Goal: Information Seeking & Learning: Learn about a topic

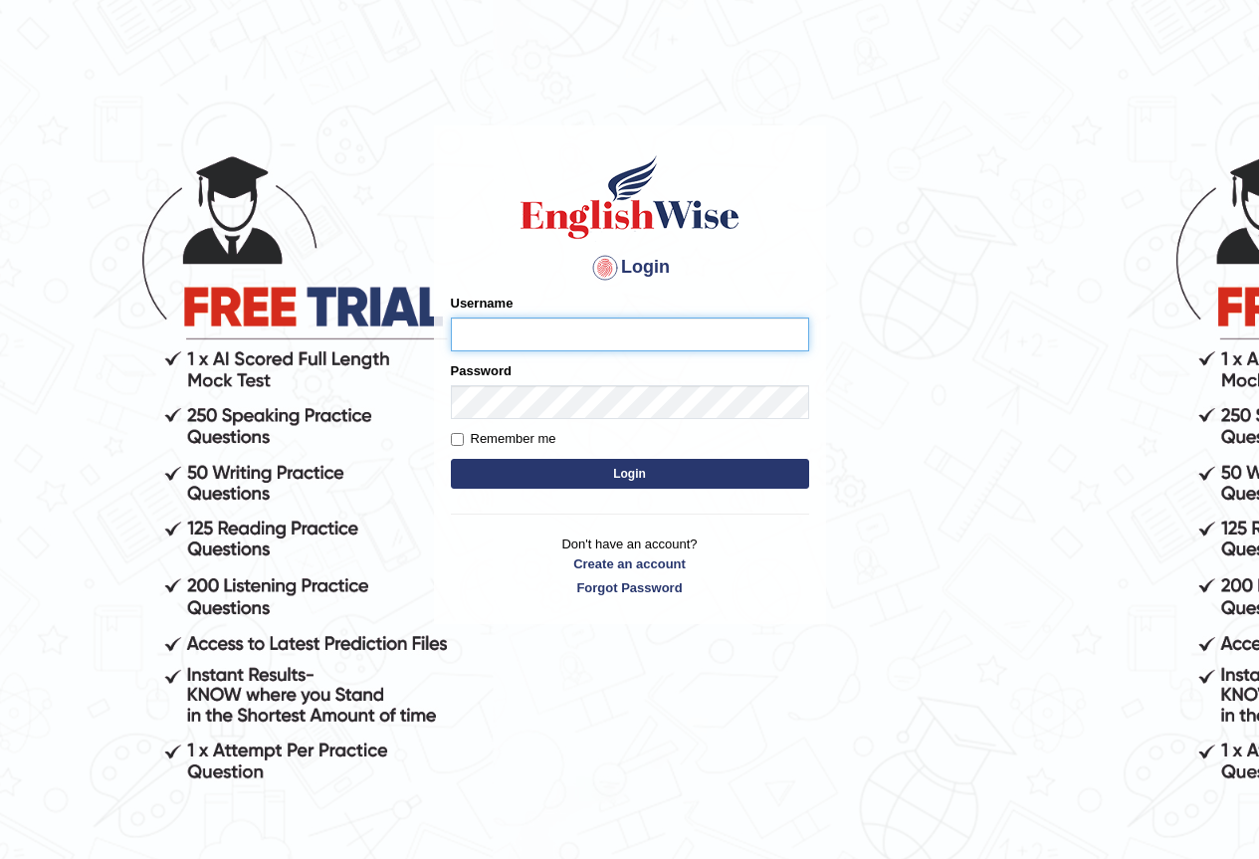
type input "j"
type input "Joanc_parramatta"
click at [669, 478] on button "Login" at bounding box center [630, 474] width 358 height 30
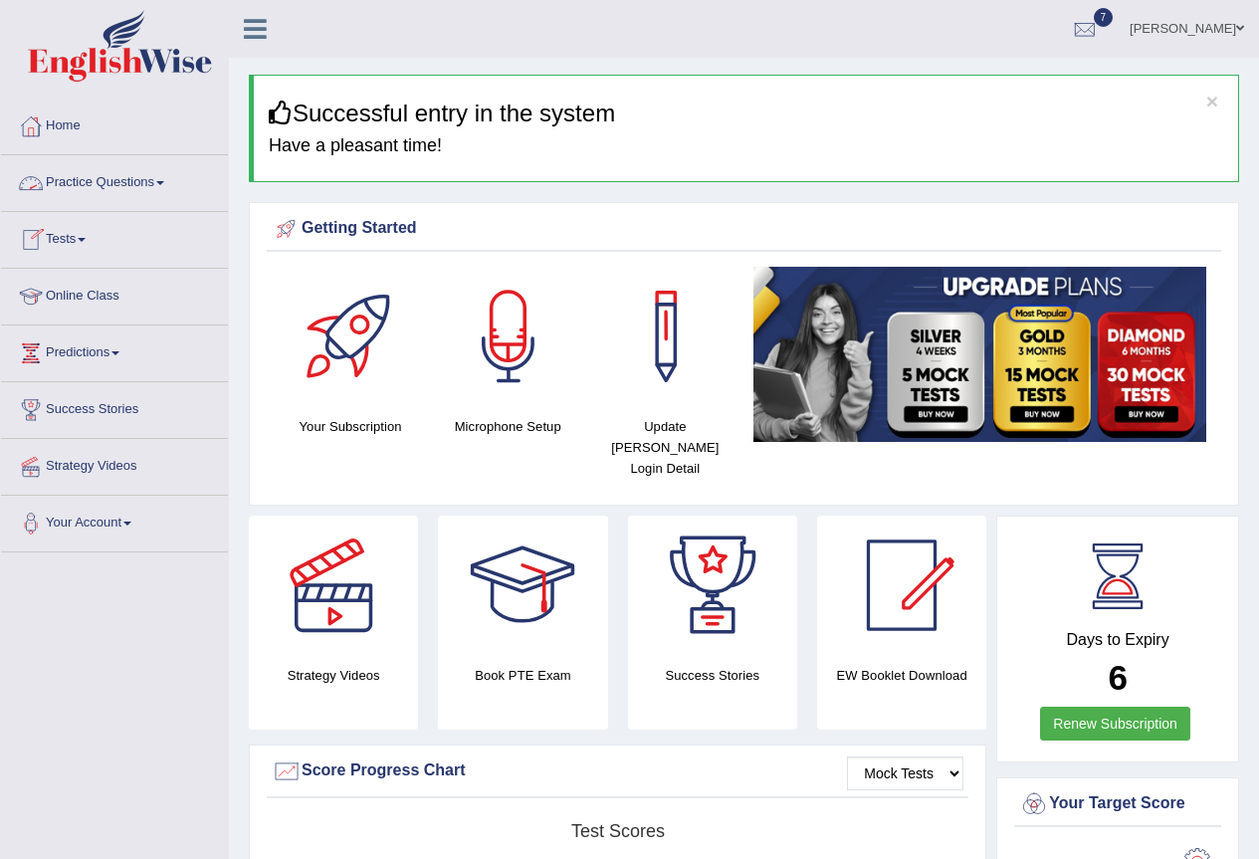
click at [150, 182] on link "Practice Questions" at bounding box center [114, 180] width 227 height 50
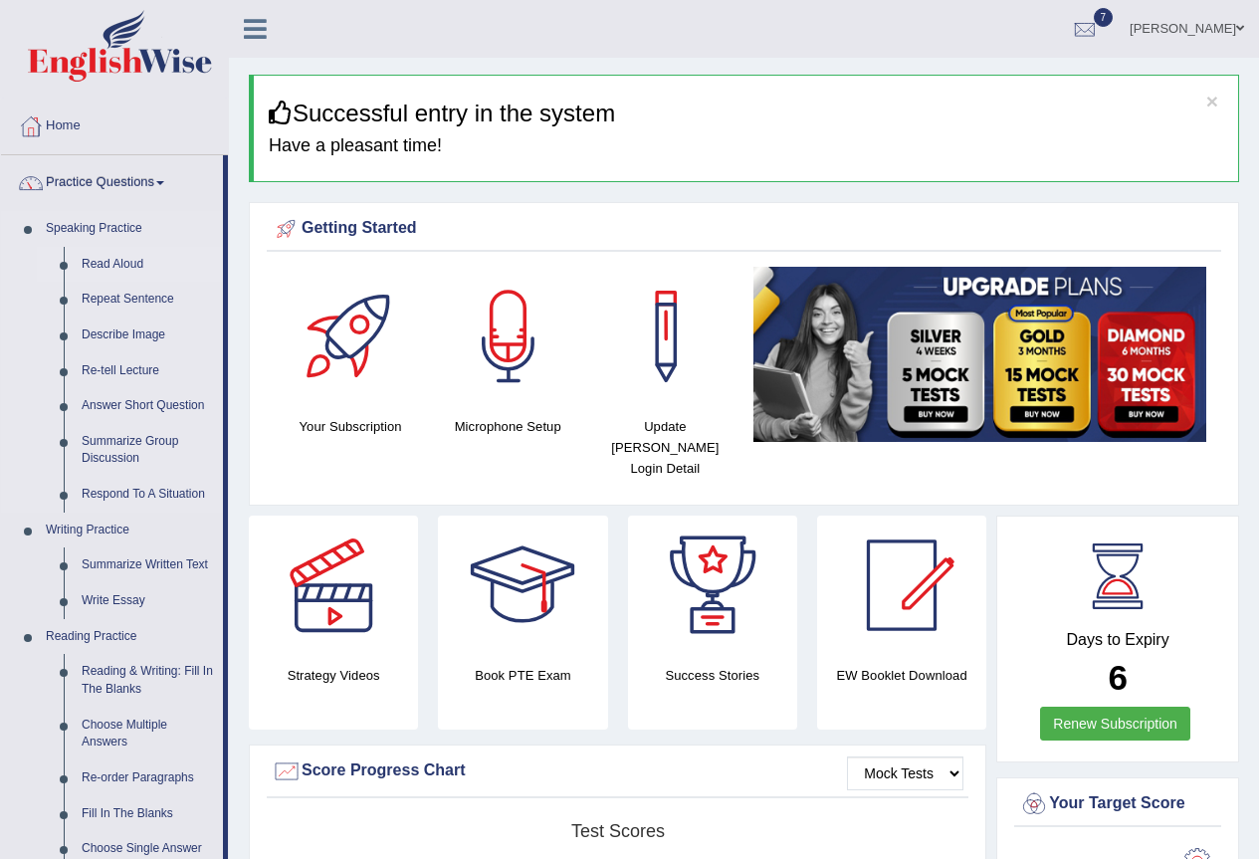
click at [122, 263] on link "Read Aloud" at bounding box center [148, 265] width 150 height 36
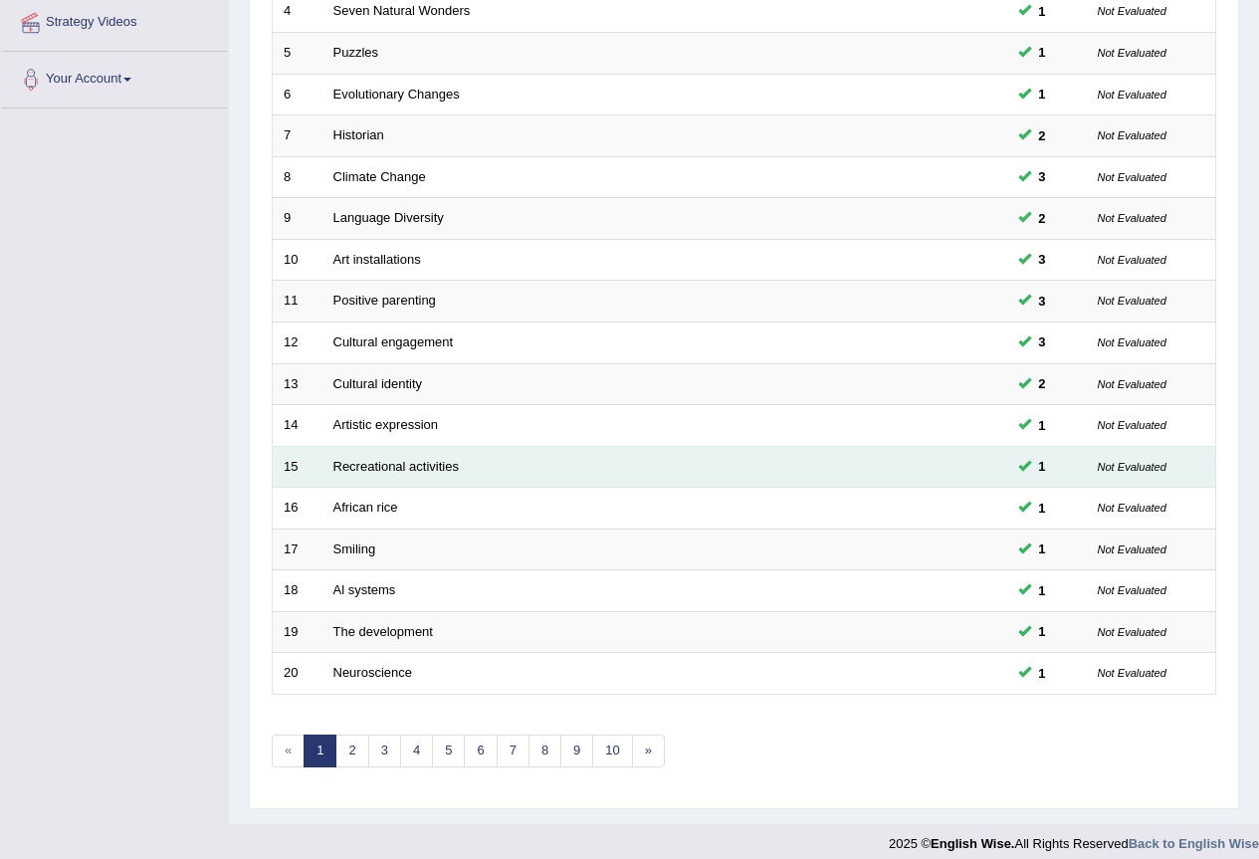
scroll to position [459, 0]
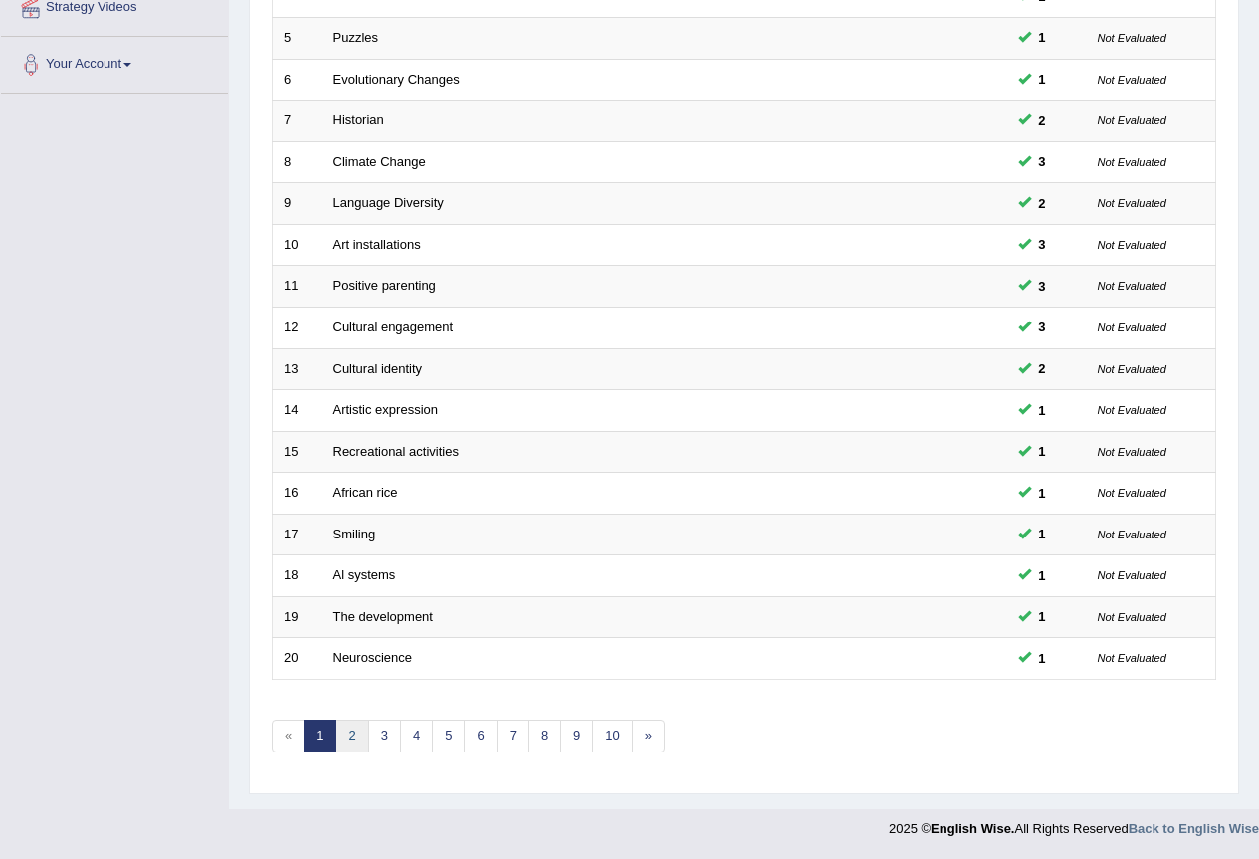
click at [353, 739] on link "2" at bounding box center [351, 736] width 33 height 33
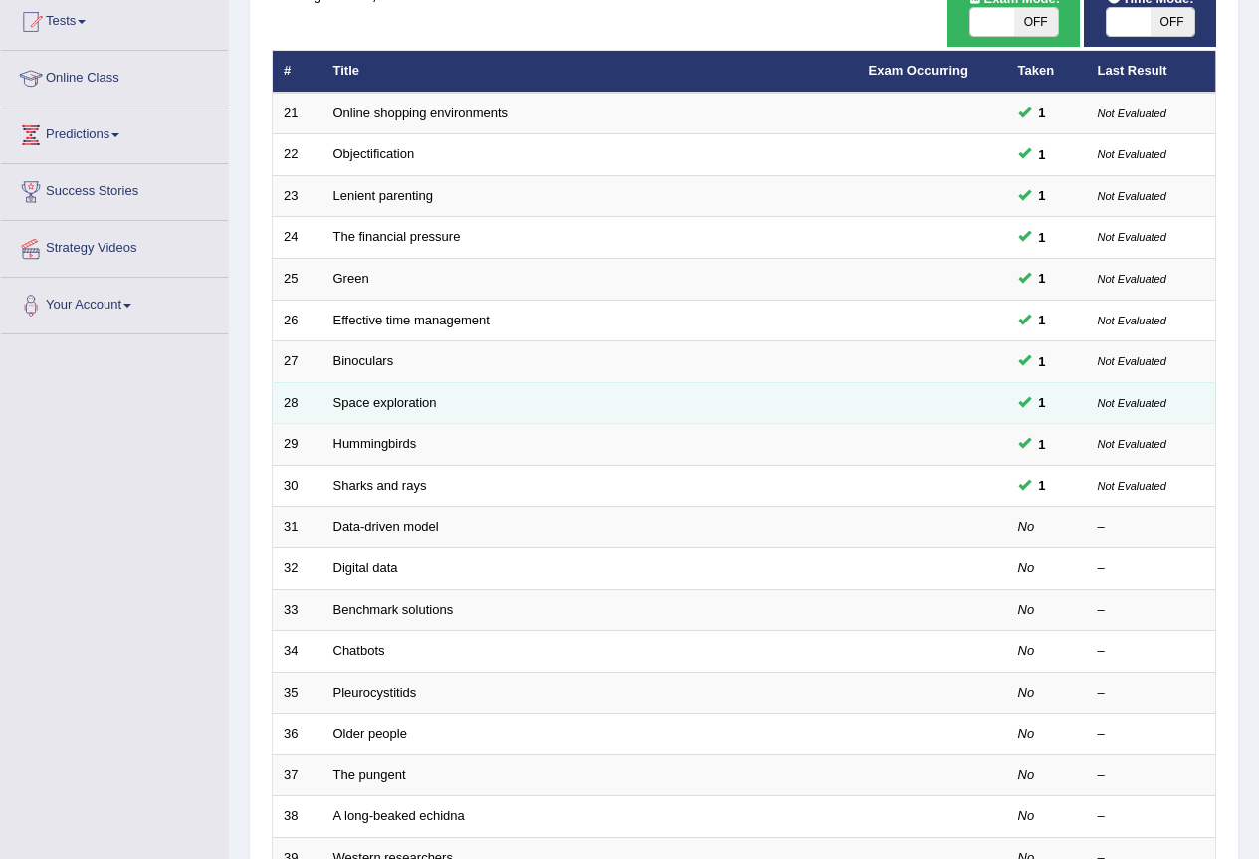
scroll to position [398, 0]
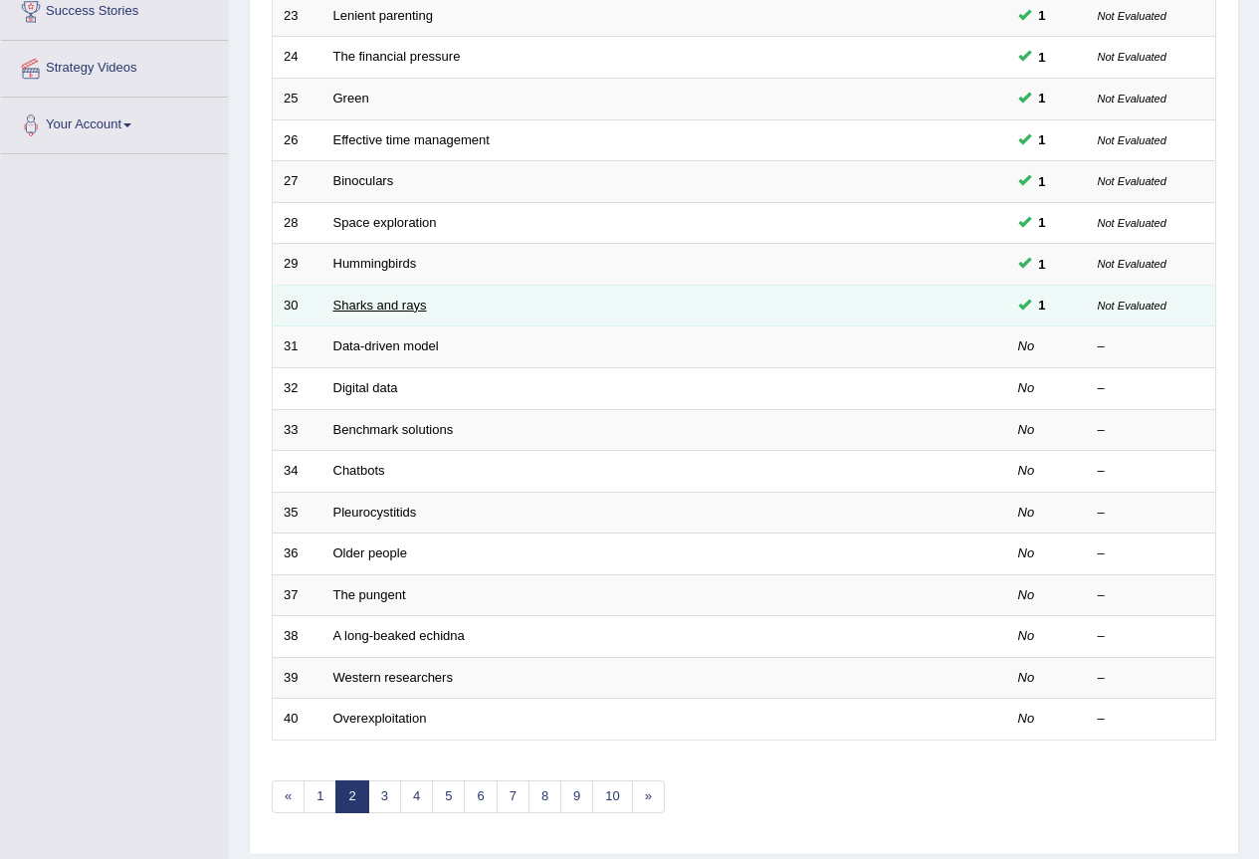
click at [369, 308] on link "Sharks and rays" at bounding box center [380, 305] width 94 height 15
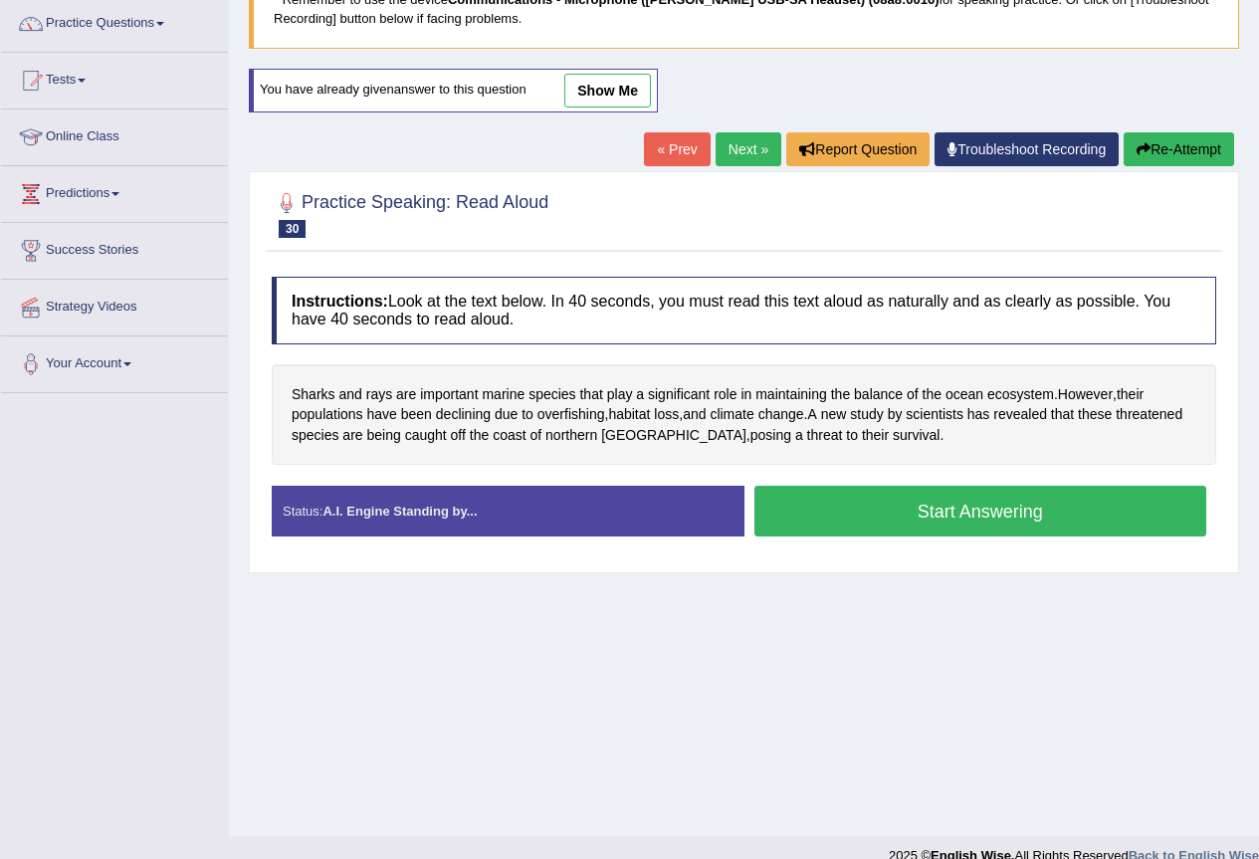
scroll to position [186, 0]
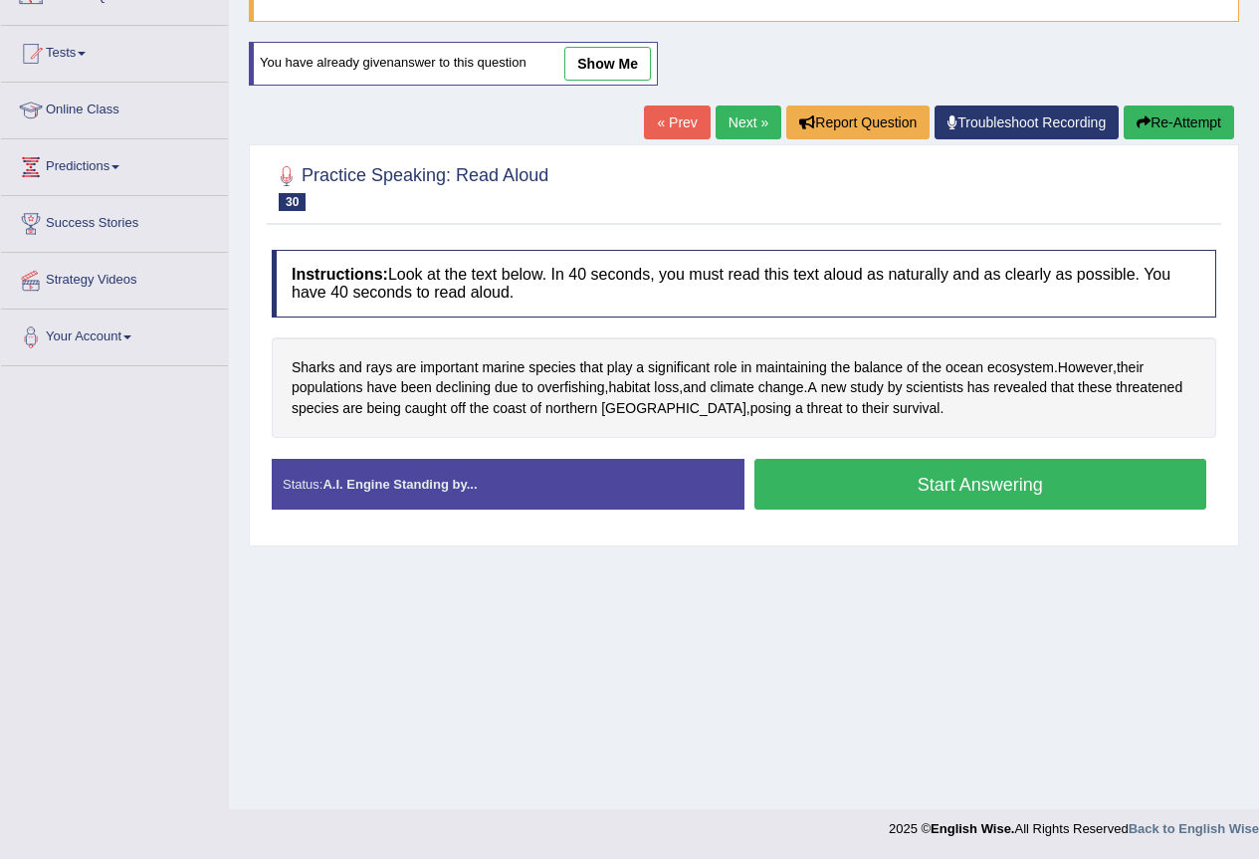
click at [888, 481] on button "Start Answering" at bounding box center [981, 484] width 453 height 51
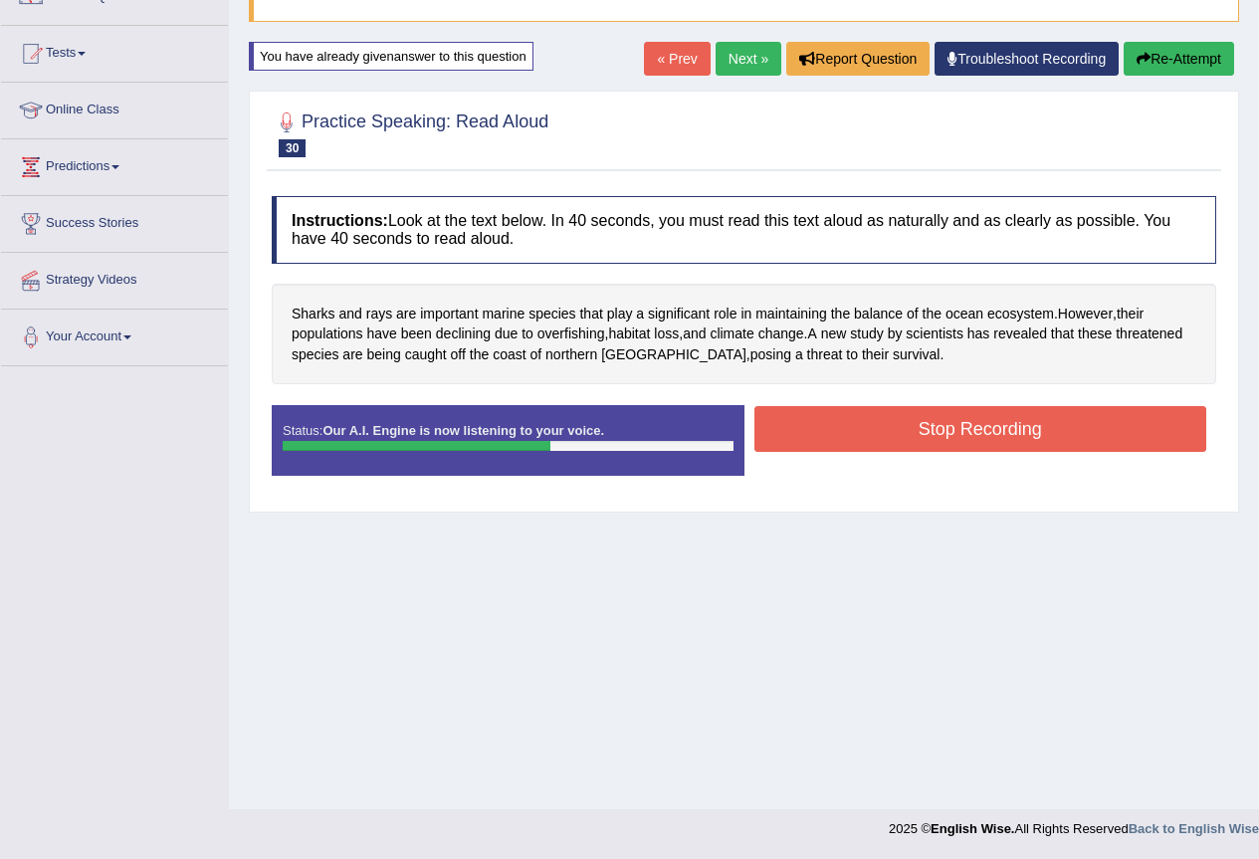
click at [929, 424] on button "Stop Recording" at bounding box center [981, 429] width 453 height 46
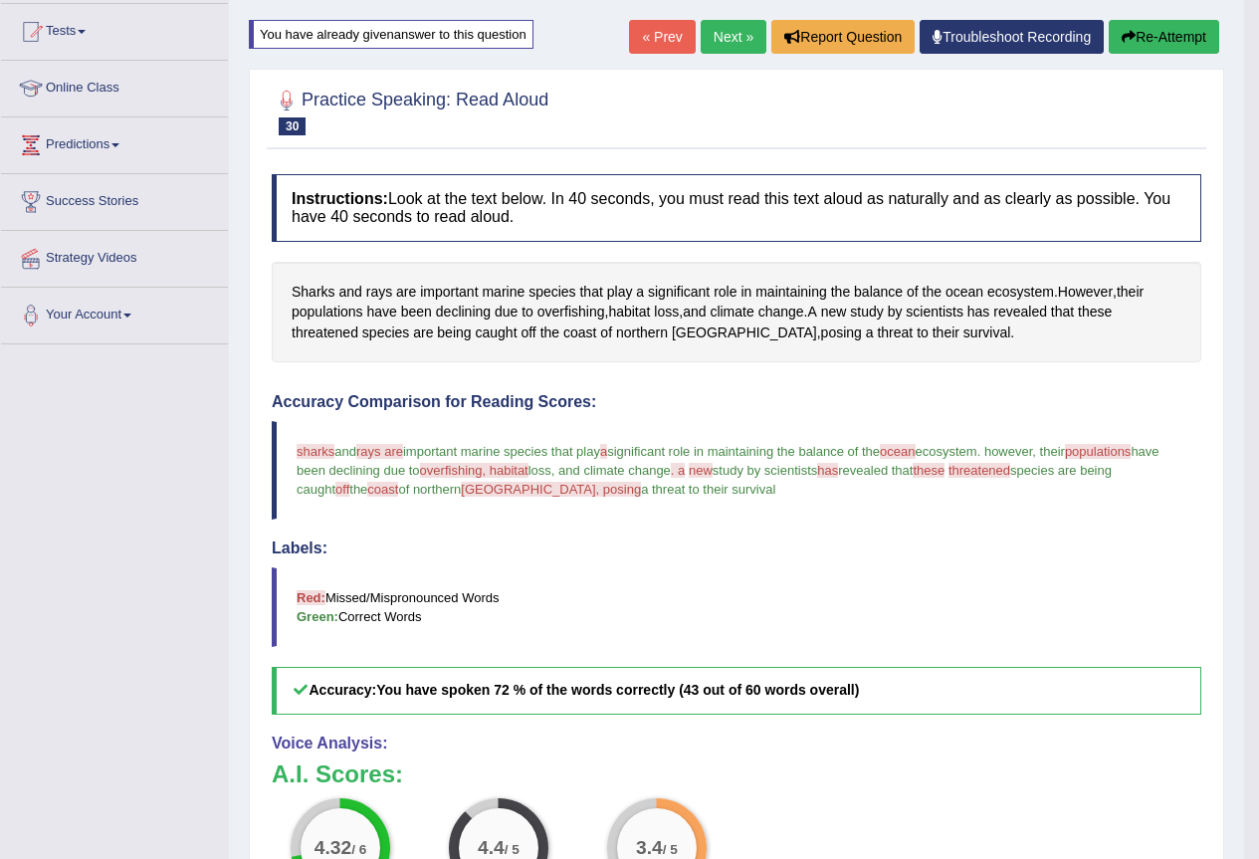
scroll to position [0, 0]
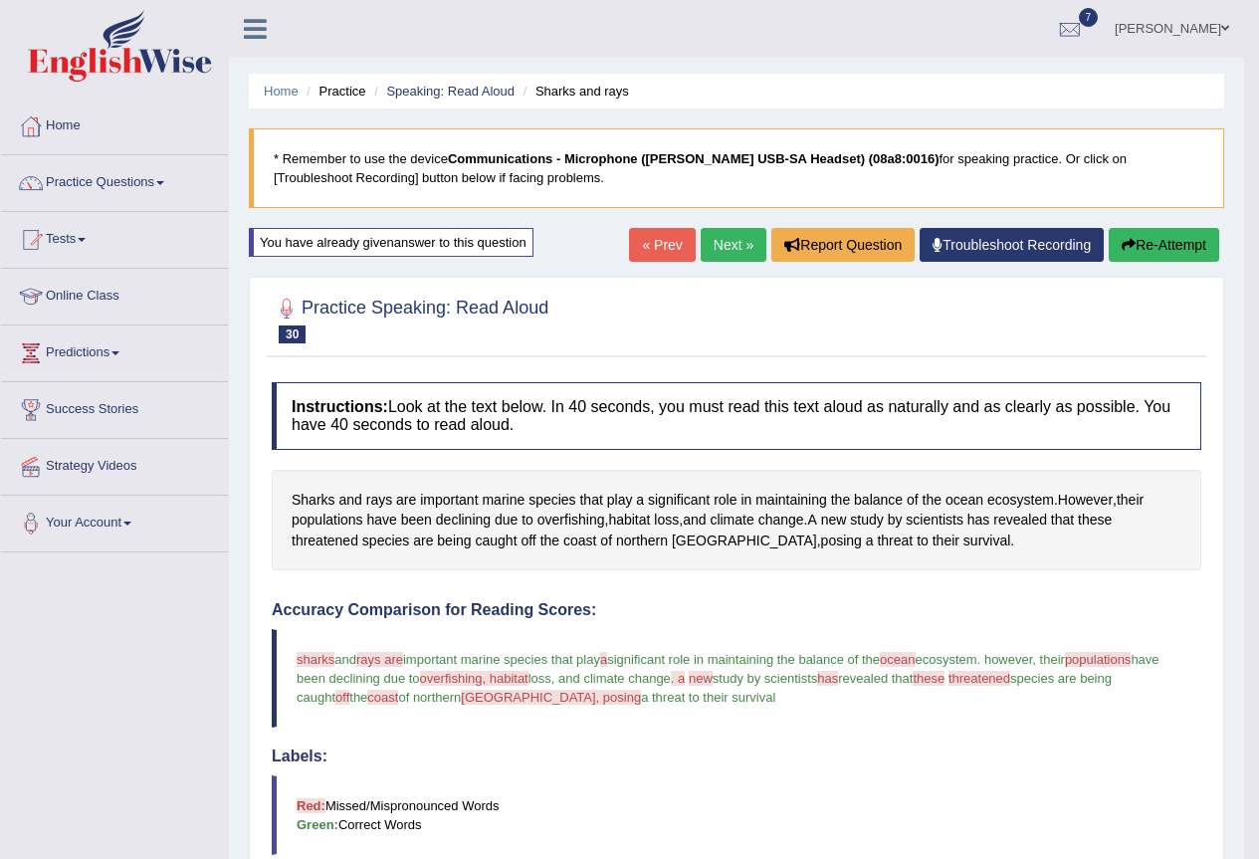
click at [715, 244] on link "Next »" at bounding box center [734, 245] width 66 height 34
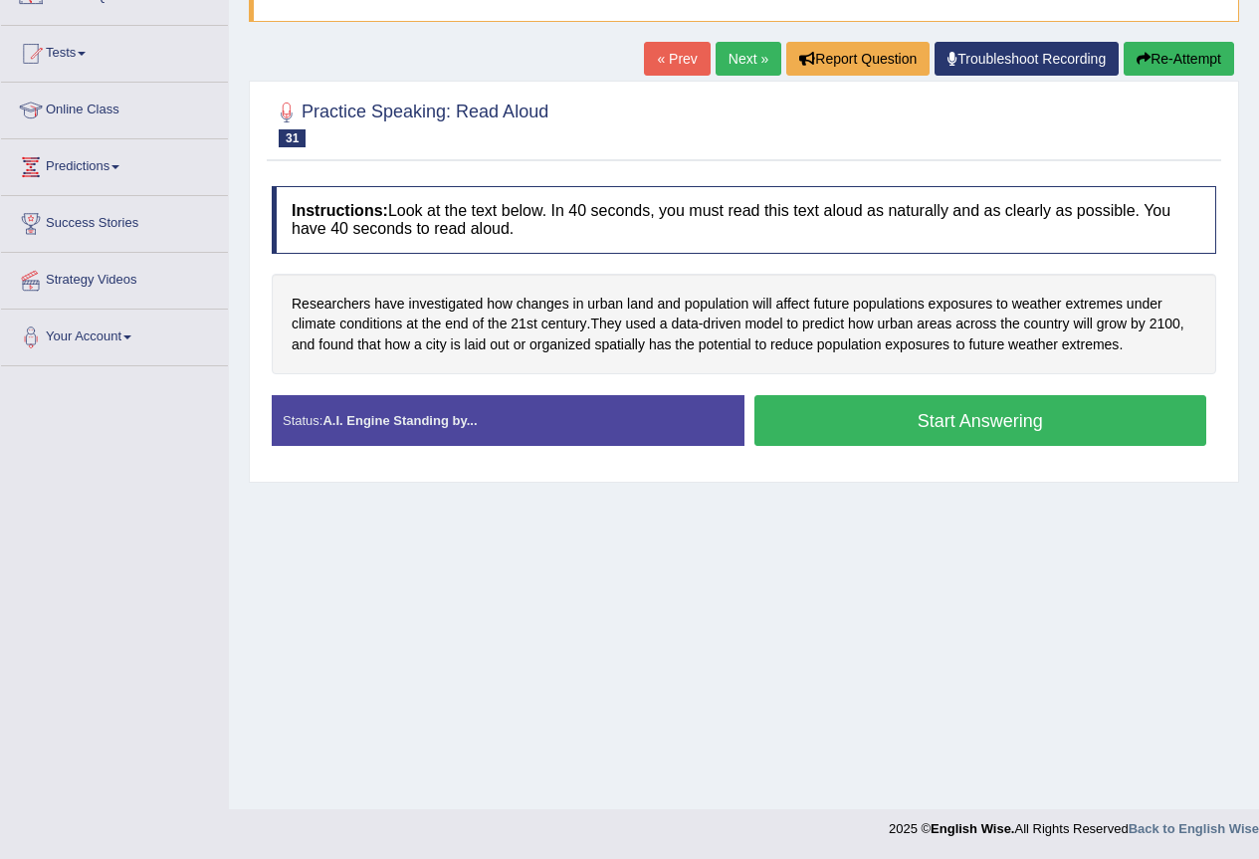
click at [985, 416] on button "Start Answering" at bounding box center [981, 420] width 453 height 51
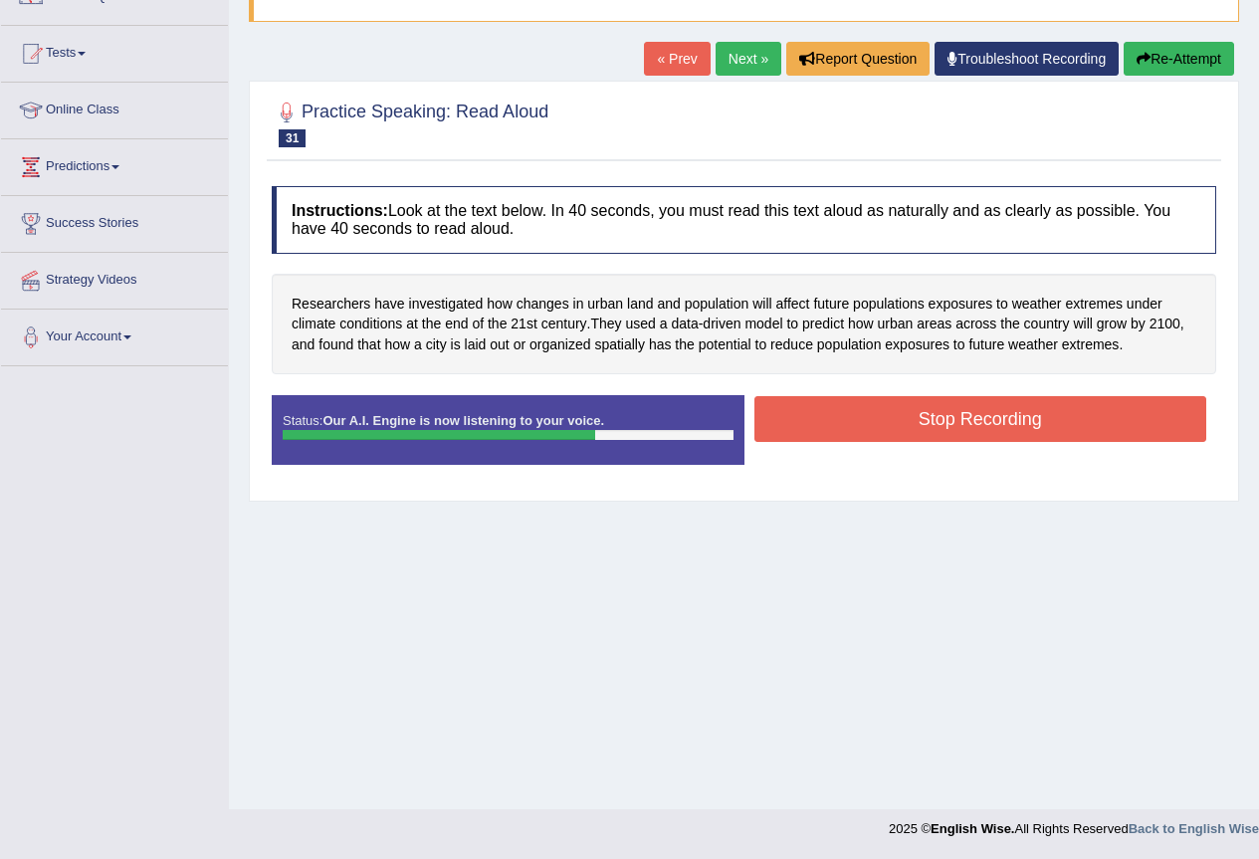
click at [985, 416] on button "Stop Recording" at bounding box center [981, 419] width 453 height 46
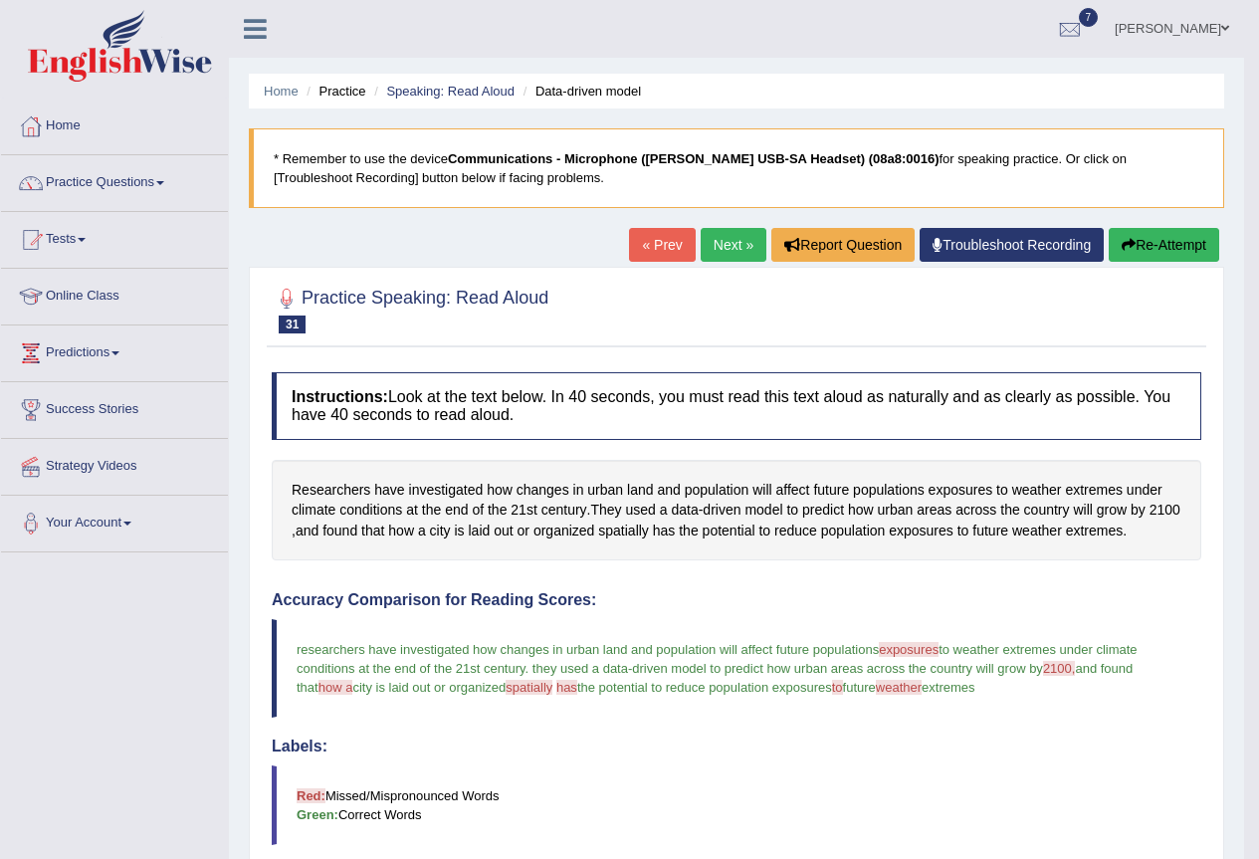
click at [711, 247] on link "Next »" at bounding box center [734, 245] width 66 height 34
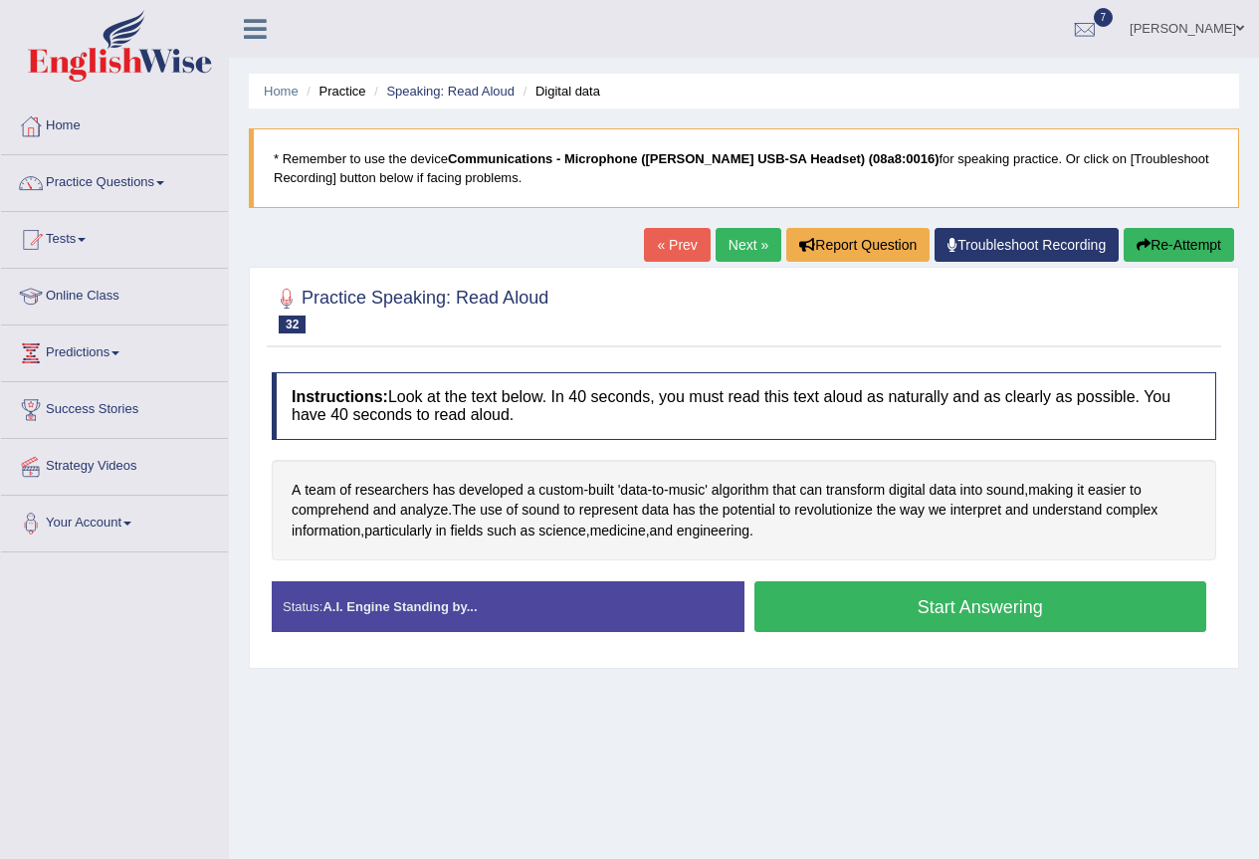
click at [931, 616] on button "Start Answering" at bounding box center [981, 606] width 453 height 51
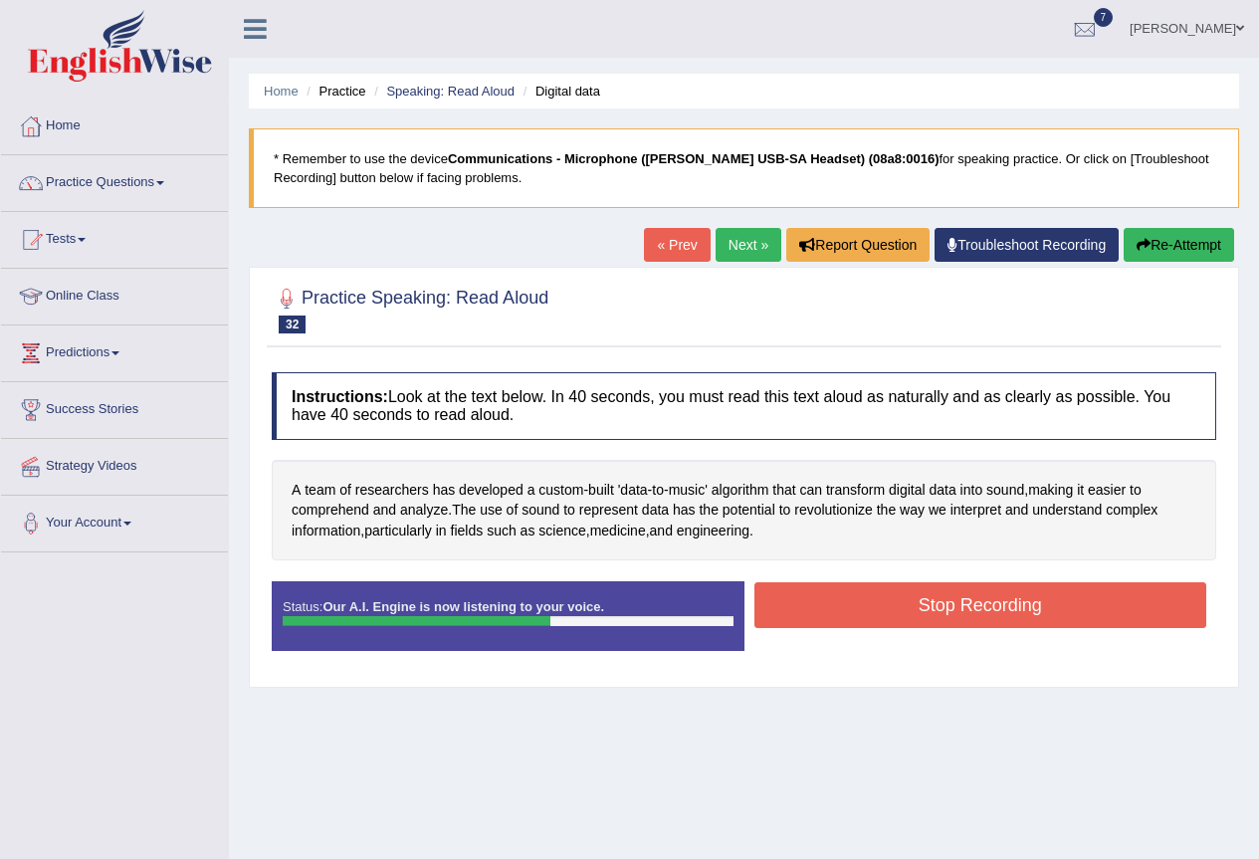
click at [931, 605] on button "Stop Recording" at bounding box center [981, 605] width 453 height 46
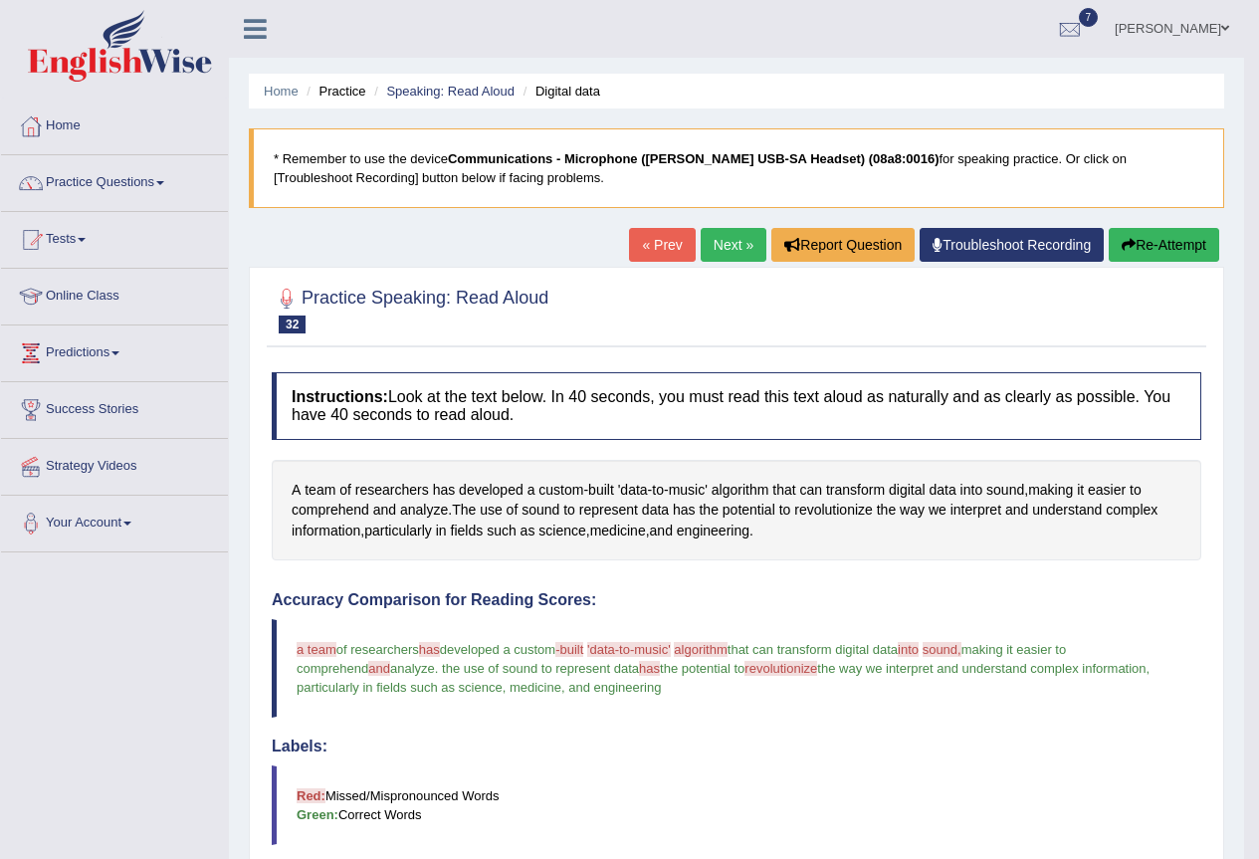
click at [722, 239] on link "Next »" at bounding box center [734, 245] width 66 height 34
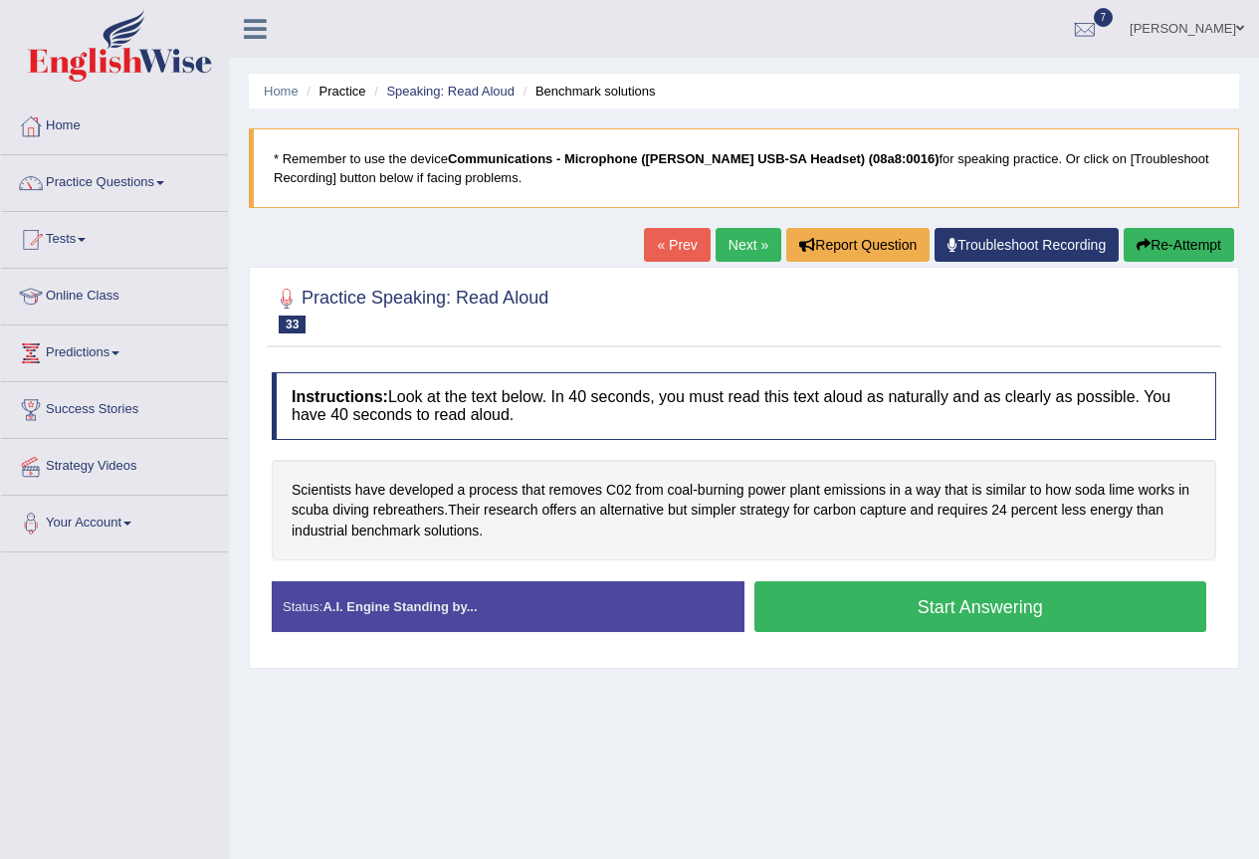
click at [910, 614] on button "Start Answering" at bounding box center [981, 606] width 453 height 51
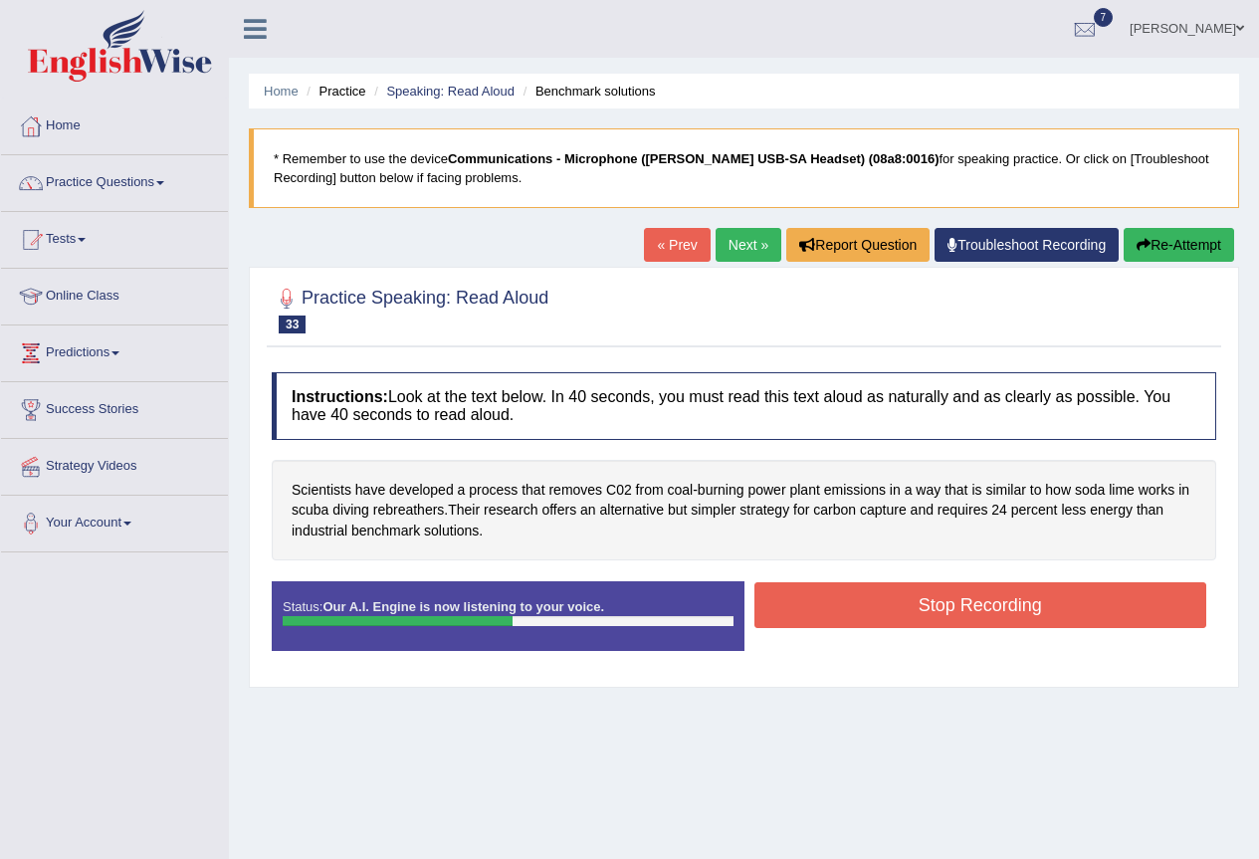
click at [910, 614] on button "Stop Recording" at bounding box center [981, 605] width 453 height 46
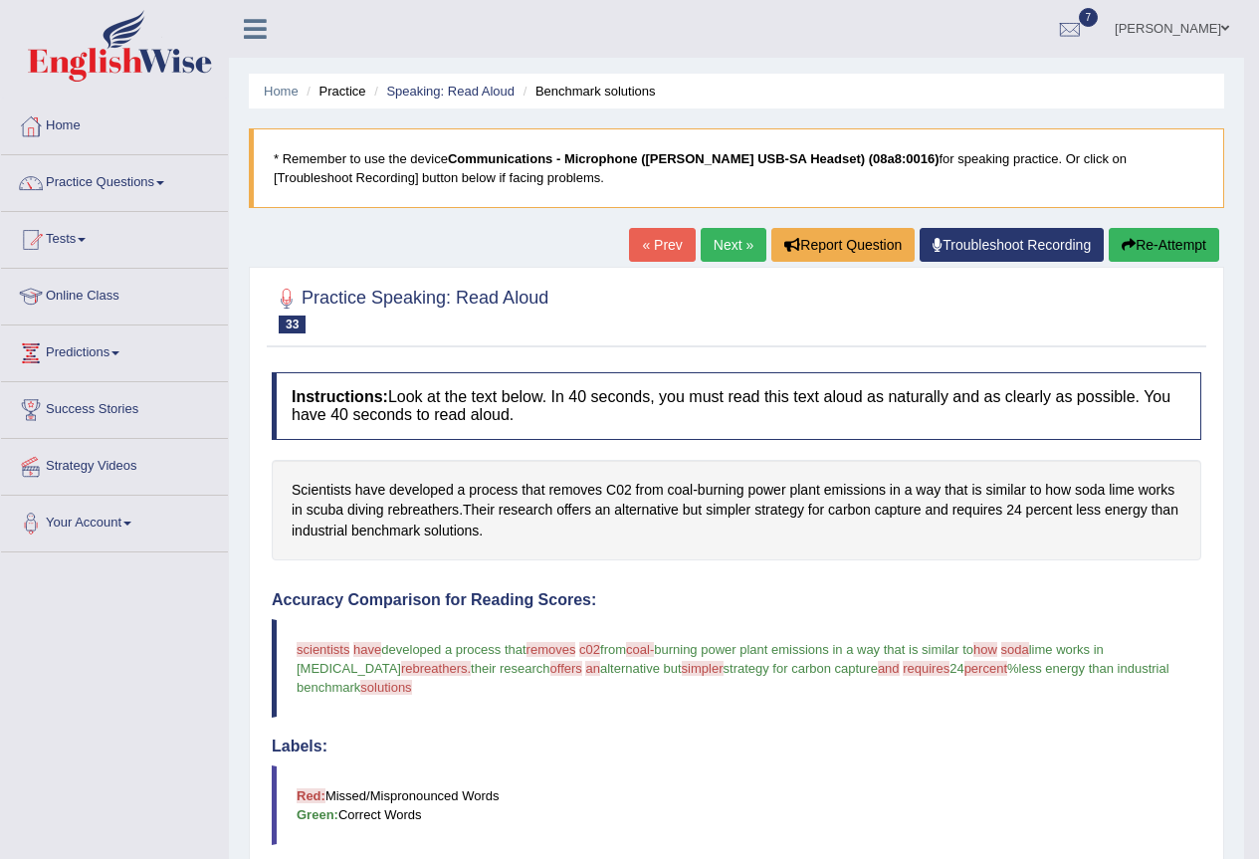
click at [1142, 248] on button "Re-Attempt" at bounding box center [1164, 245] width 110 height 34
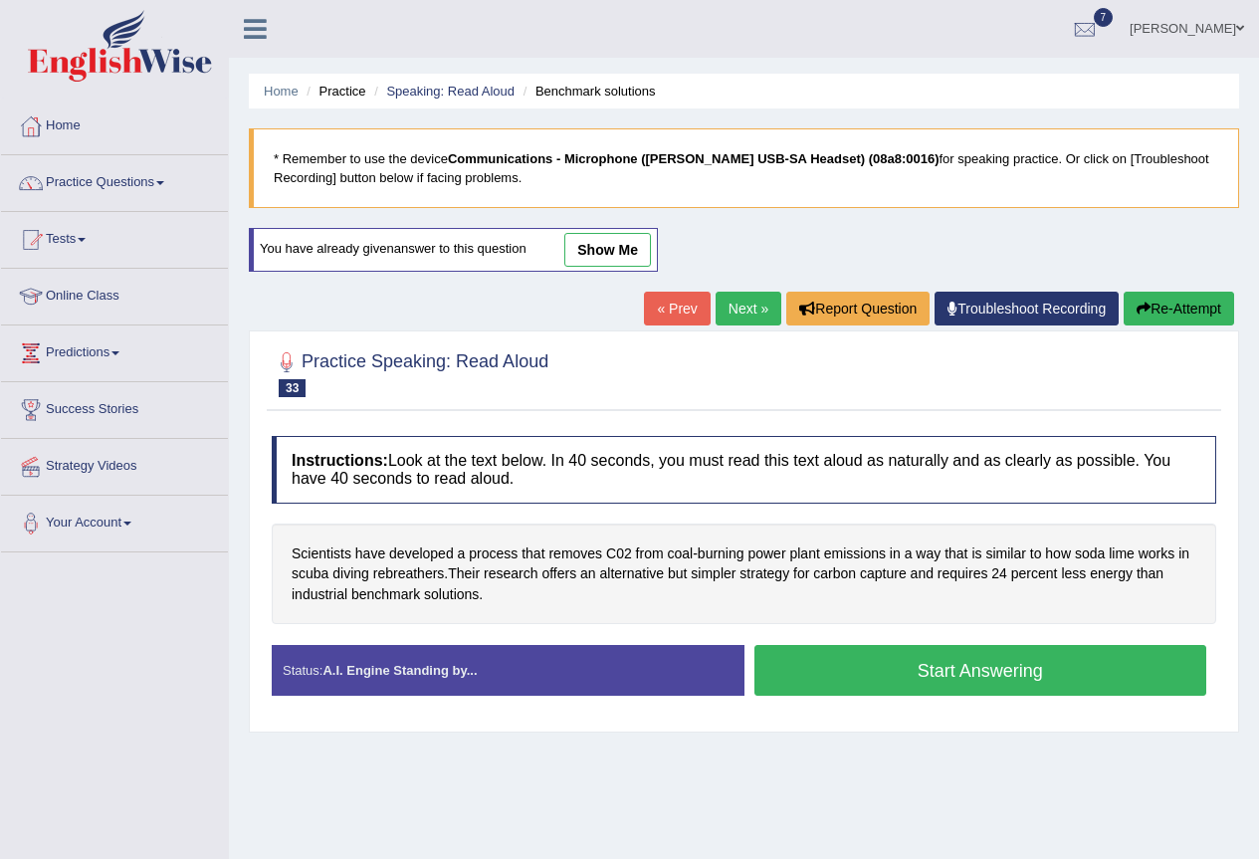
click at [971, 676] on button "Start Answering" at bounding box center [981, 670] width 453 height 51
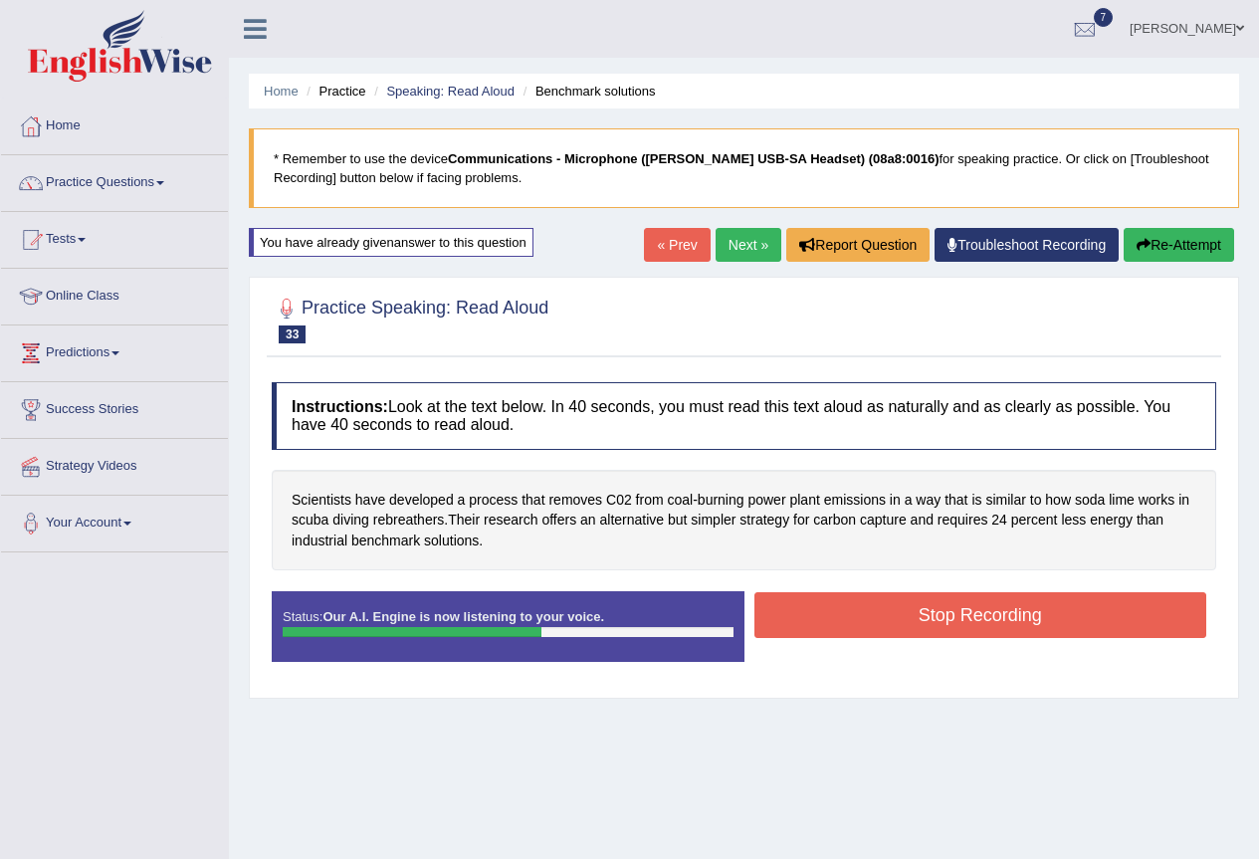
click at [990, 630] on button "Stop Recording" at bounding box center [981, 615] width 453 height 46
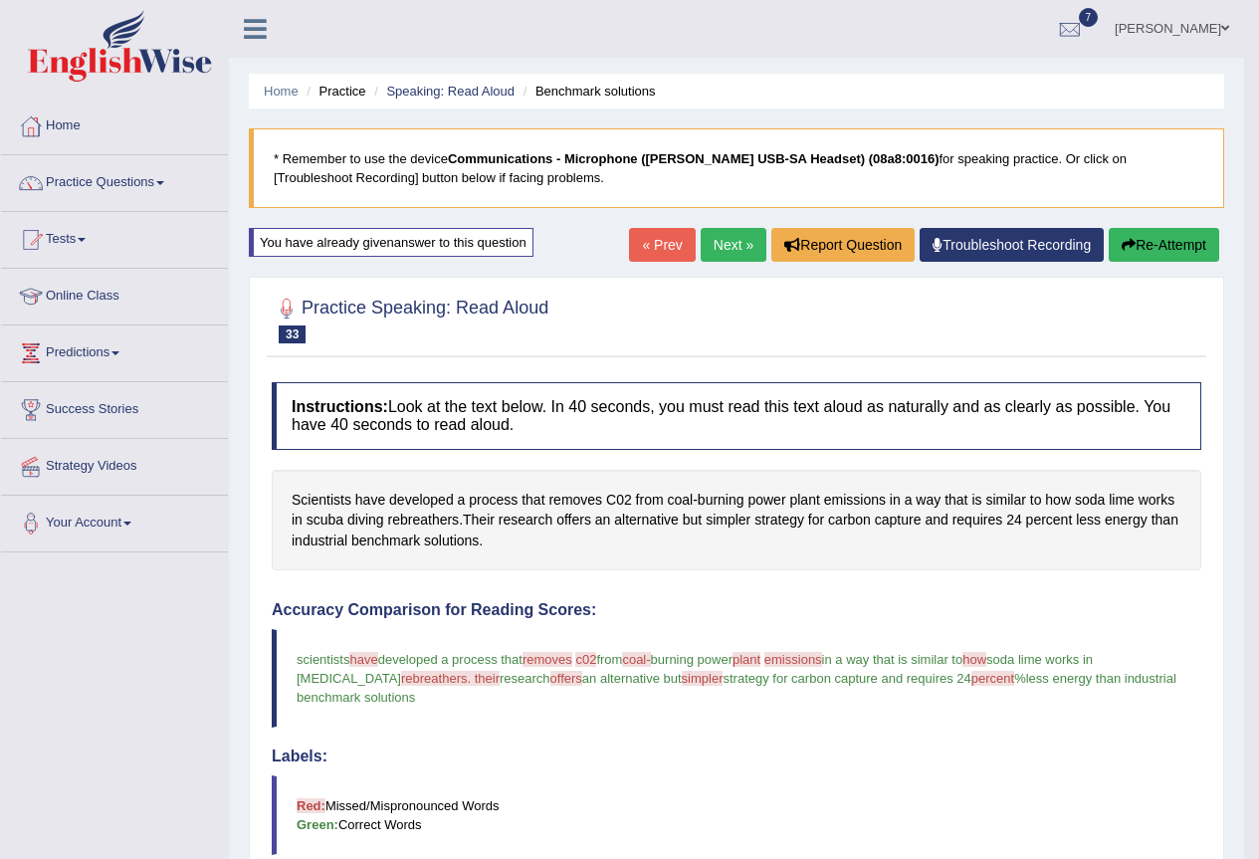
click at [1182, 245] on button "Re-Attempt" at bounding box center [1164, 245] width 110 height 34
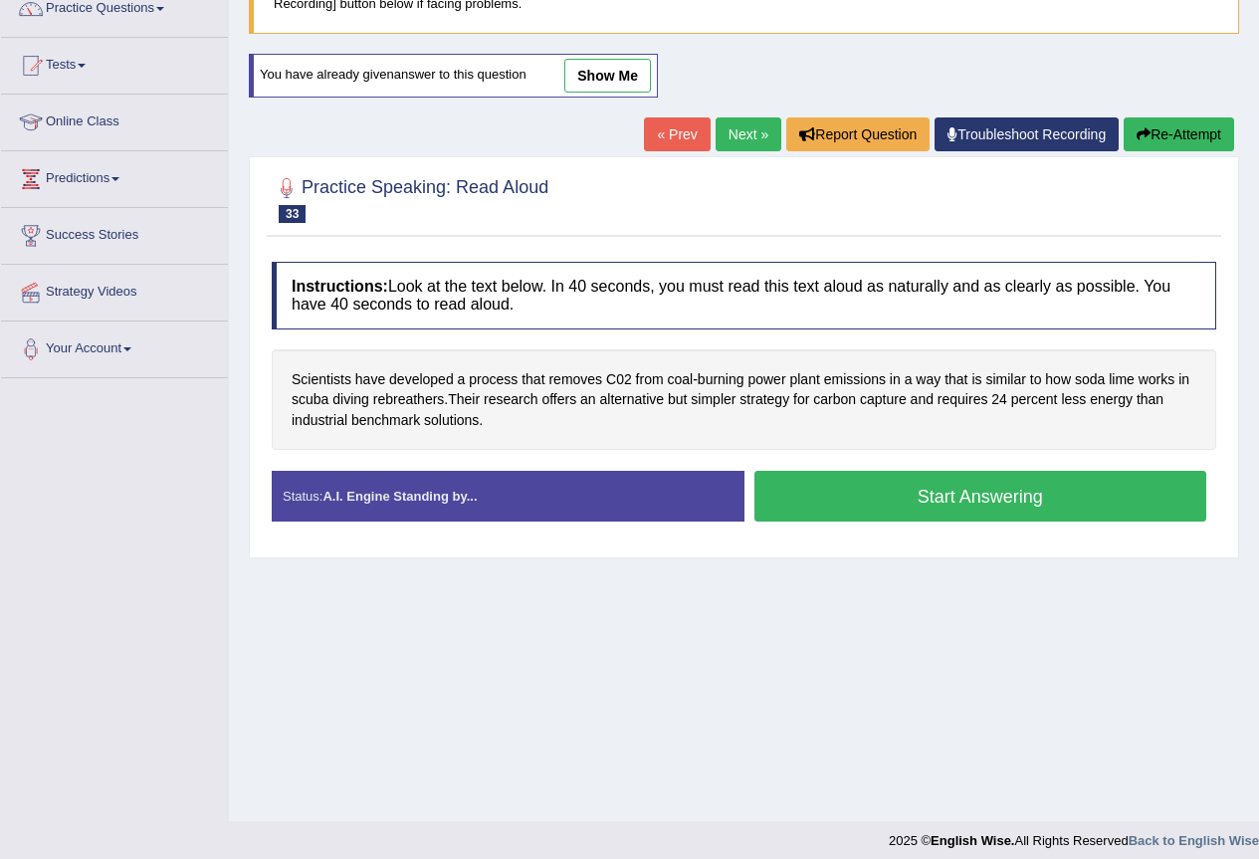
scroll to position [186, 0]
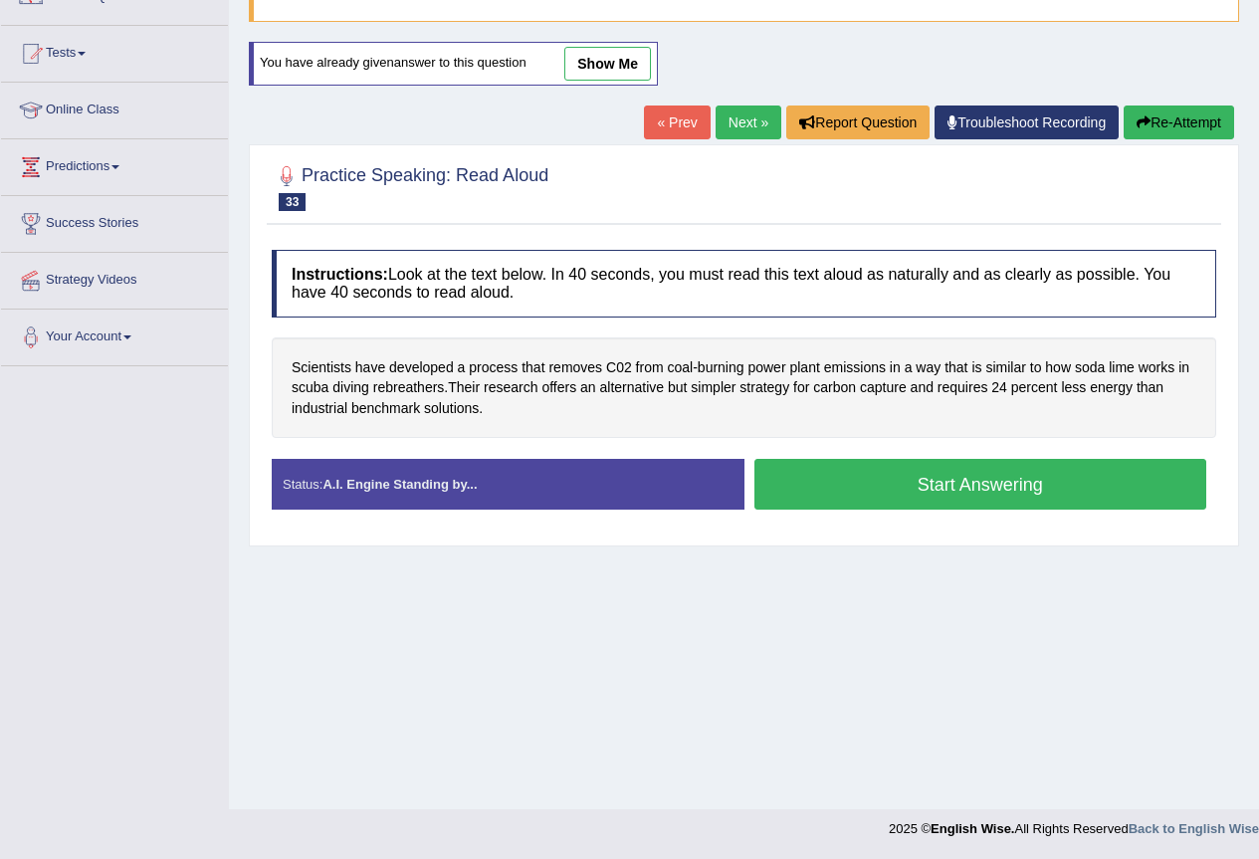
click at [957, 483] on button "Start Answering" at bounding box center [981, 484] width 453 height 51
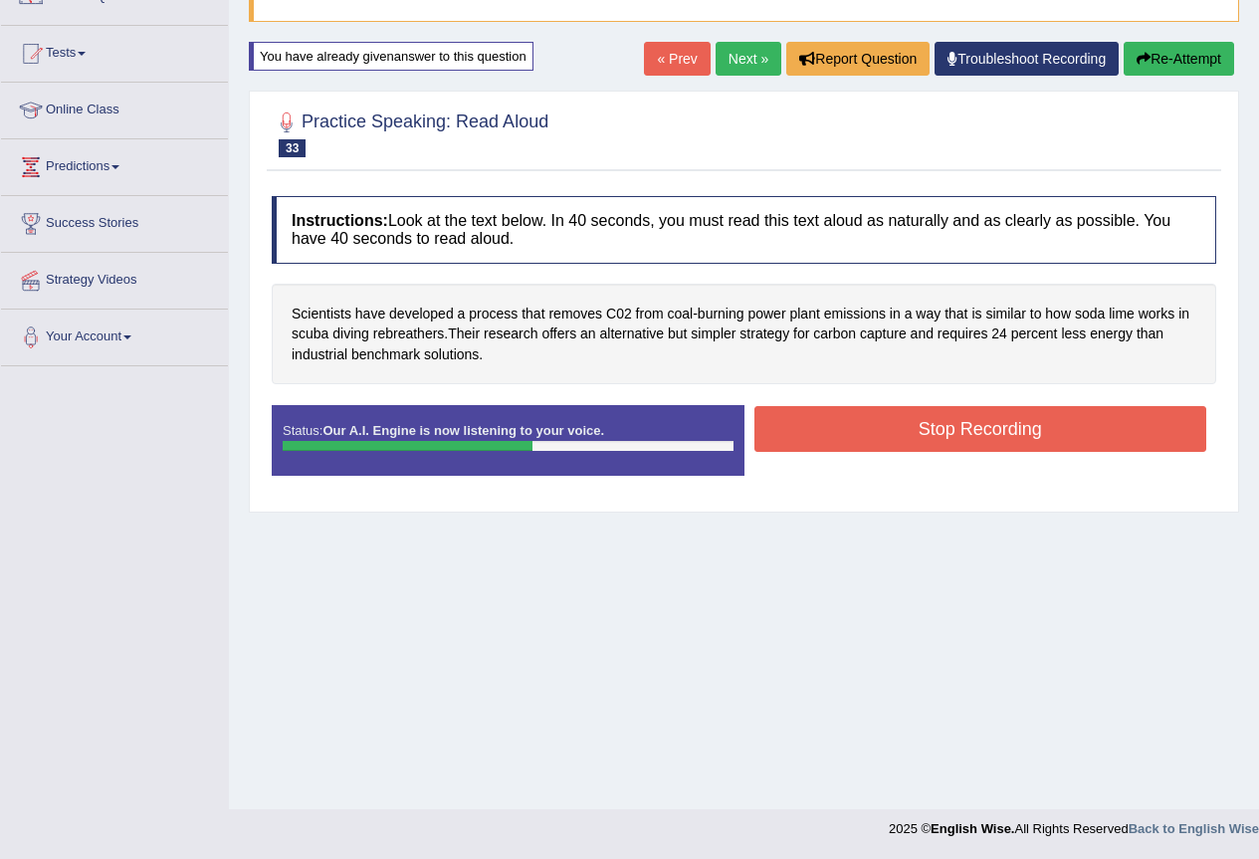
click at [969, 423] on button "Stop Recording" at bounding box center [981, 429] width 453 height 46
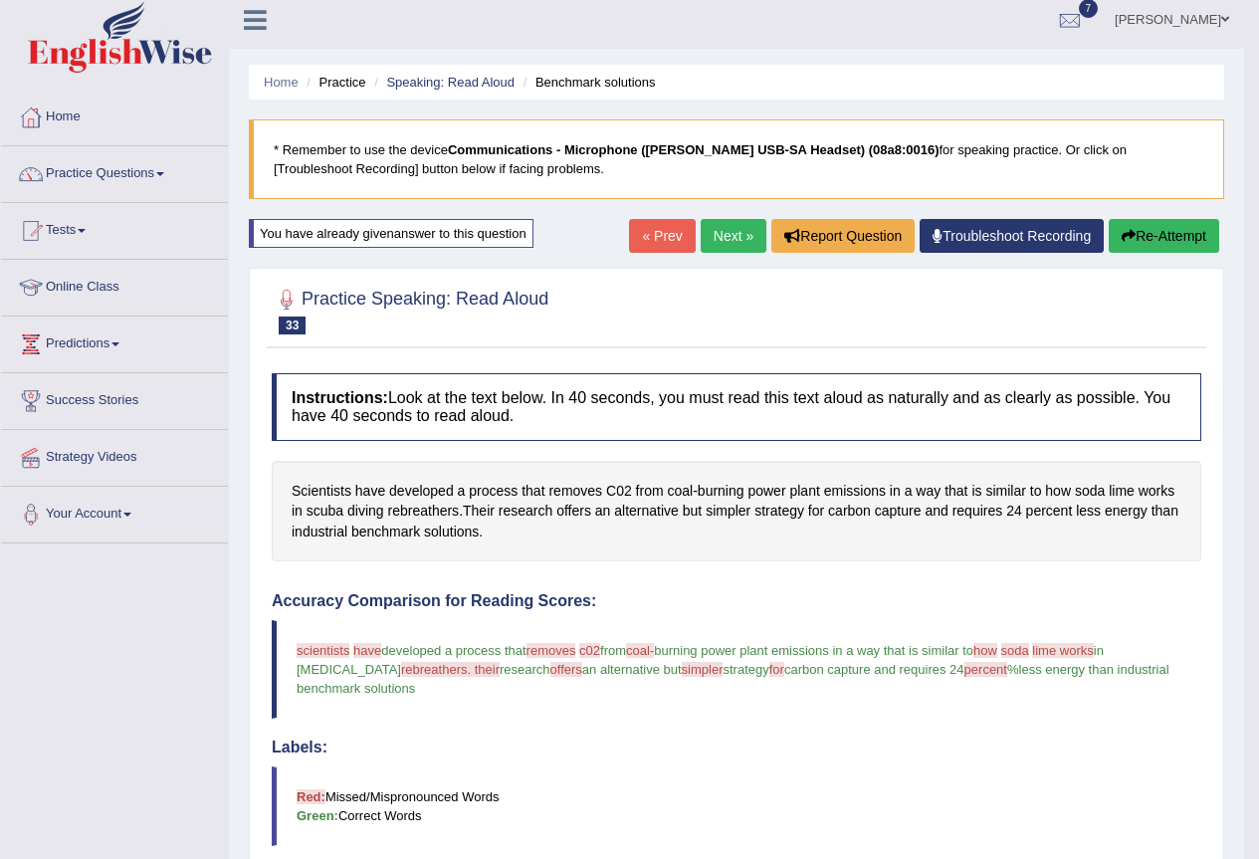
scroll to position [0, 0]
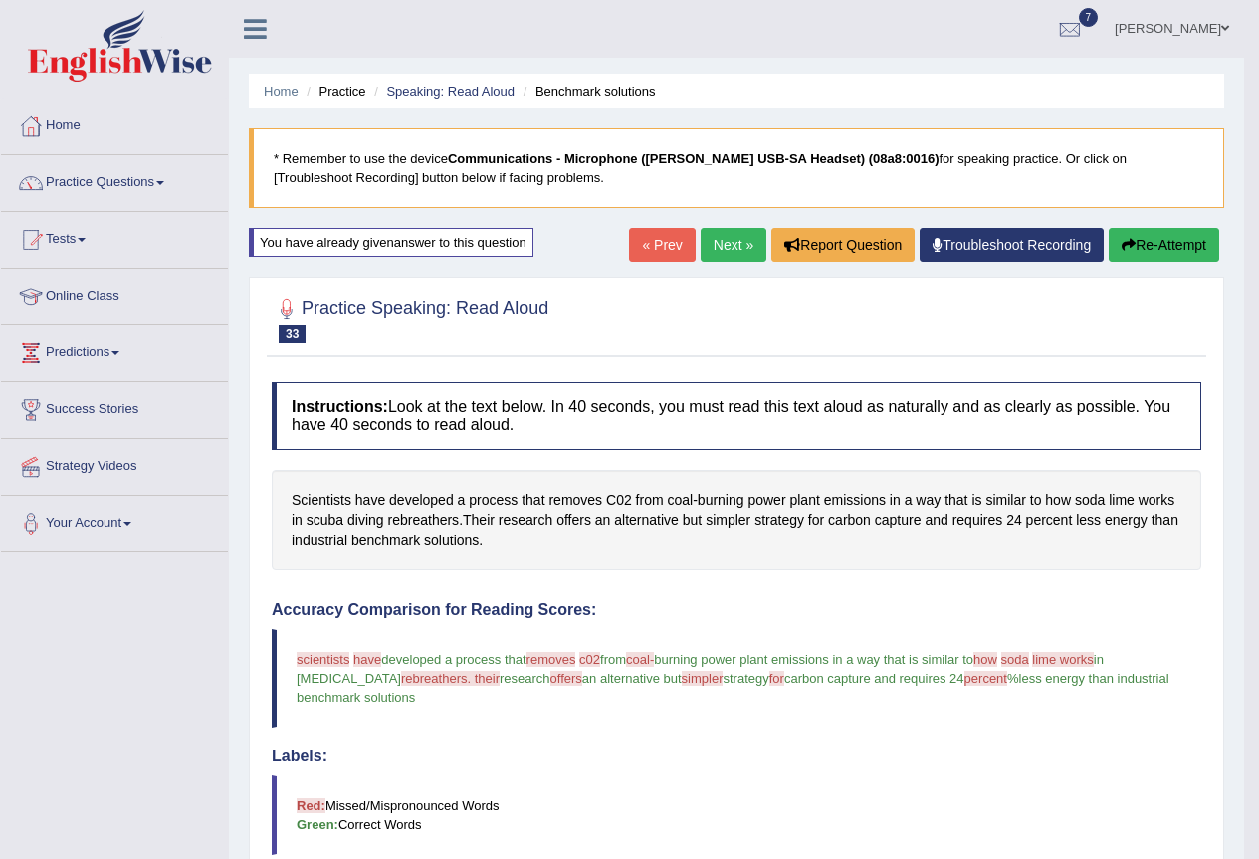
click at [730, 240] on link "Next »" at bounding box center [734, 245] width 66 height 34
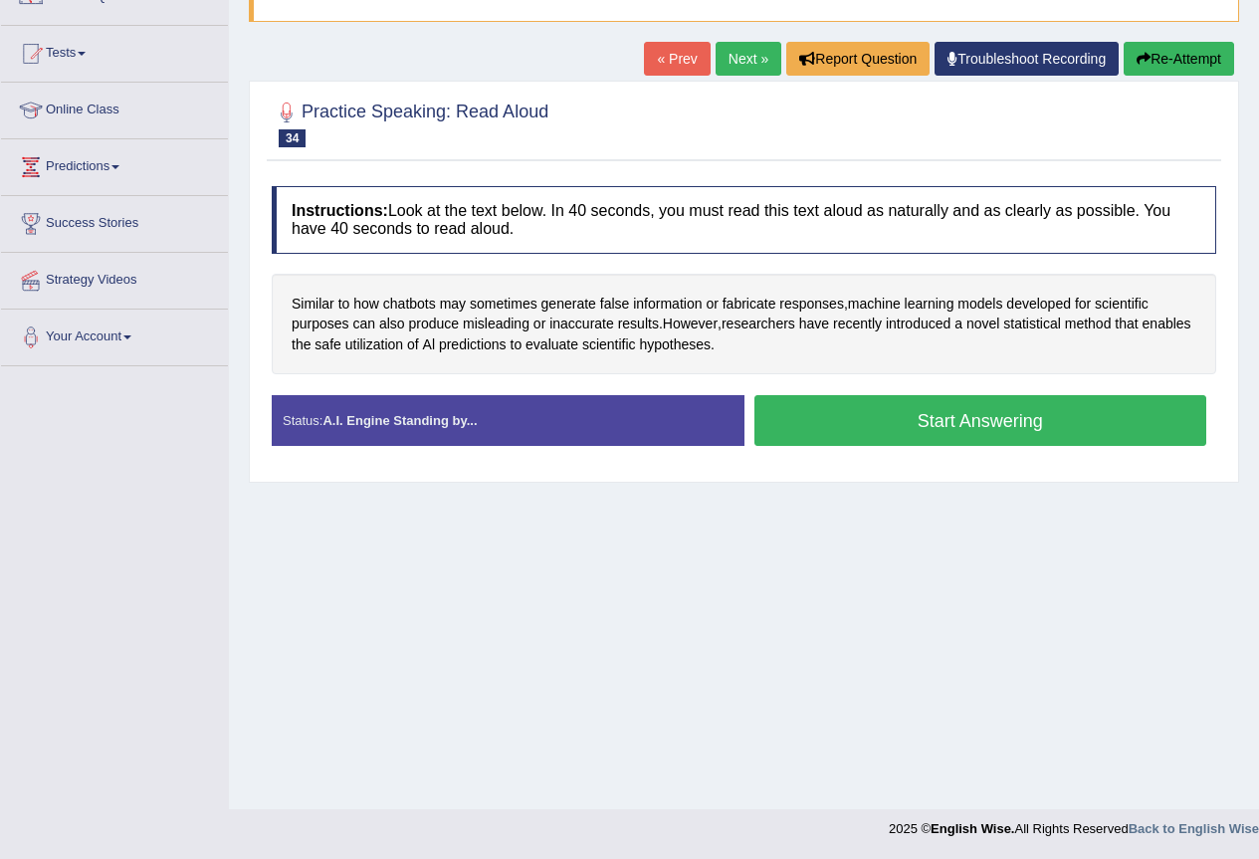
scroll to position [186, 0]
click at [1013, 429] on button "Start Answering" at bounding box center [981, 420] width 453 height 51
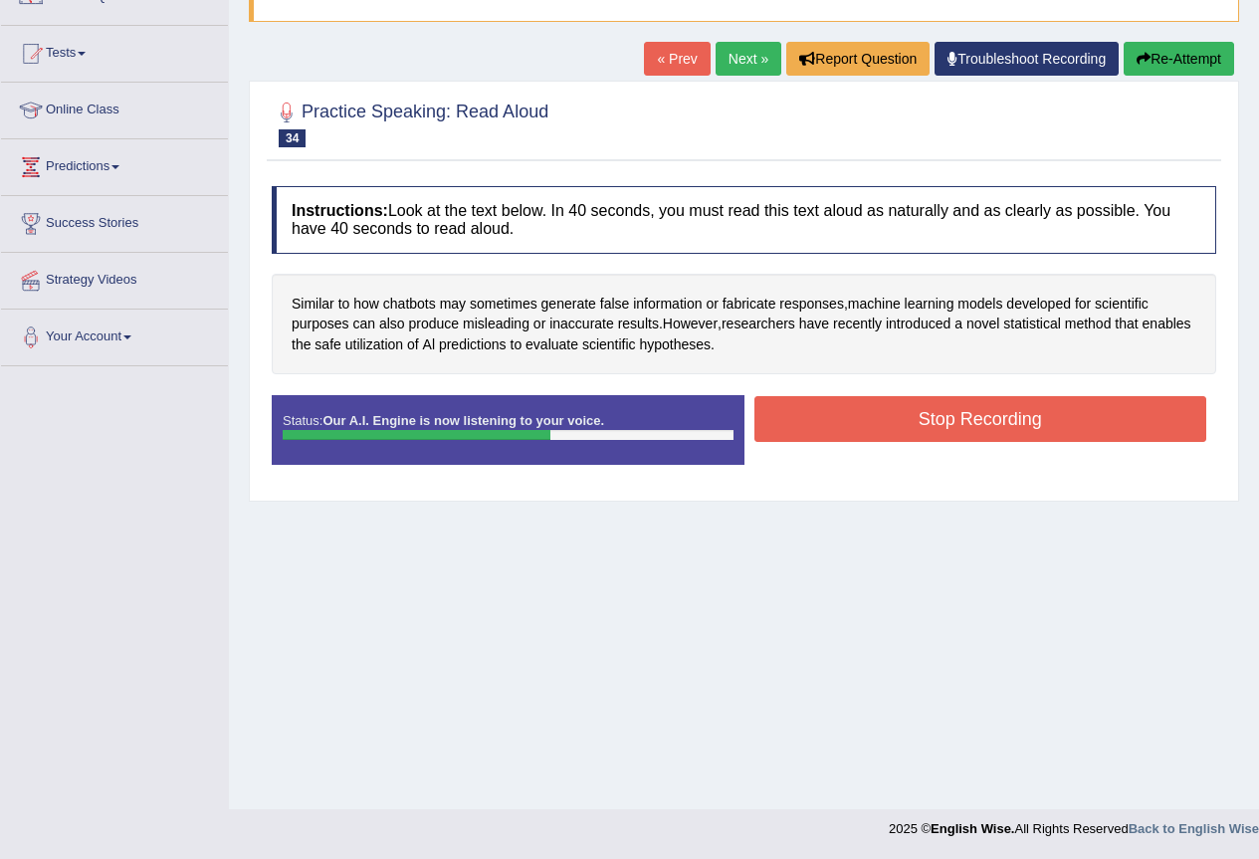
click at [1029, 420] on button "Stop Recording" at bounding box center [981, 419] width 453 height 46
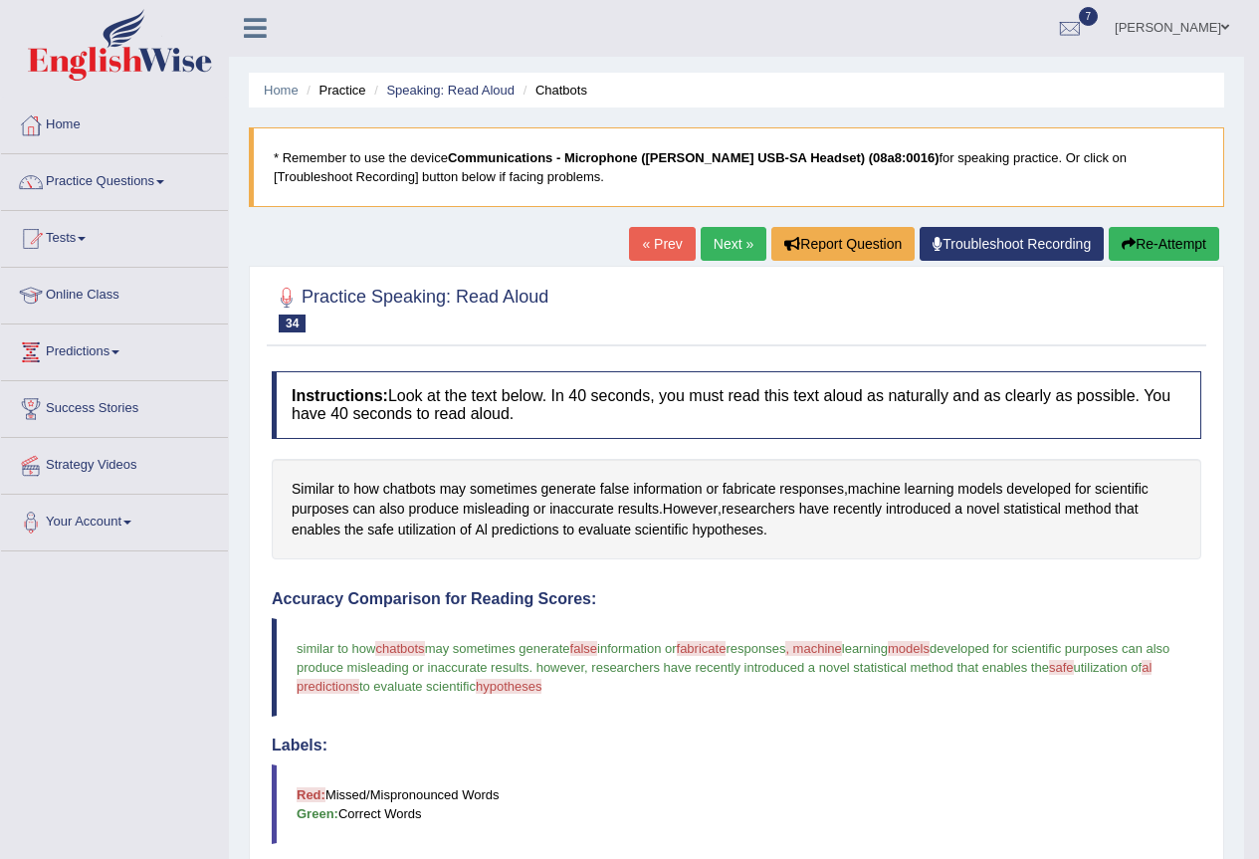
scroll to position [0, 0]
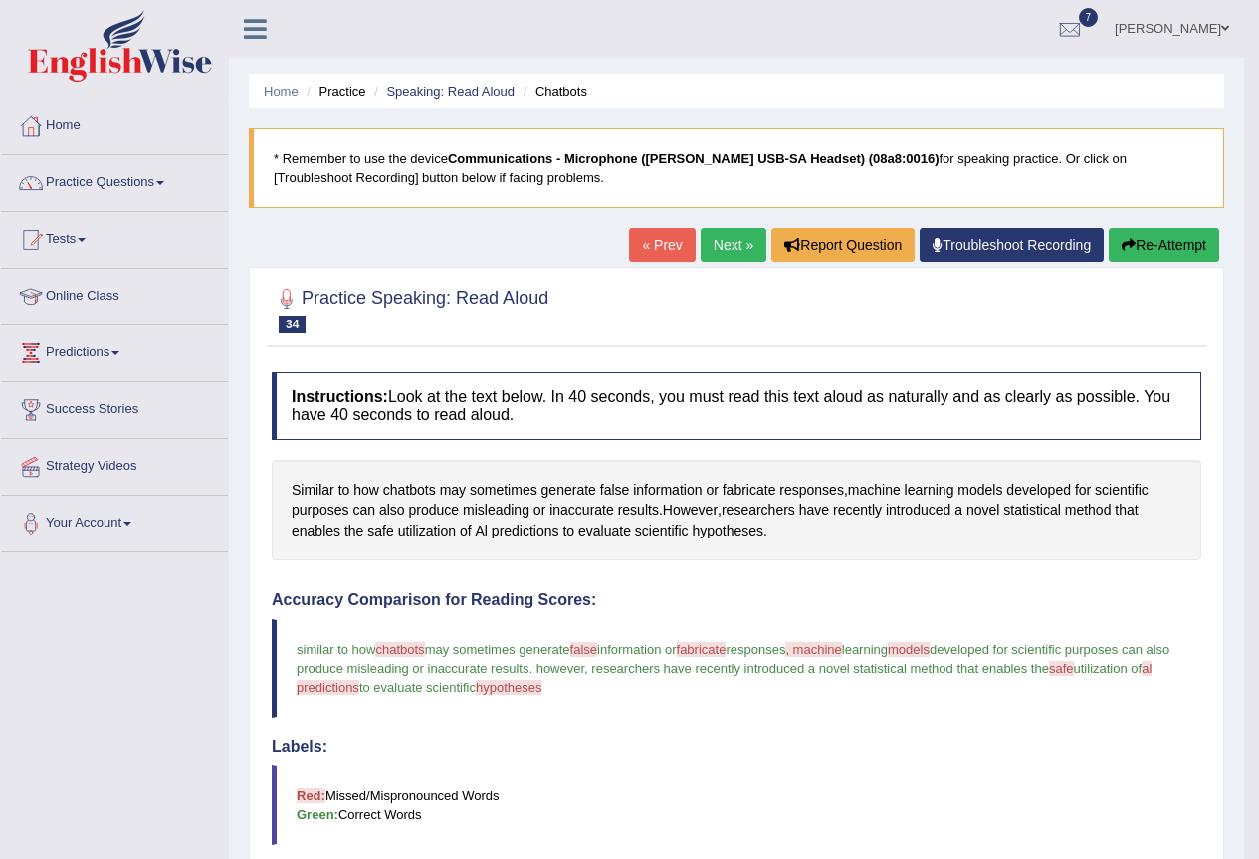
click at [734, 247] on link "Next »" at bounding box center [734, 245] width 66 height 34
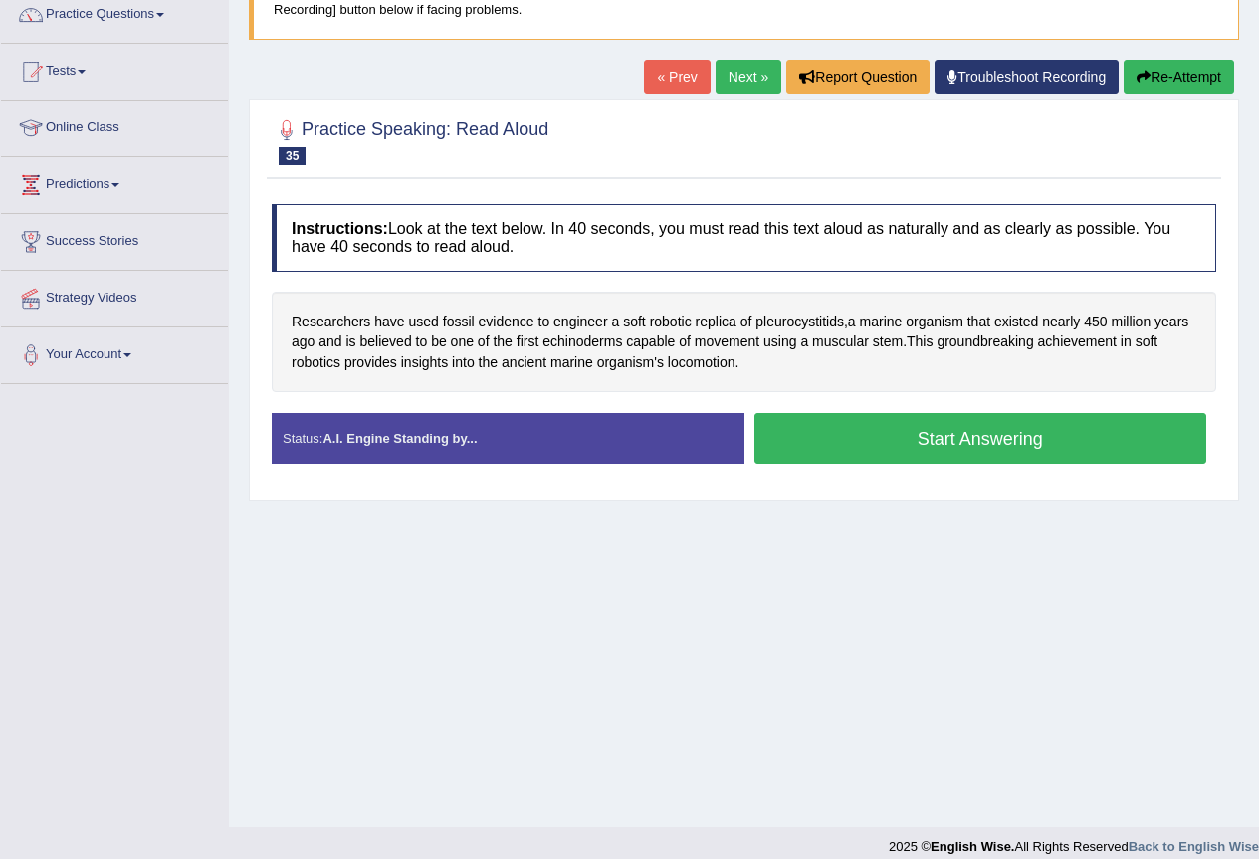
scroll to position [186, 0]
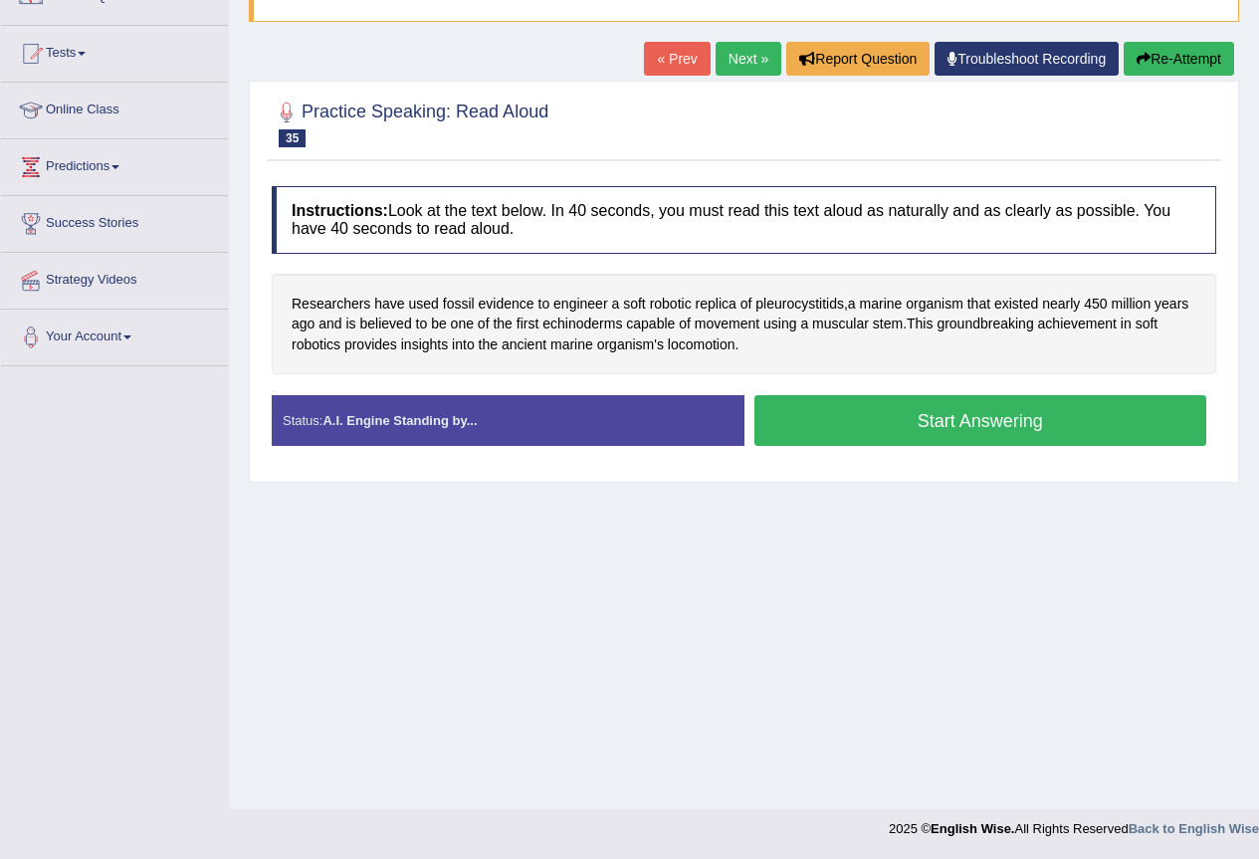
click at [933, 422] on button "Start Answering" at bounding box center [981, 420] width 453 height 51
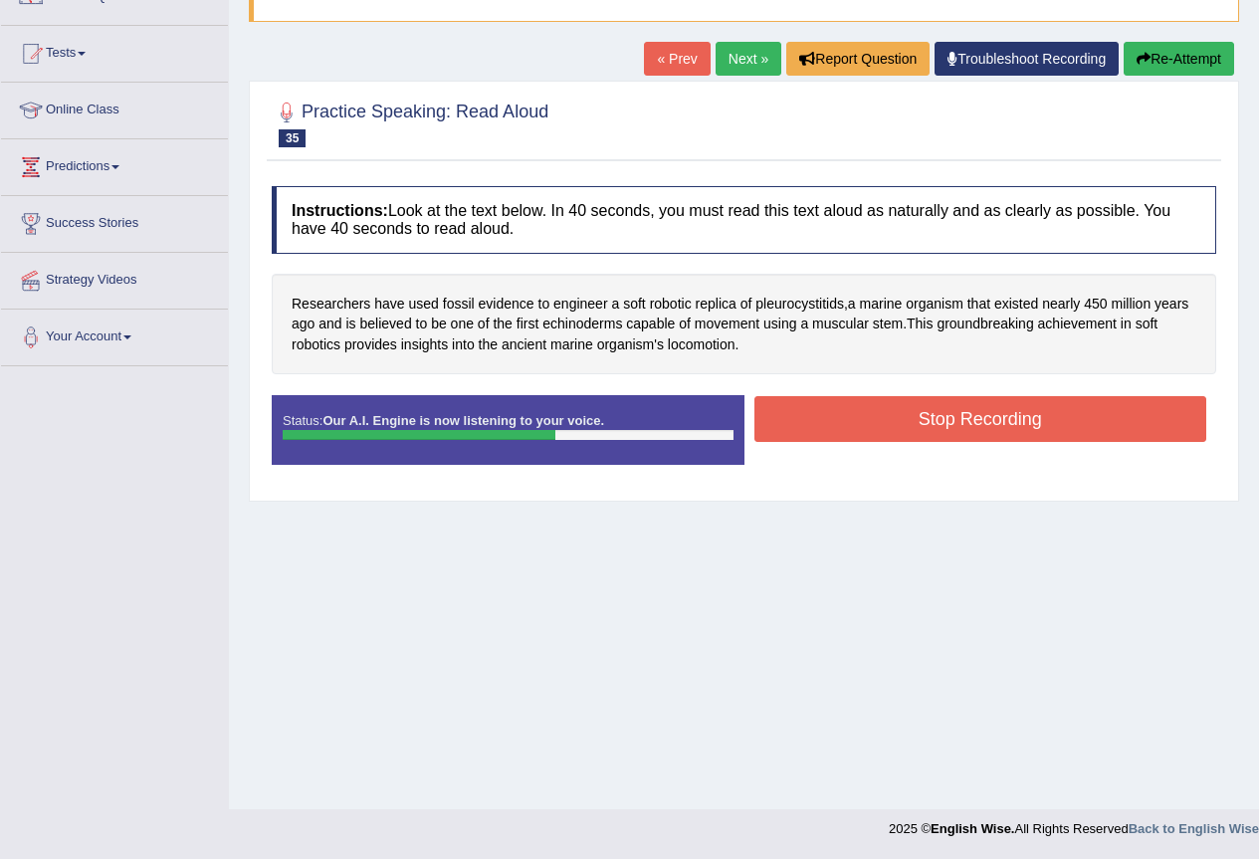
click at [933, 422] on button "Stop Recording" at bounding box center [981, 419] width 453 height 46
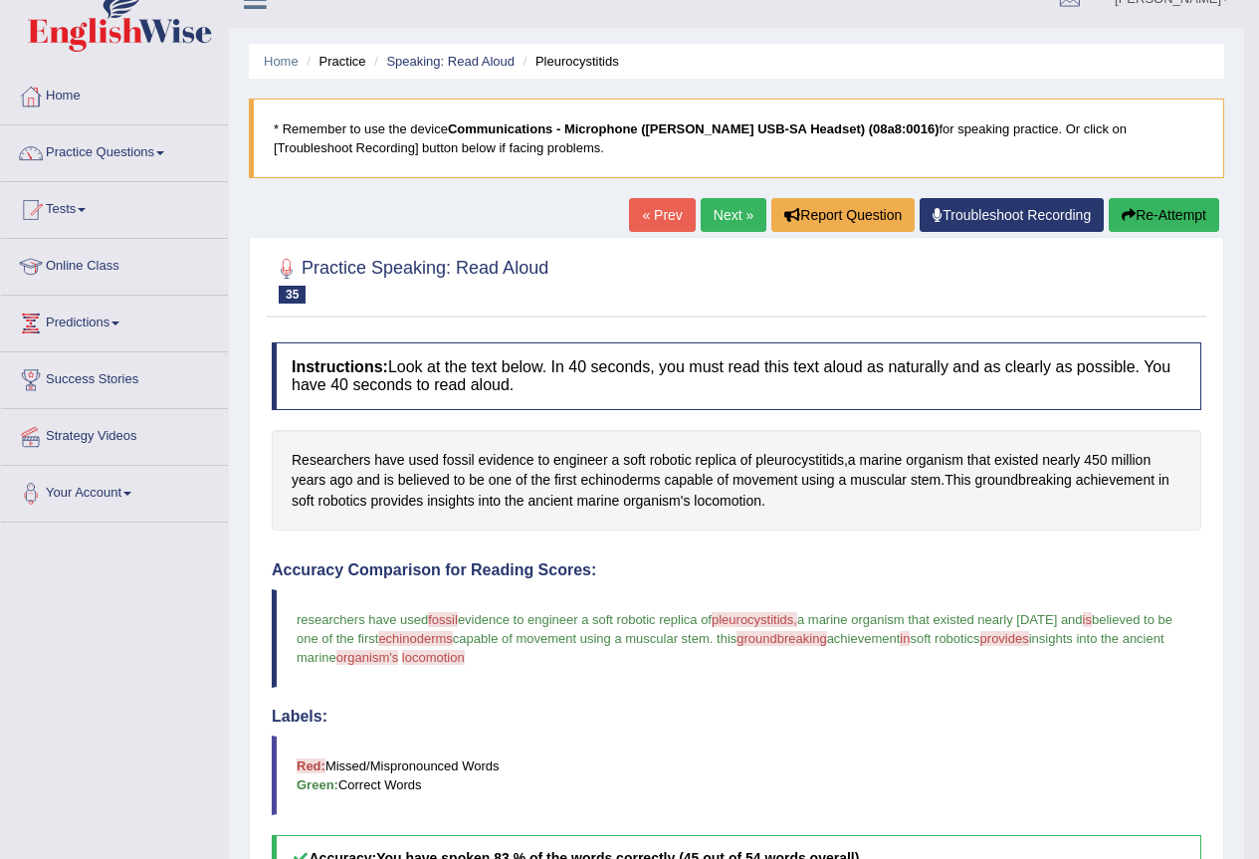
scroll to position [0, 0]
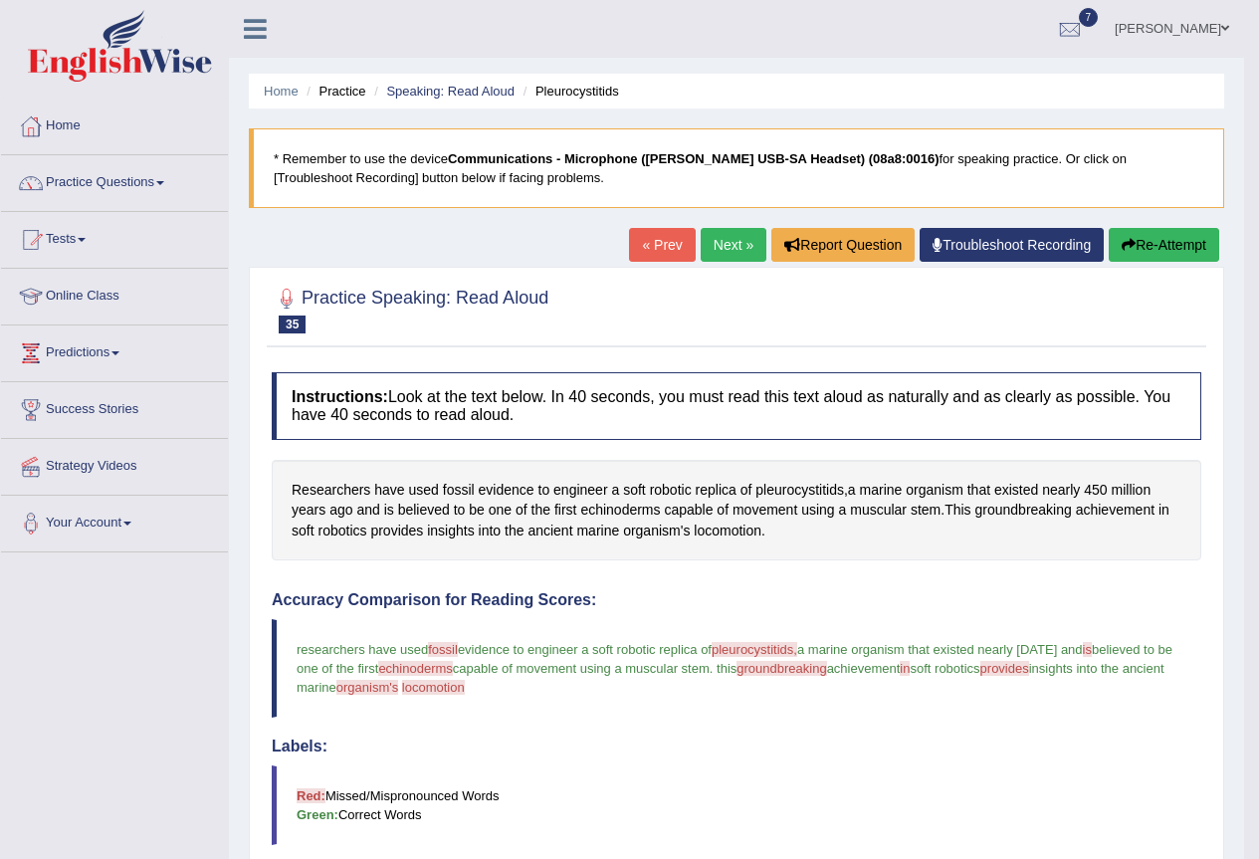
click at [734, 252] on link "Next »" at bounding box center [734, 245] width 66 height 34
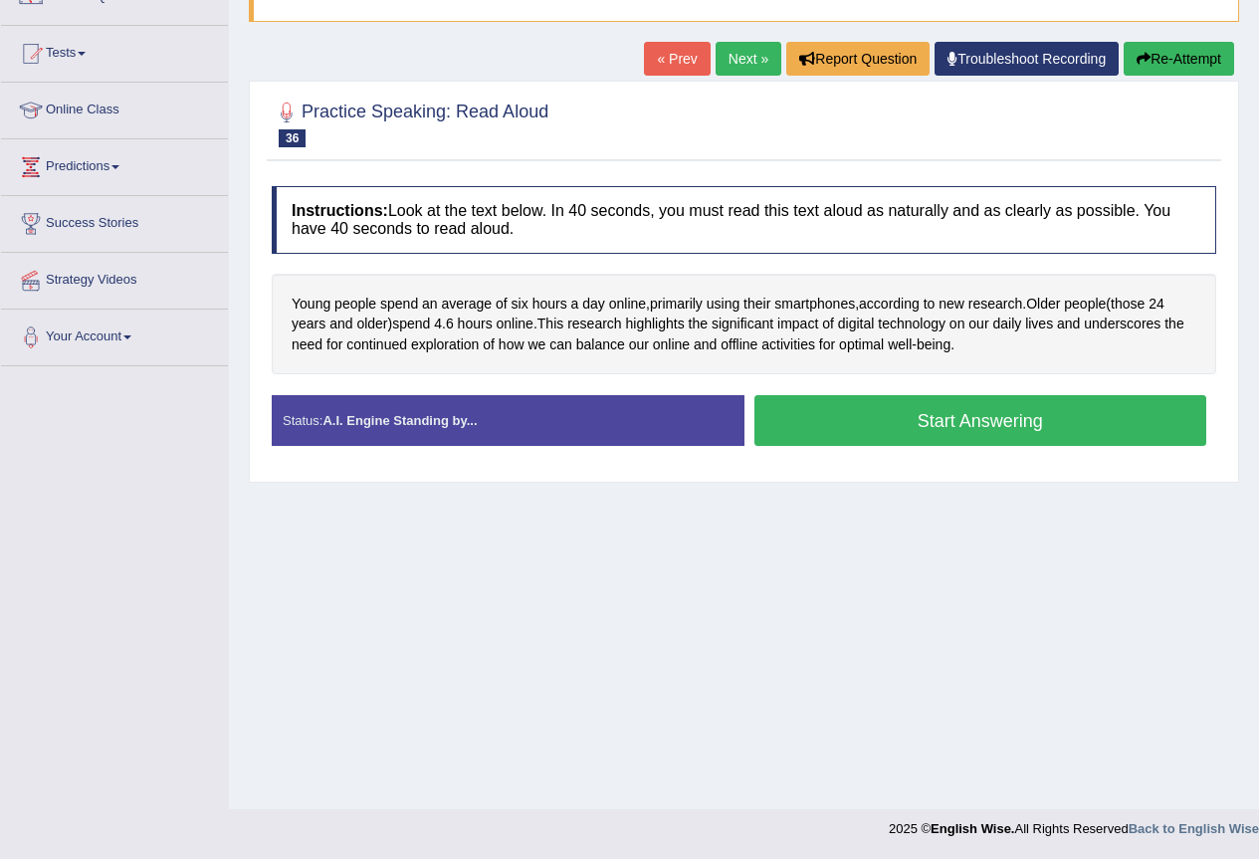
click at [889, 413] on button "Start Answering" at bounding box center [981, 420] width 453 height 51
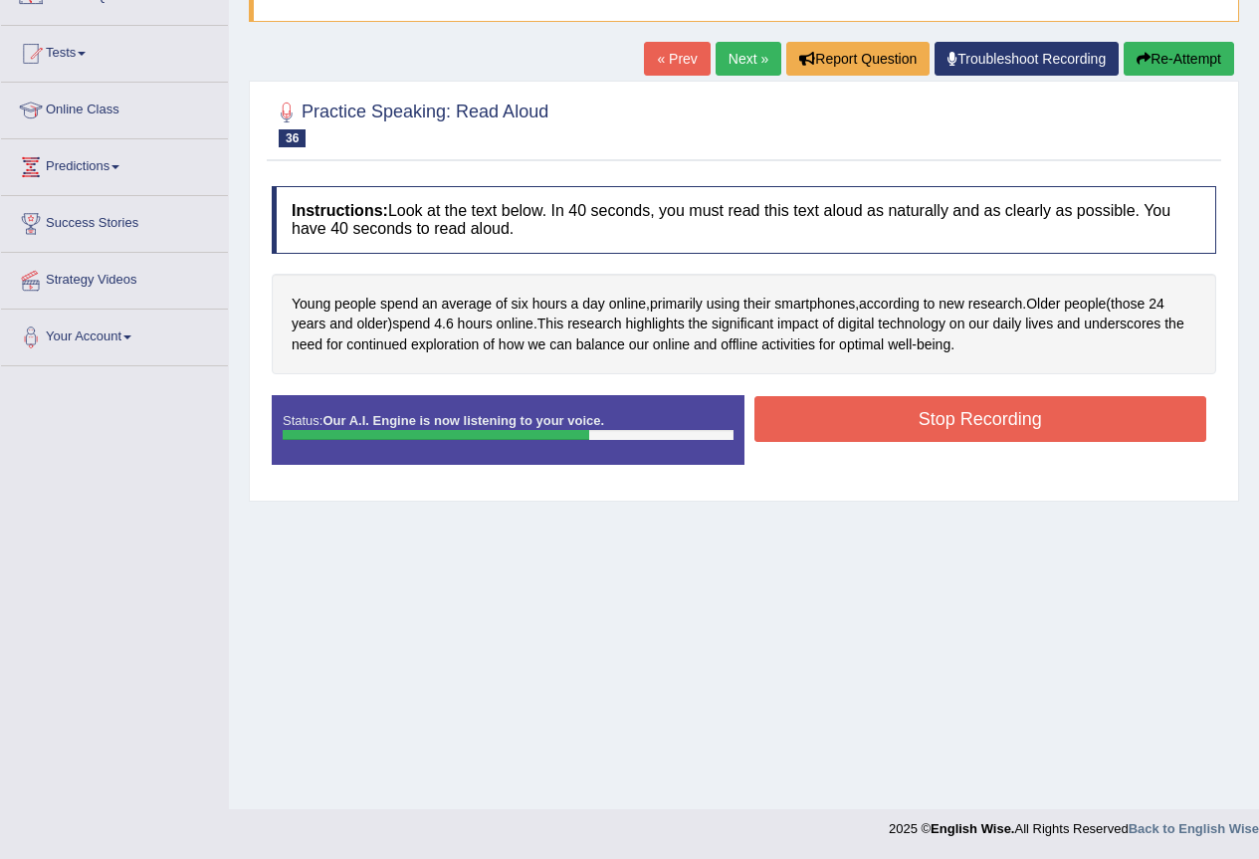
click at [897, 410] on button "Stop Recording" at bounding box center [981, 419] width 453 height 46
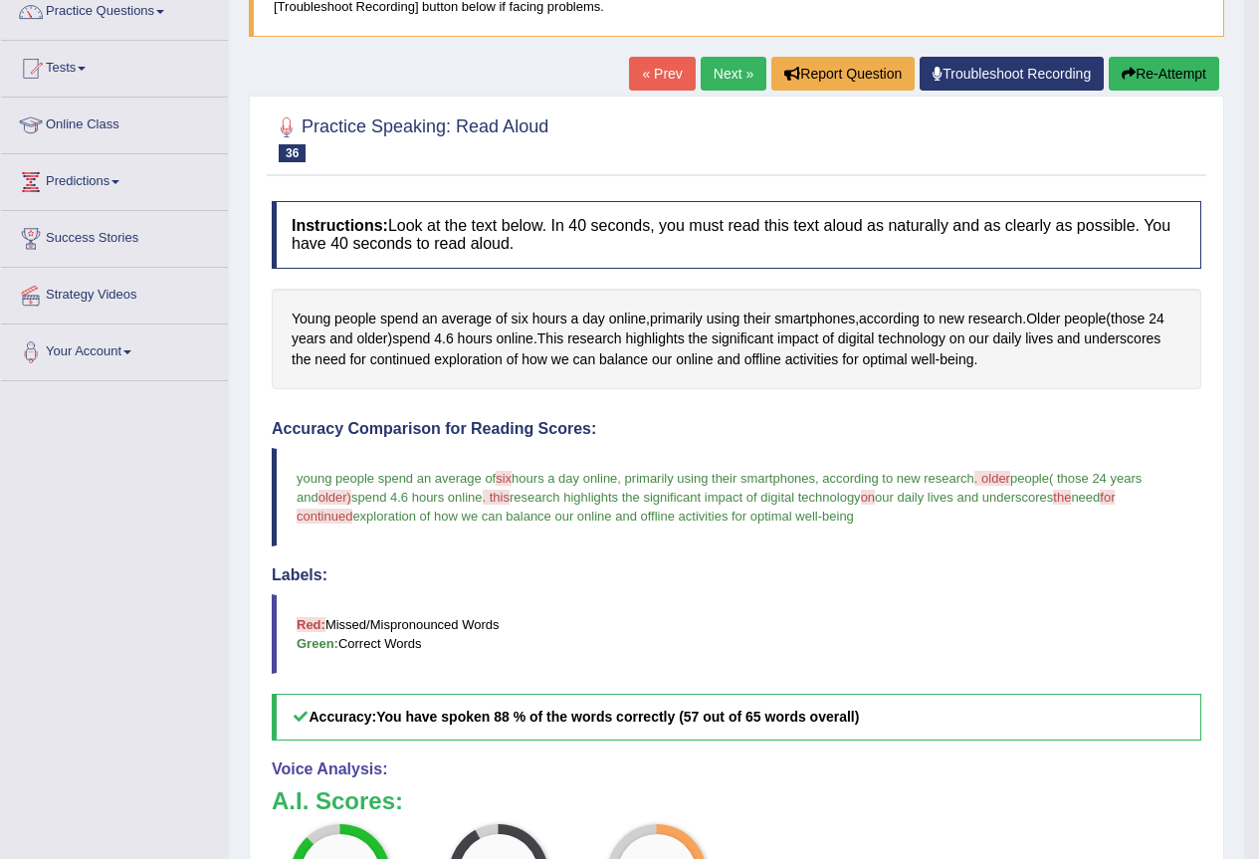
scroll to position [54, 0]
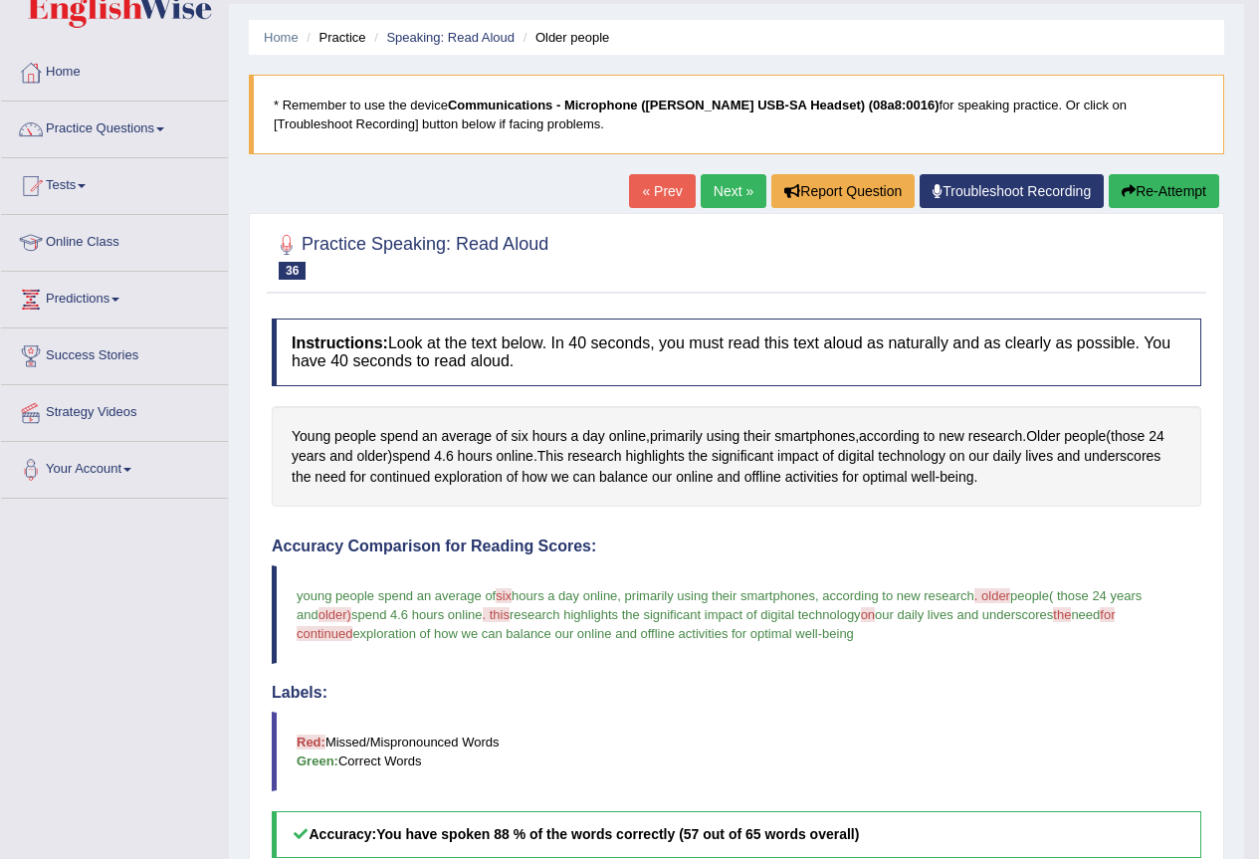
click at [727, 189] on link "Next »" at bounding box center [734, 191] width 66 height 34
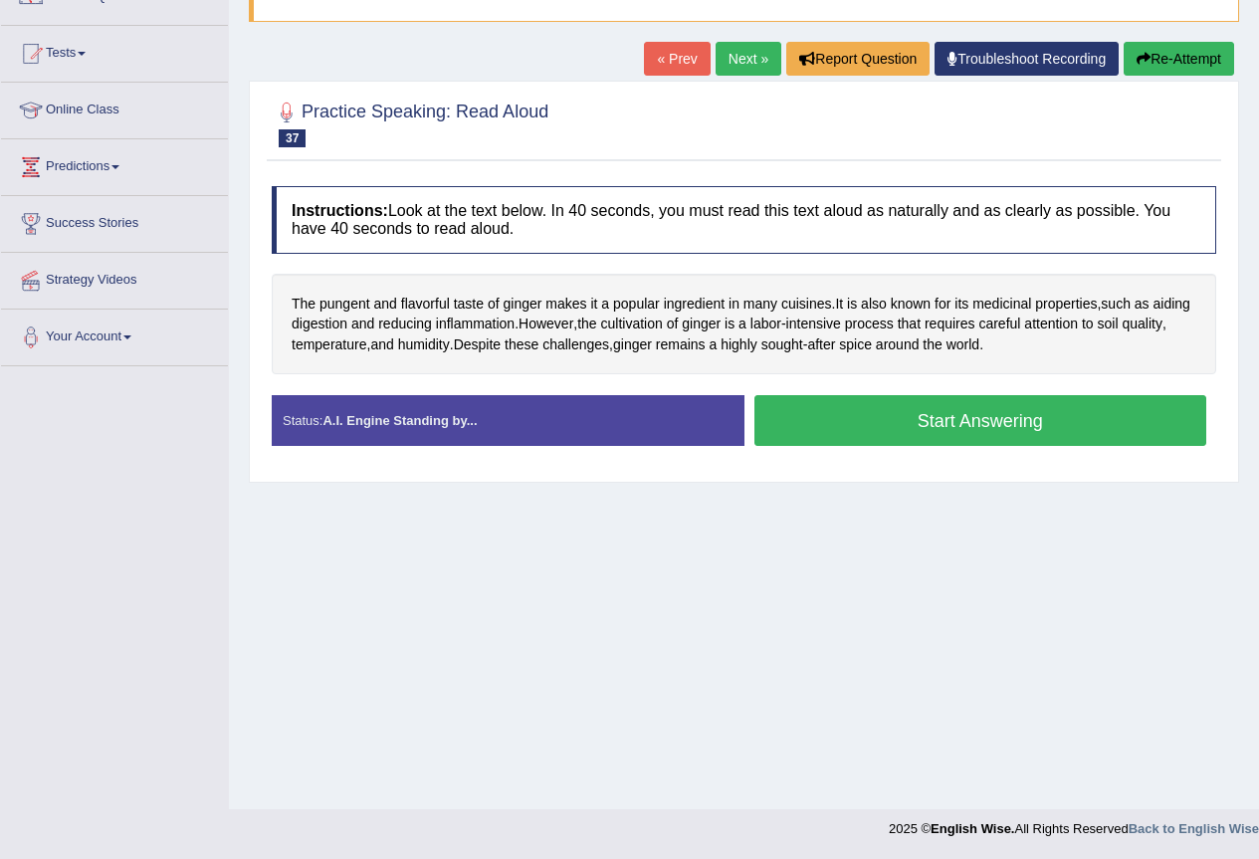
click at [903, 427] on button "Start Answering" at bounding box center [981, 420] width 453 height 51
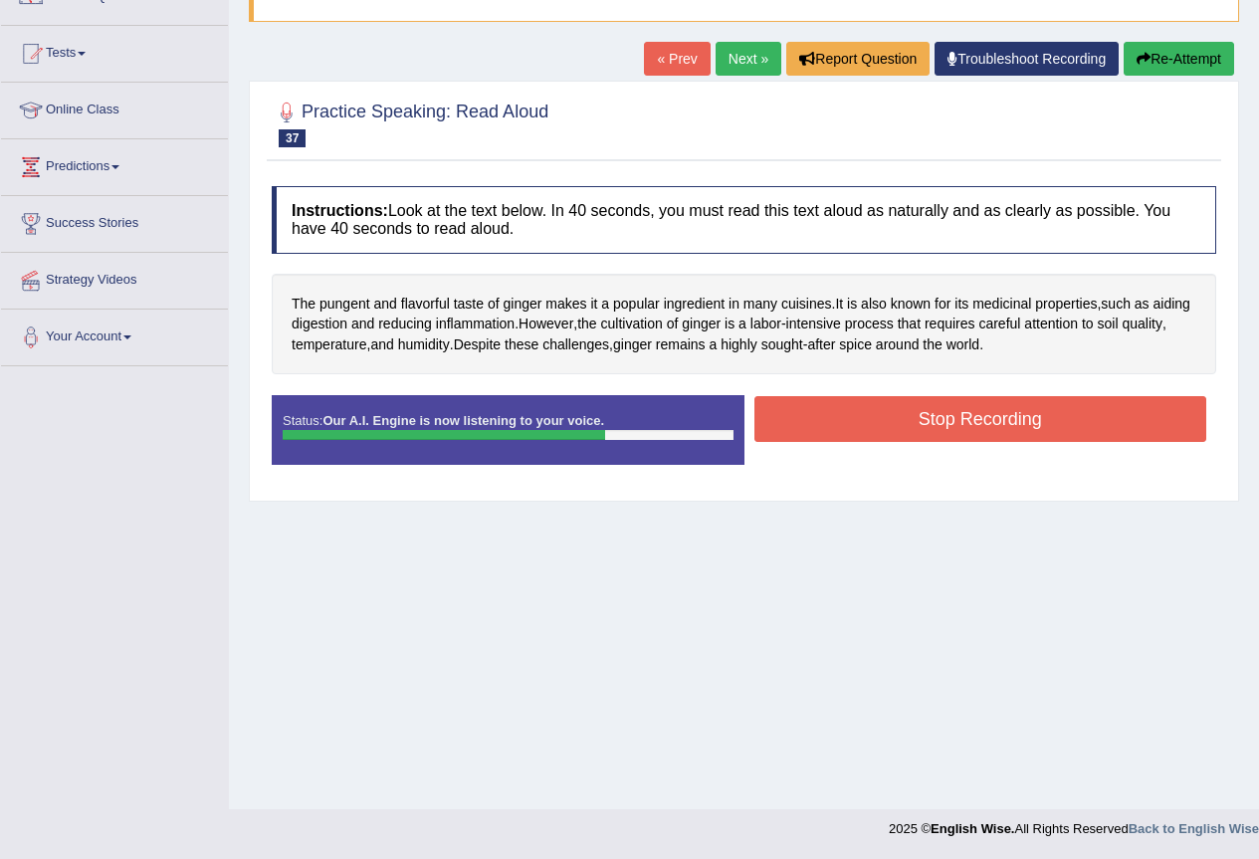
click at [903, 426] on button "Stop Recording" at bounding box center [981, 419] width 453 height 46
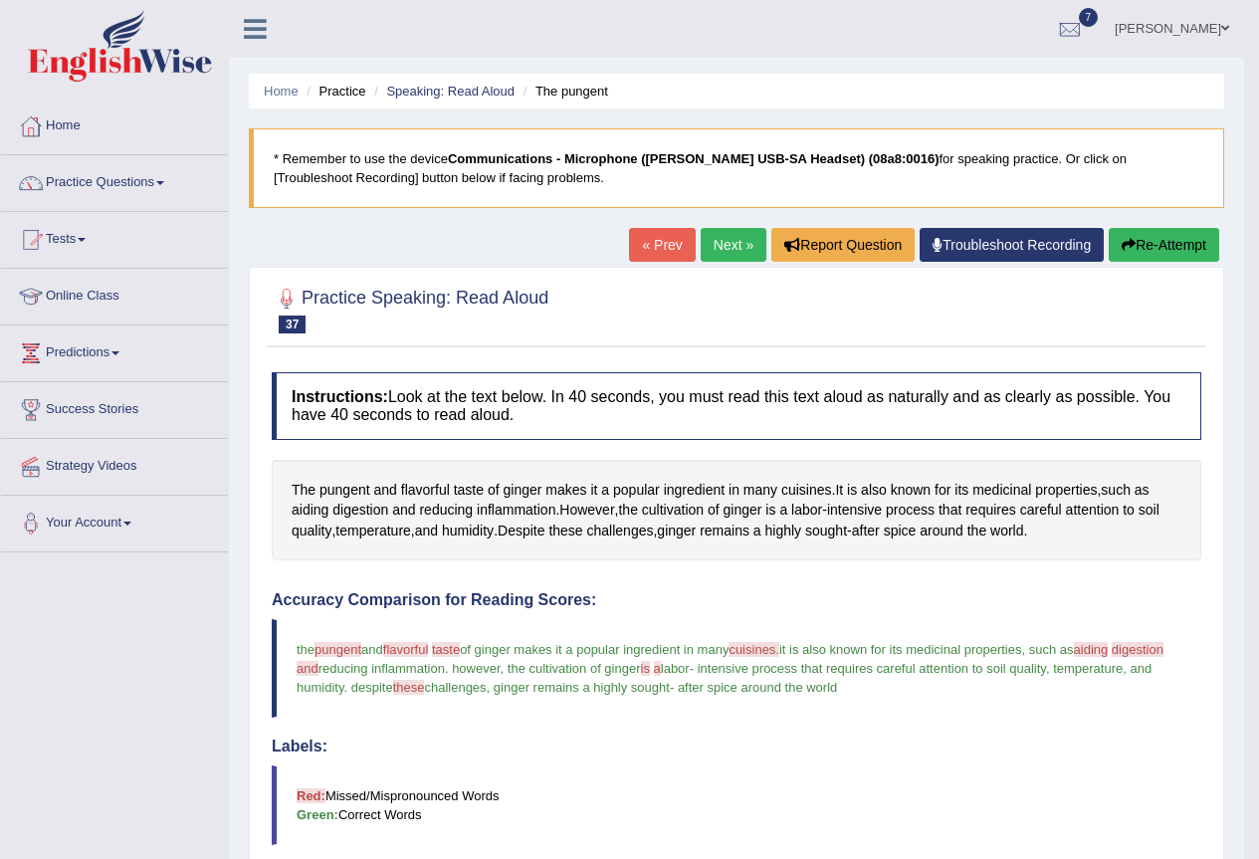
click at [721, 239] on link "Next »" at bounding box center [734, 245] width 66 height 34
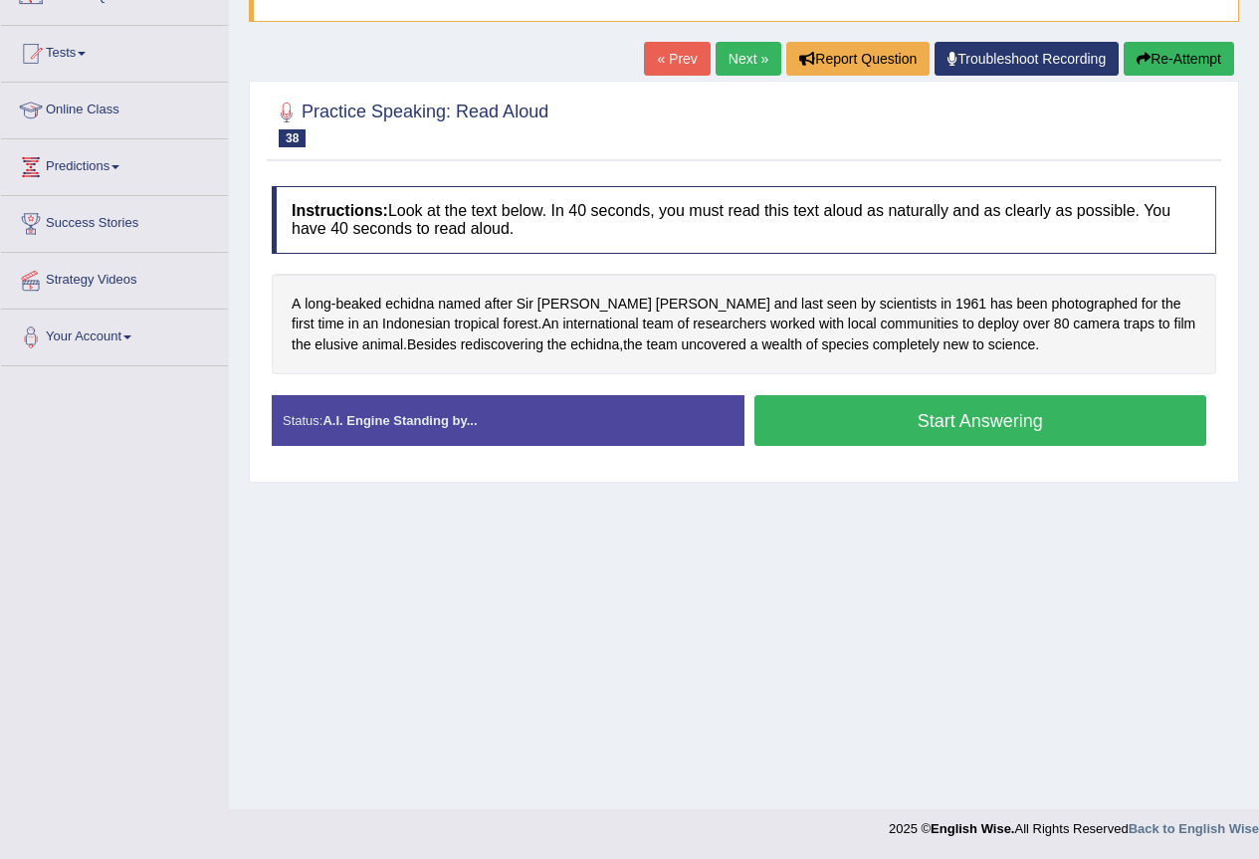
click at [906, 434] on button "Start Answering" at bounding box center [981, 420] width 453 height 51
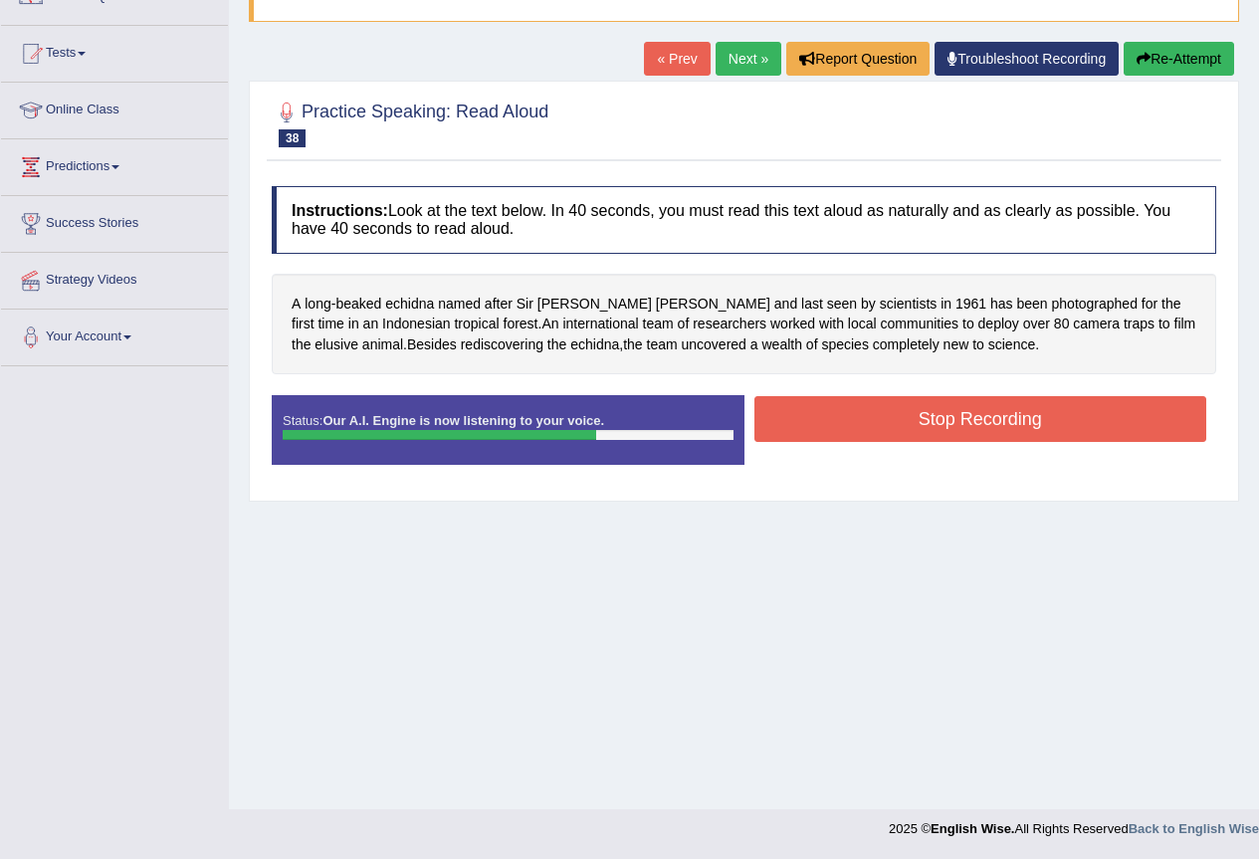
click at [906, 434] on button "Stop Recording" at bounding box center [981, 419] width 453 height 46
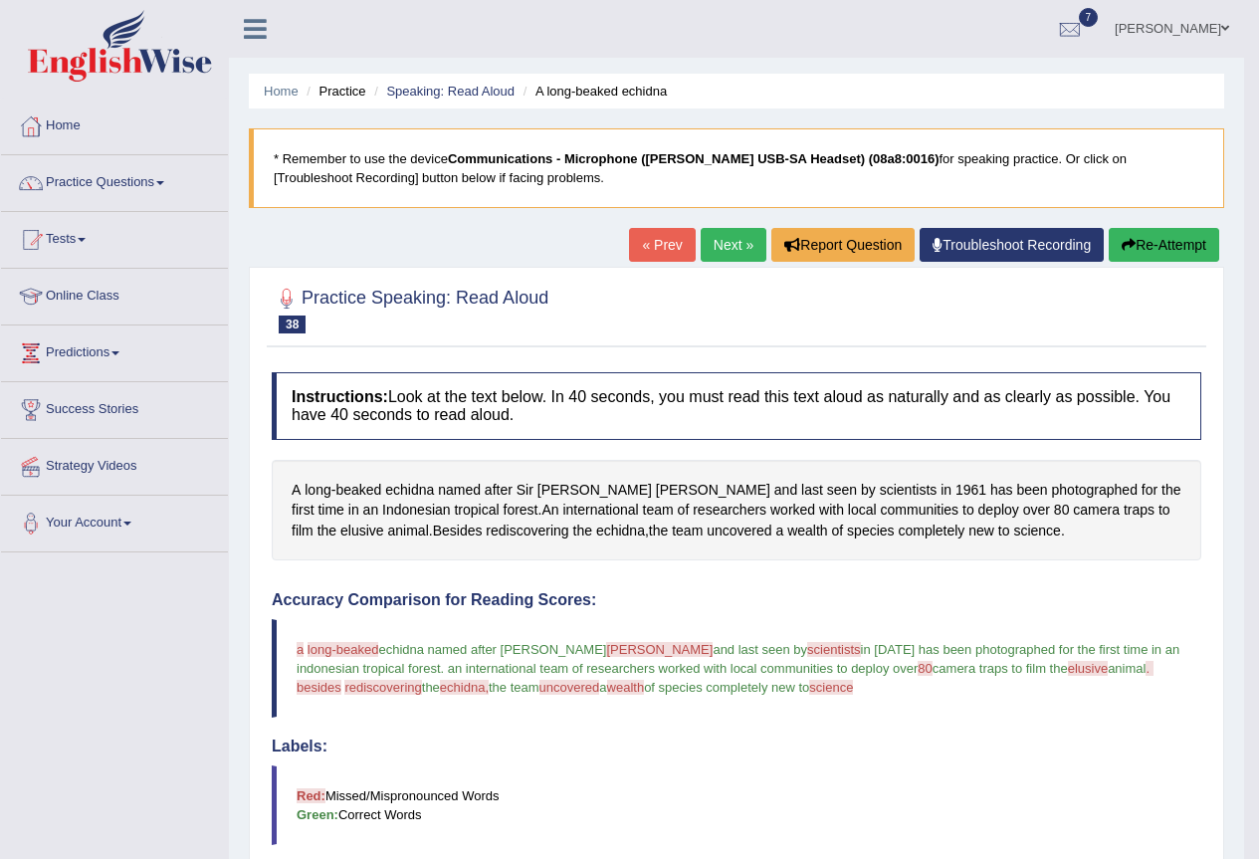
click at [720, 240] on link "Next »" at bounding box center [734, 245] width 66 height 34
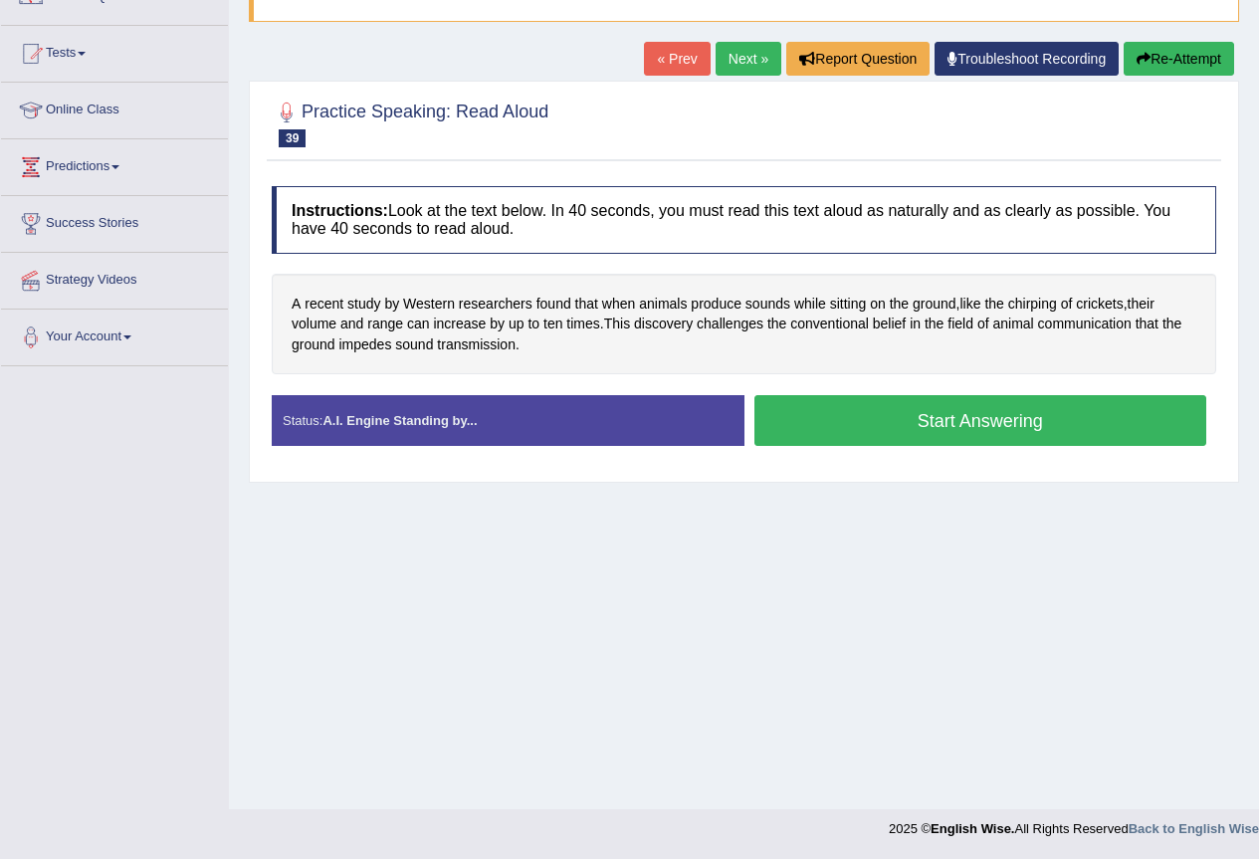
click at [886, 427] on button "Start Answering" at bounding box center [981, 420] width 453 height 51
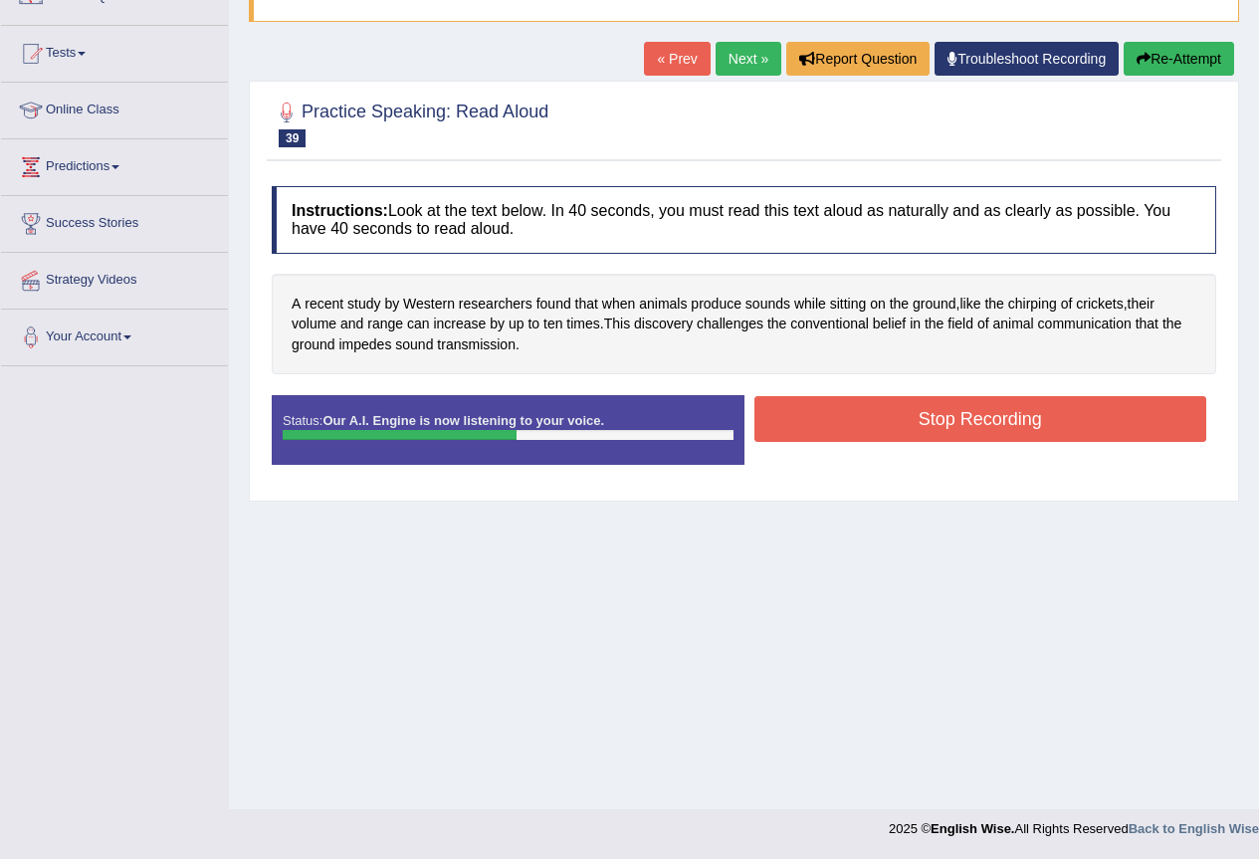
click at [893, 418] on button "Stop Recording" at bounding box center [981, 419] width 453 height 46
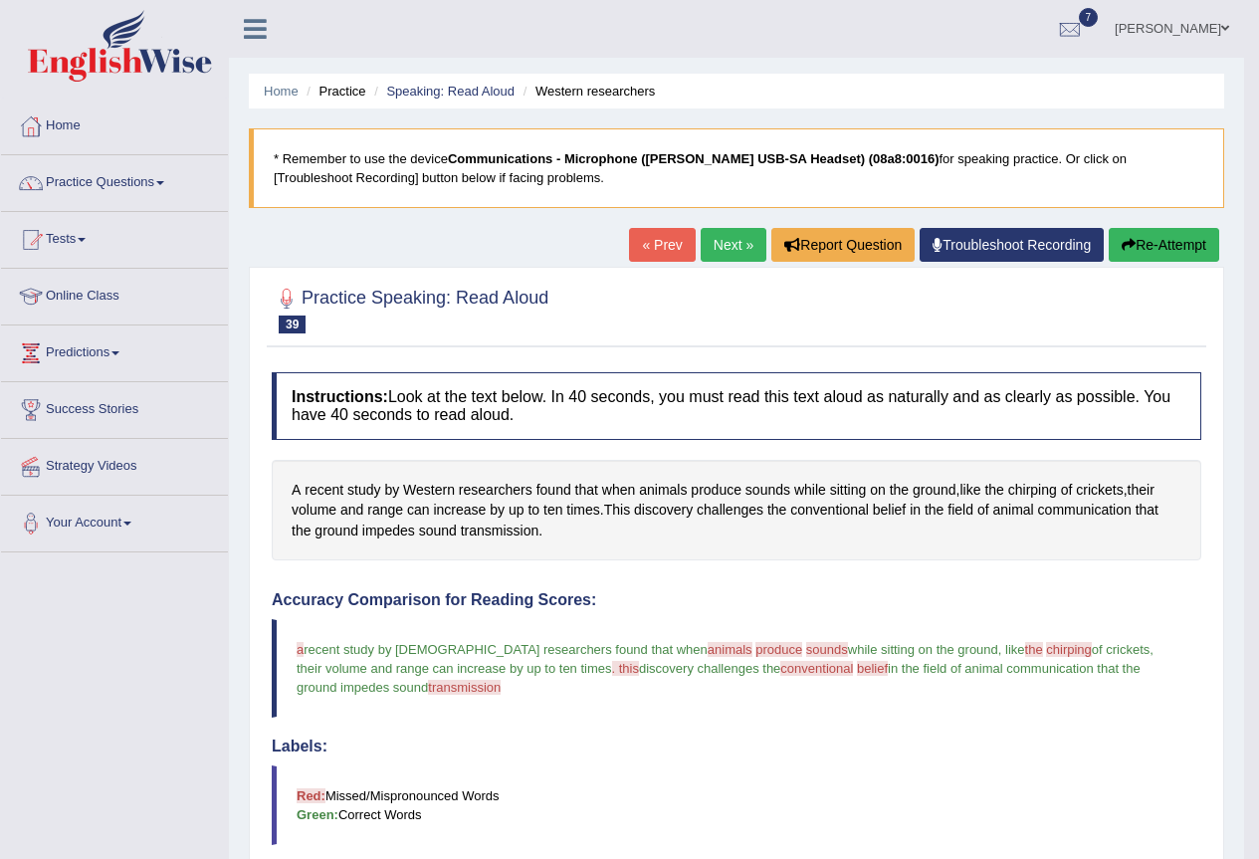
click at [1156, 243] on button "Re-Attempt" at bounding box center [1164, 245] width 110 height 34
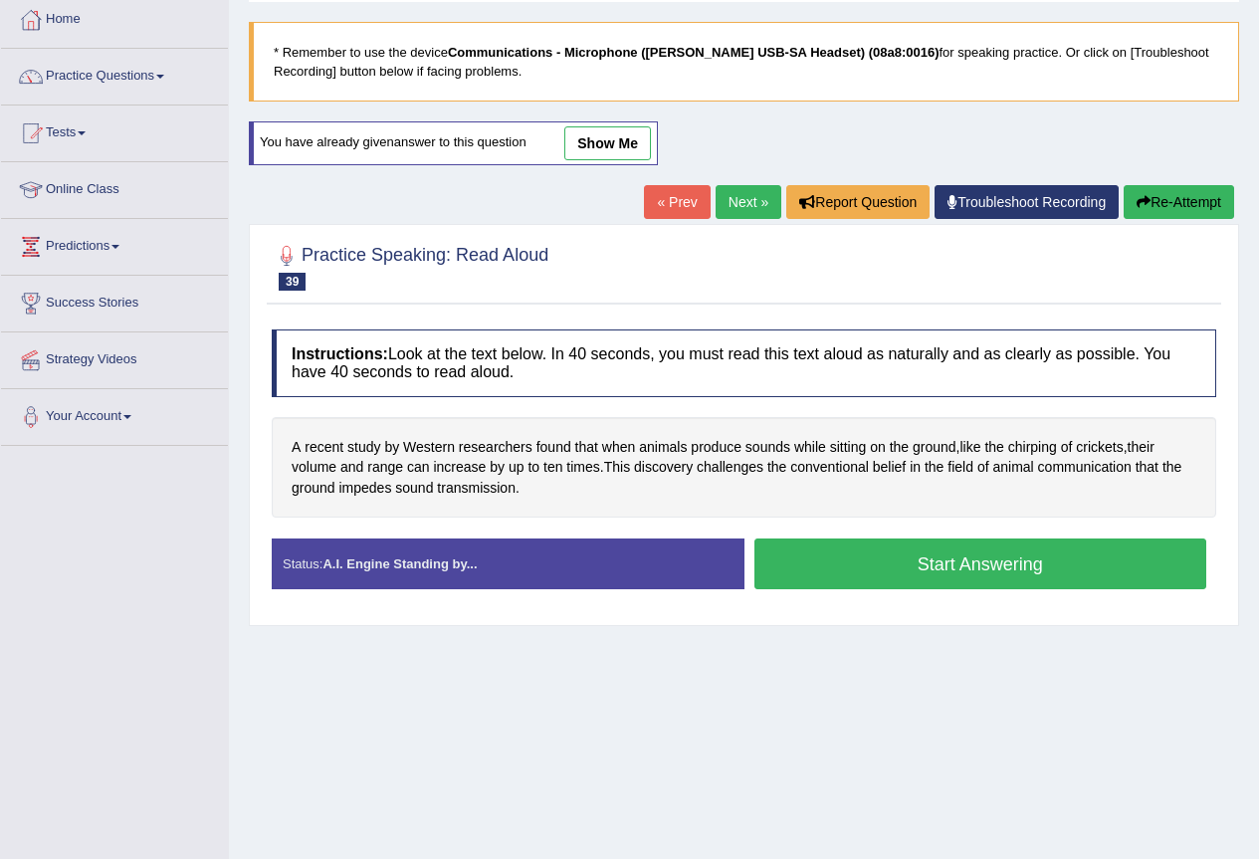
scroll to position [186, 0]
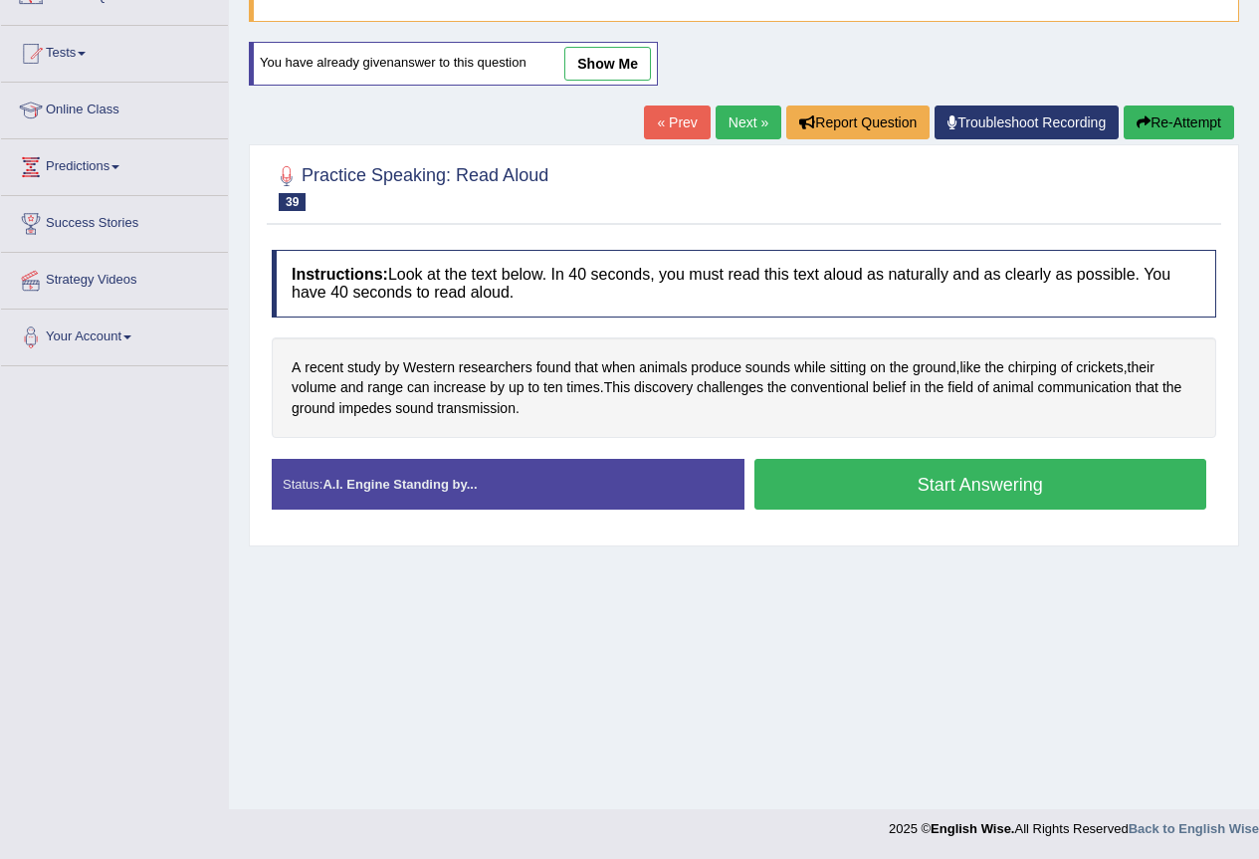
click at [931, 475] on button "Start Answering" at bounding box center [981, 484] width 453 height 51
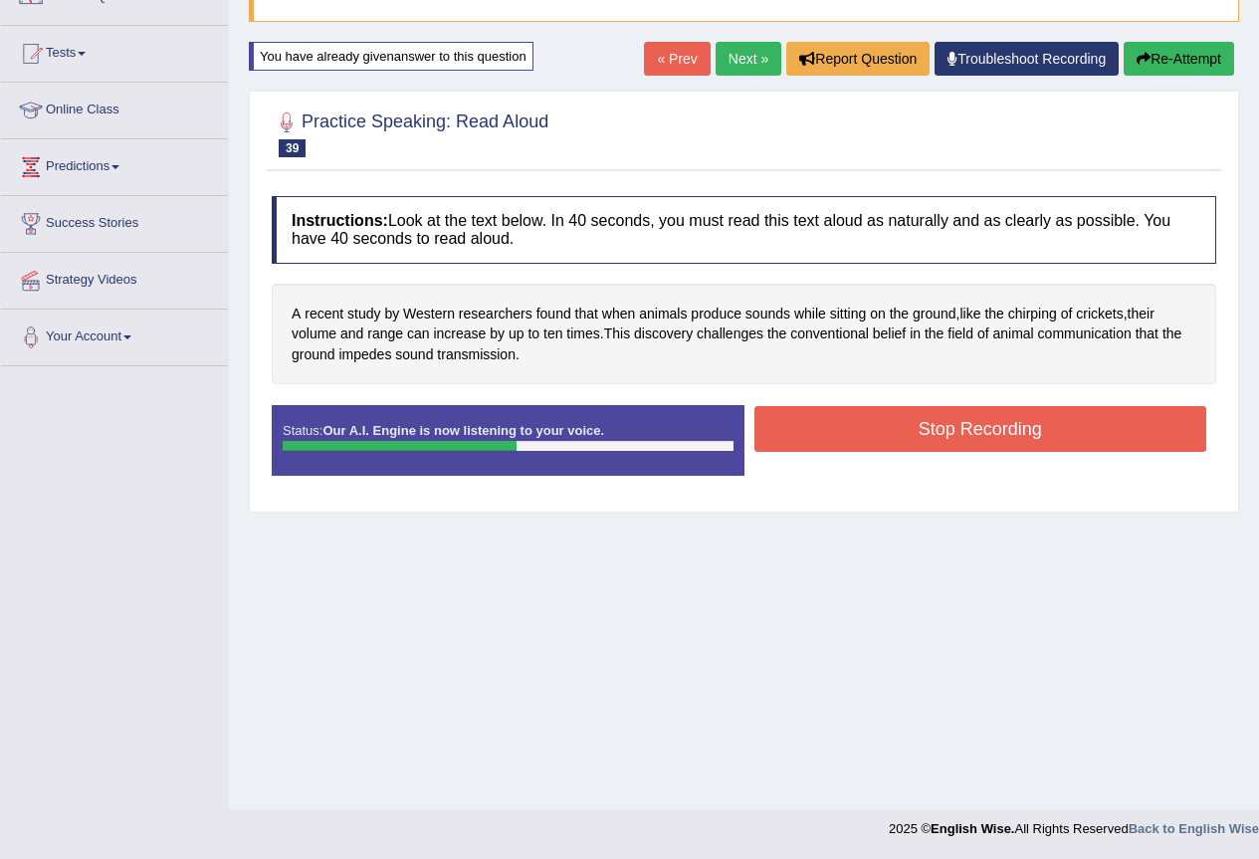
click at [955, 438] on button "Stop Recording" at bounding box center [981, 429] width 453 height 46
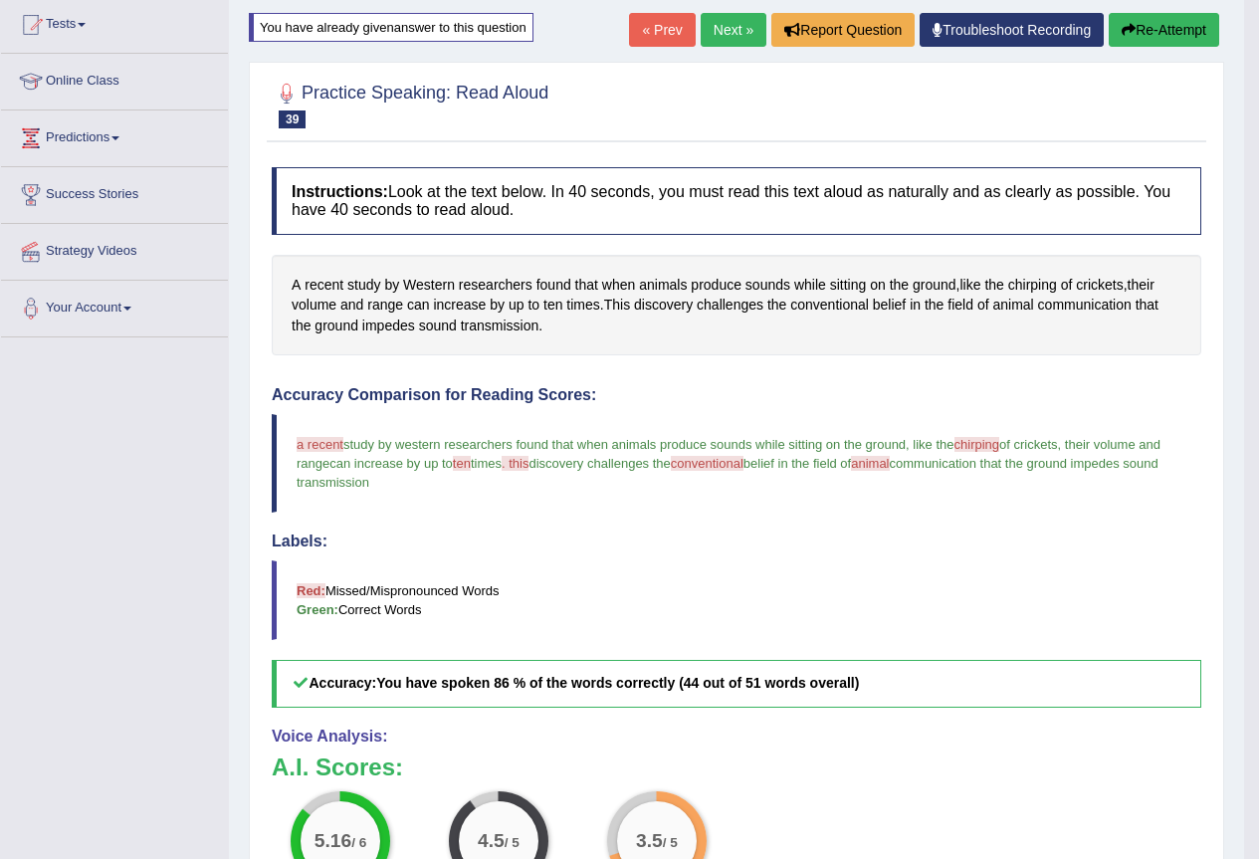
scroll to position [54, 0]
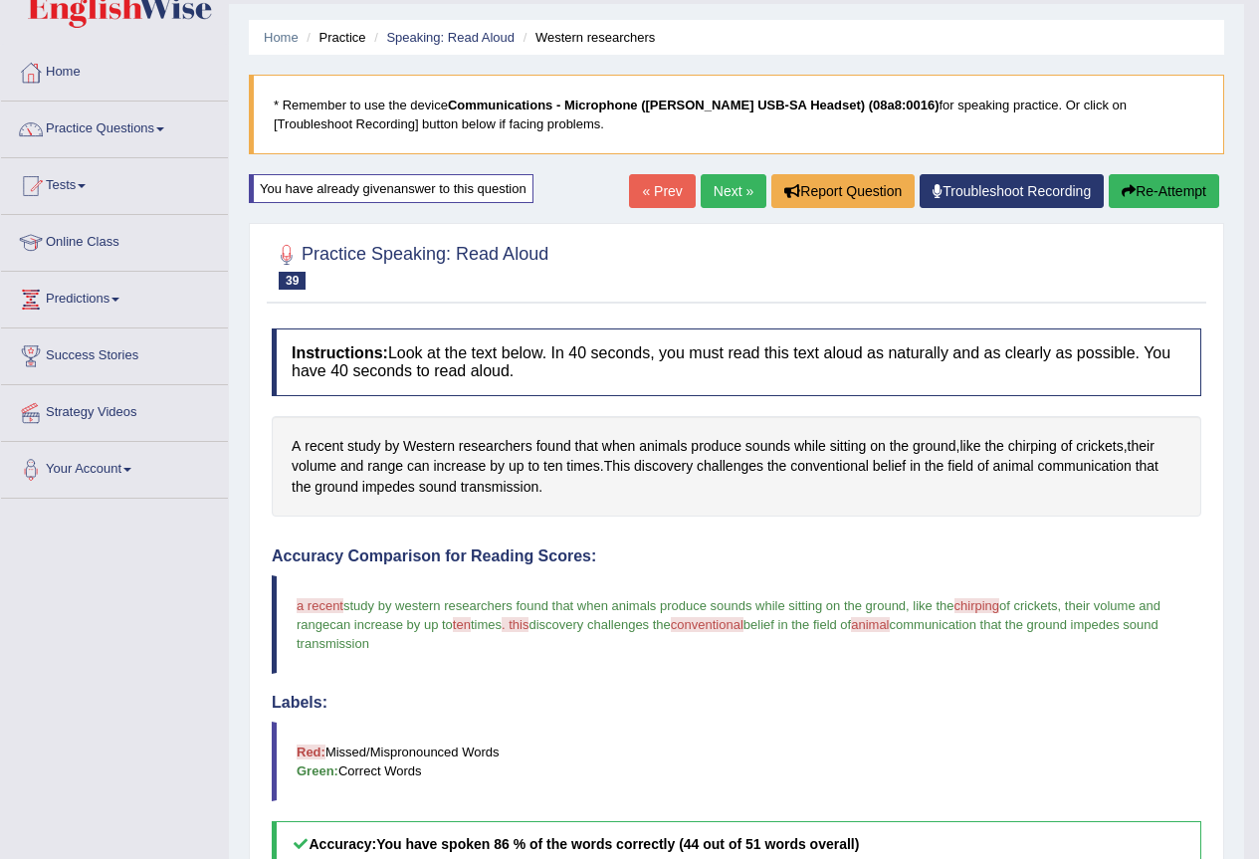
click at [724, 195] on link "Next »" at bounding box center [734, 191] width 66 height 34
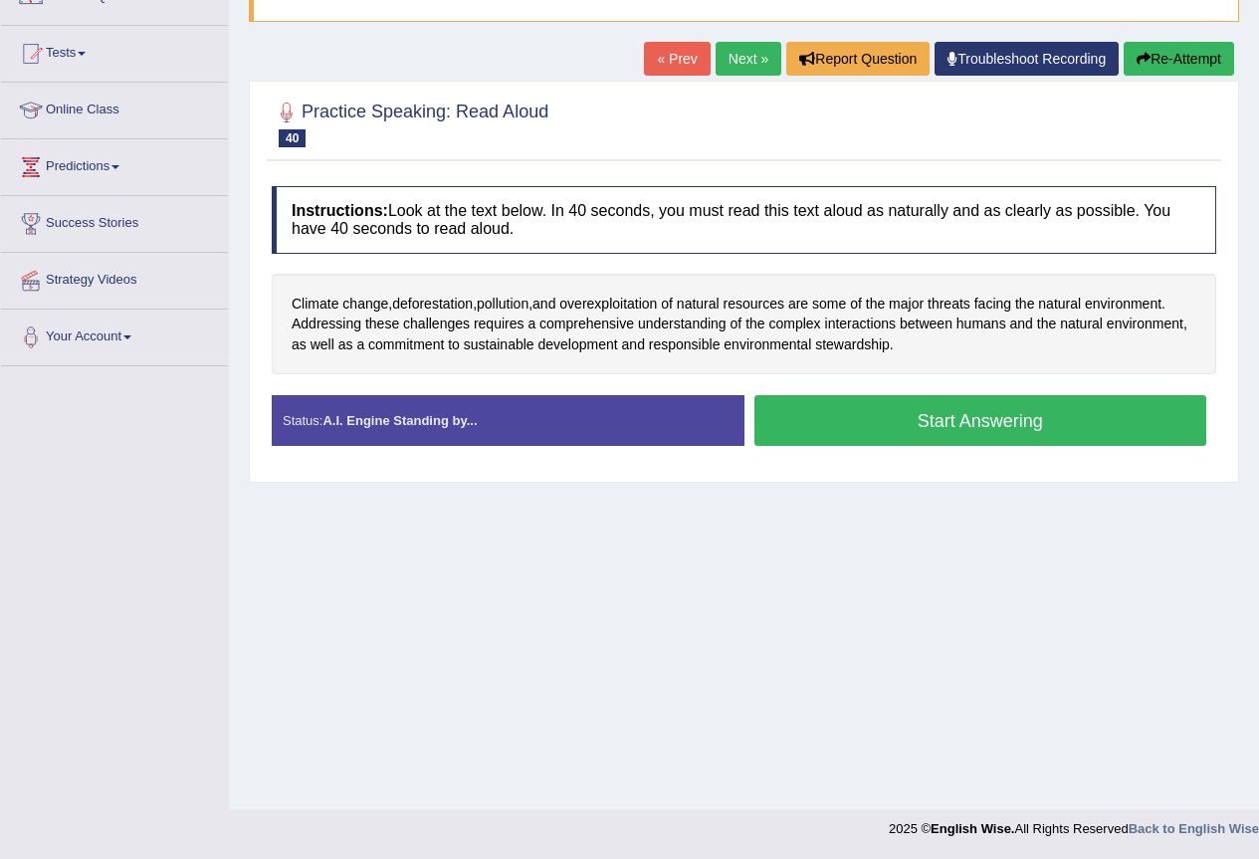
click at [845, 411] on button "Start Answering" at bounding box center [981, 420] width 453 height 51
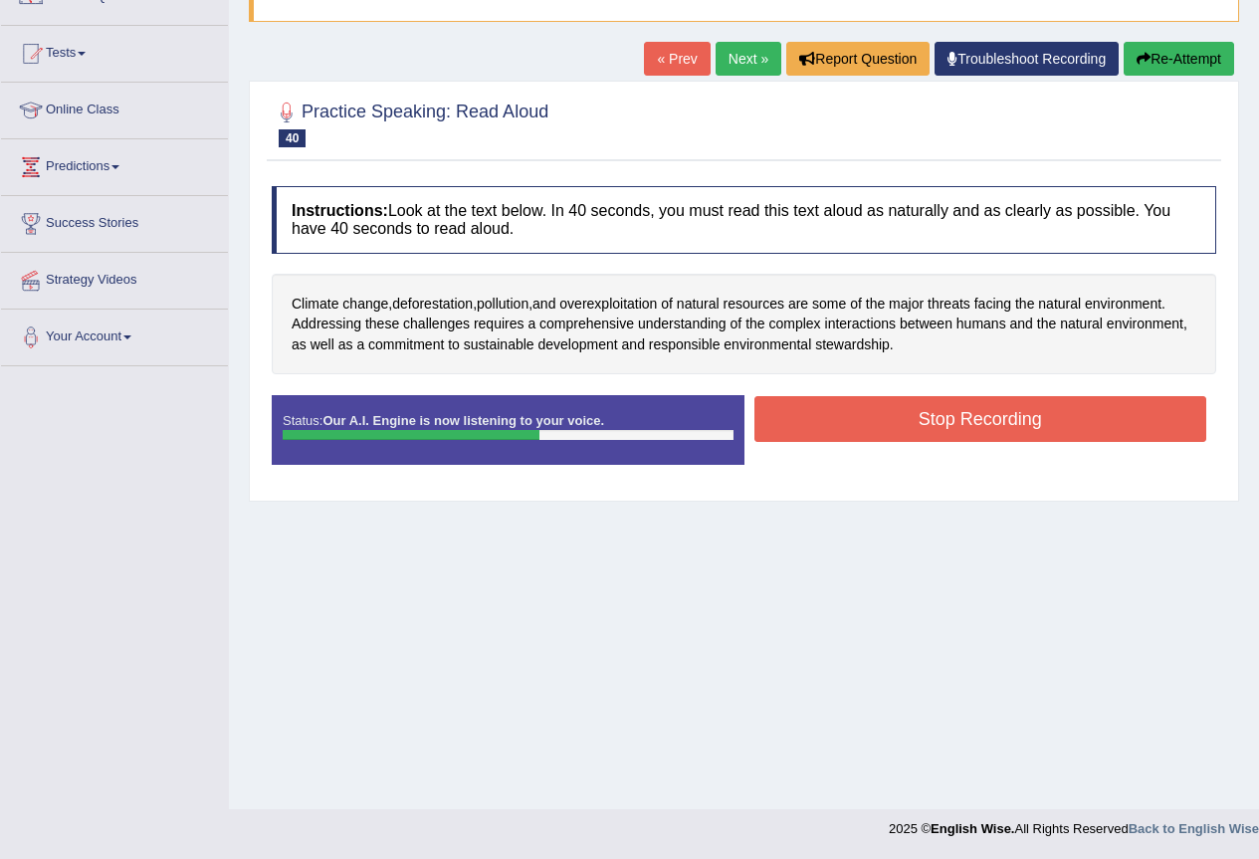
click at [977, 413] on button "Stop Recording" at bounding box center [981, 419] width 453 height 46
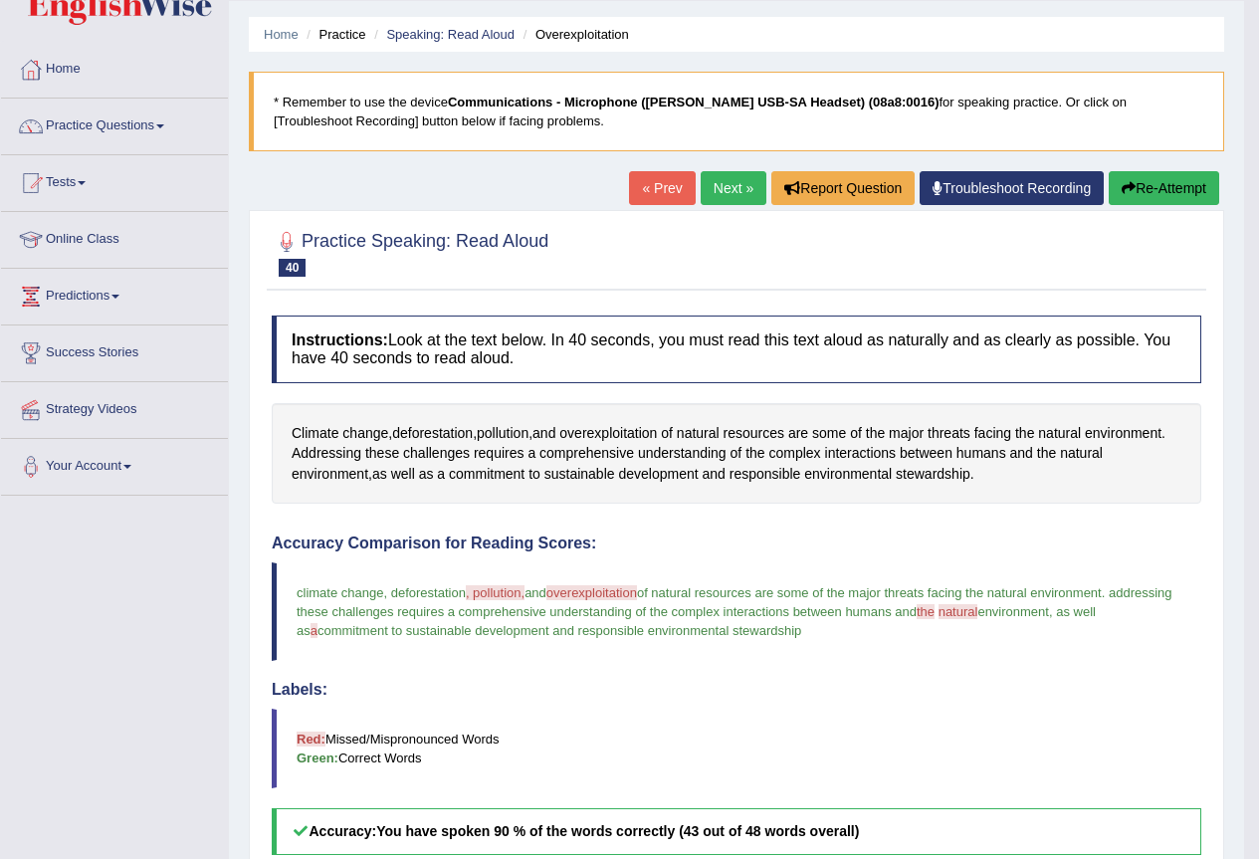
scroll to position [54, 0]
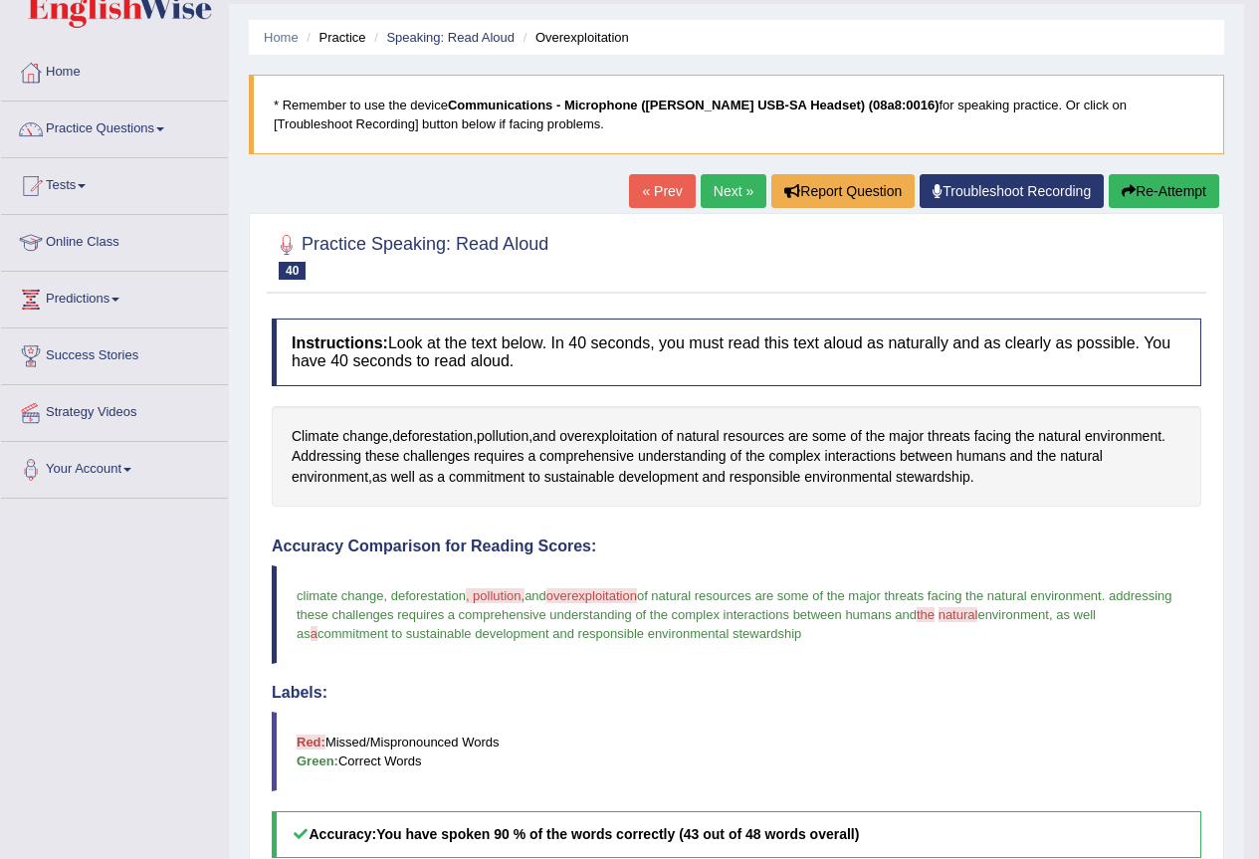
click at [733, 185] on link "Next »" at bounding box center [734, 191] width 66 height 34
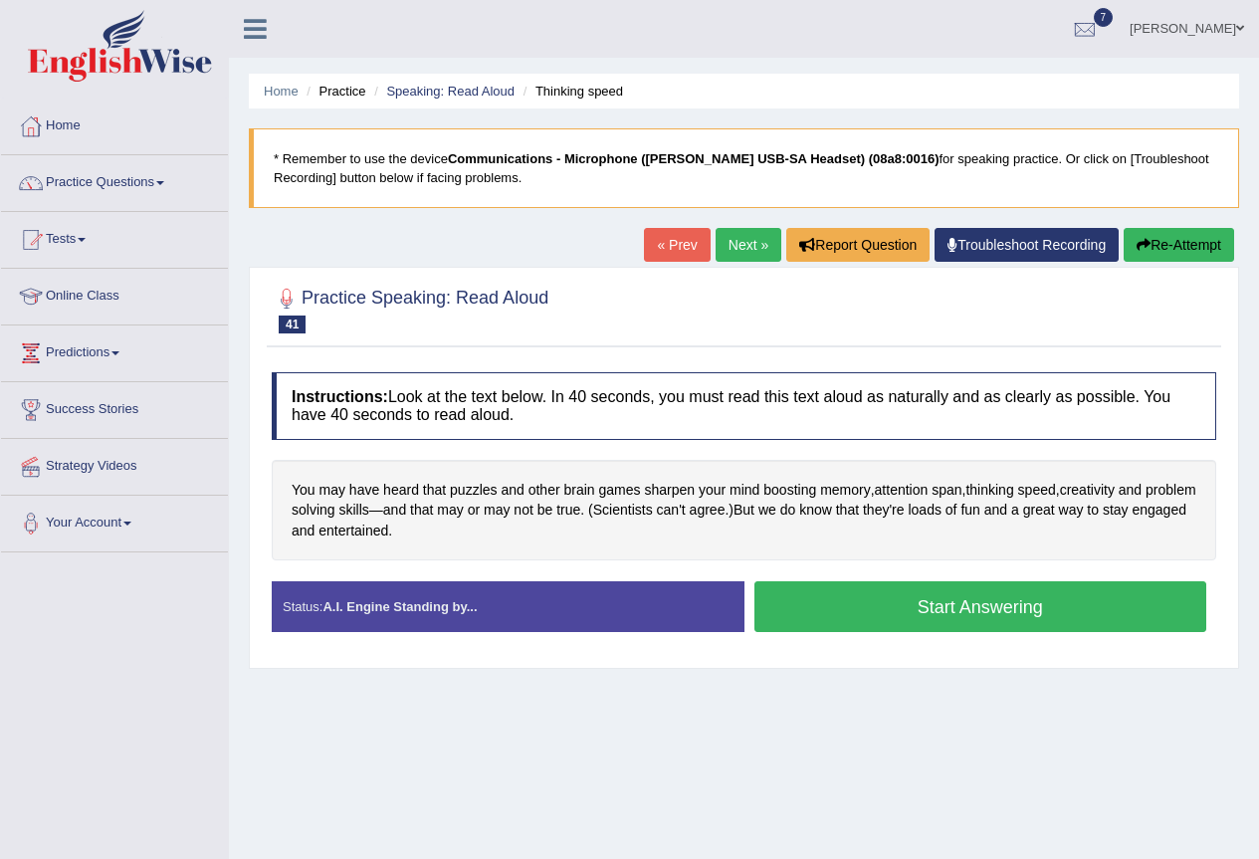
click at [939, 599] on button "Start Answering" at bounding box center [981, 606] width 453 height 51
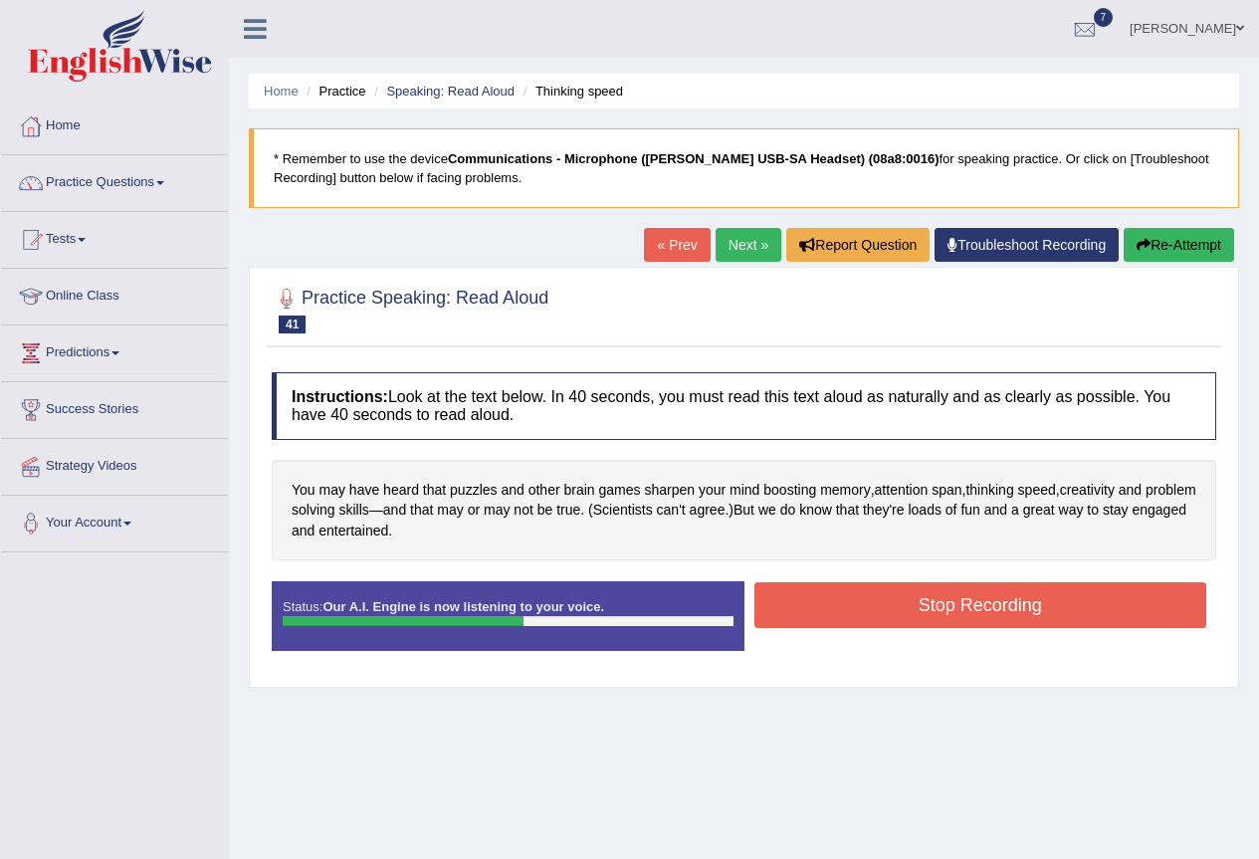
click at [939, 599] on button "Stop Recording" at bounding box center [981, 605] width 453 height 46
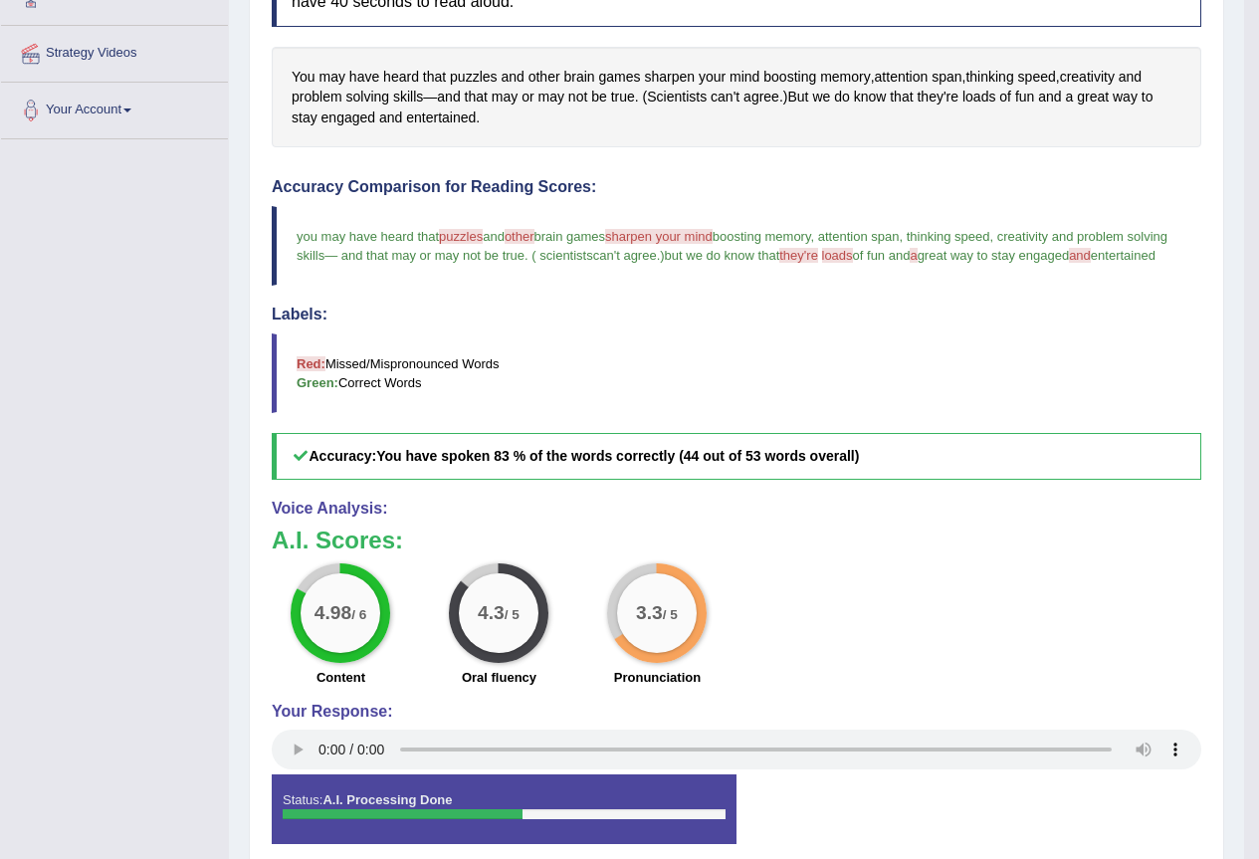
scroll to position [520, 0]
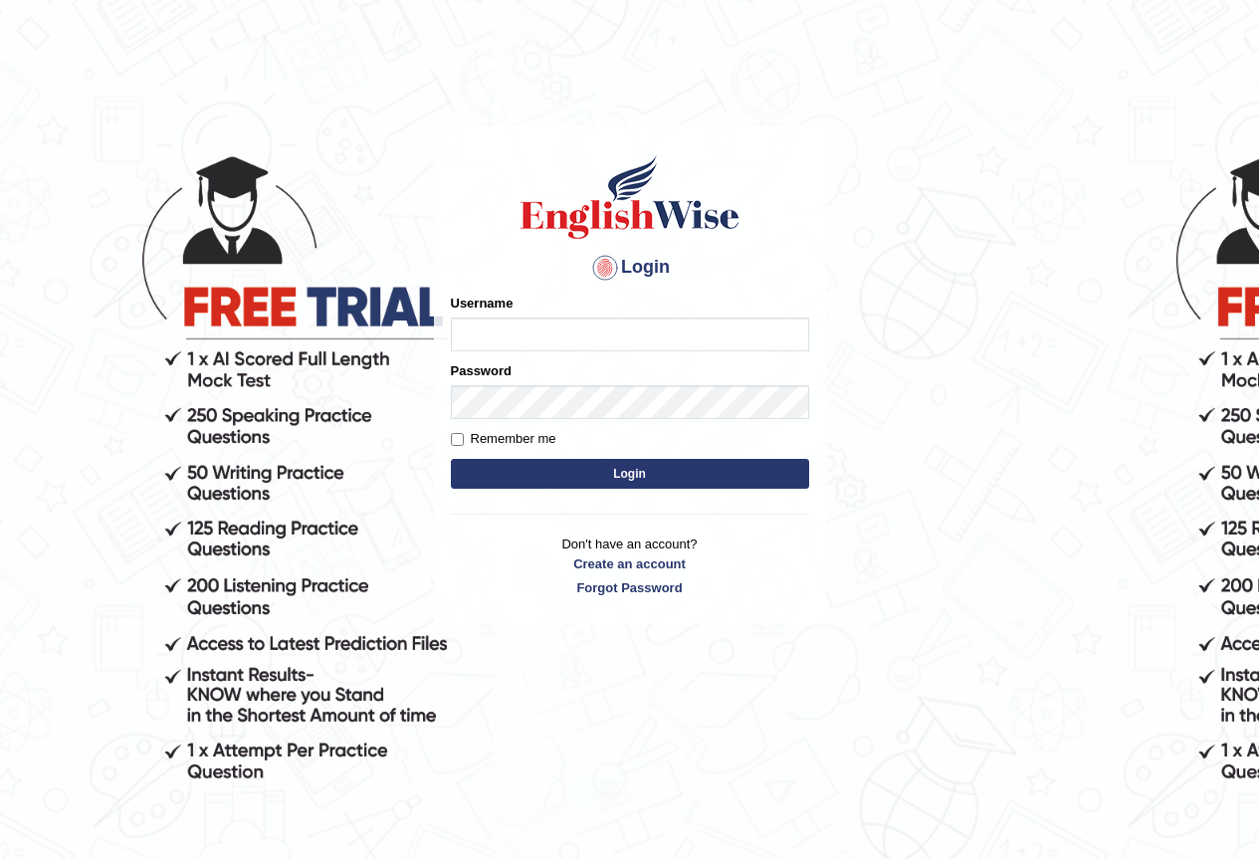
click at [527, 328] on input "Username" at bounding box center [630, 335] width 358 height 34
type input "thelma_parramatta"
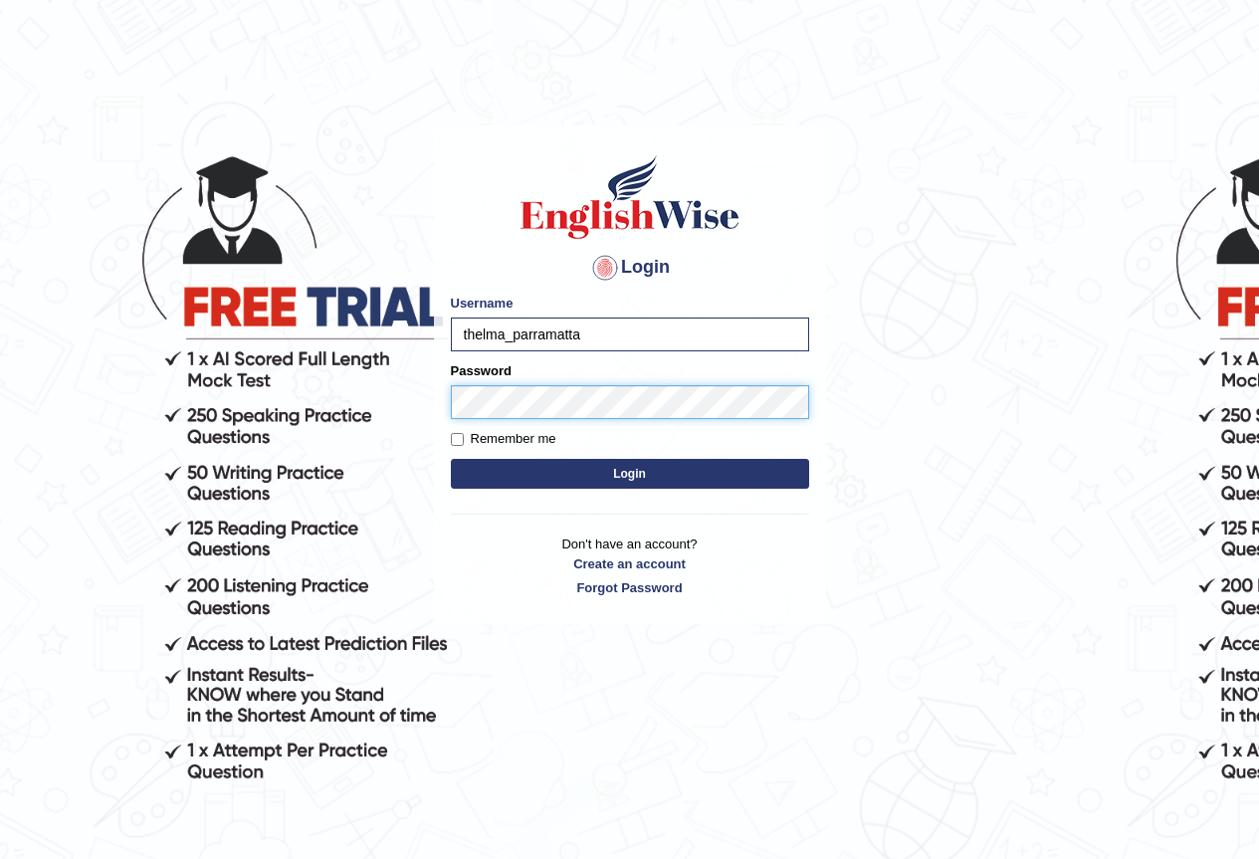
click at [451, 459] on button "Login" at bounding box center [630, 474] width 358 height 30
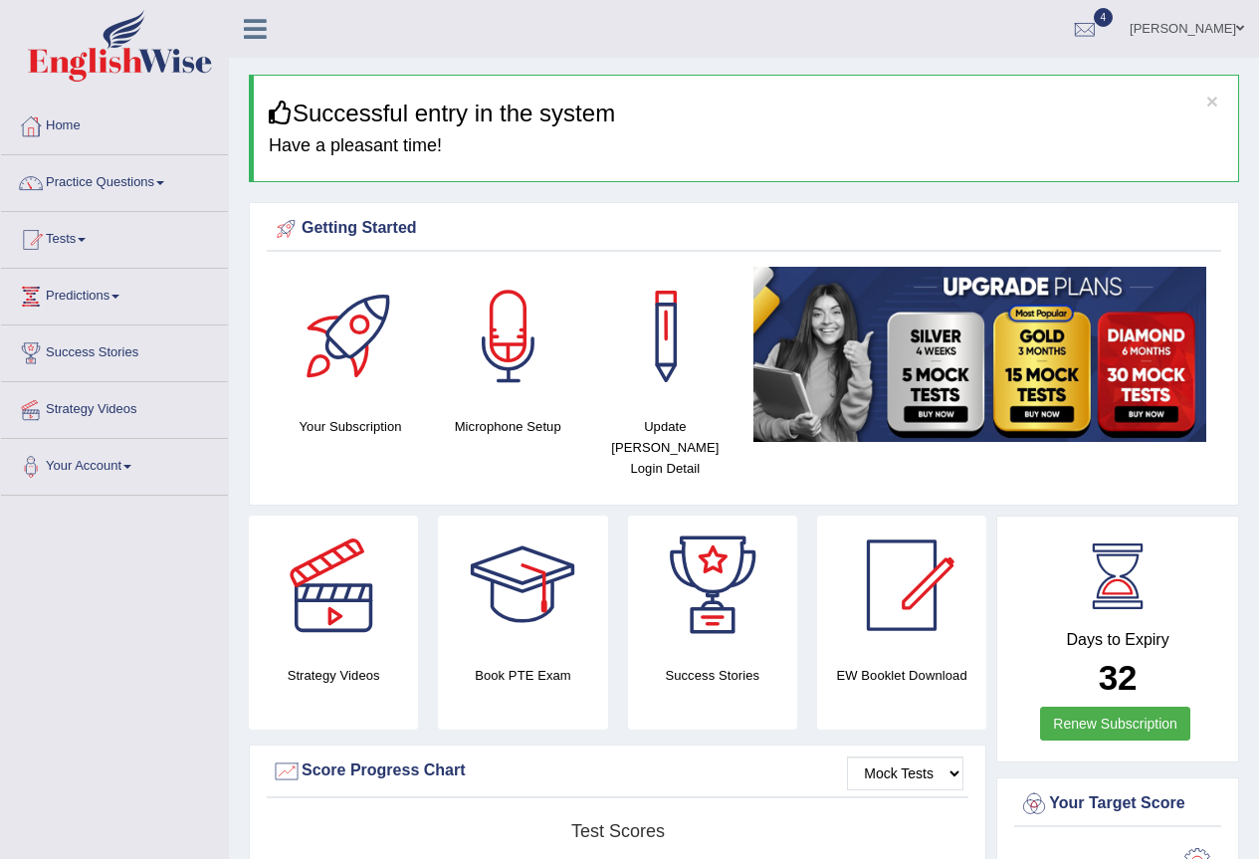
click at [507, 376] on div at bounding box center [508, 336] width 139 height 139
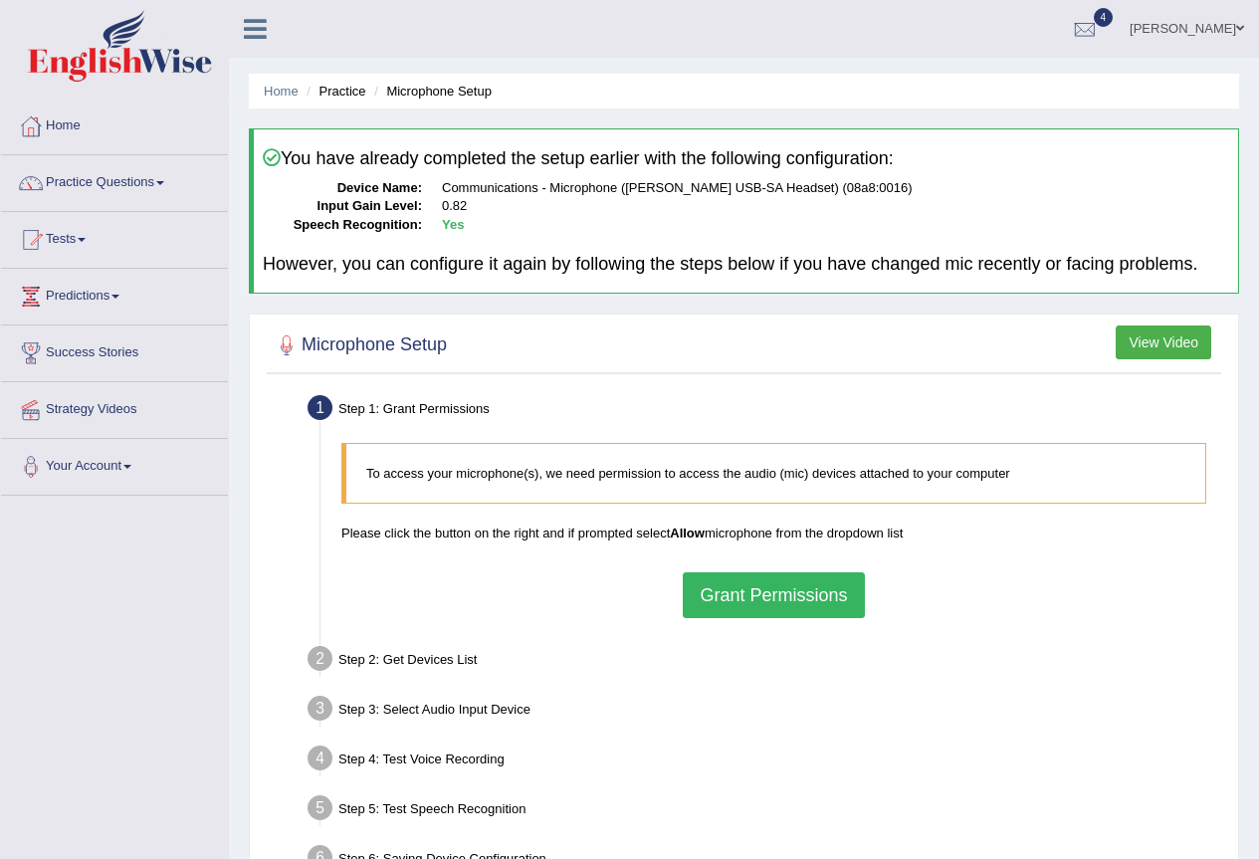
click at [737, 588] on button "Grant Permissions" at bounding box center [773, 595] width 181 height 46
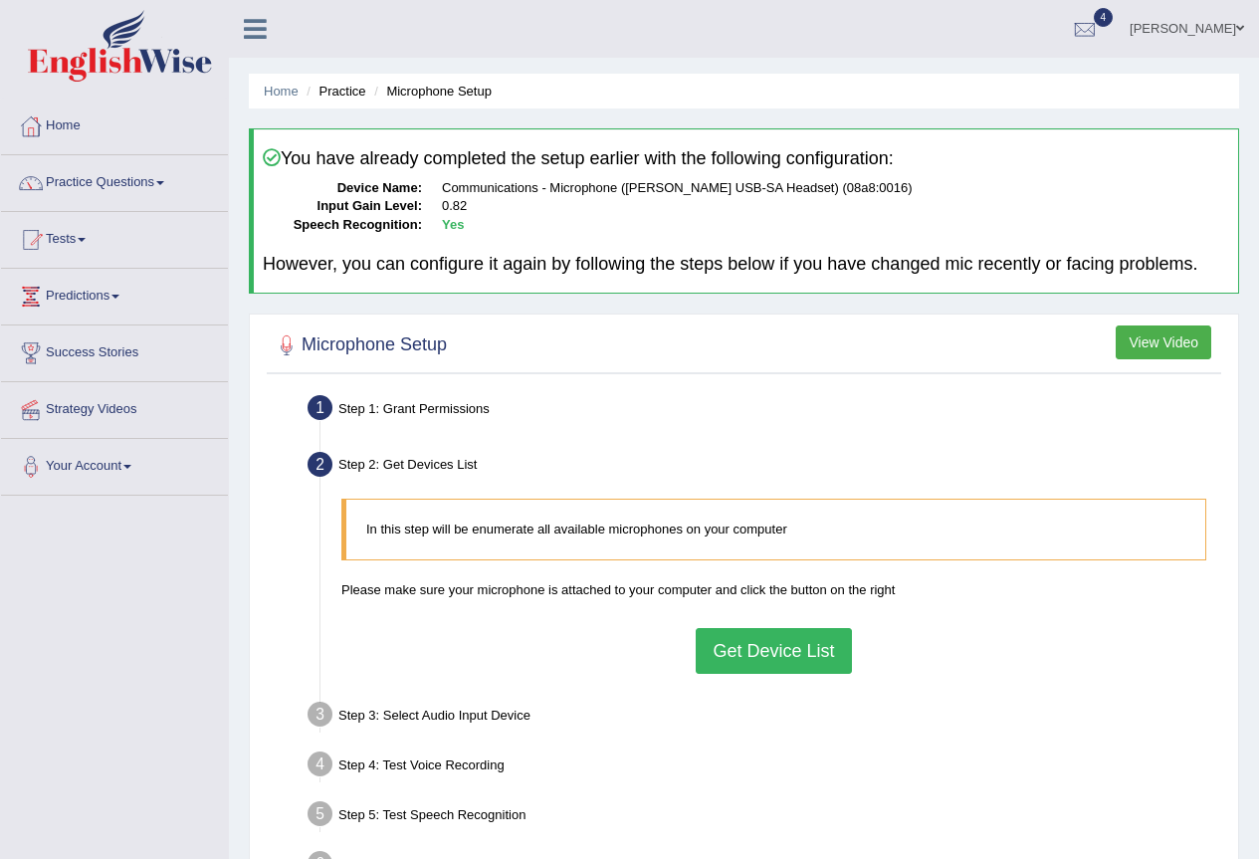
click at [760, 660] on button "Get Device List" at bounding box center [773, 651] width 155 height 46
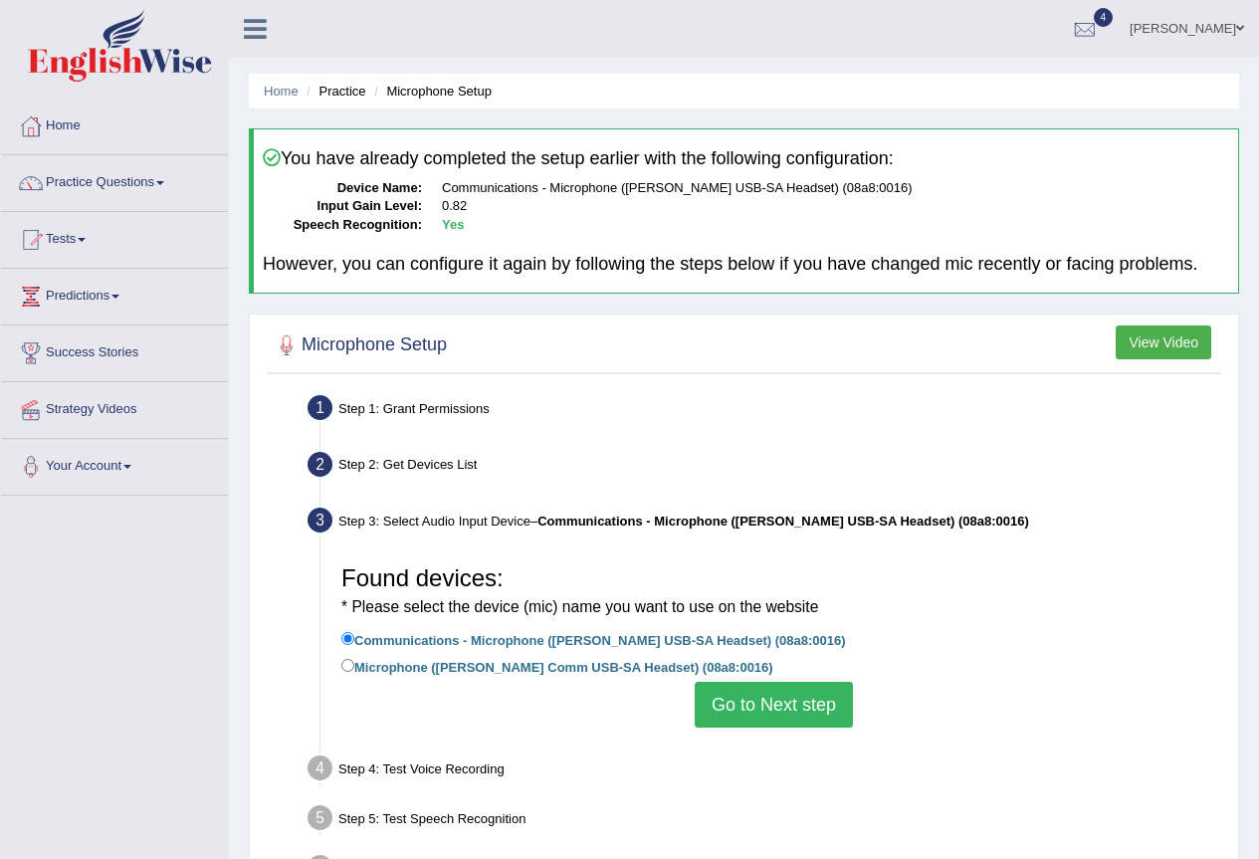
click at [782, 698] on button "Go to Next step" at bounding box center [774, 705] width 158 height 46
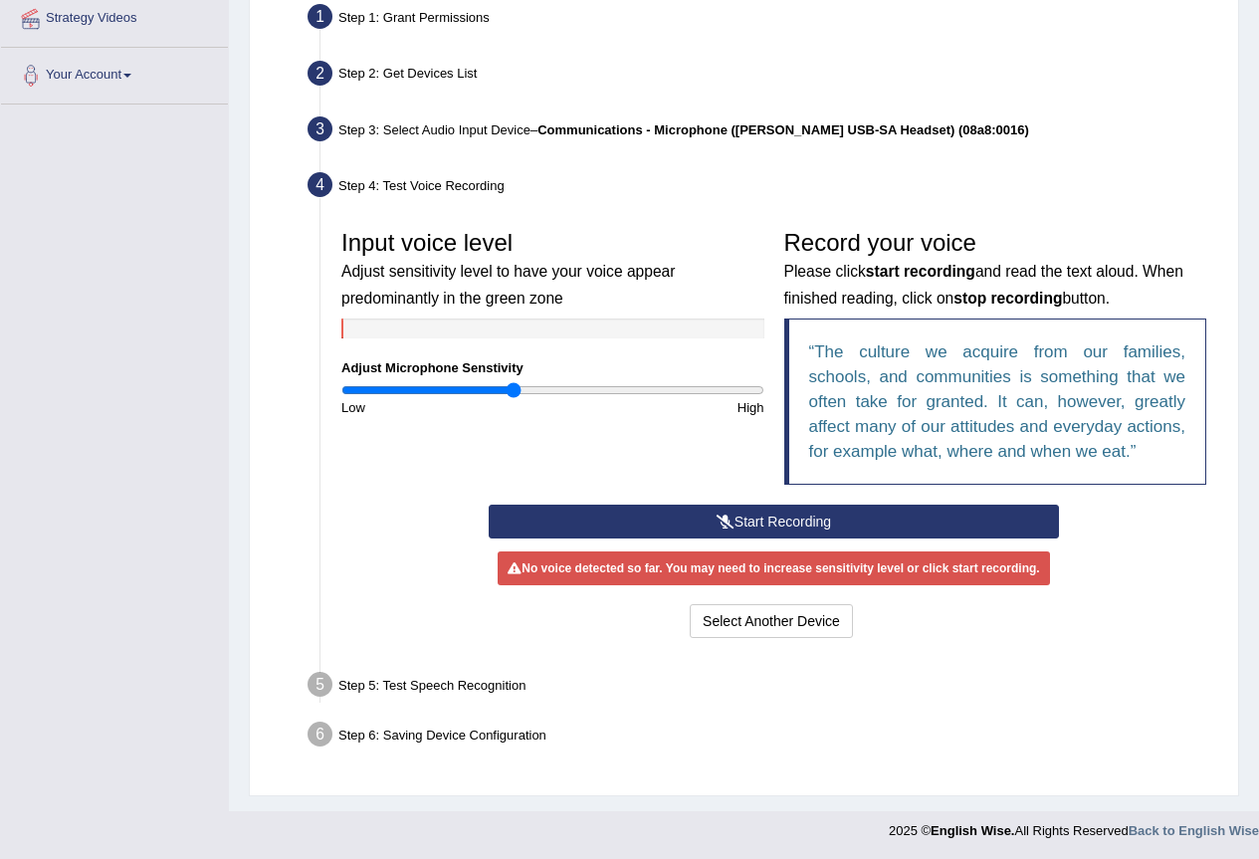
scroll to position [393, 0]
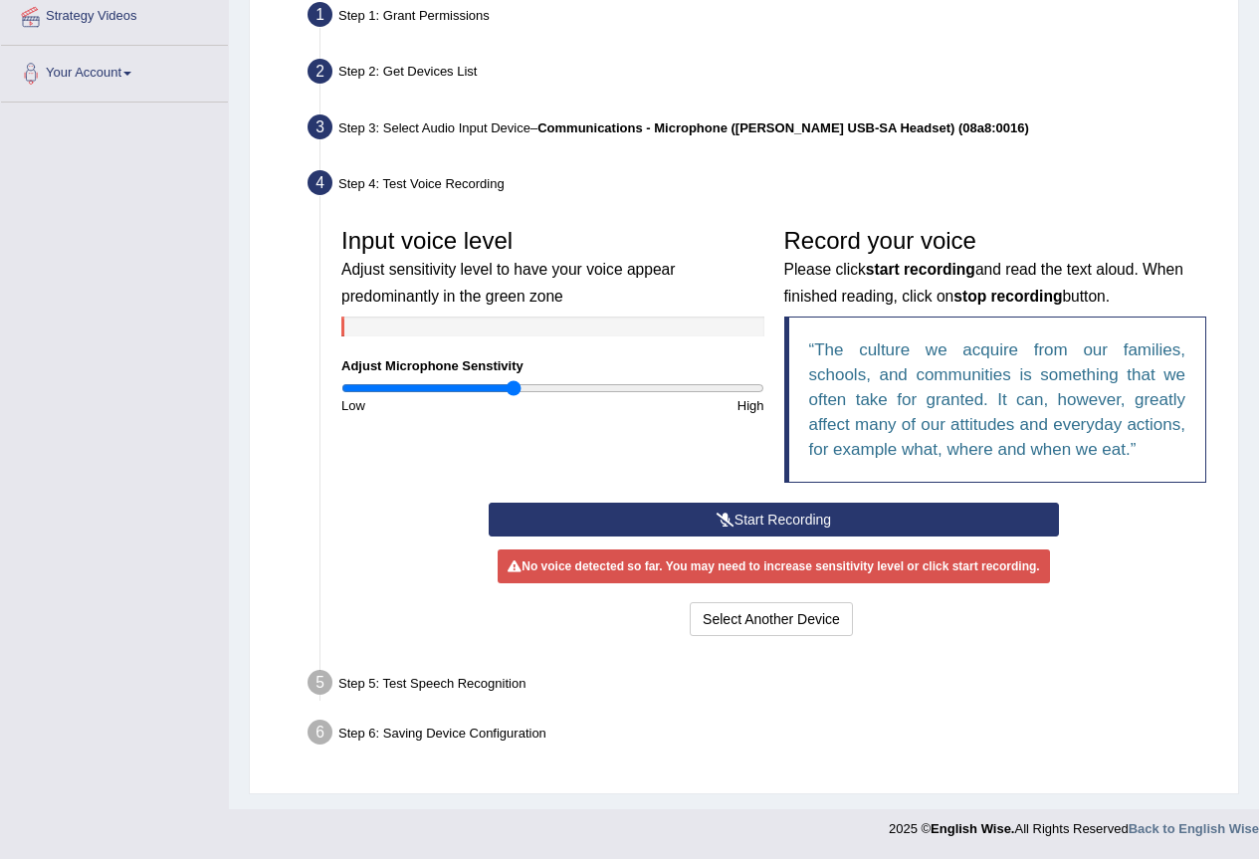
click at [830, 526] on button "Start Recording" at bounding box center [774, 520] width 570 height 34
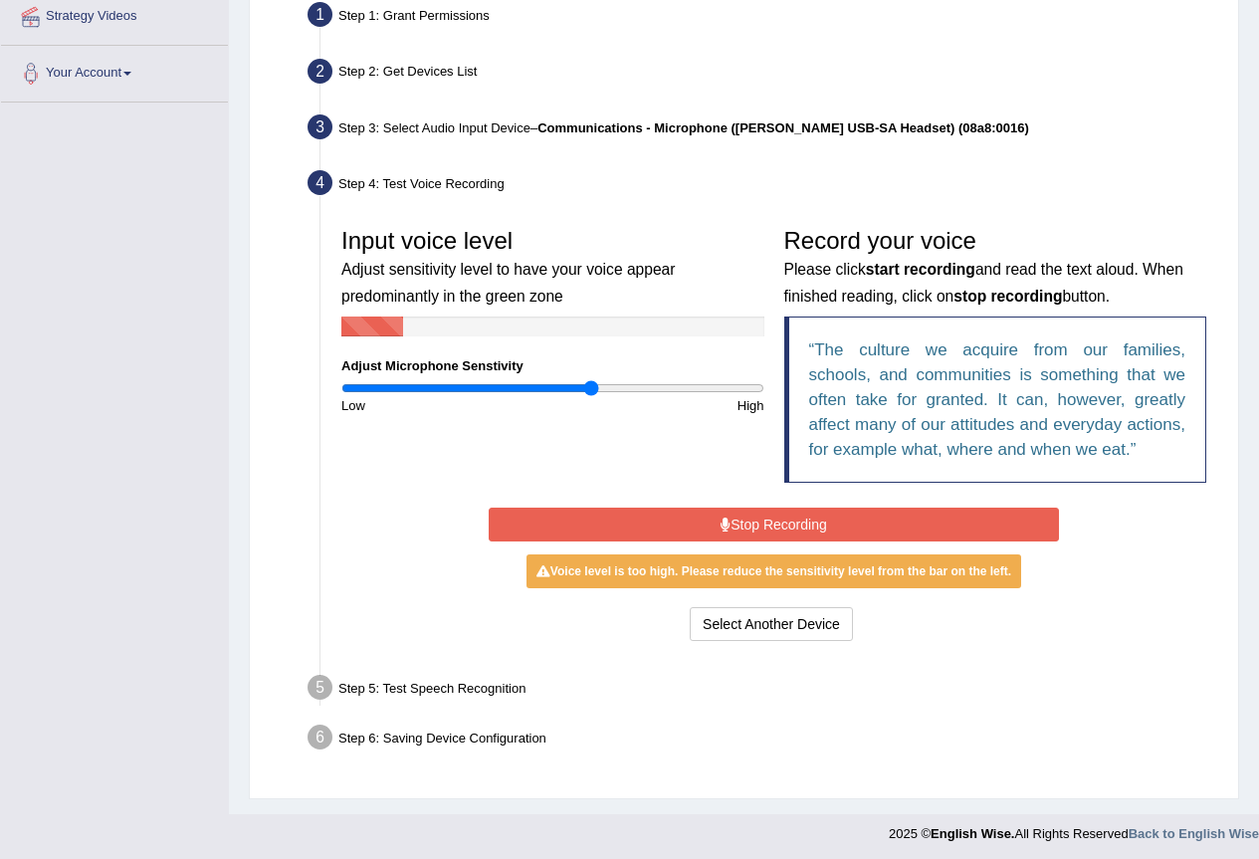
type input "1.2"
click at [593, 388] on input "range" at bounding box center [552, 388] width 423 height 16
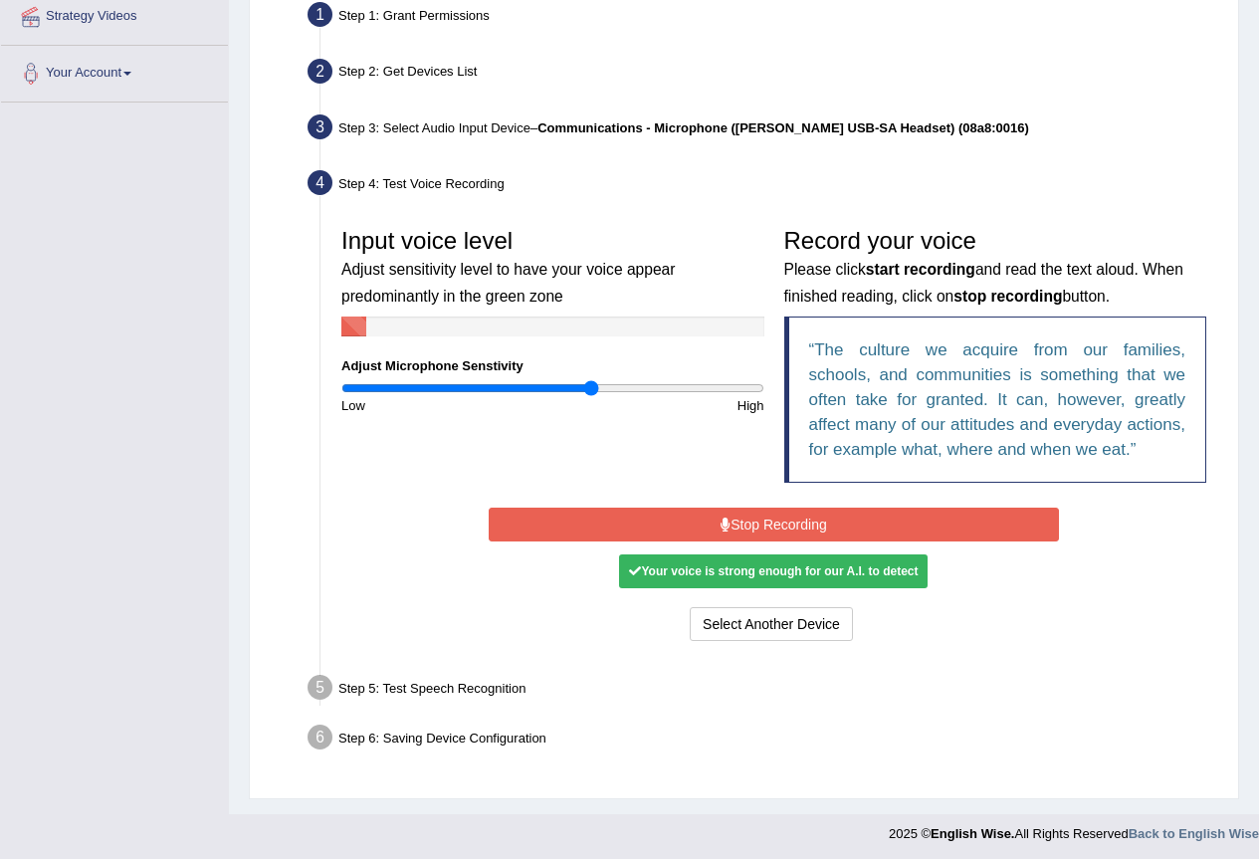
click at [816, 532] on button "Stop Recording" at bounding box center [774, 525] width 570 height 34
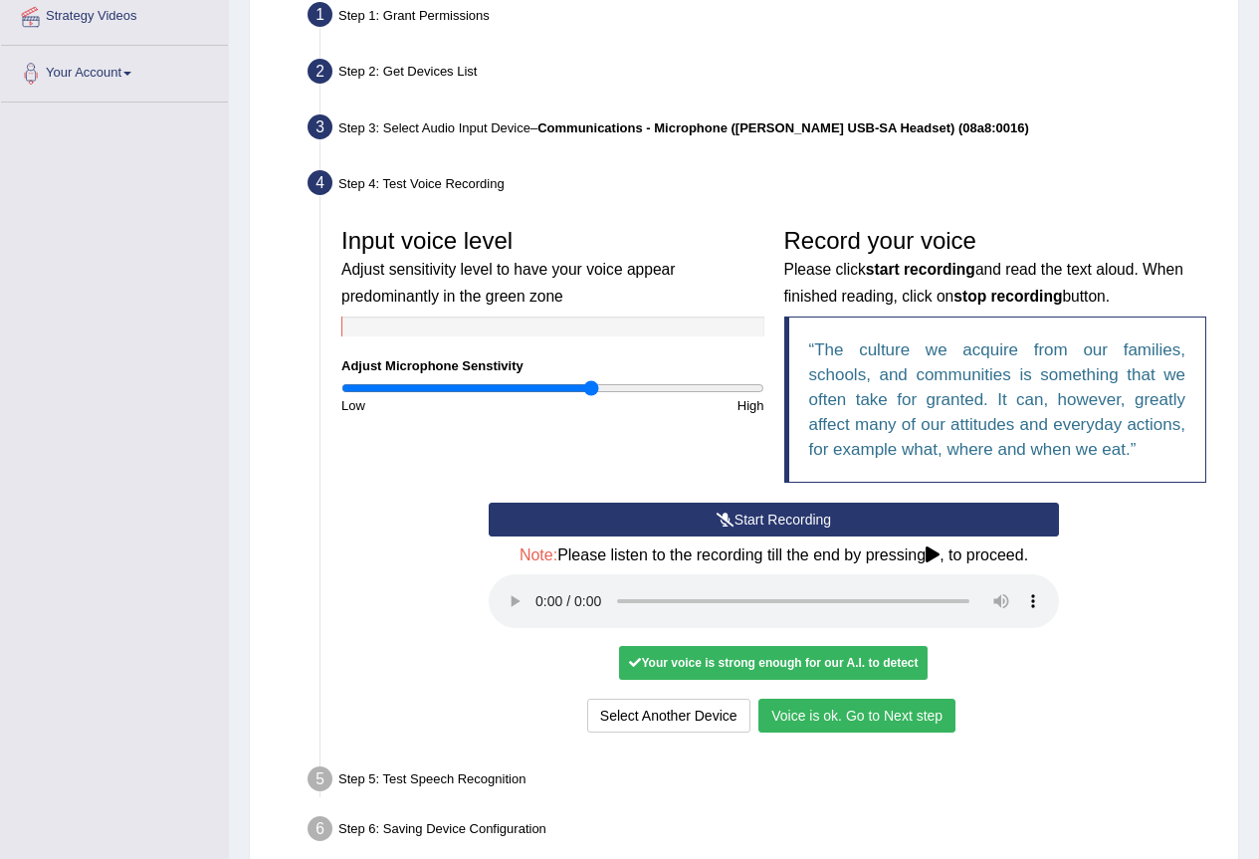
click at [938, 711] on button "Voice is ok. Go to Next step" at bounding box center [857, 716] width 197 height 34
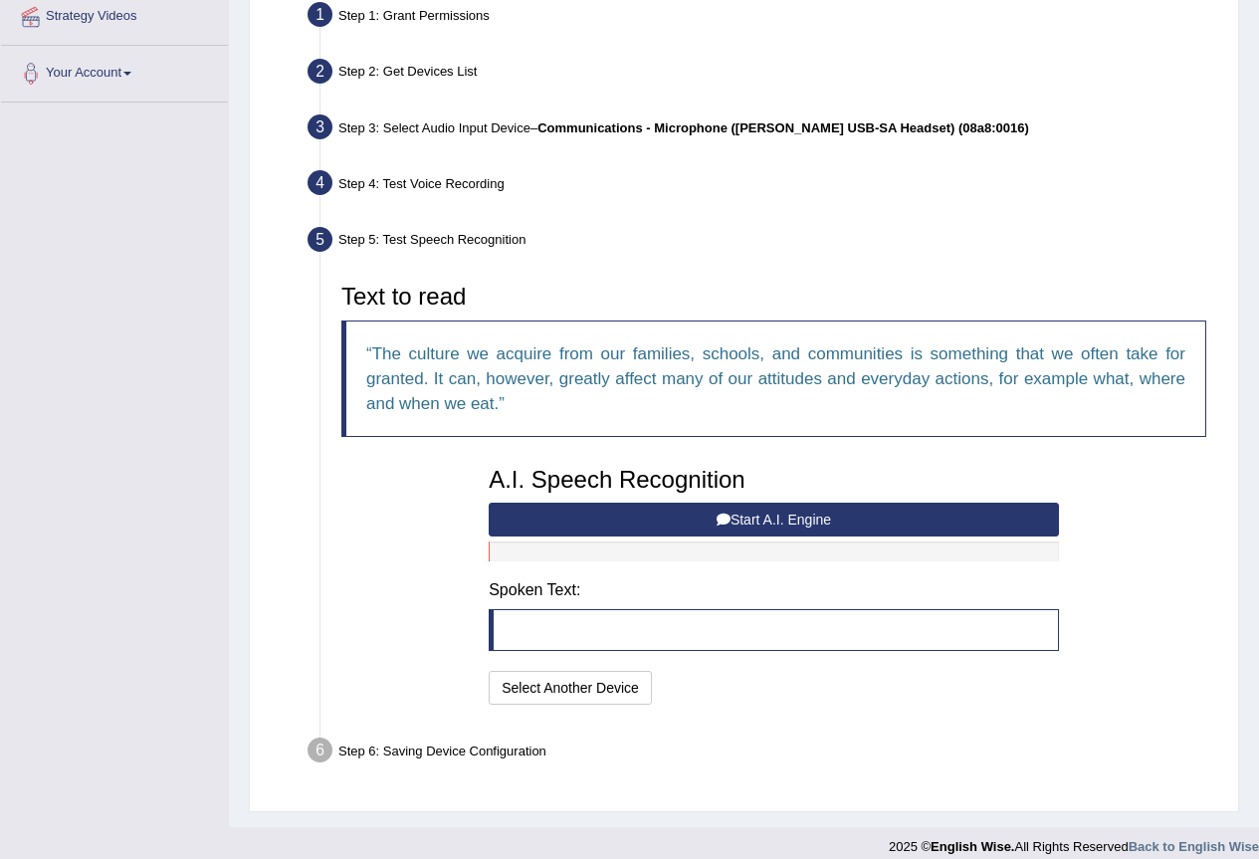
click at [813, 521] on button "Start A.I. Engine" at bounding box center [774, 520] width 570 height 34
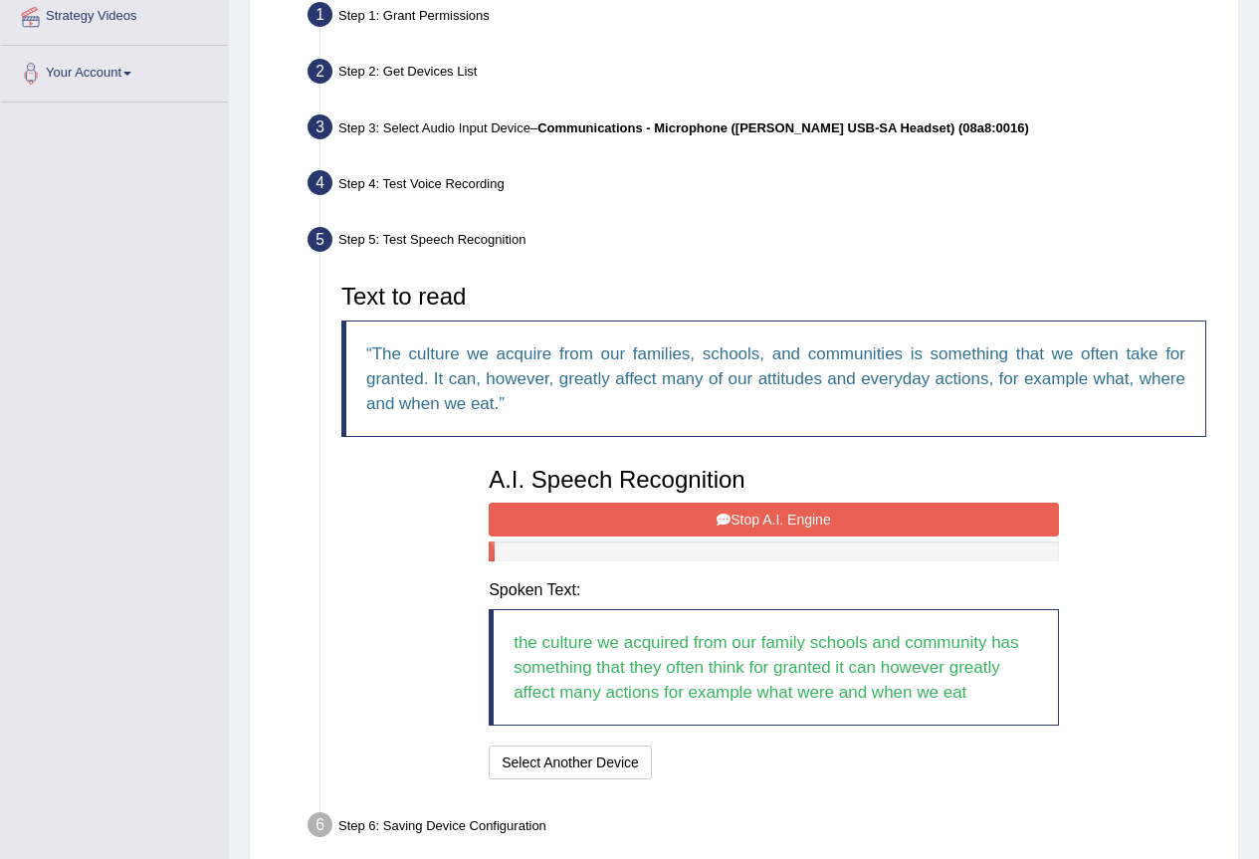
click at [821, 524] on button "Stop A.I. Engine" at bounding box center [774, 520] width 570 height 34
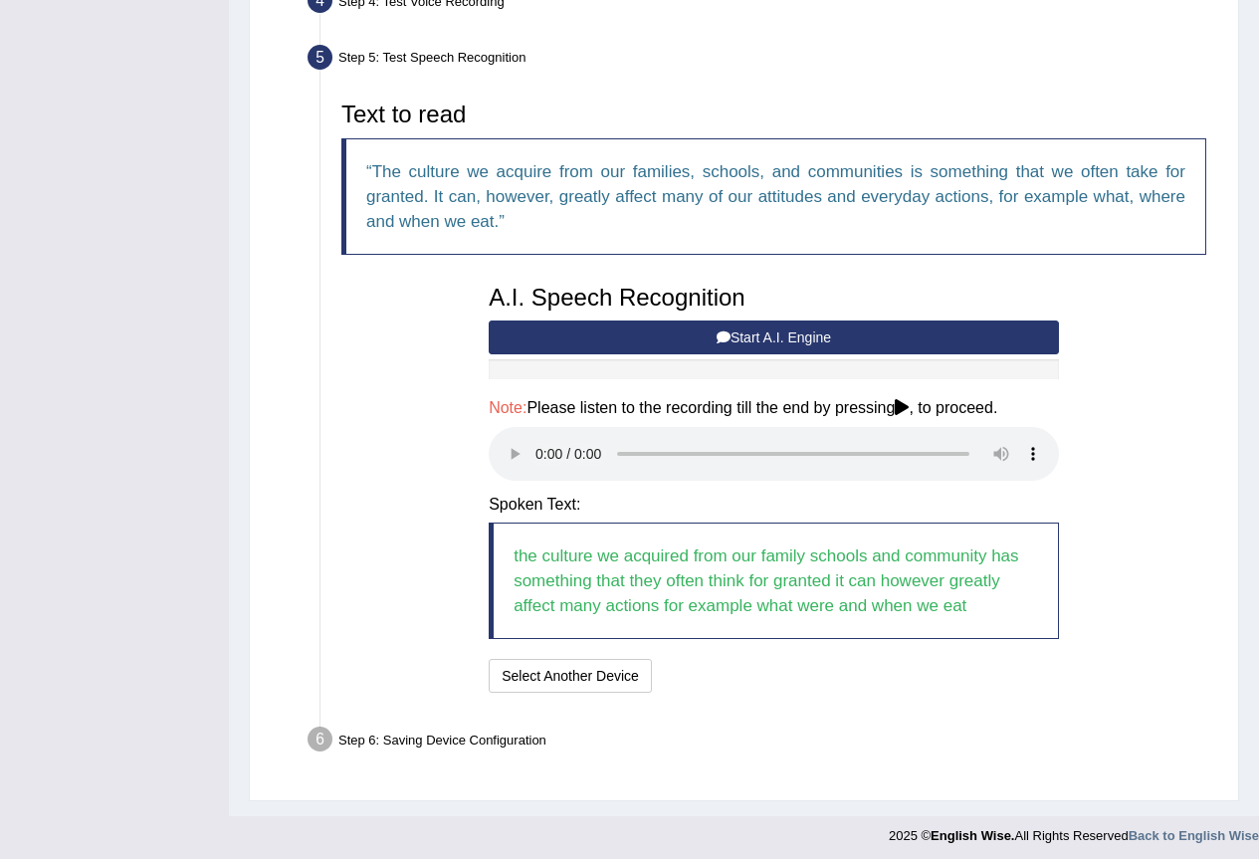
scroll to position [582, 0]
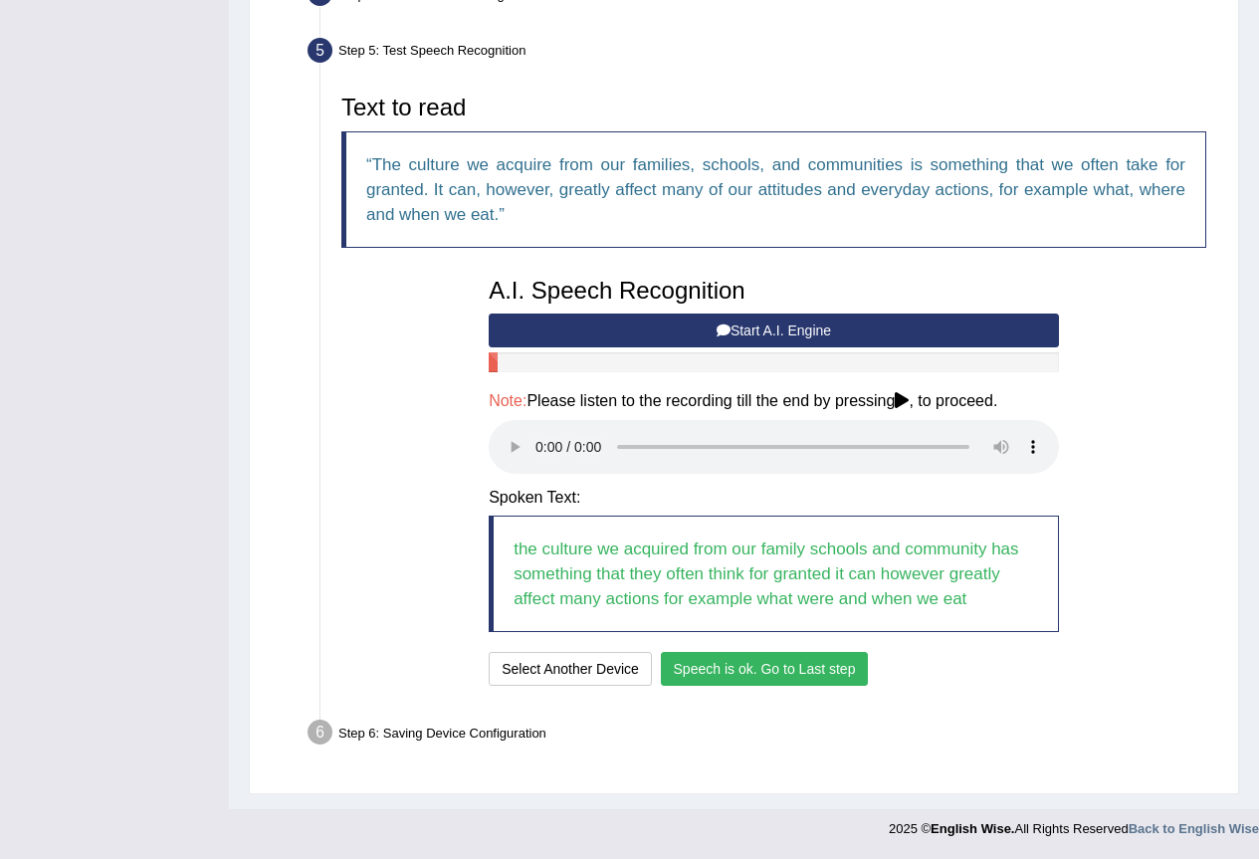
click at [704, 667] on button "Speech is ok. Go to Last step" at bounding box center [765, 669] width 208 height 34
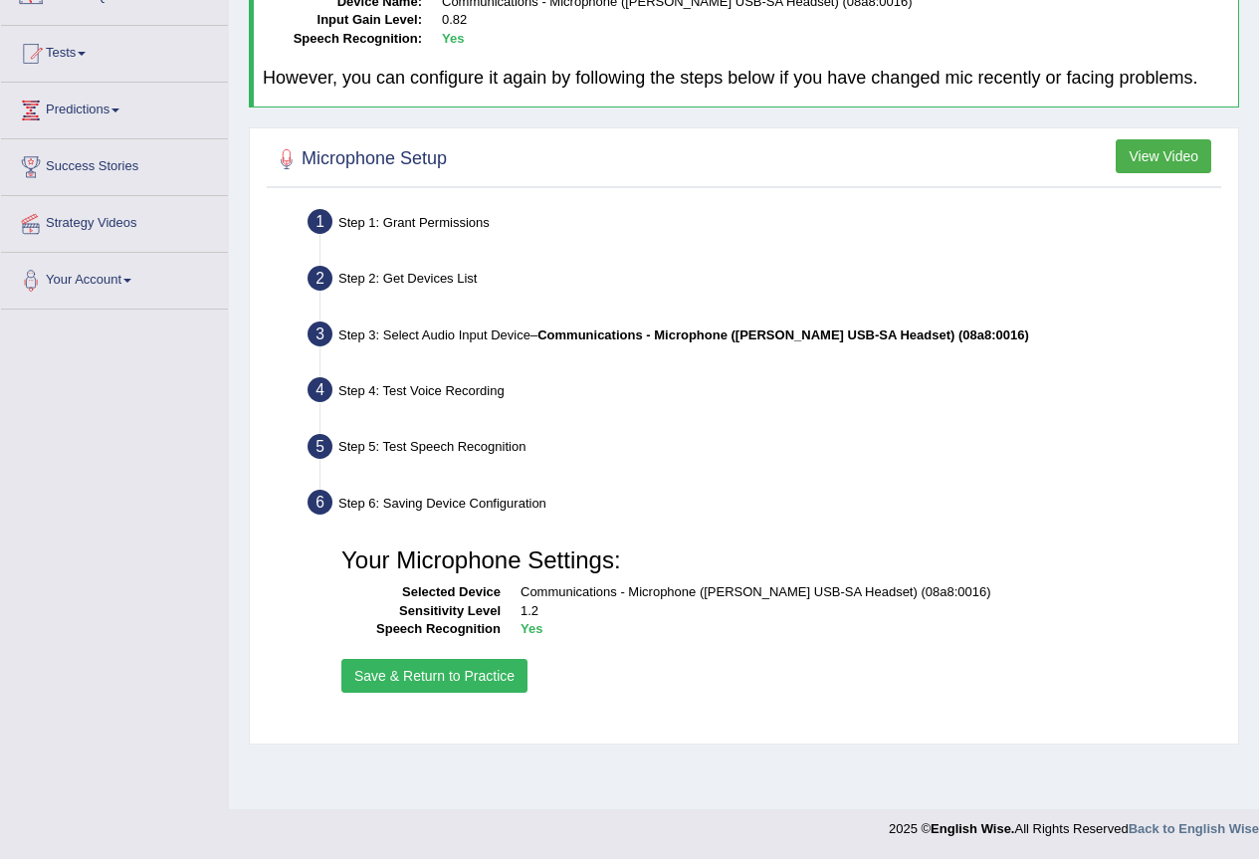
scroll to position [186, 0]
click at [384, 686] on button "Save & Return to Practice" at bounding box center [434, 676] width 186 height 34
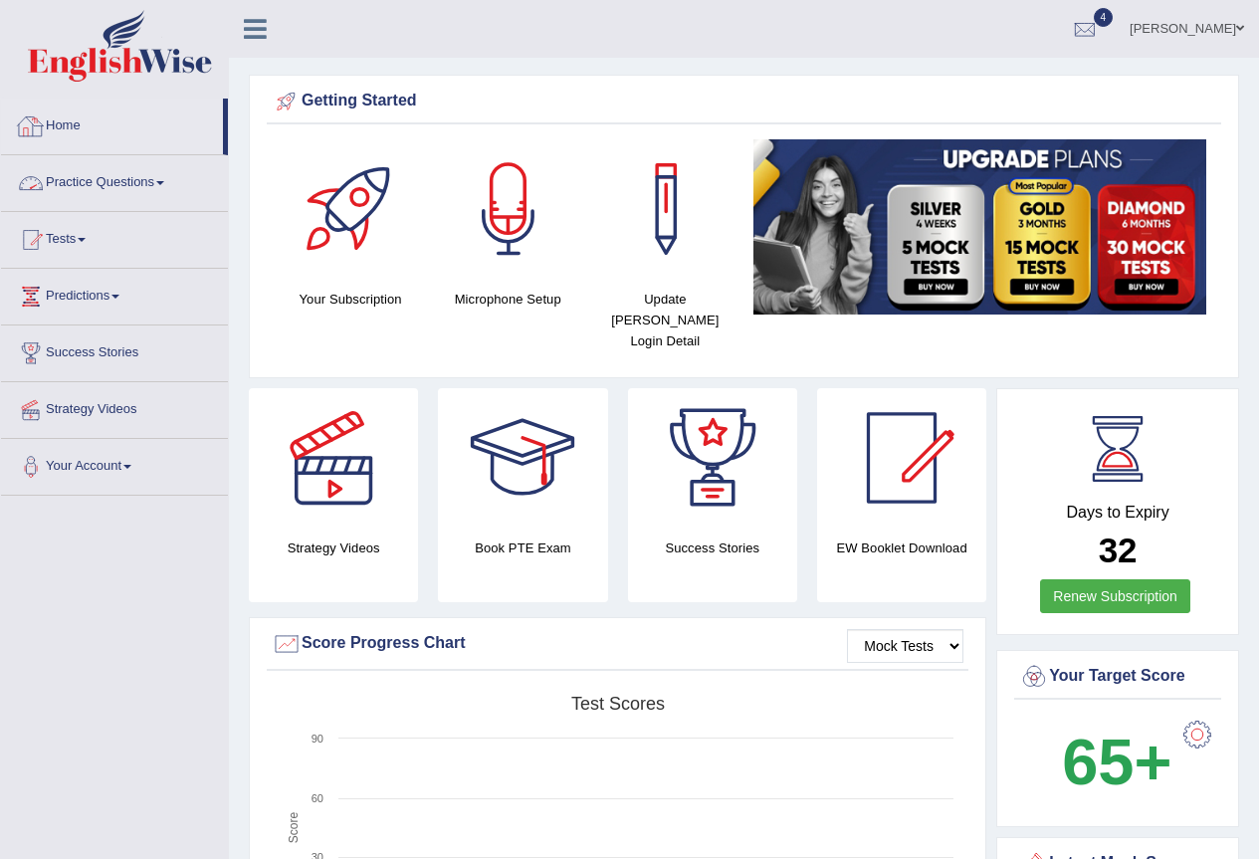
click at [94, 174] on link "Practice Questions" at bounding box center [114, 180] width 227 height 50
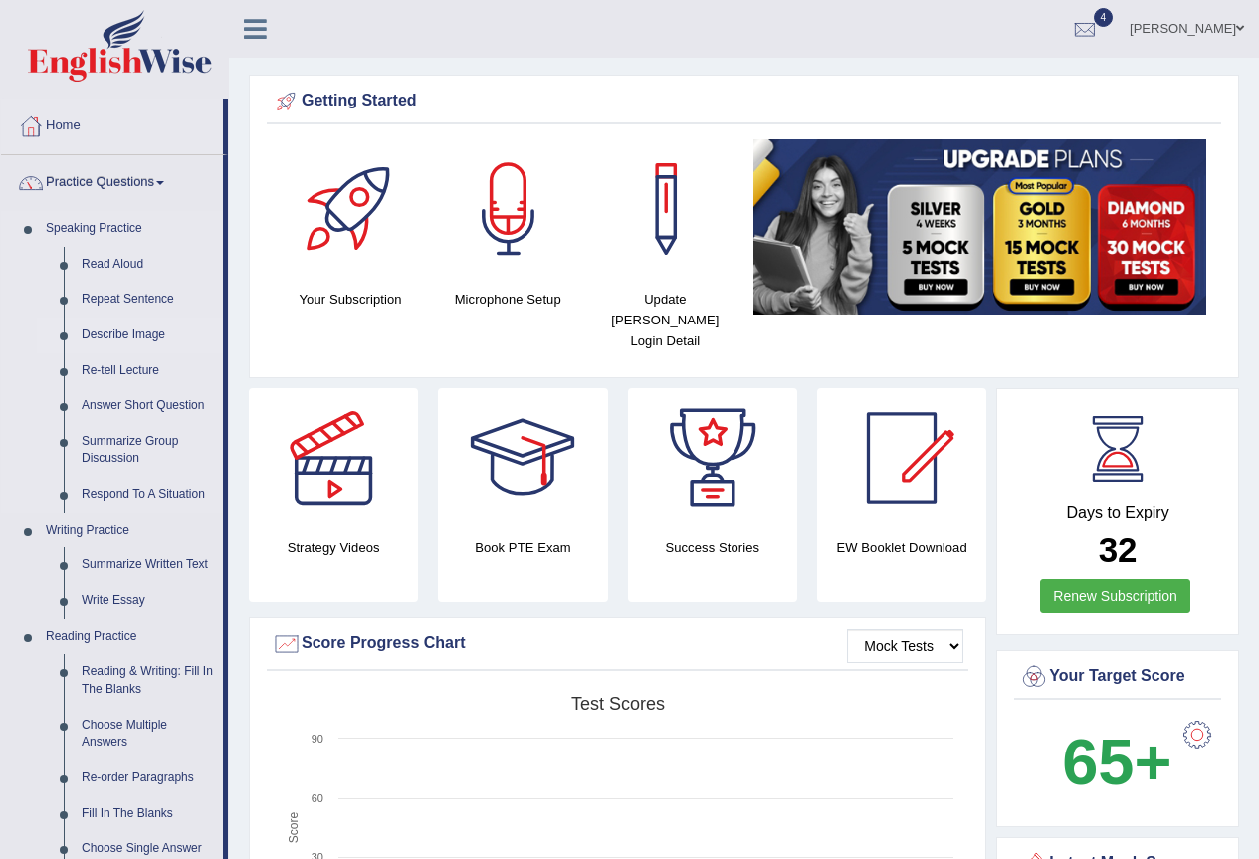
click at [96, 334] on link "Describe Image" at bounding box center [148, 336] width 150 height 36
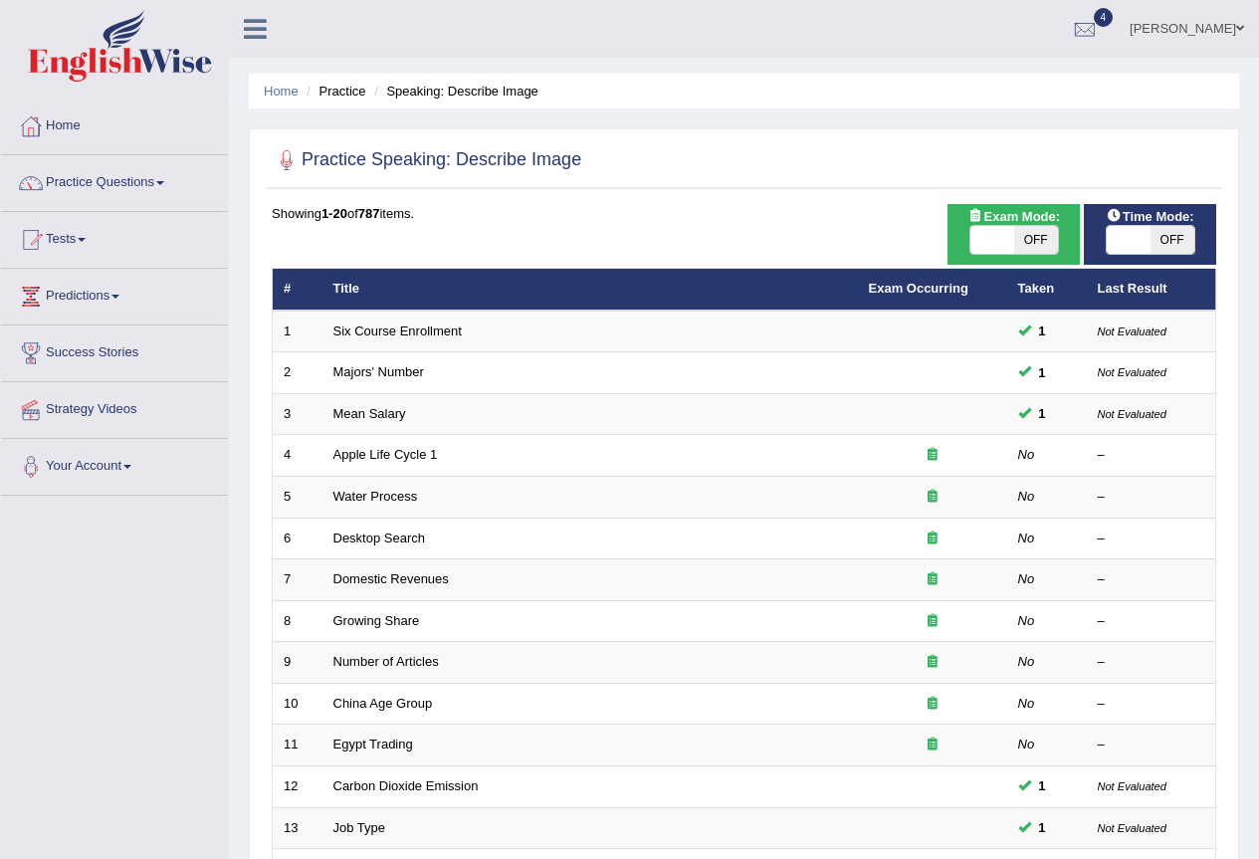
click at [1138, 248] on span at bounding box center [1129, 240] width 44 height 28
checkbox input "true"
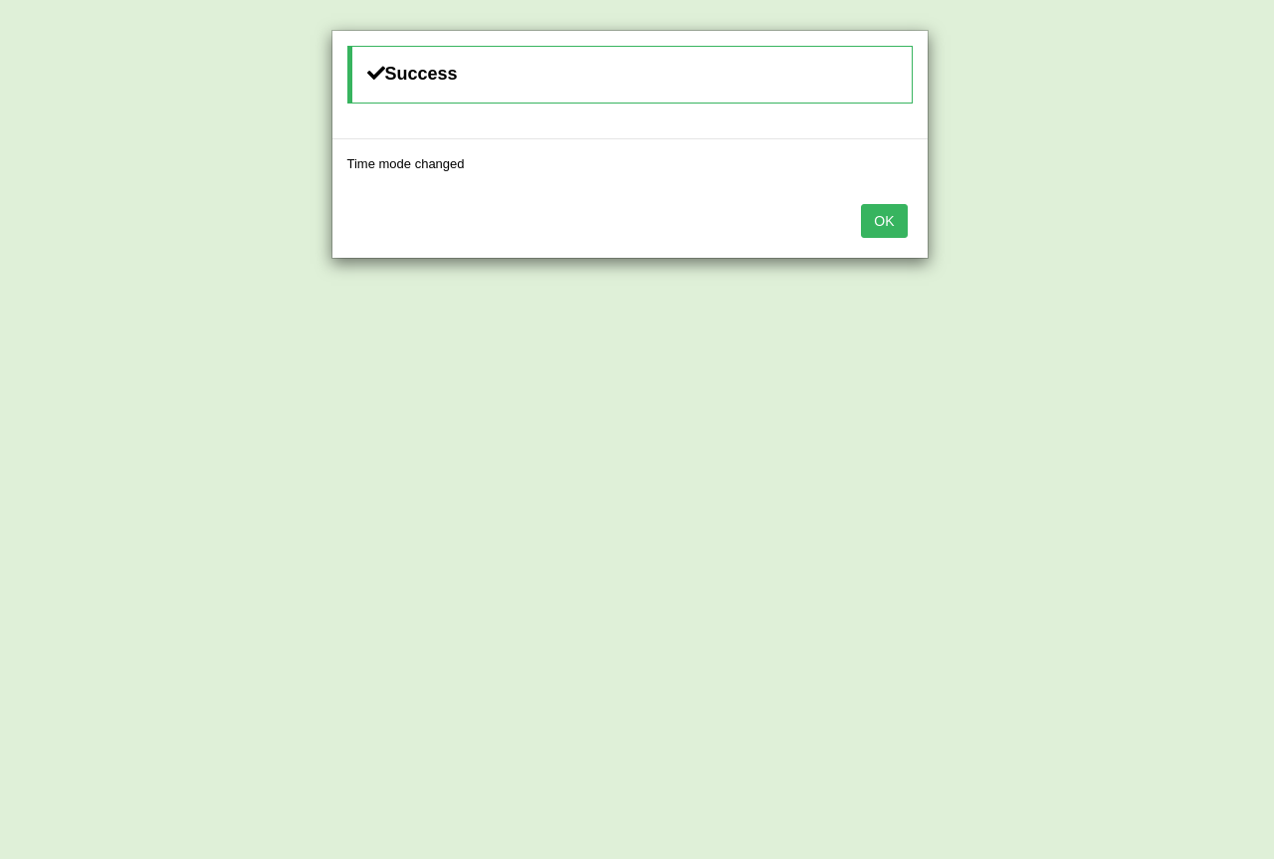
click at [884, 218] on button "OK" at bounding box center [884, 221] width 46 height 34
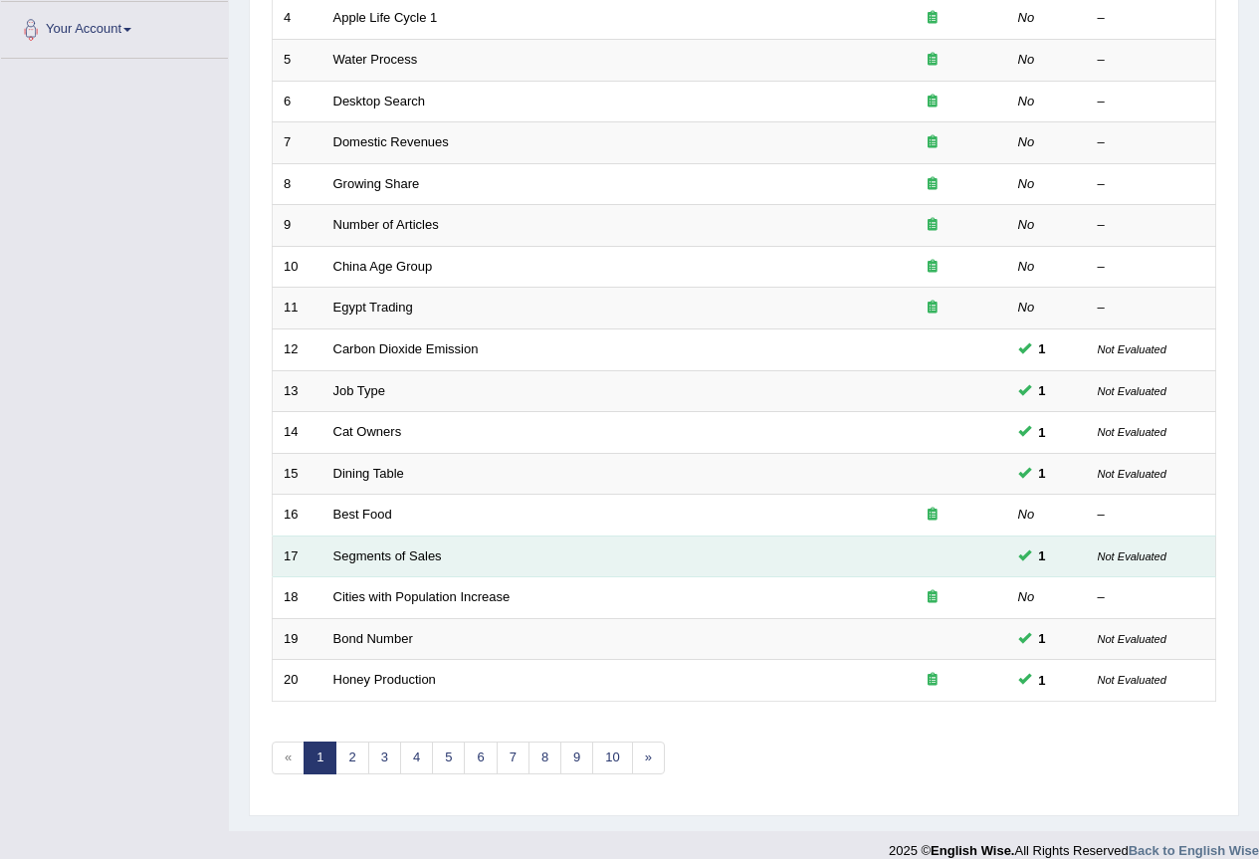
scroll to position [459, 0]
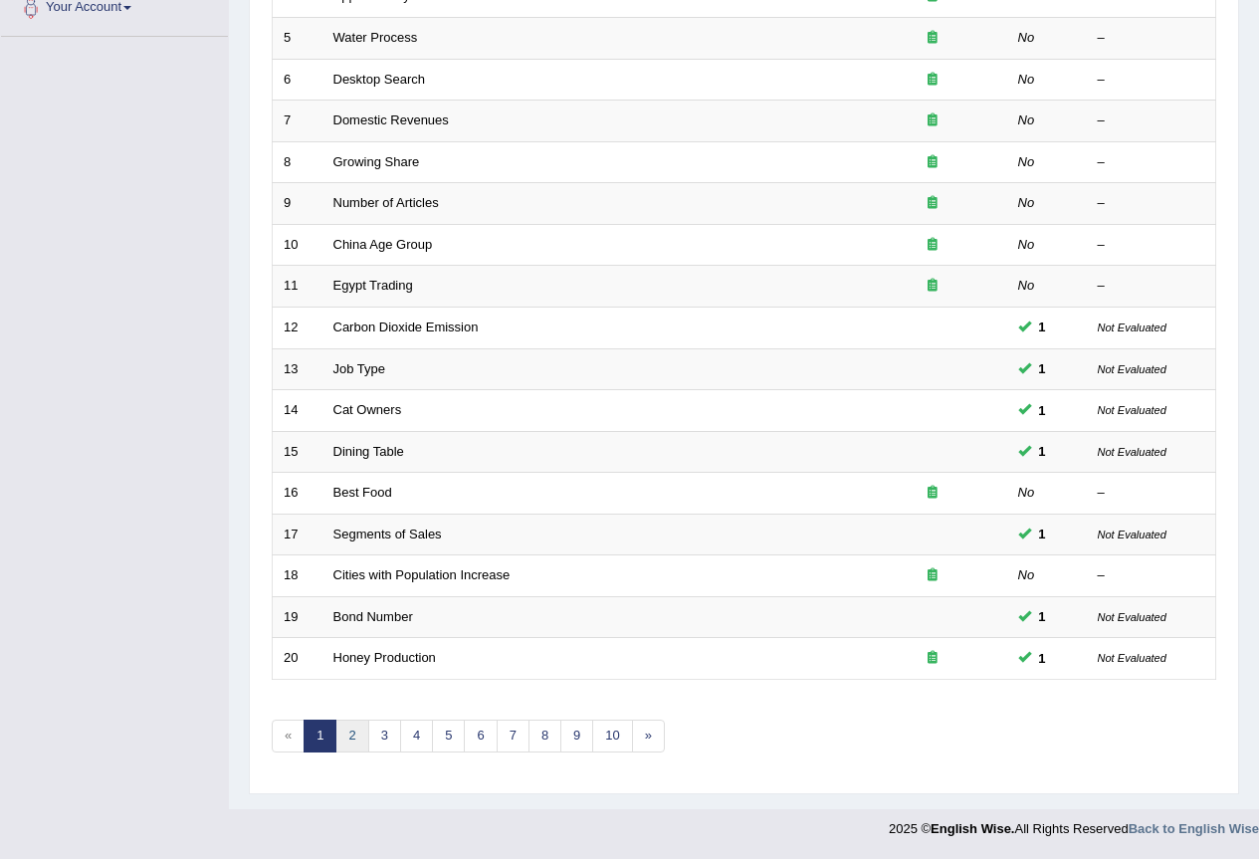
click at [356, 742] on link "2" at bounding box center [351, 736] width 33 height 33
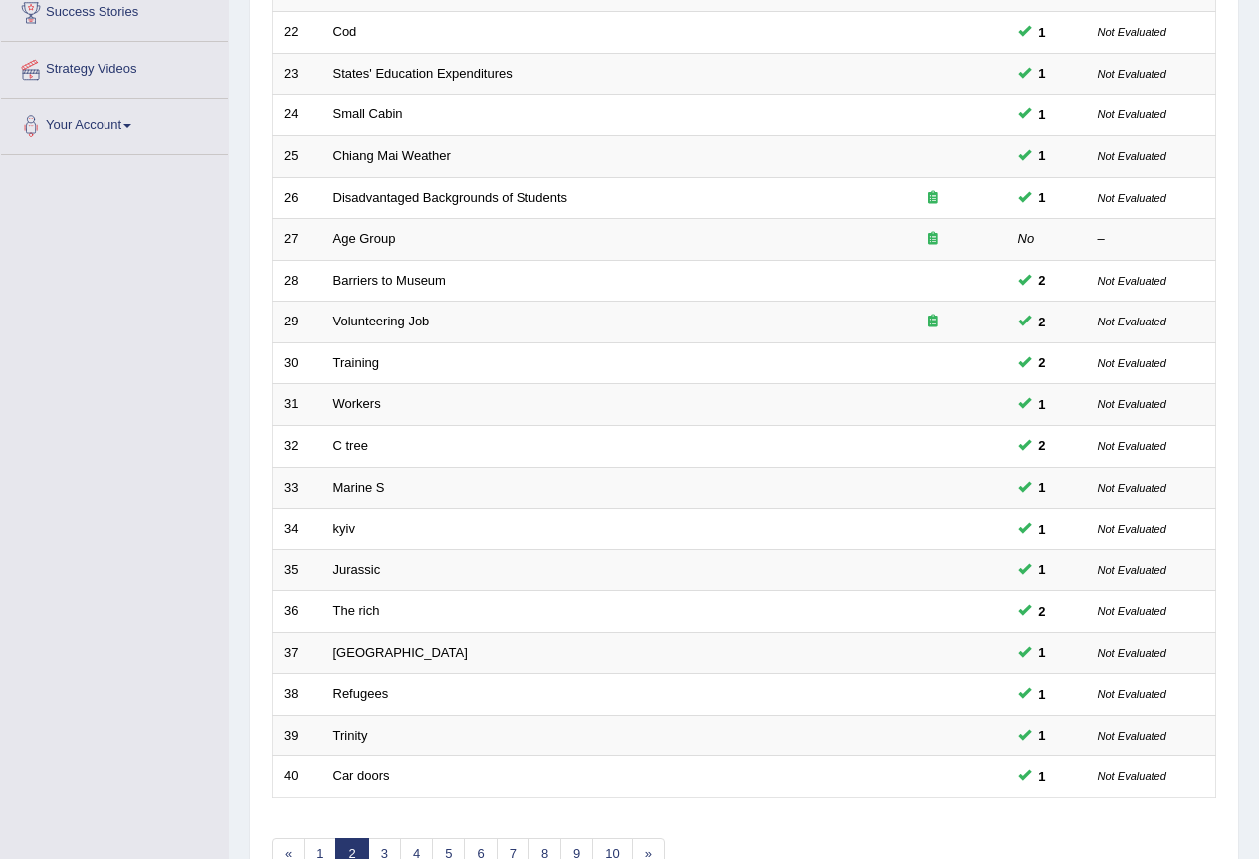
scroll to position [459, 0]
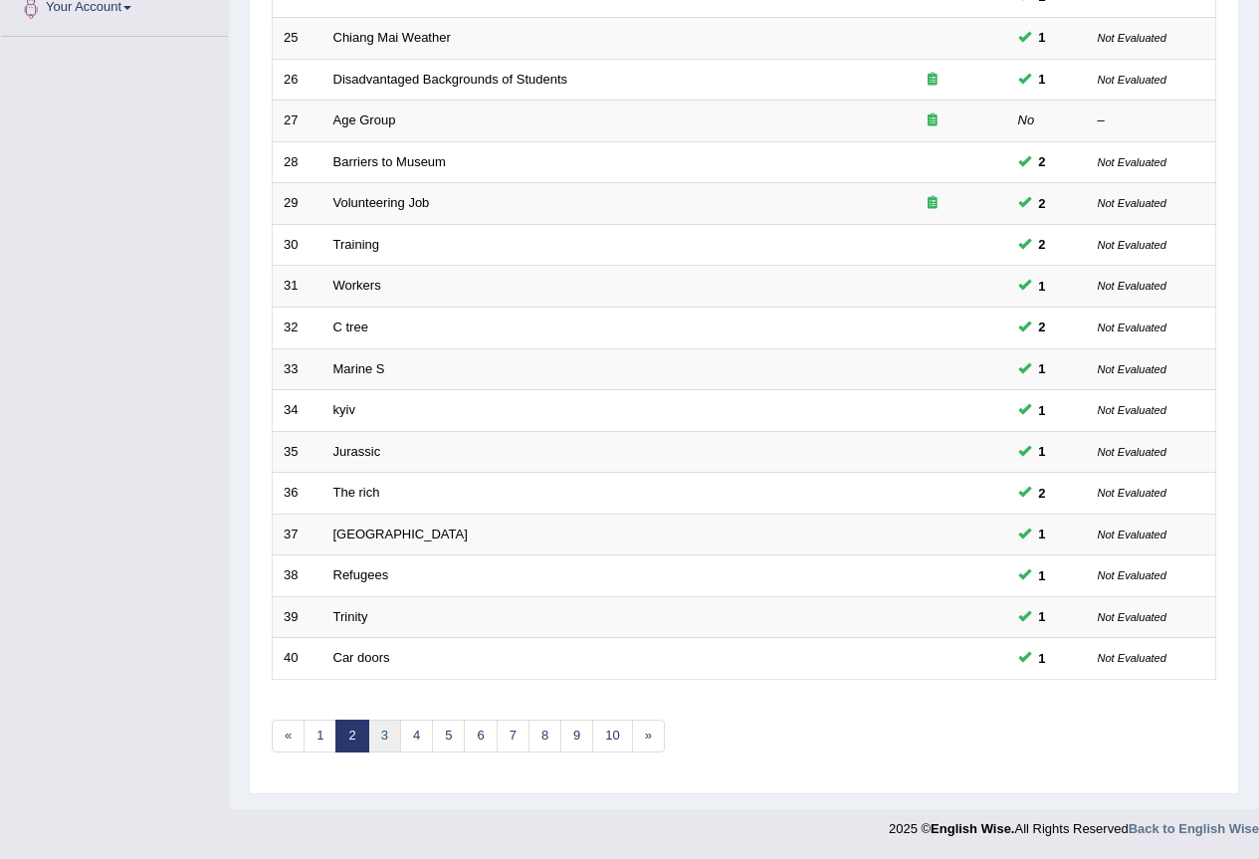
click at [390, 742] on link "3" at bounding box center [384, 736] width 33 height 33
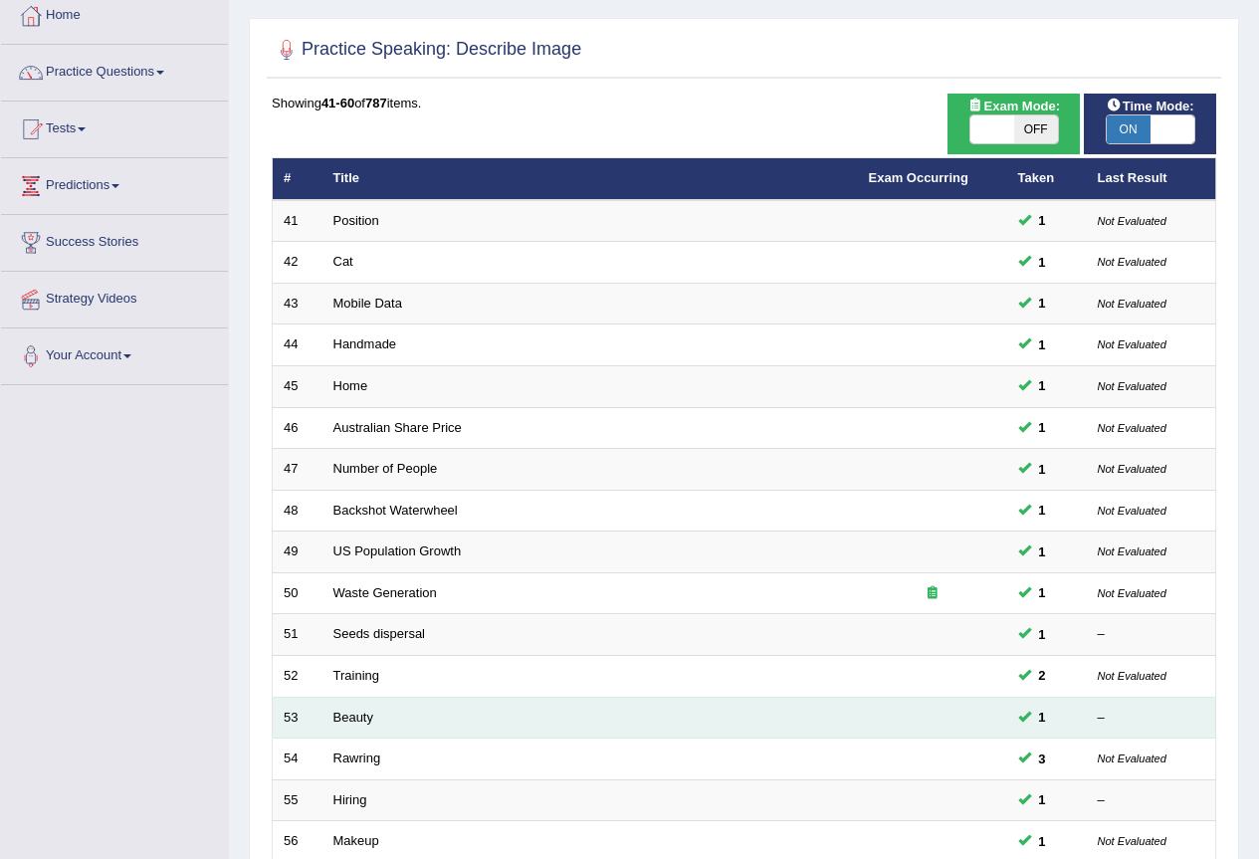
scroll to position [398, 0]
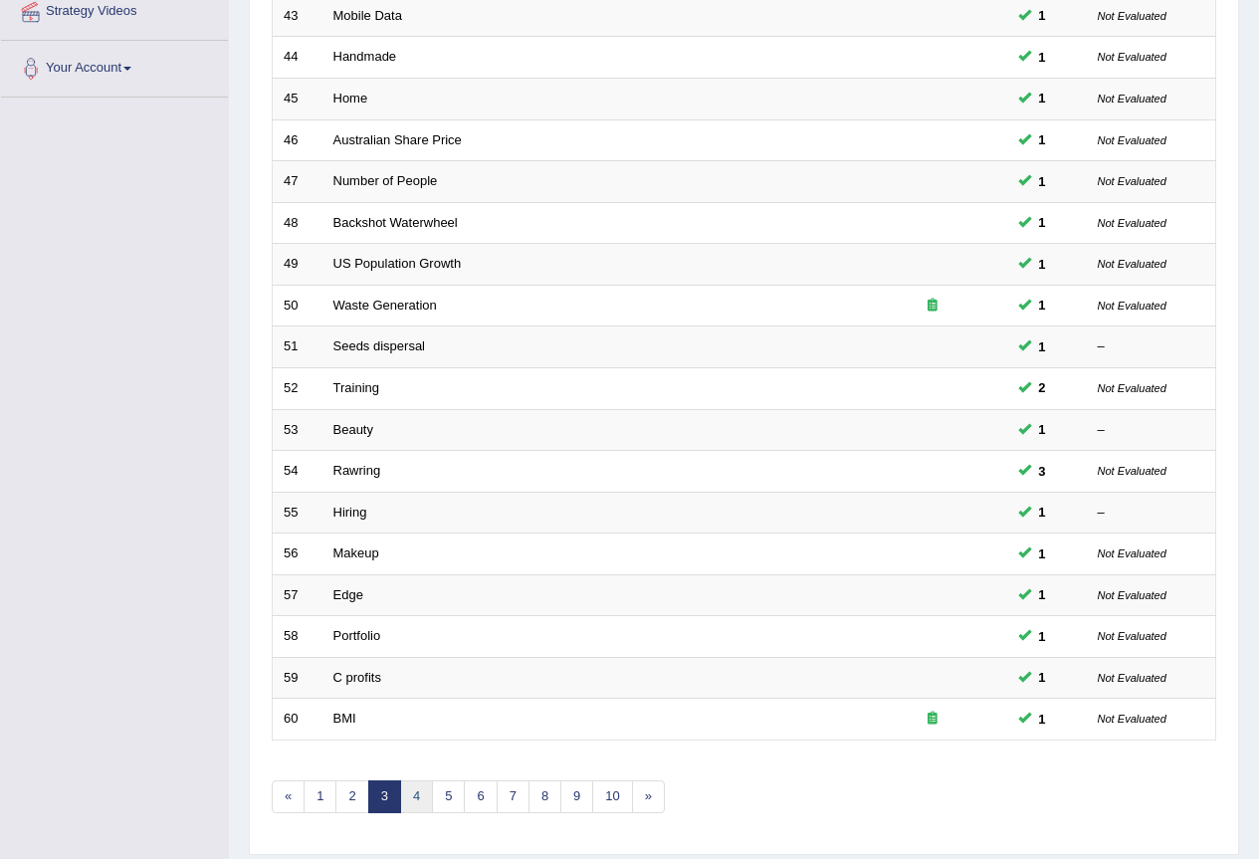
click at [416, 791] on link "4" at bounding box center [416, 796] width 33 height 33
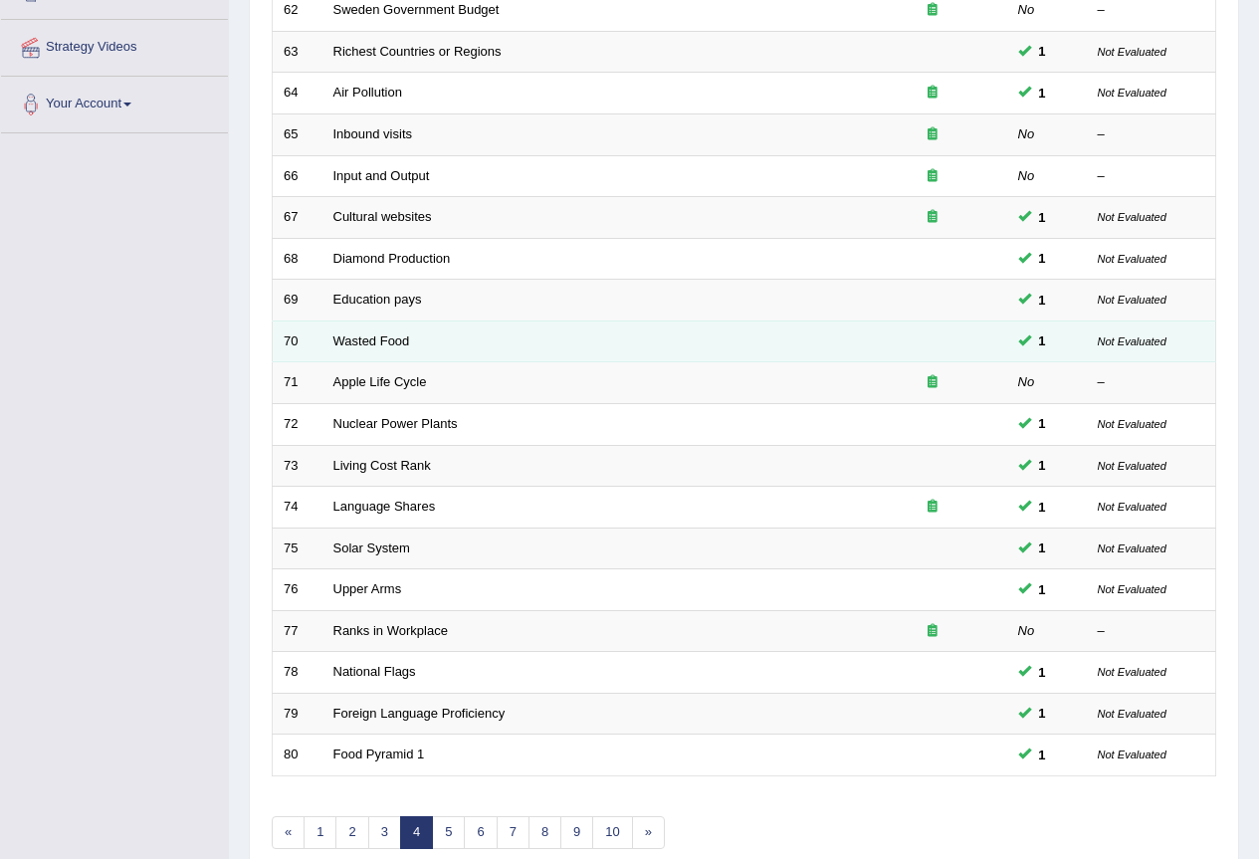
scroll to position [459, 0]
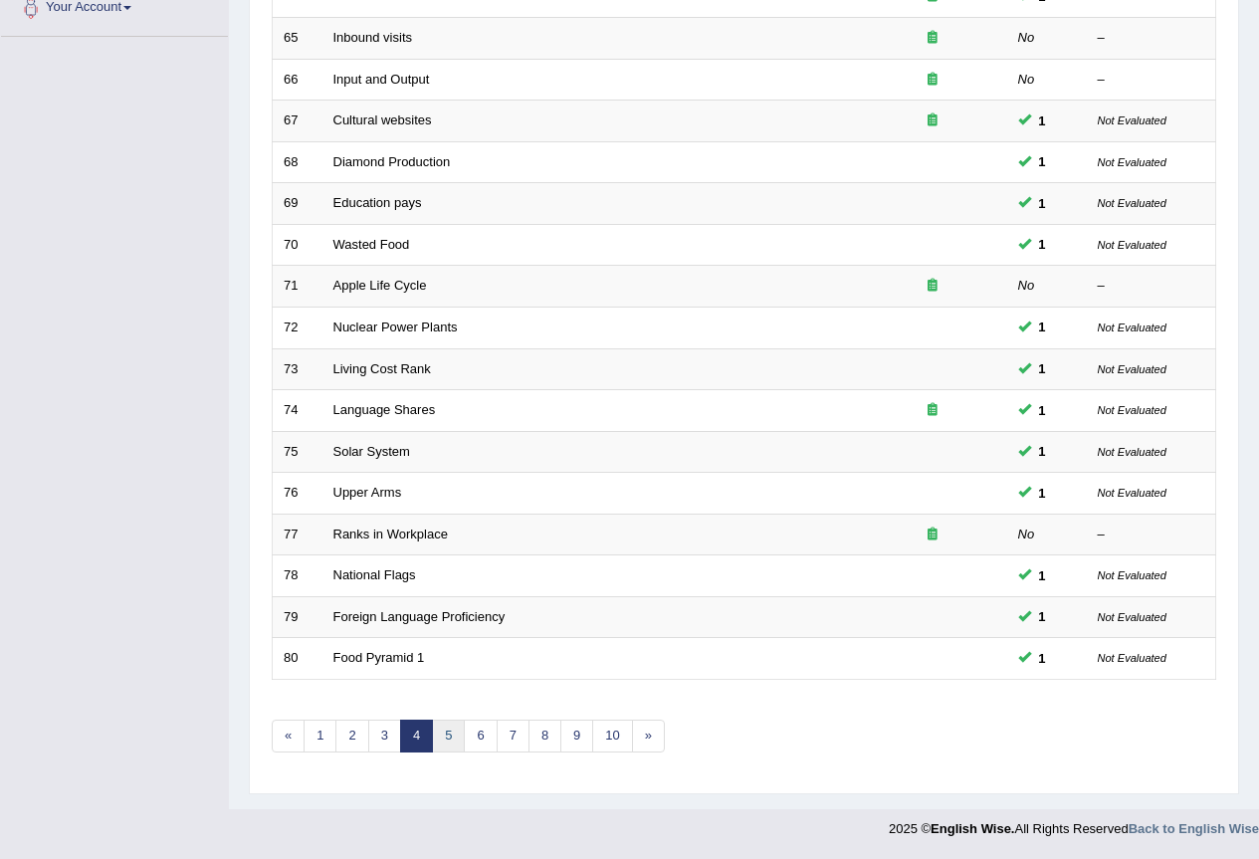
click at [440, 734] on link "5" at bounding box center [448, 736] width 33 height 33
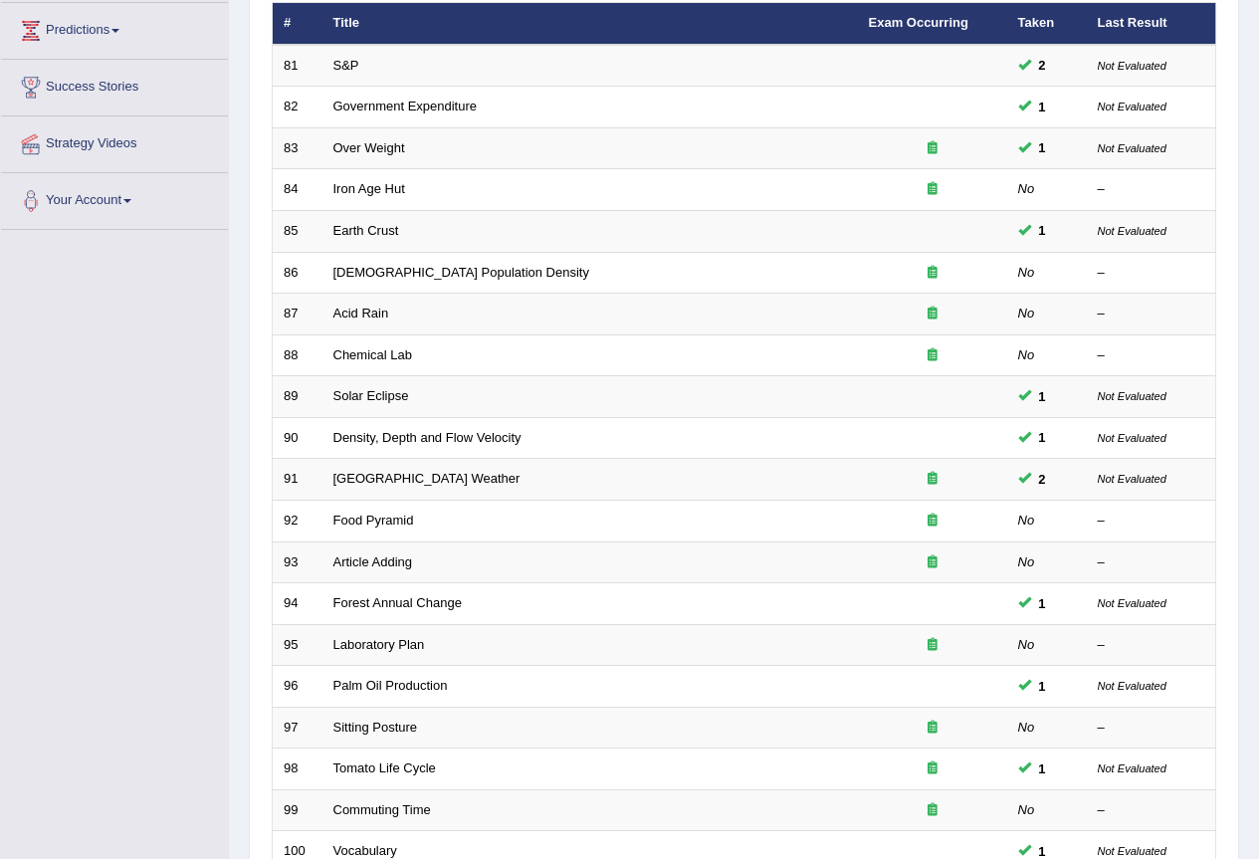
scroll to position [459, 0]
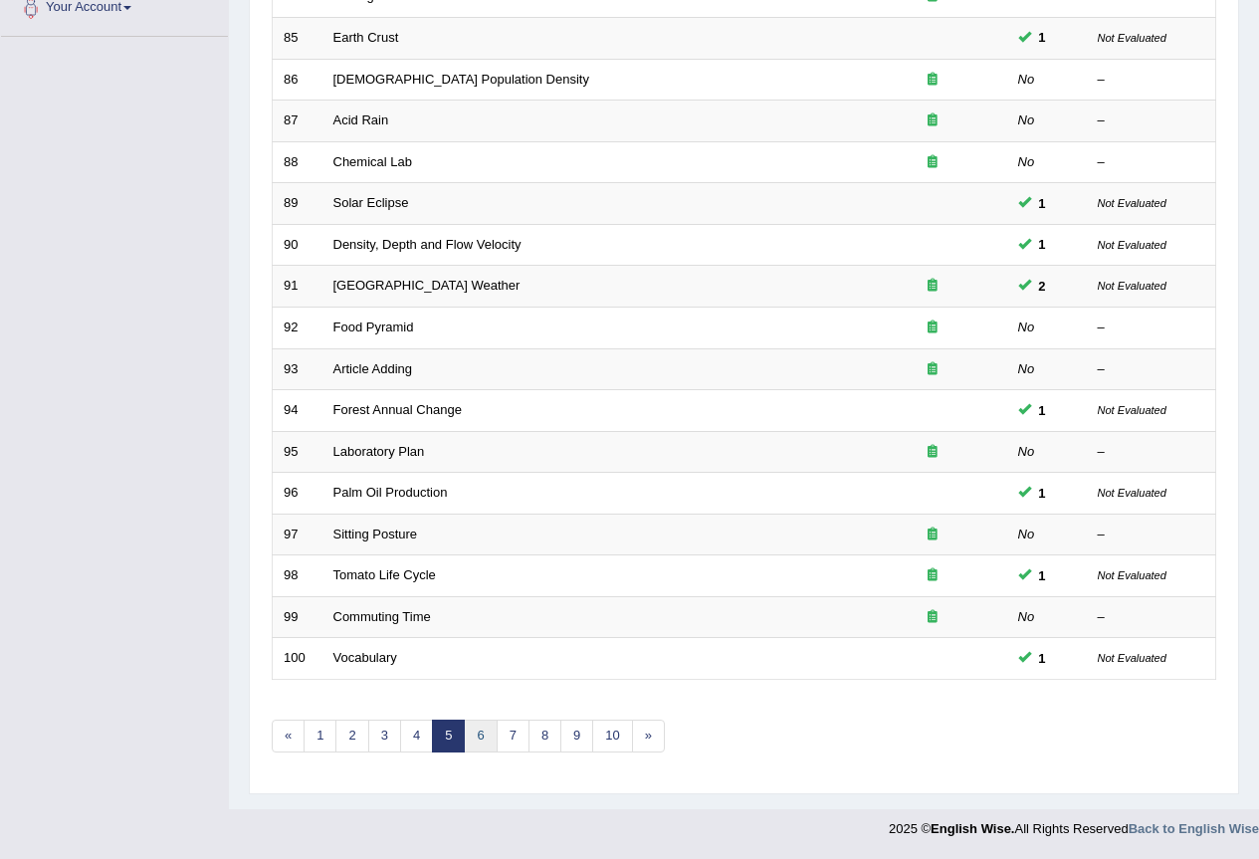
click at [486, 735] on link "6" at bounding box center [480, 736] width 33 height 33
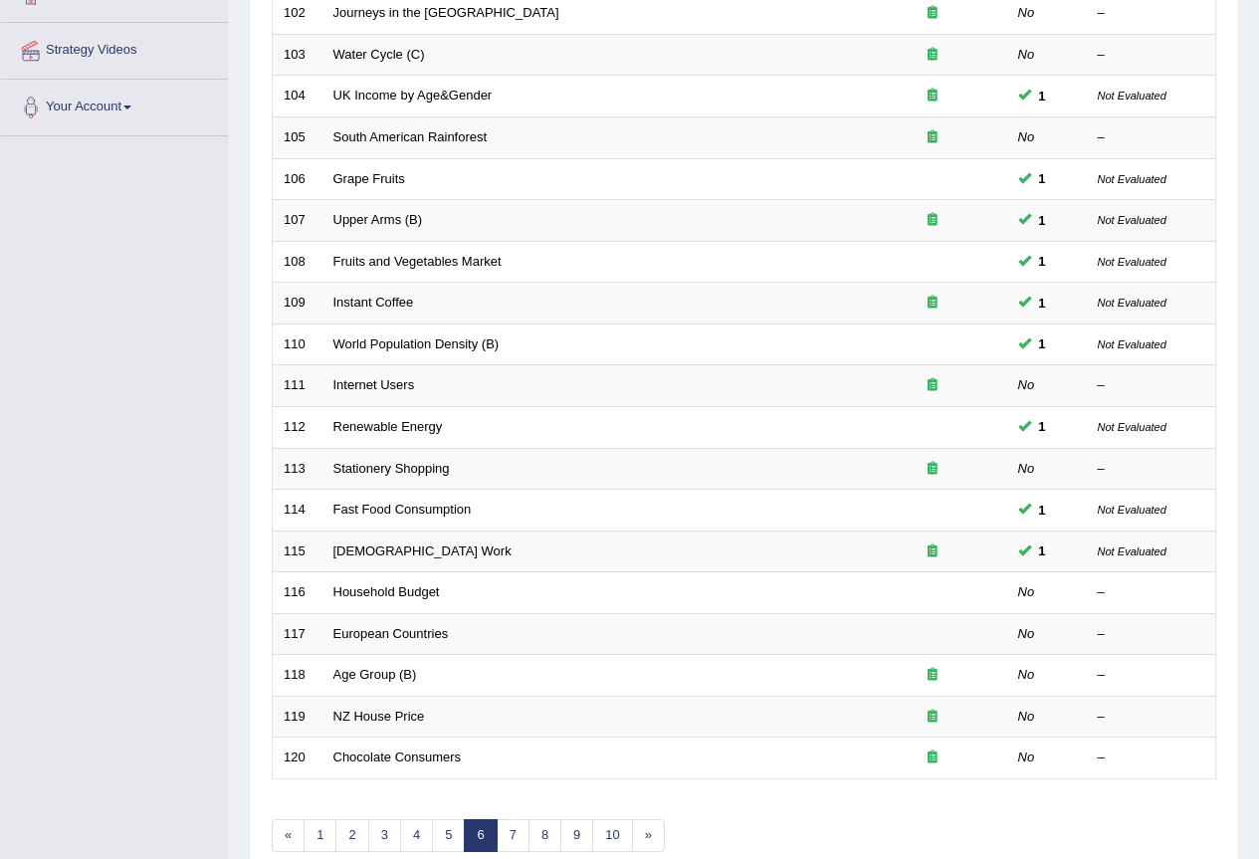
scroll to position [459, 0]
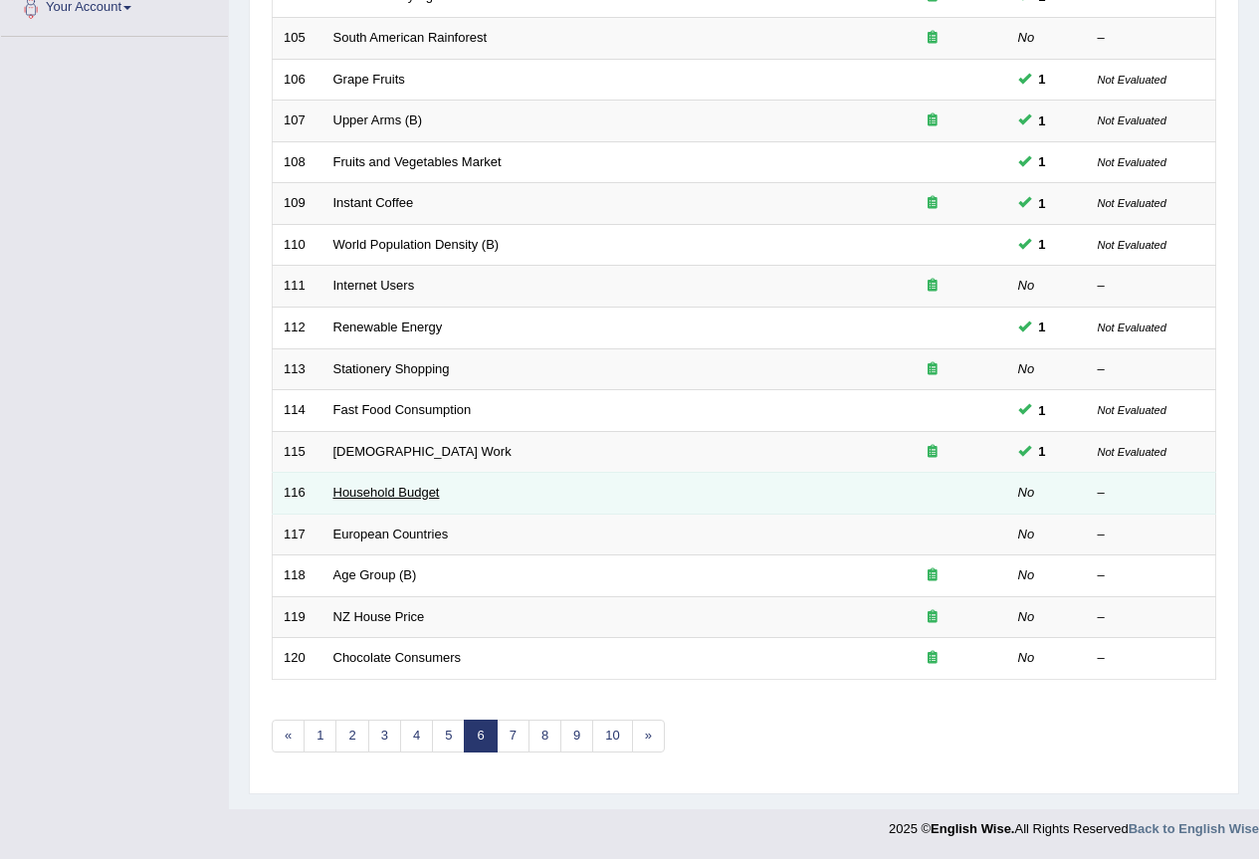
click at [418, 492] on link "Household Budget" at bounding box center [386, 492] width 107 height 15
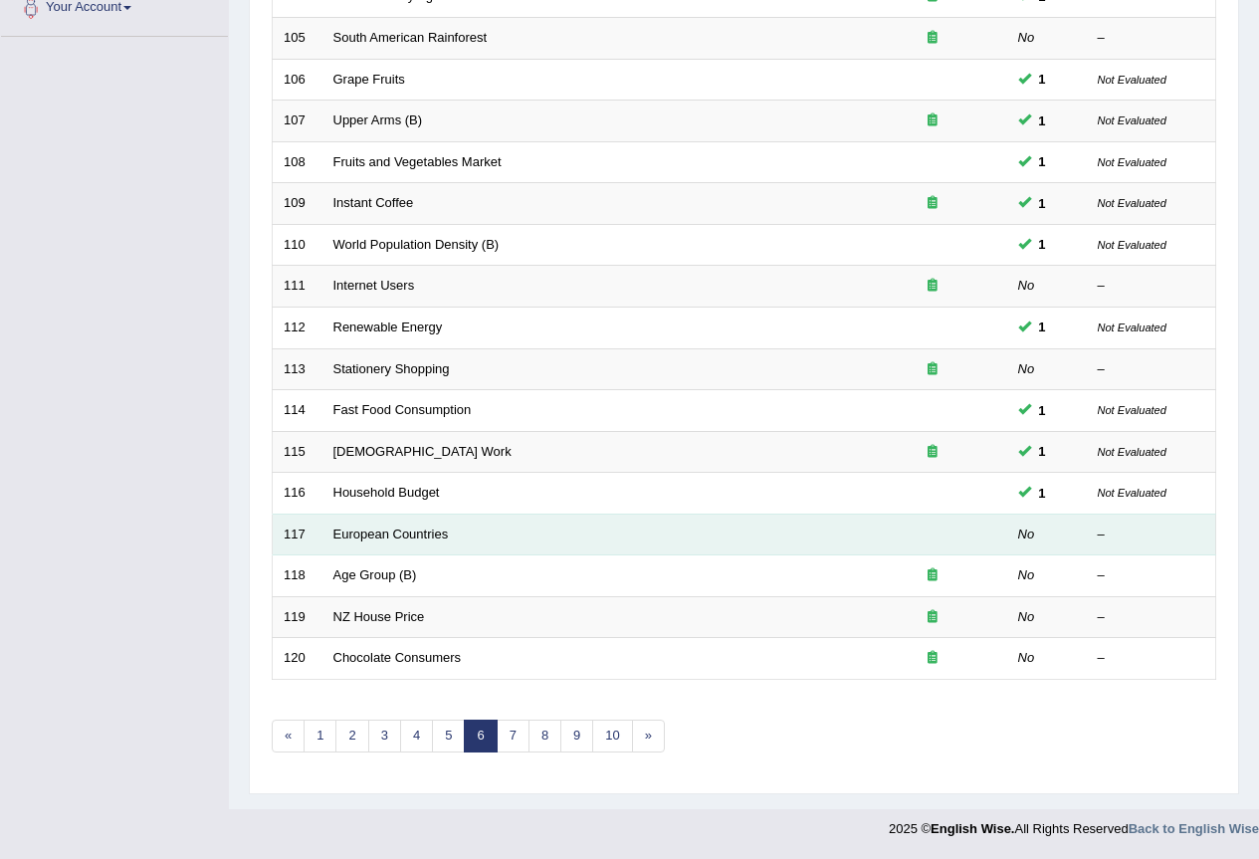
click at [822, 533] on td "European Countries" at bounding box center [591, 535] width 536 height 42
click at [412, 539] on link "European Countries" at bounding box center [390, 534] width 115 height 15
click at [435, 535] on link "European Countries" at bounding box center [390, 534] width 115 height 15
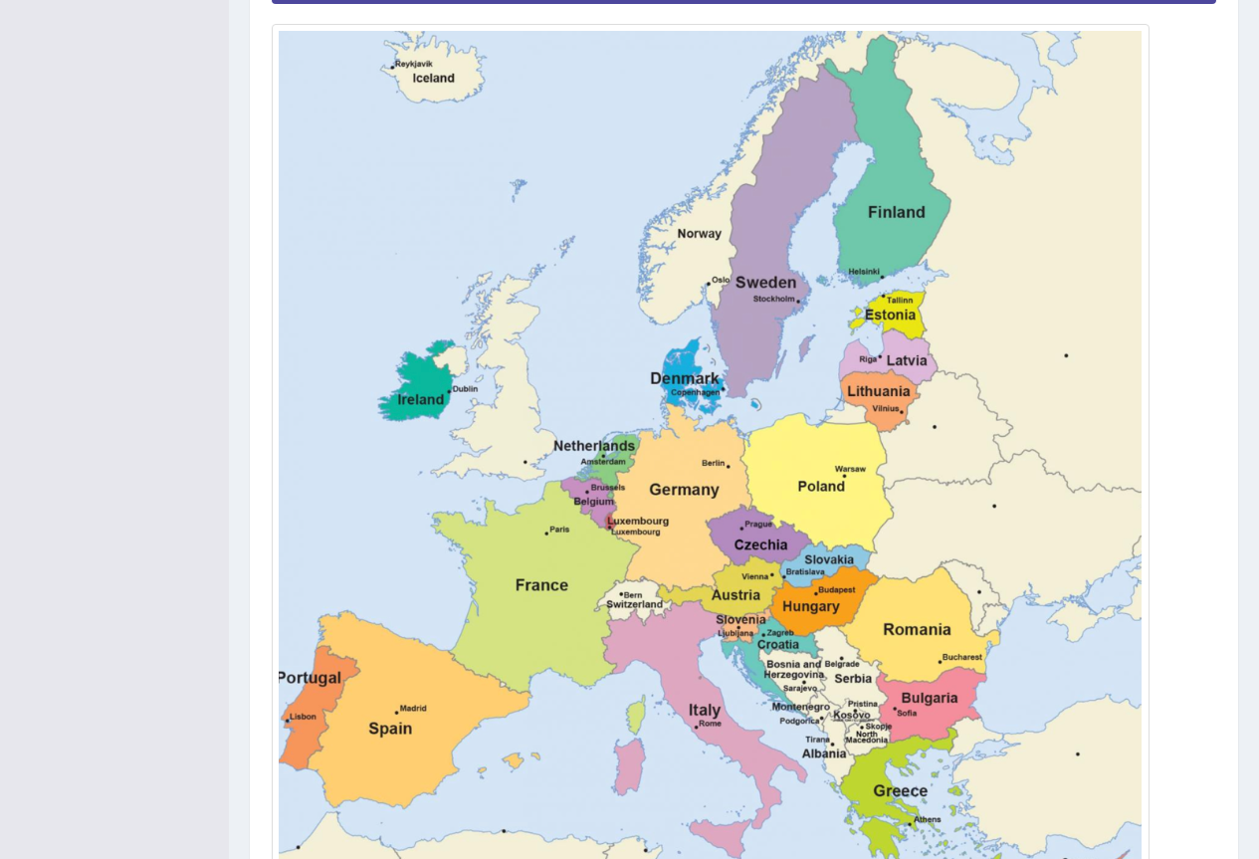
scroll to position [664, 0]
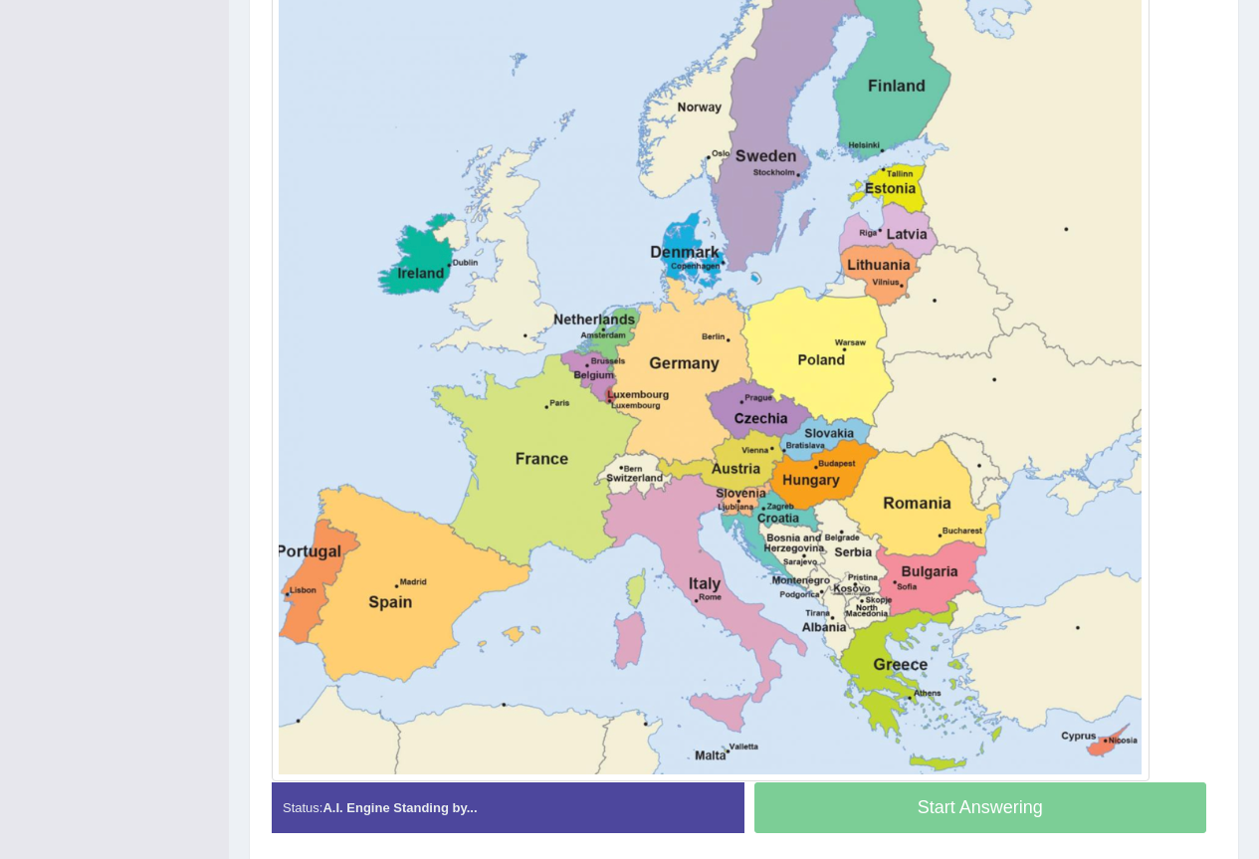
click at [872, 801] on div "Start Answering" at bounding box center [981, 810] width 473 height 56
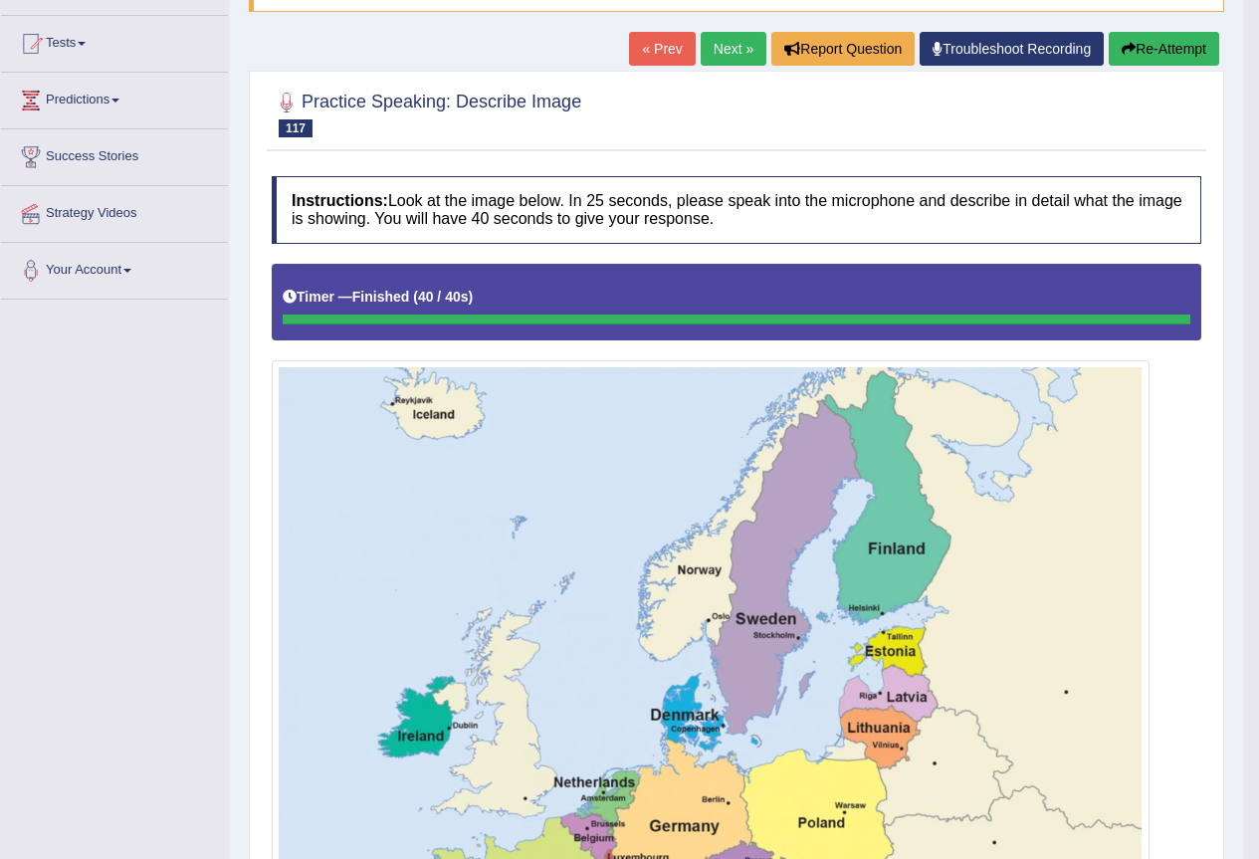
scroll to position [189, 0]
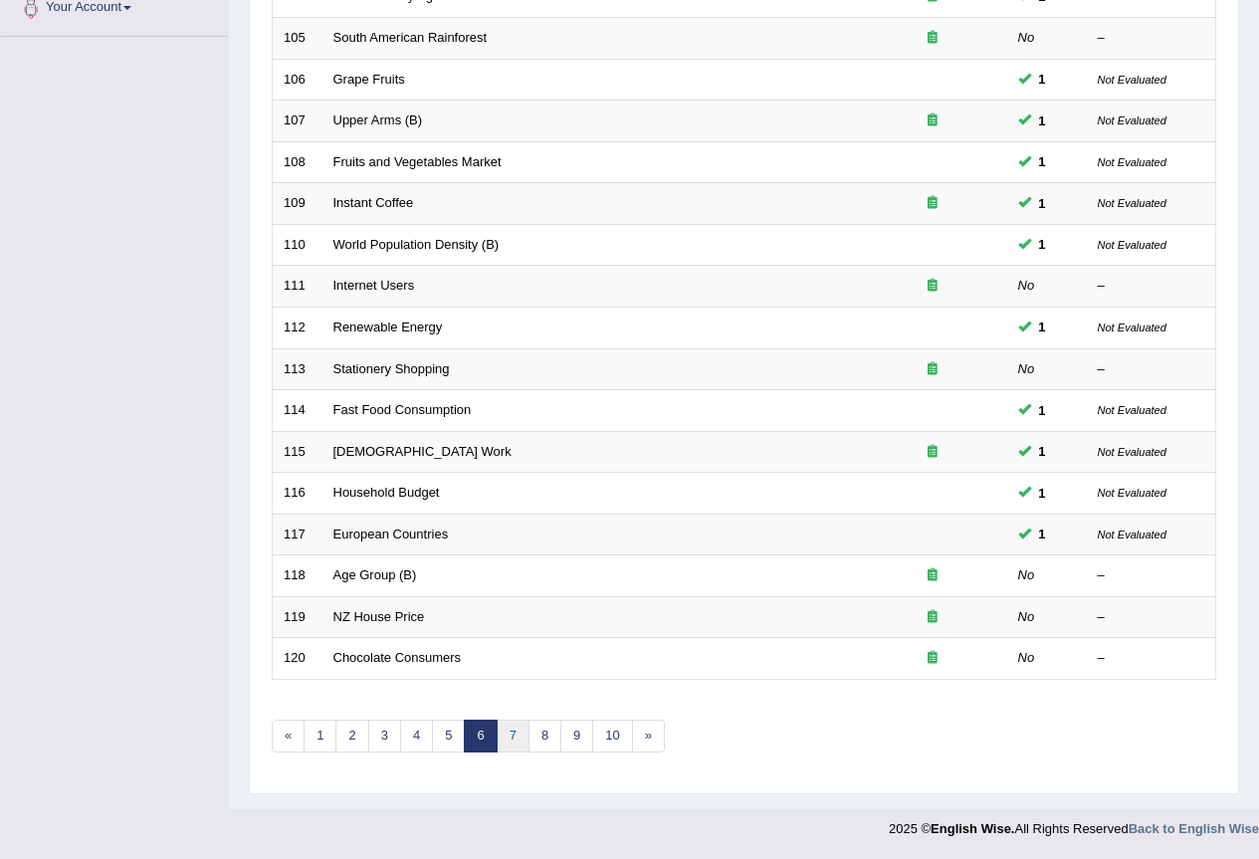
click at [514, 734] on link "7" at bounding box center [513, 736] width 33 height 33
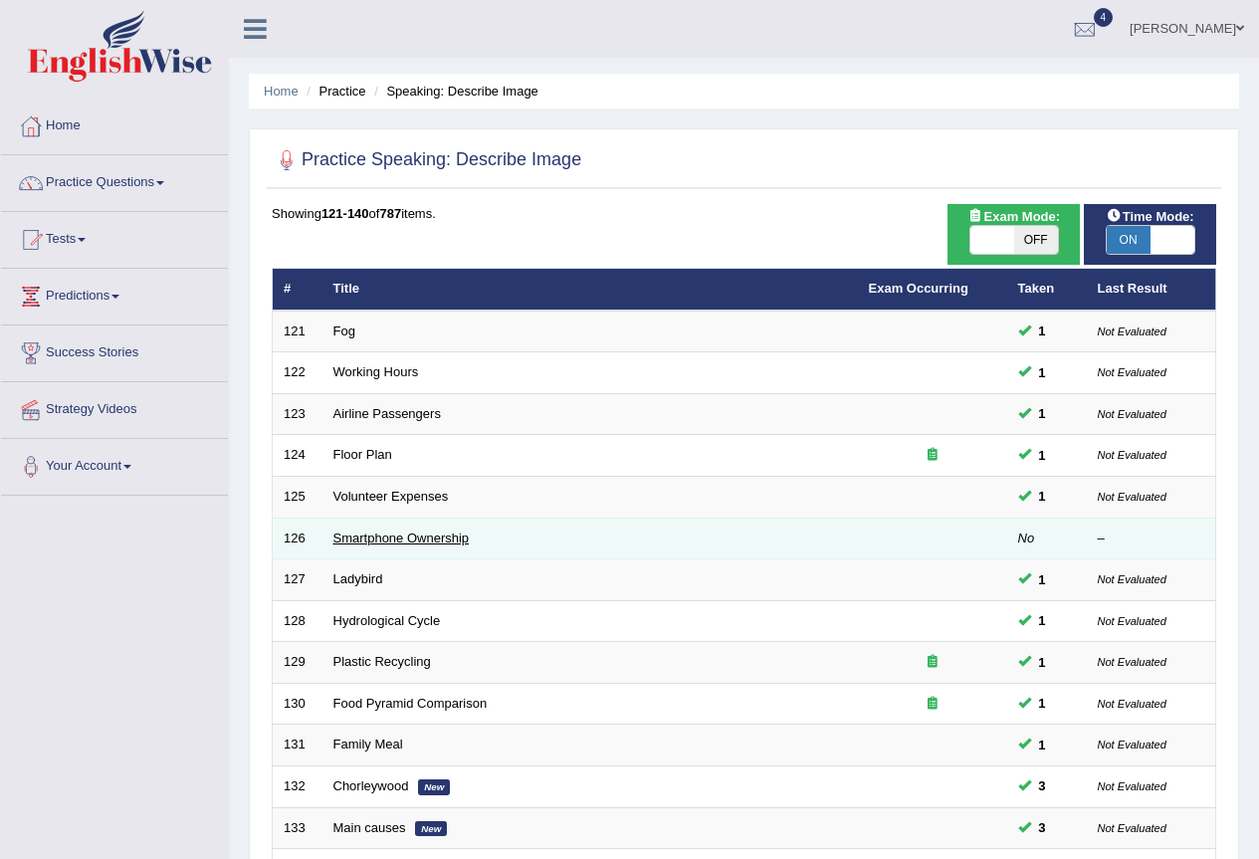
click at [445, 538] on link "Smartphone Ownership" at bounding box center [401, 538] width 136 height 15
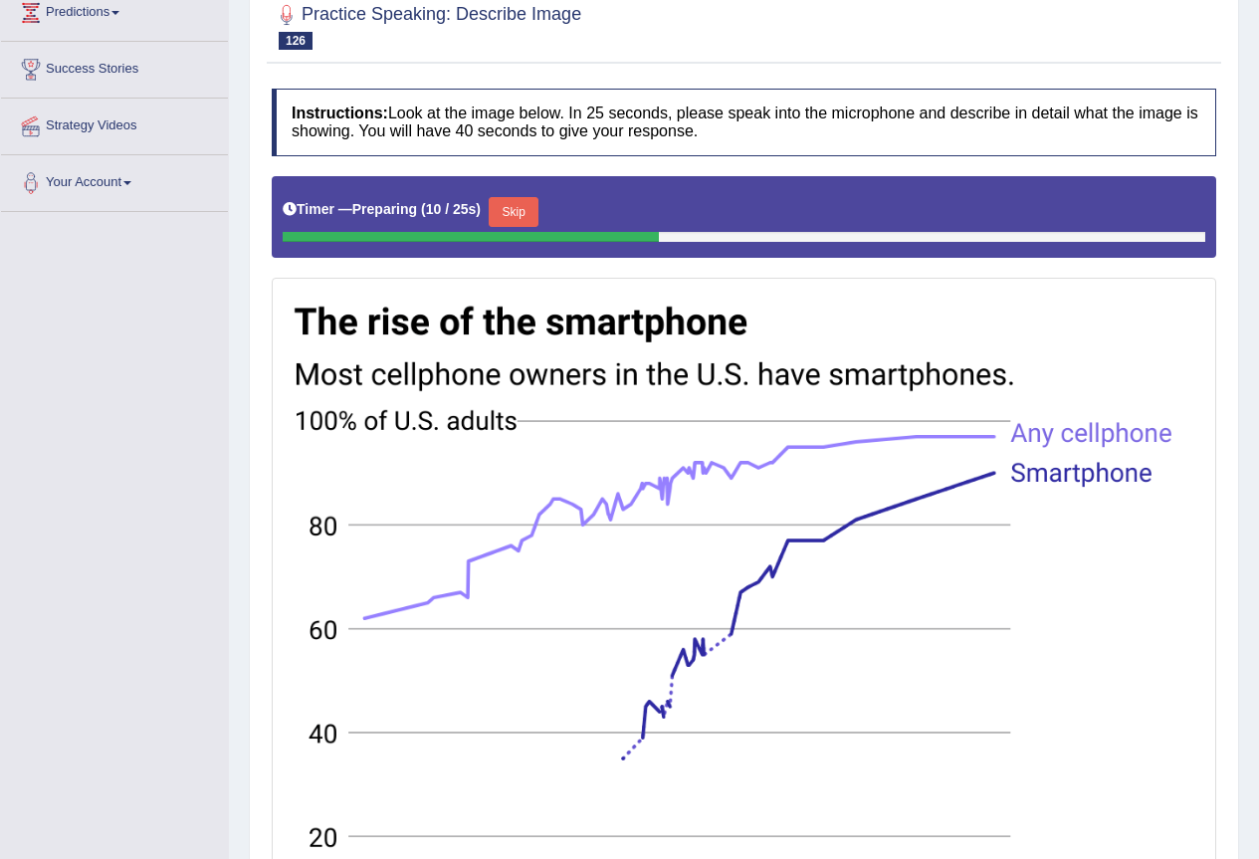
scroll to position [132, 0]
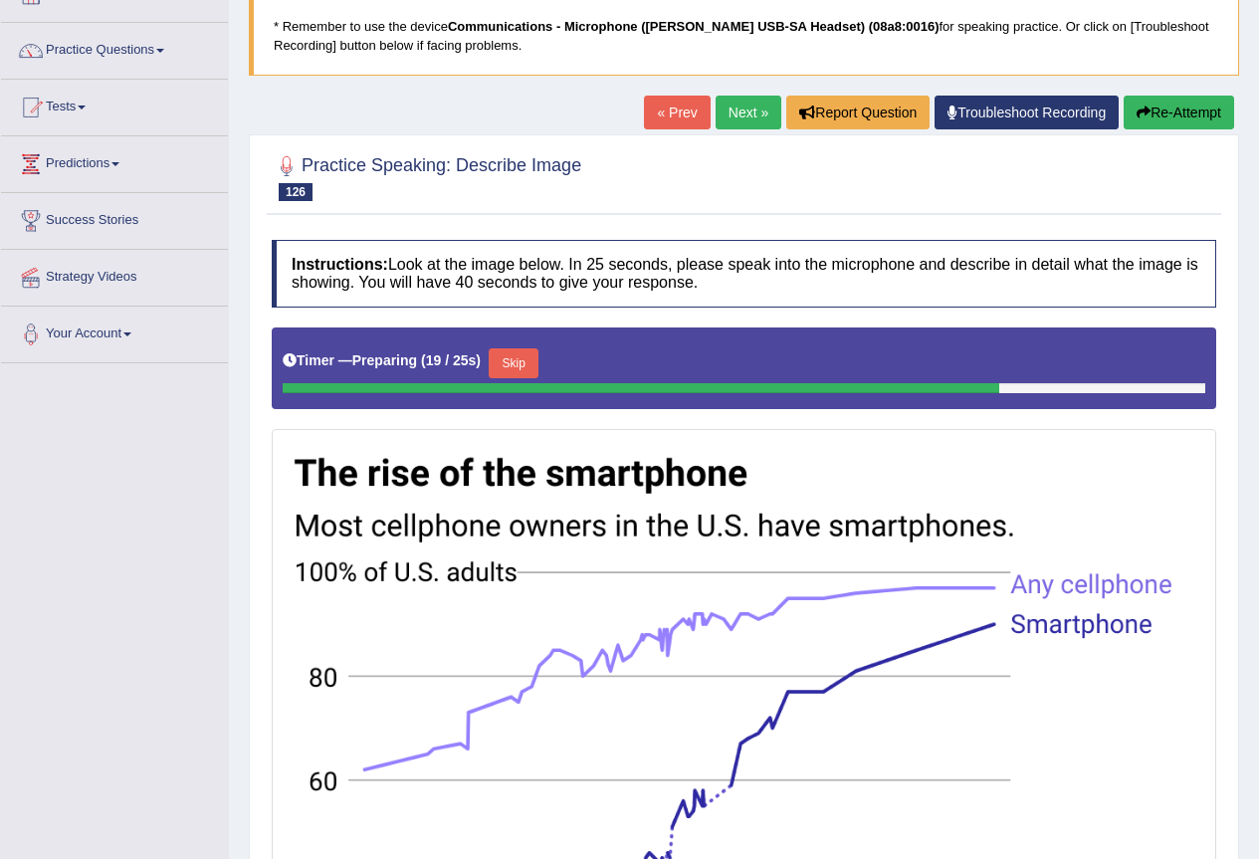
click at [529, 354] on button "Skip" at bounding box center [514, 363] width 50 height 30
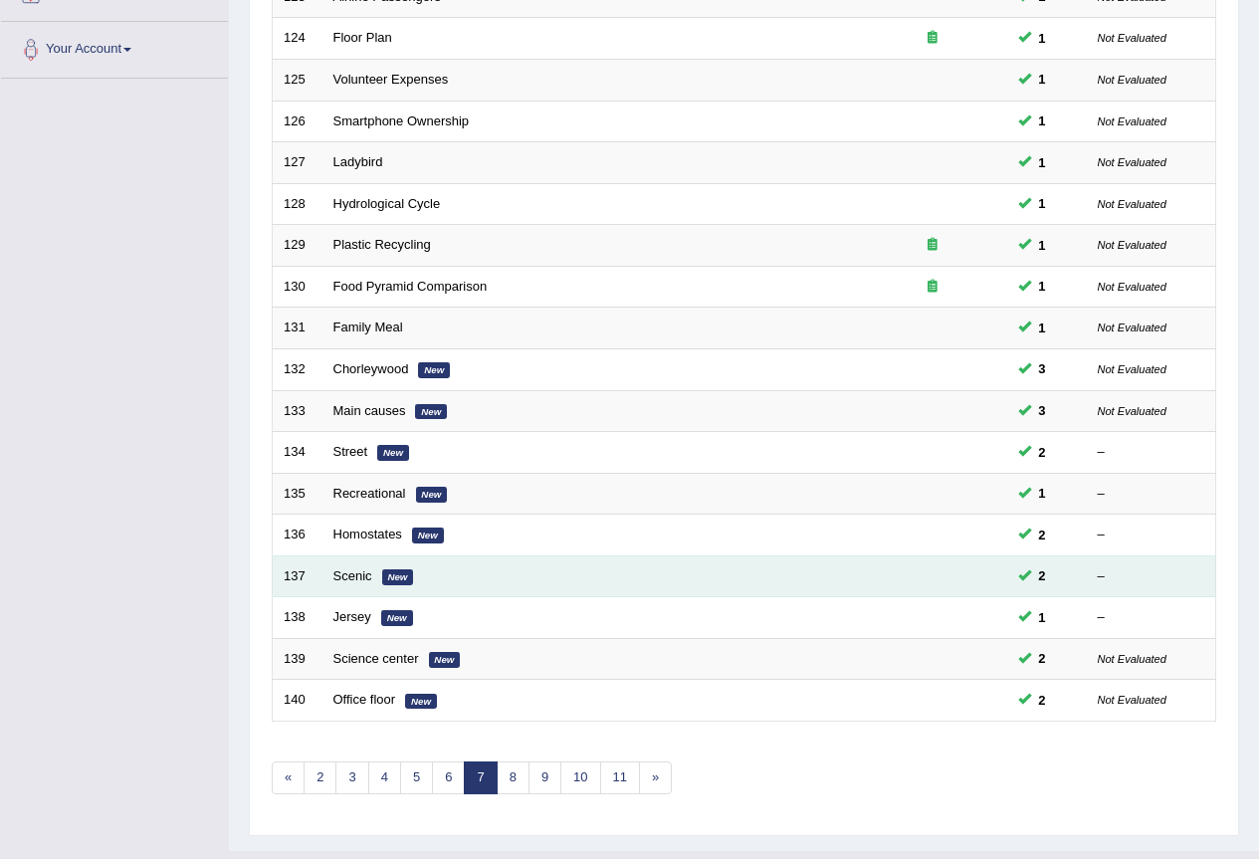
scroll to position [459, 0]
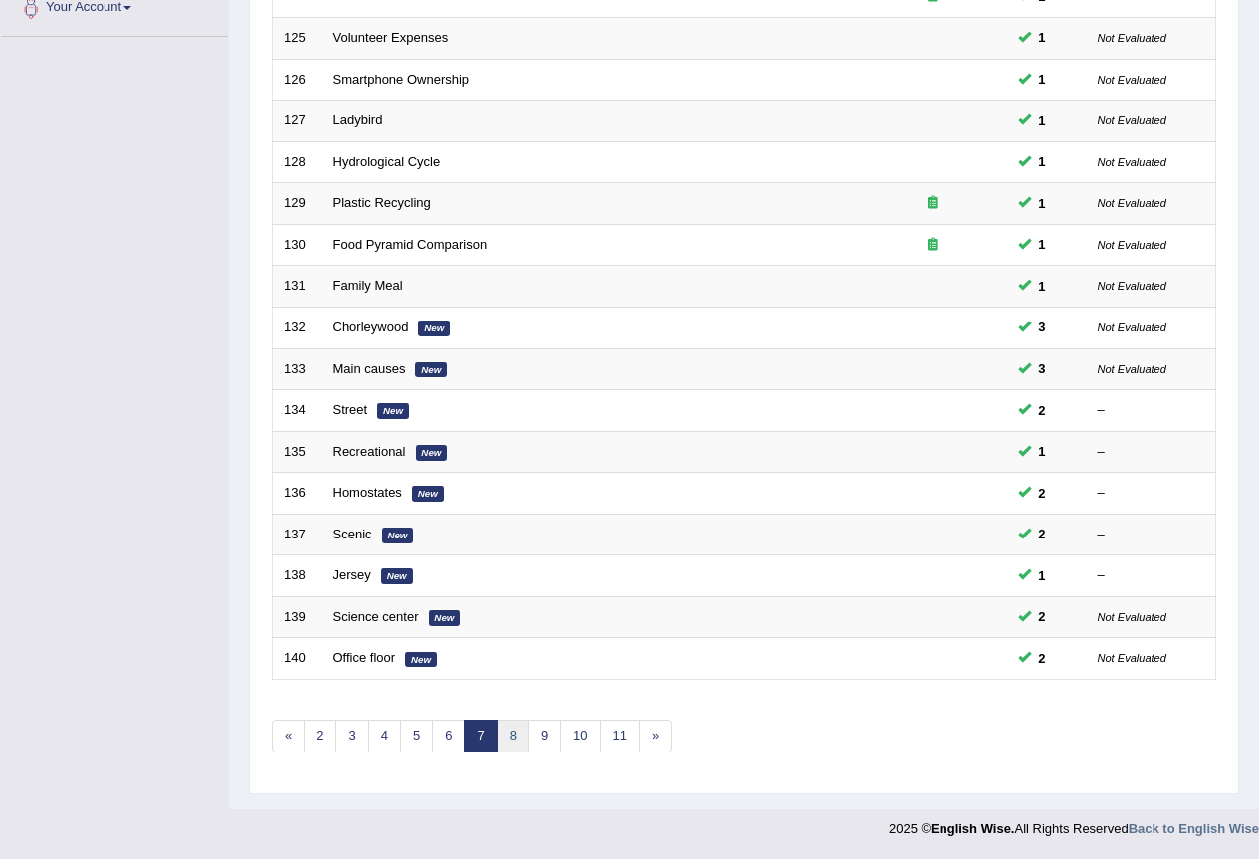
click at [512, 733] on link "8" at bounding box center [513, 736] width 33 height 33
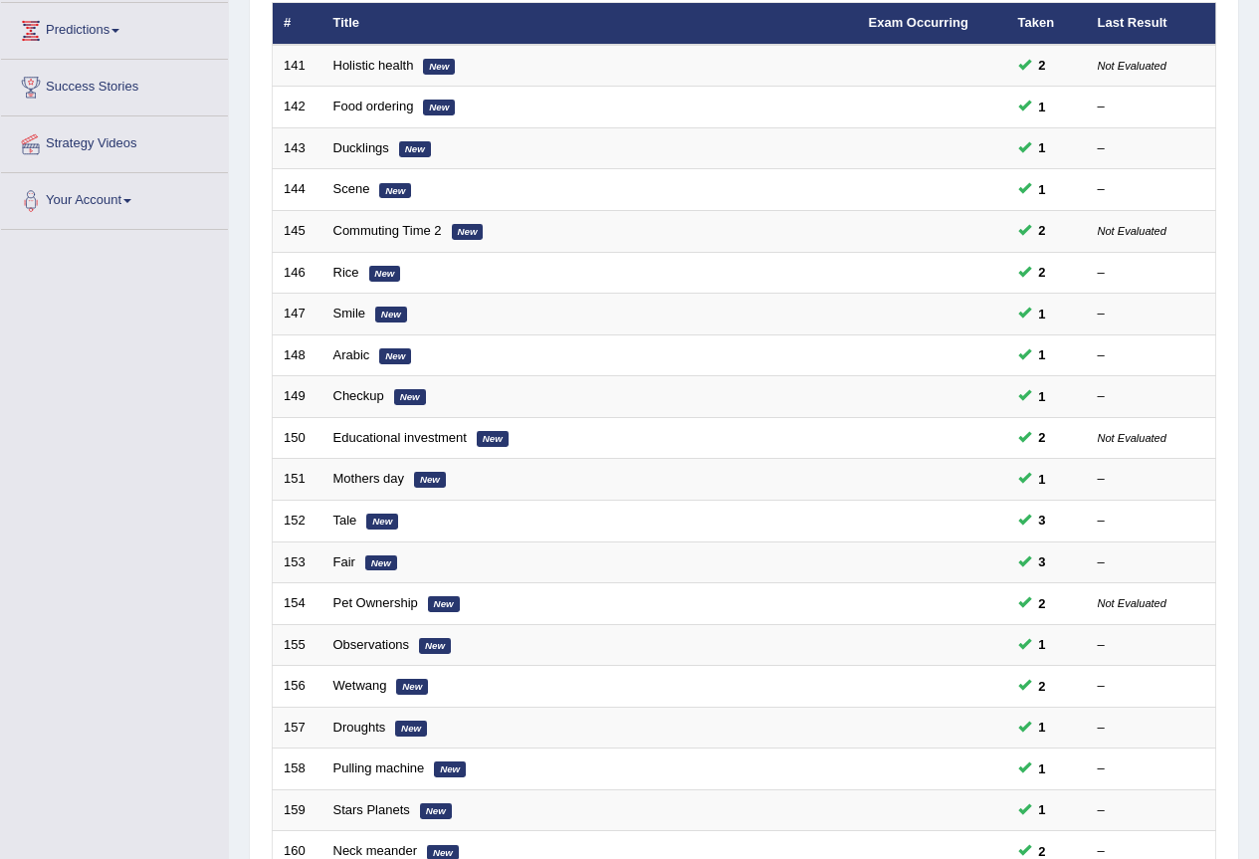
scroll to position [459, 0]
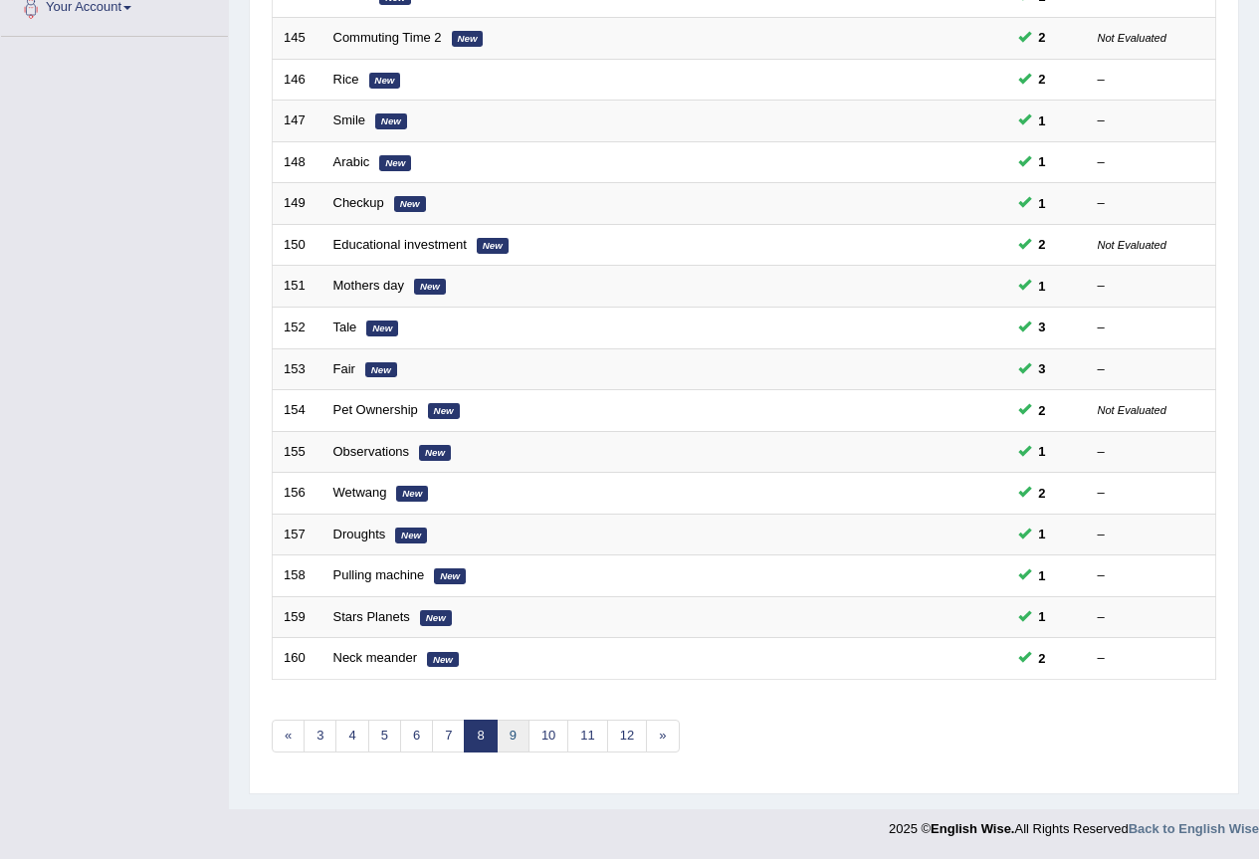
click at [522, 729] on link "9" at bounding box center [513, 736] width 33 height 33
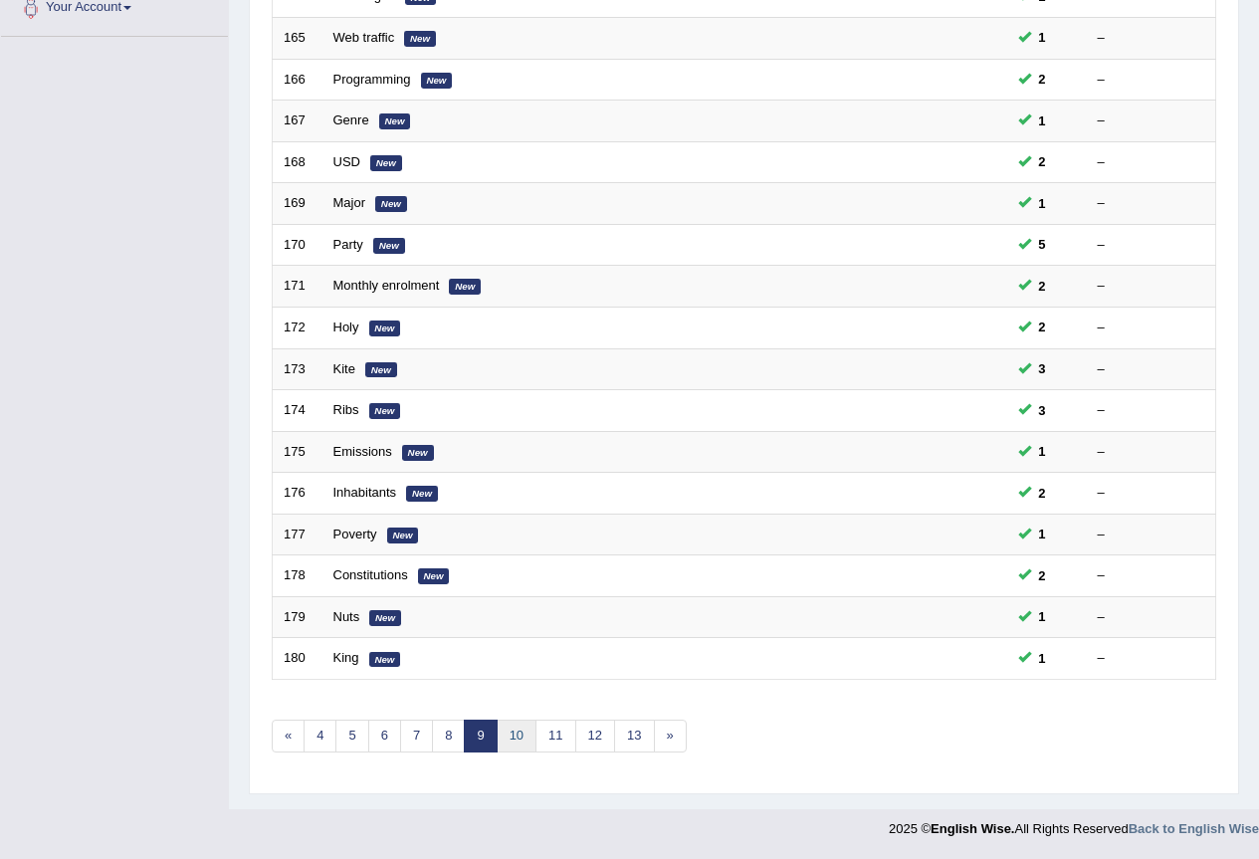
click at [517, 741] on link "10" at bounding box center [517, 736] width 40 height 33
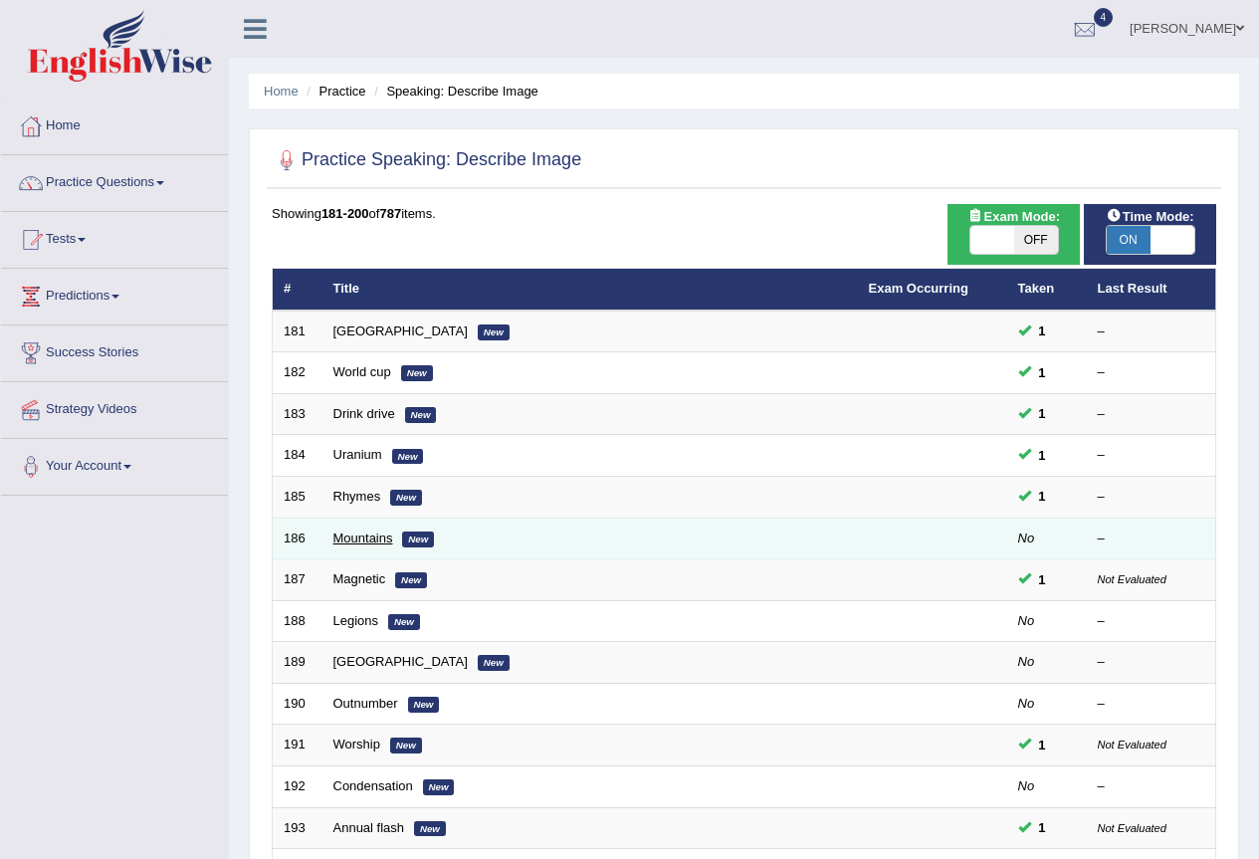
click at [364, 539] on link "Mountains" at bounding box center [363, 538] width 60 height 15
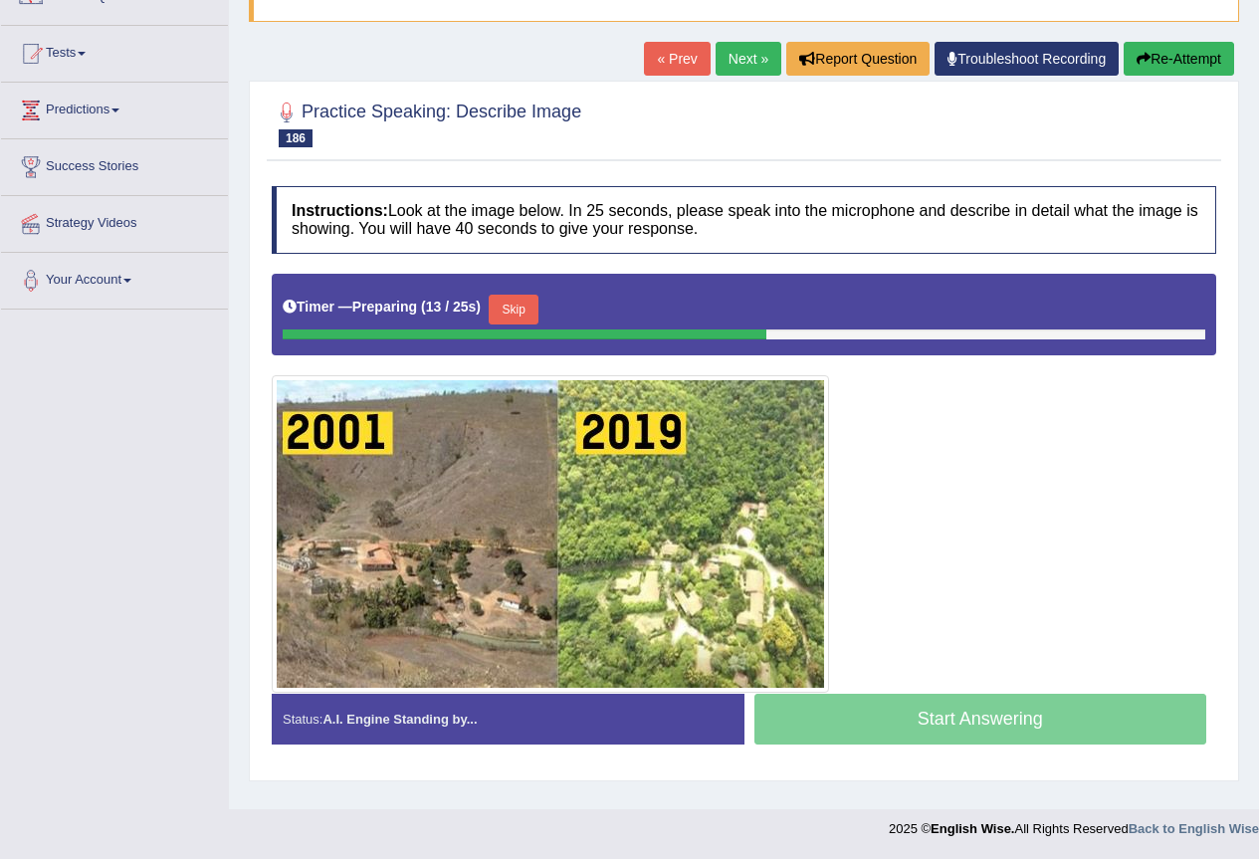
click at [538, 311] on button "Skip" at bounding box center [514, 310] width 50 height 30
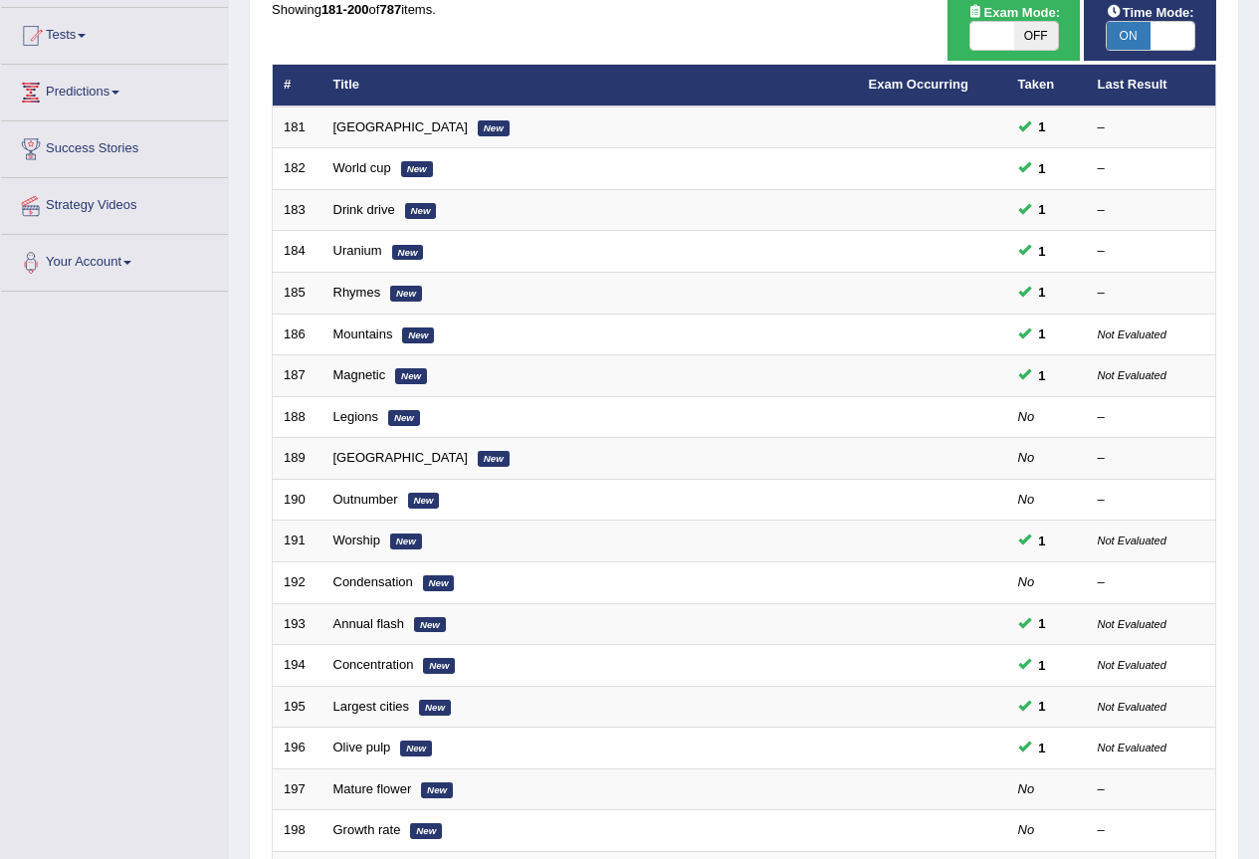
scroll to position [266, 0]
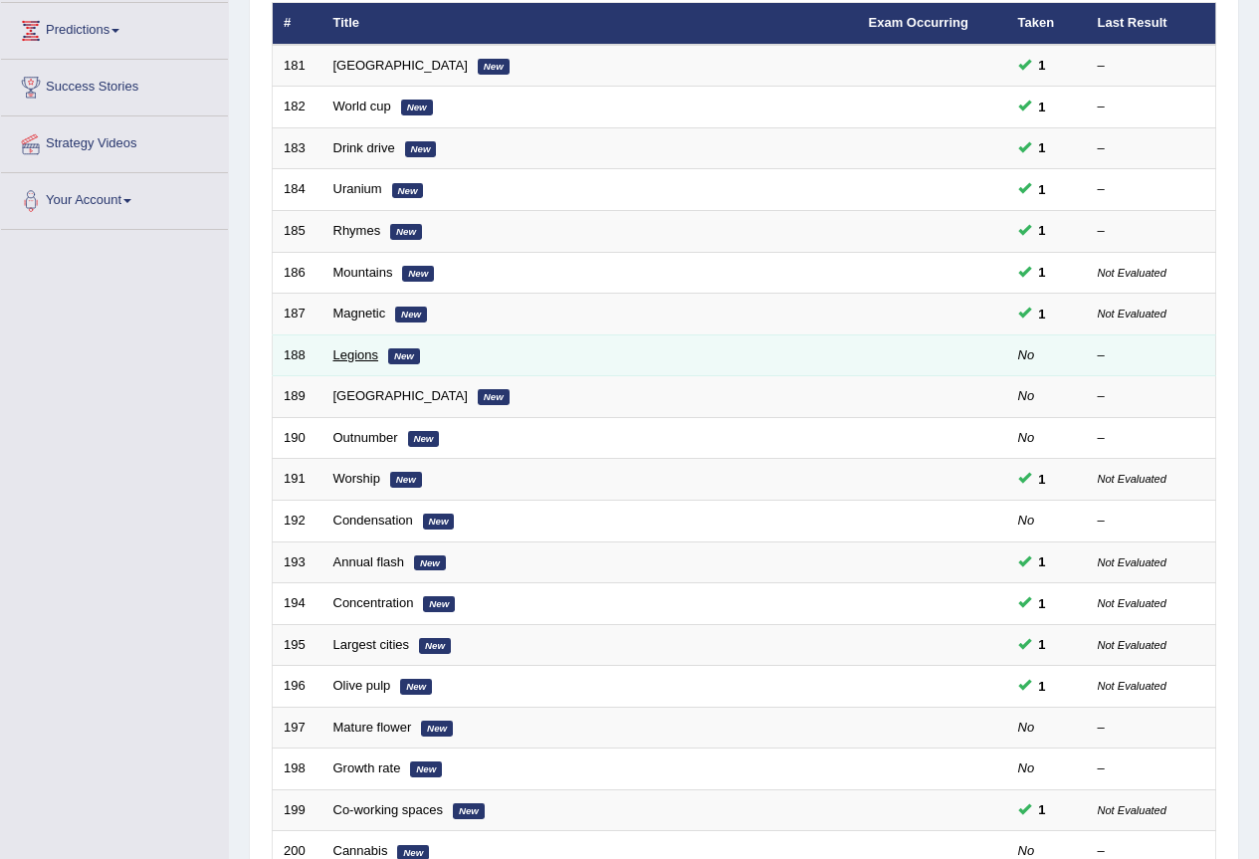
click at [354, 355] on link "Legions" at bounding box center [356, 354] width 46 height 15
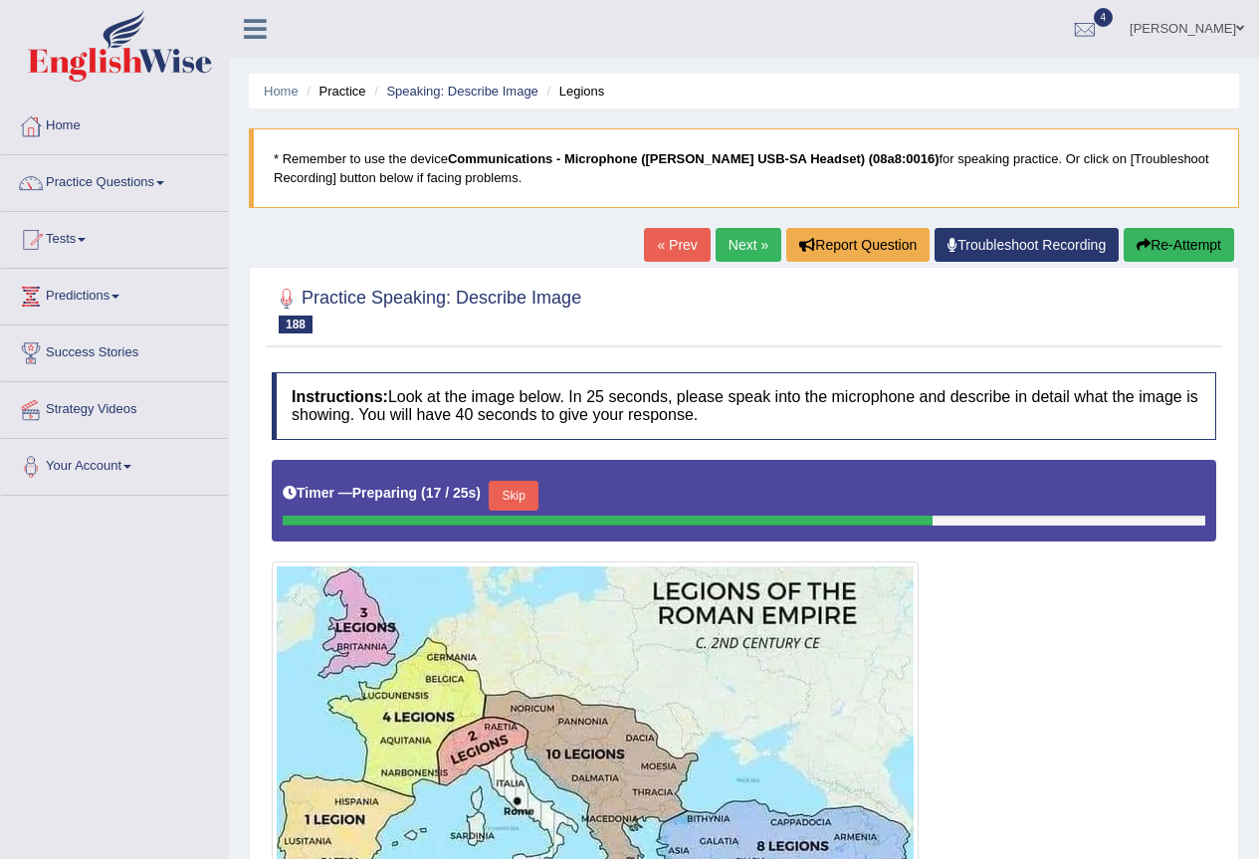
click at [509, 484] on button "Skip" at bounding box center [514, 496] width 50 height 30
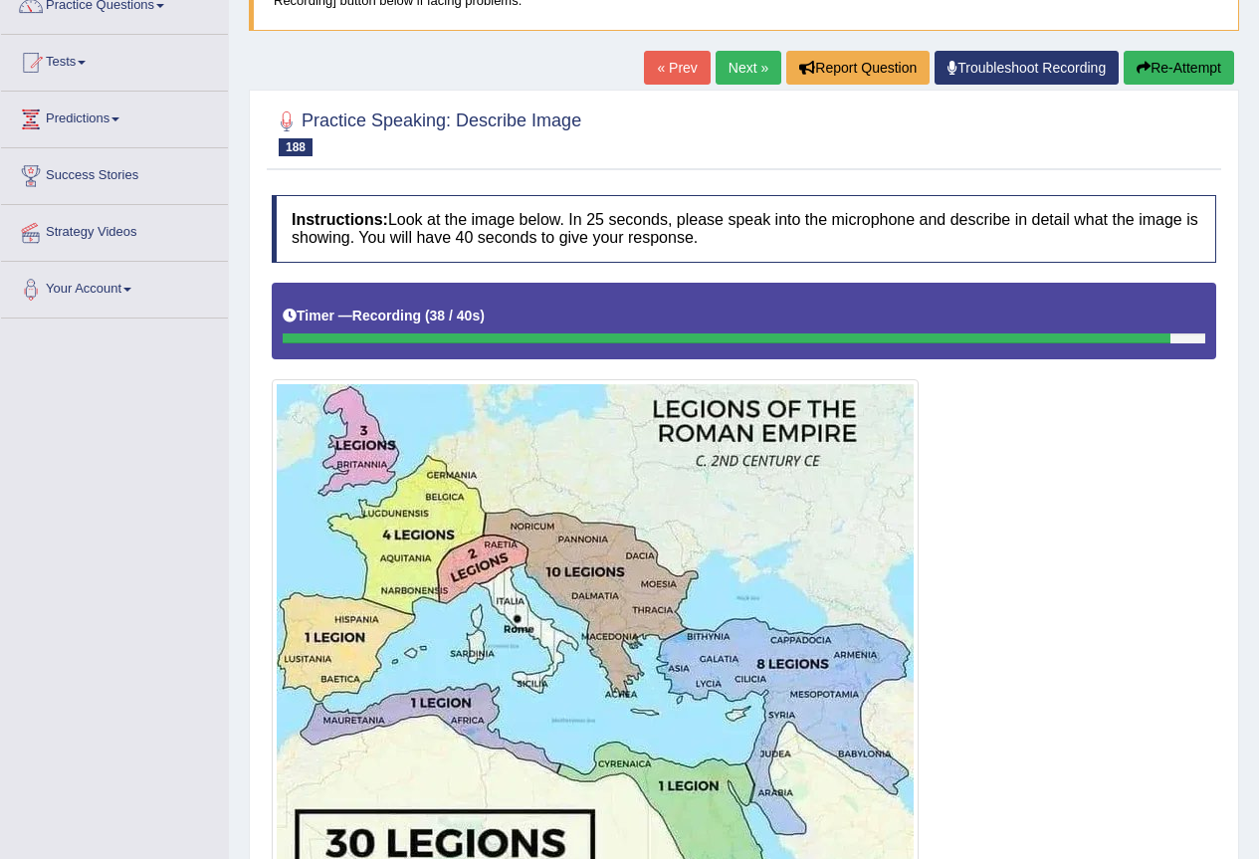
scroll to position [132, 0]
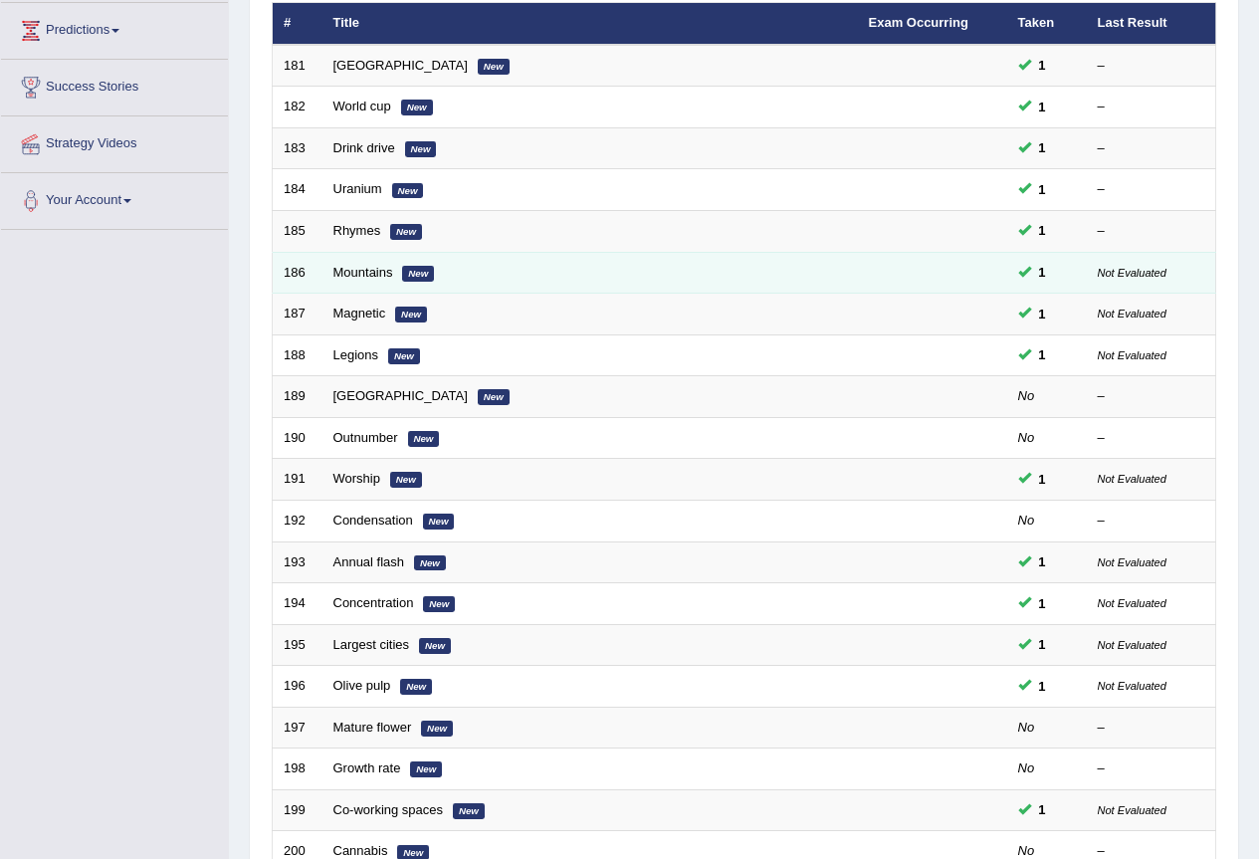
scroll to position [266, 0]
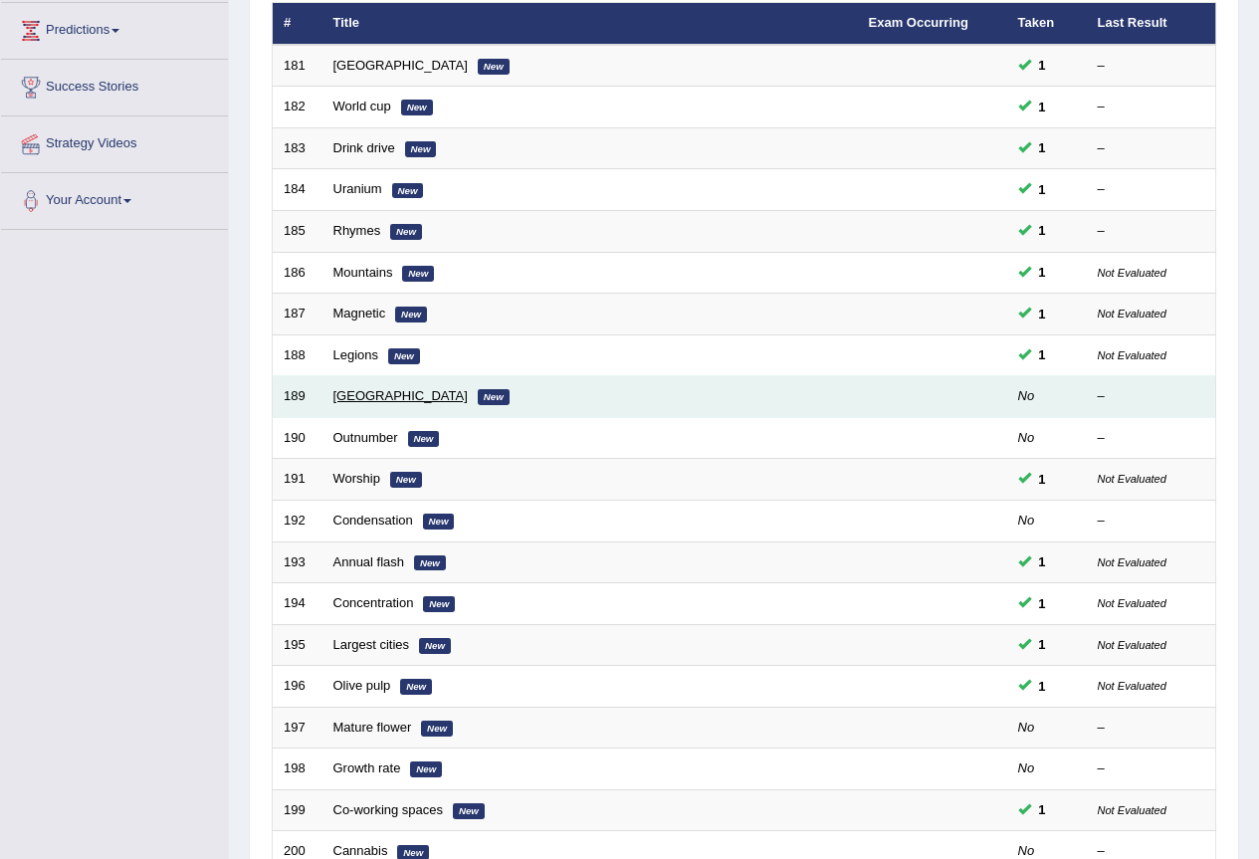
click at [346, 397] on link "[GEOGRAPHIC_DATA]" at bounding box center [400, 395] width 134 height 15
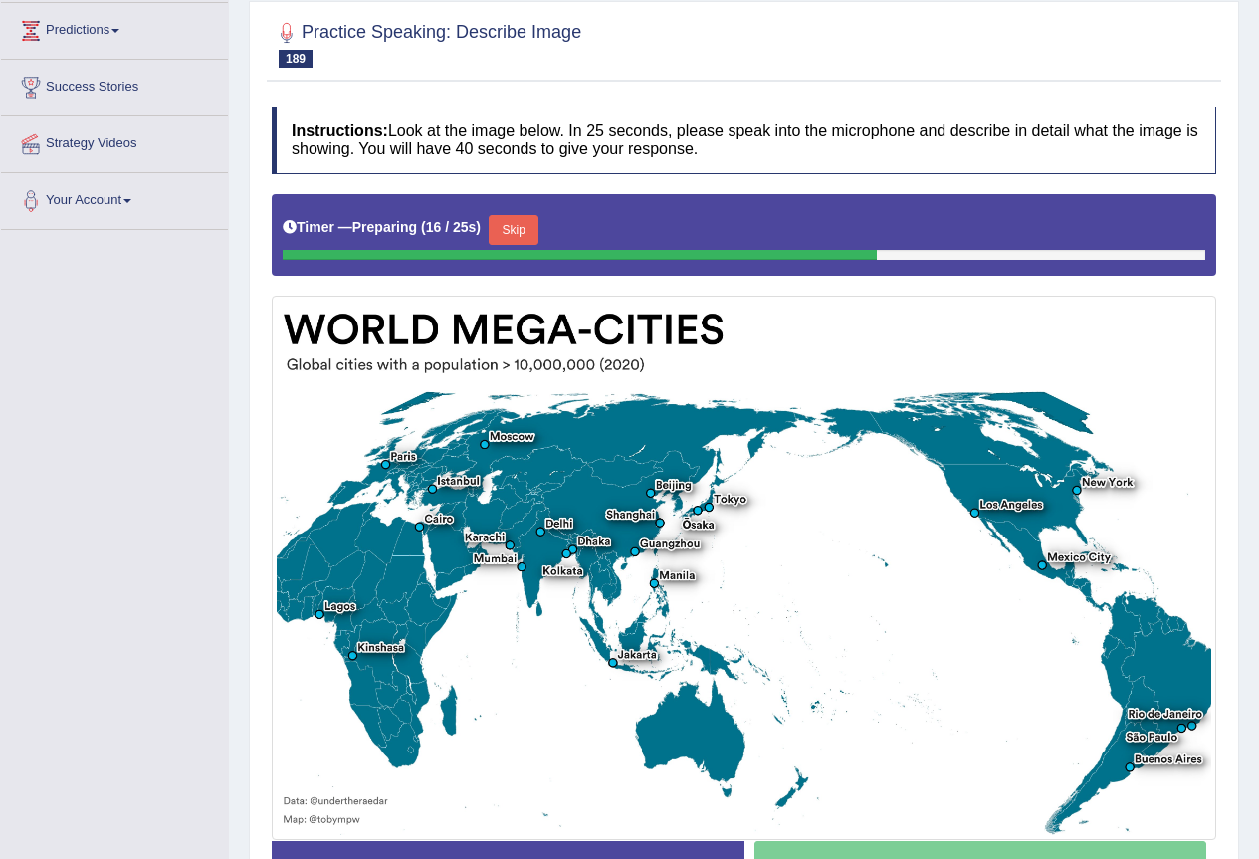
click at [534, 224] on button "Skip" at bounding box center [514, 230] width 50 height 30
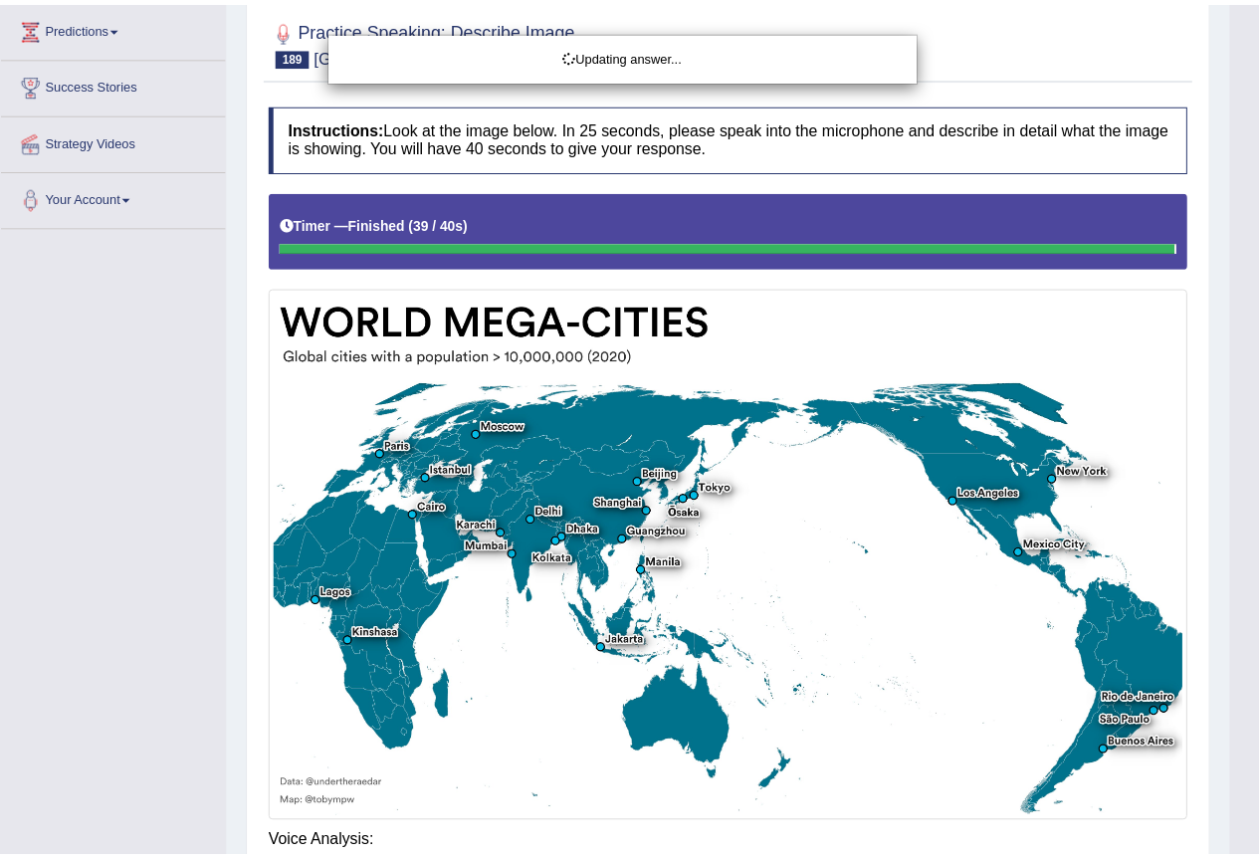
scroll to position [263, 0]
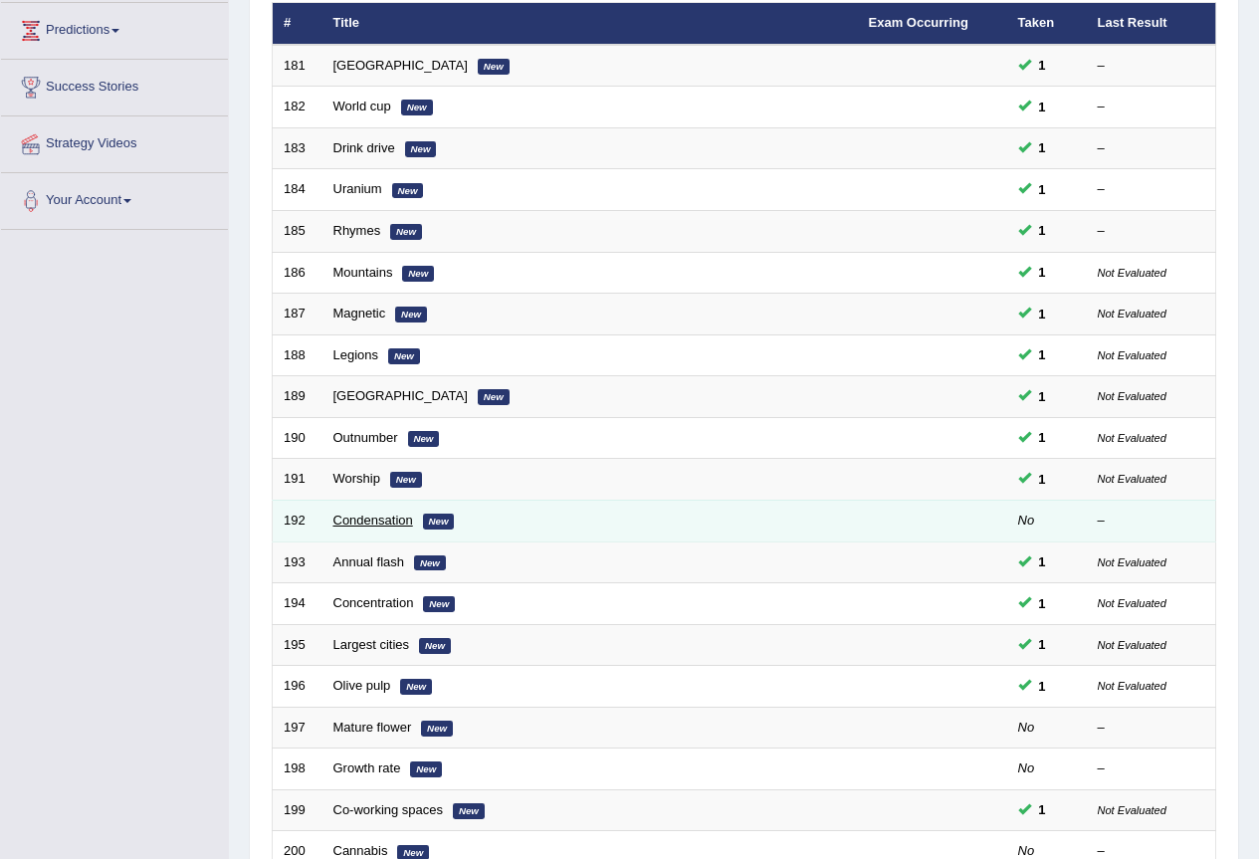
click at [360, 521] on link "Condensation" at bounding box center [373, 520] width 80 height 15
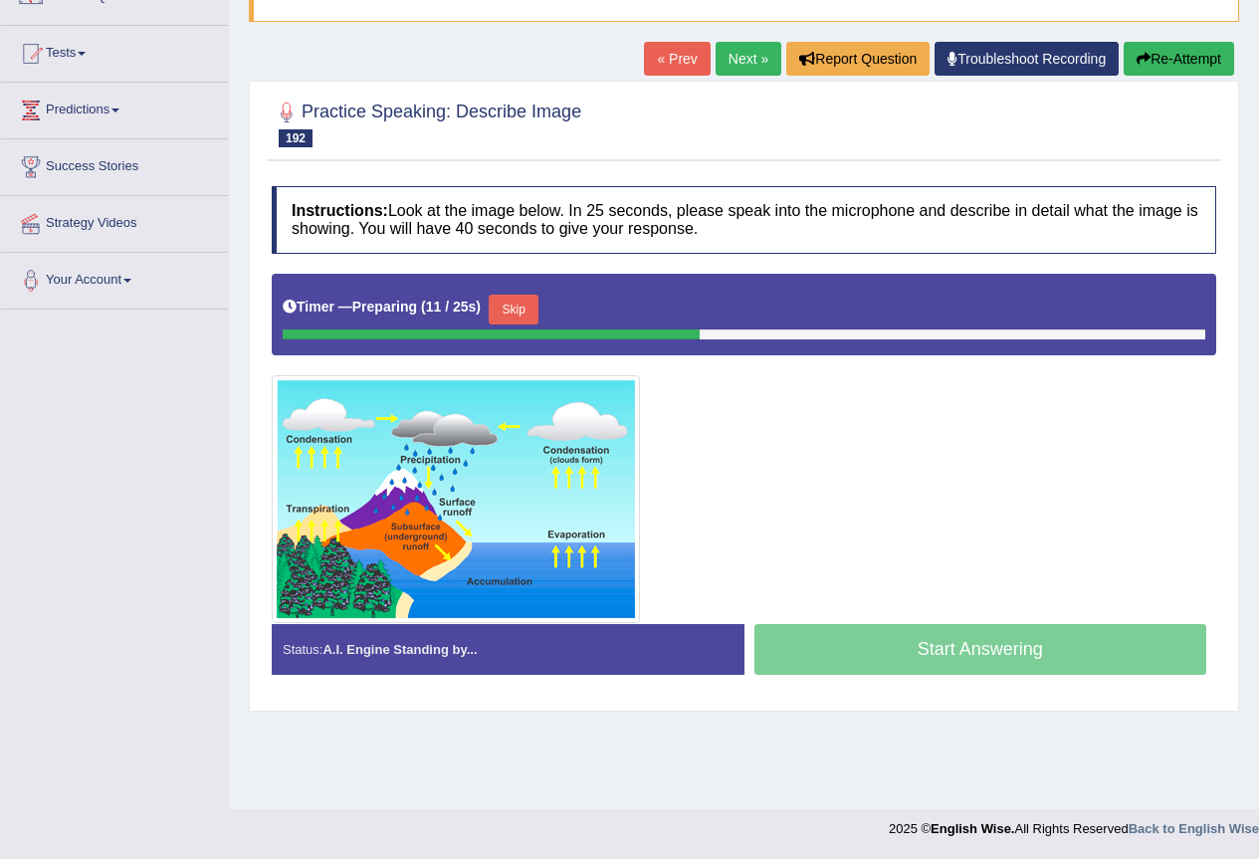
click at [534, 310] on button "Skip" at bounding box center [514, 310] width 50 height 30
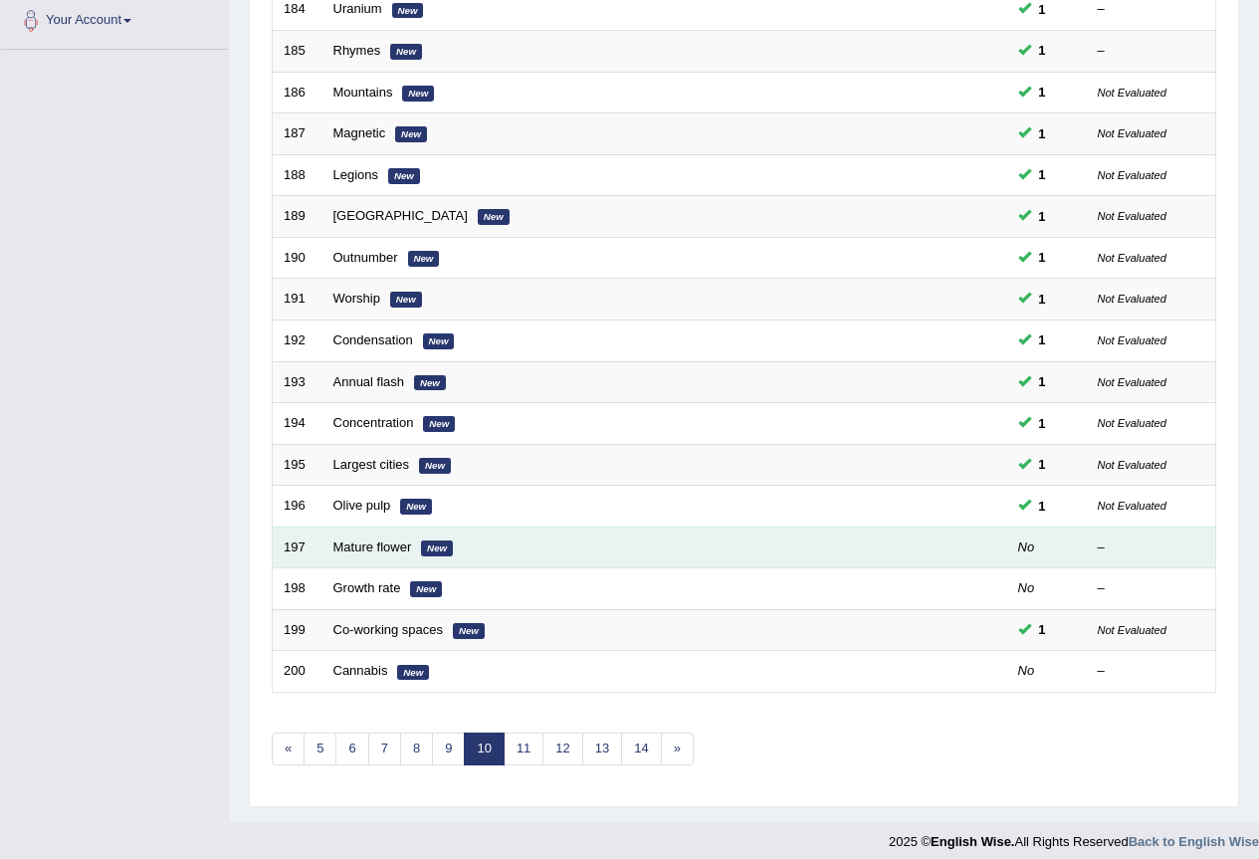
scroll to position [459, 0]
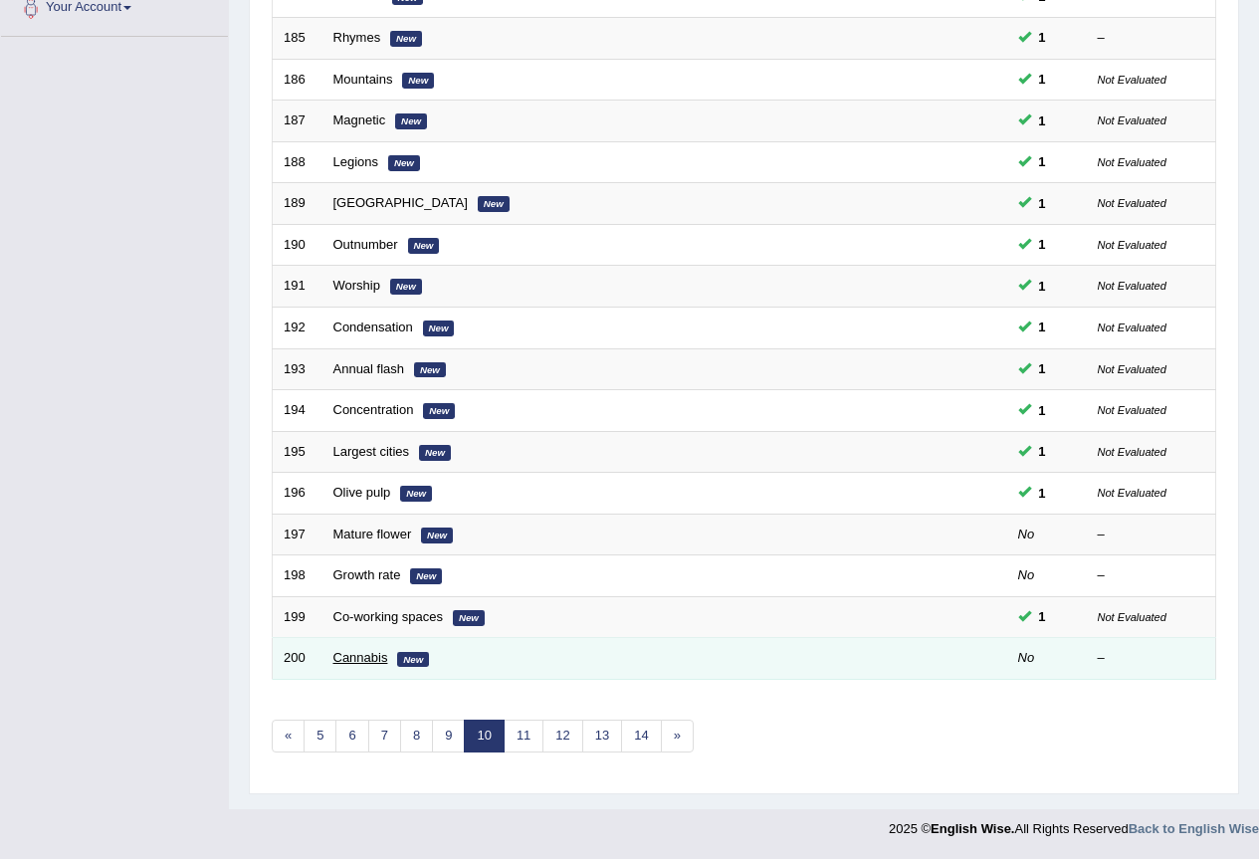
click at [382, 662] on link "Cannabis" at bounding box center [360, 657] width 55 height 15
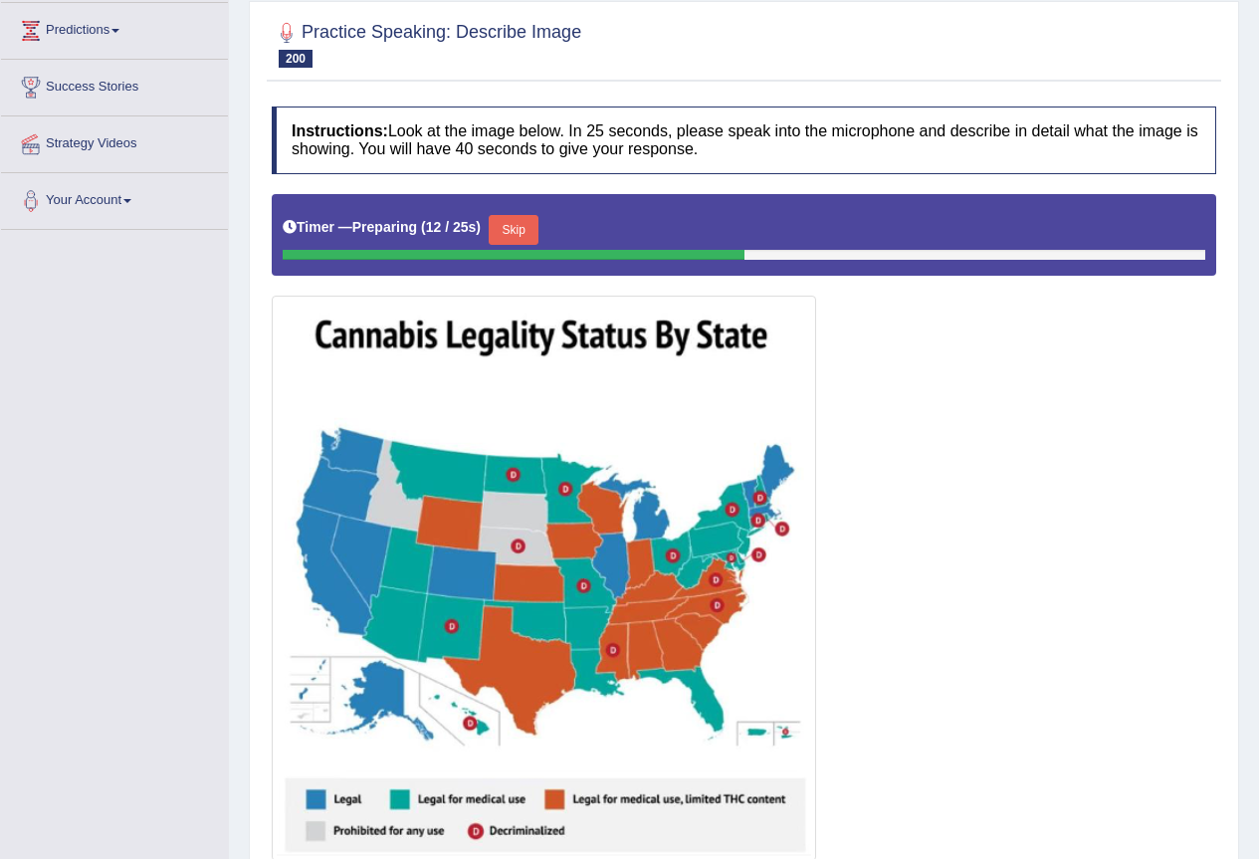
click at [539, 238] on button "Skip" at bounding box center [514, 230] width 50 height 30
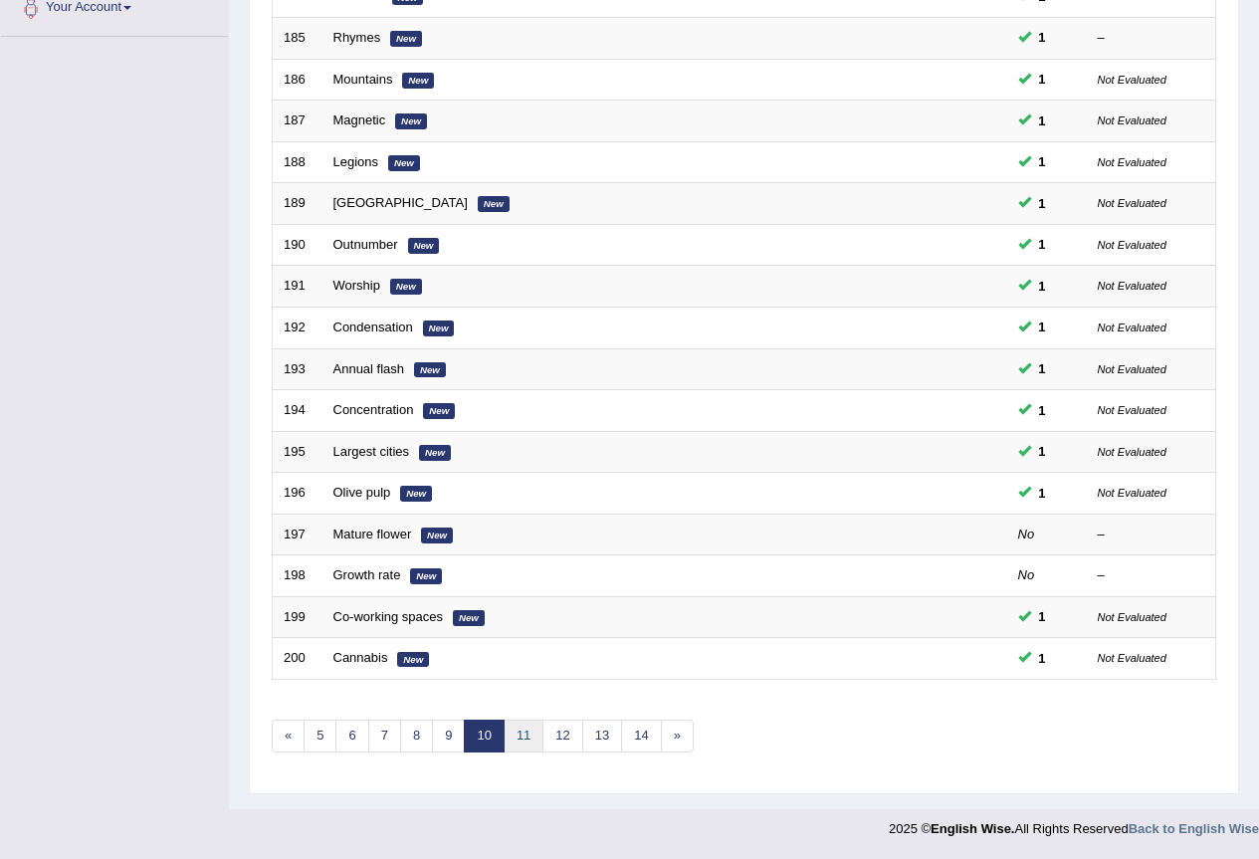
click at [518, 730] on link "11" at bounding box center [524, 736] width 40 height 33
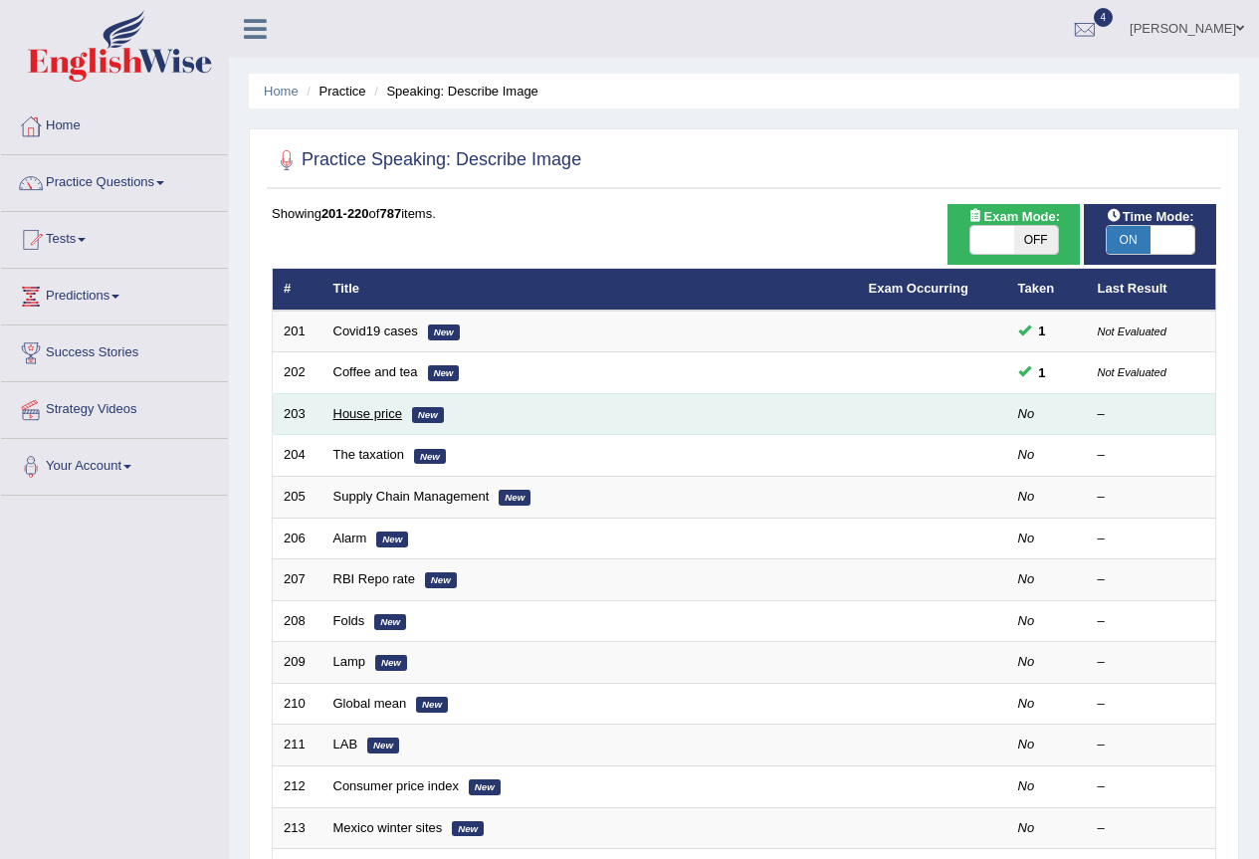
click at [370, 416] on link "House price" at bounding box center [367, 413] width 69 height 15
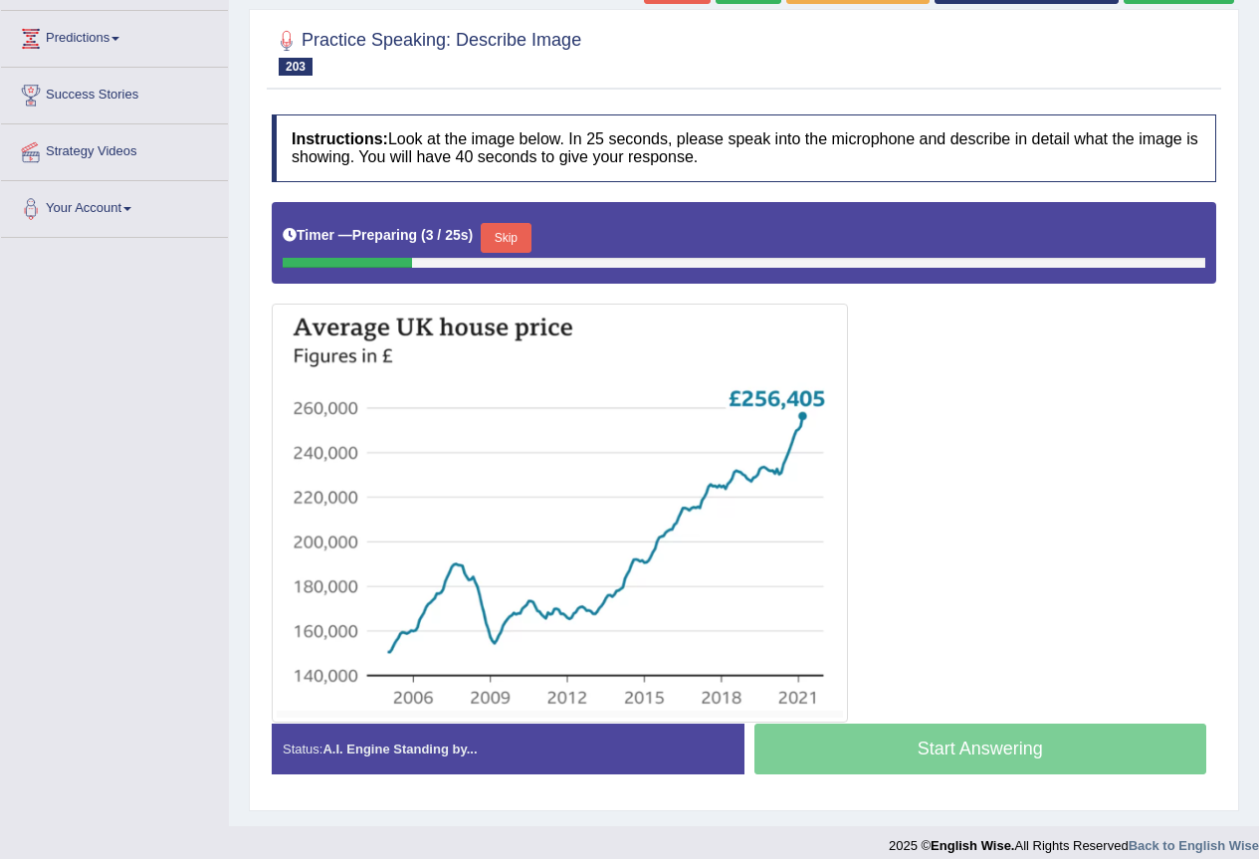
scroll to position [266, 0]
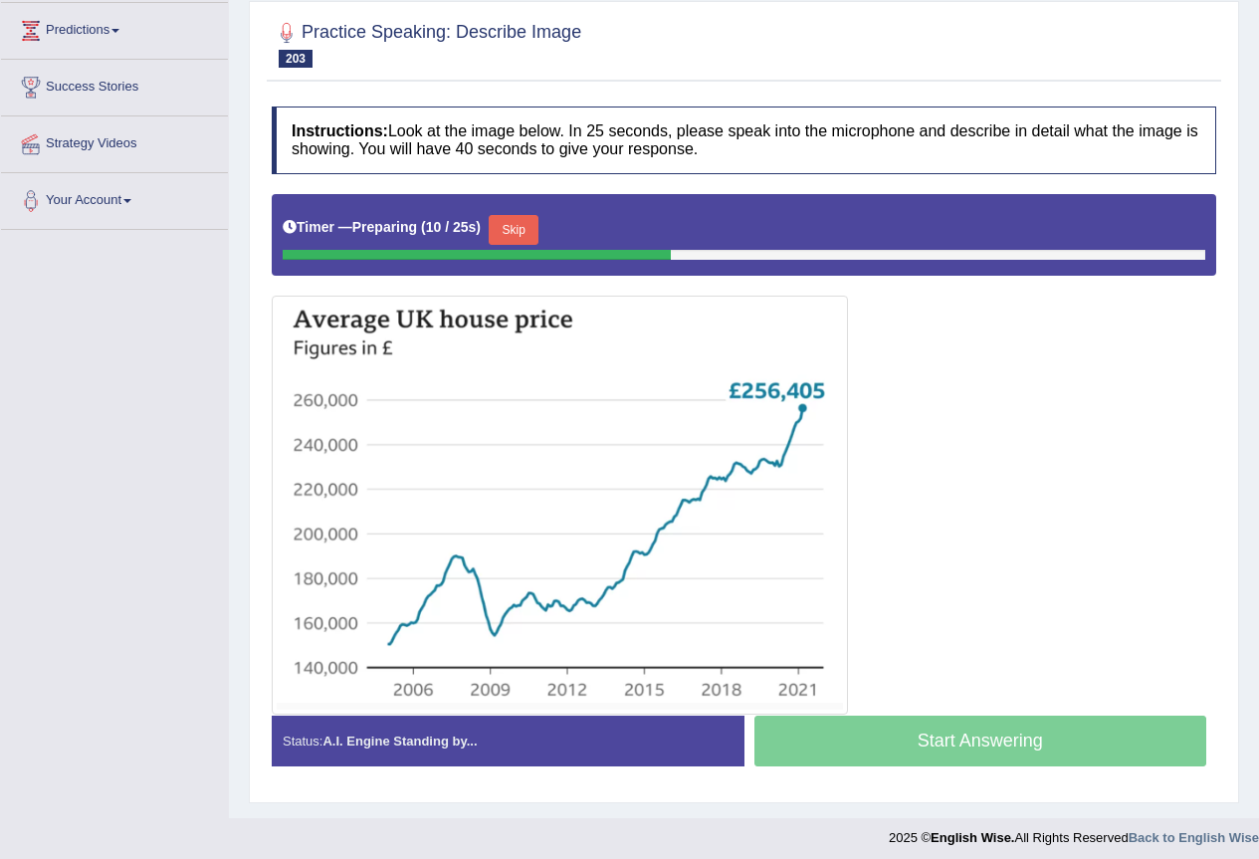
click at [500, 224] on button "Skip" at bounding box center [514, 230] width 50 height 30
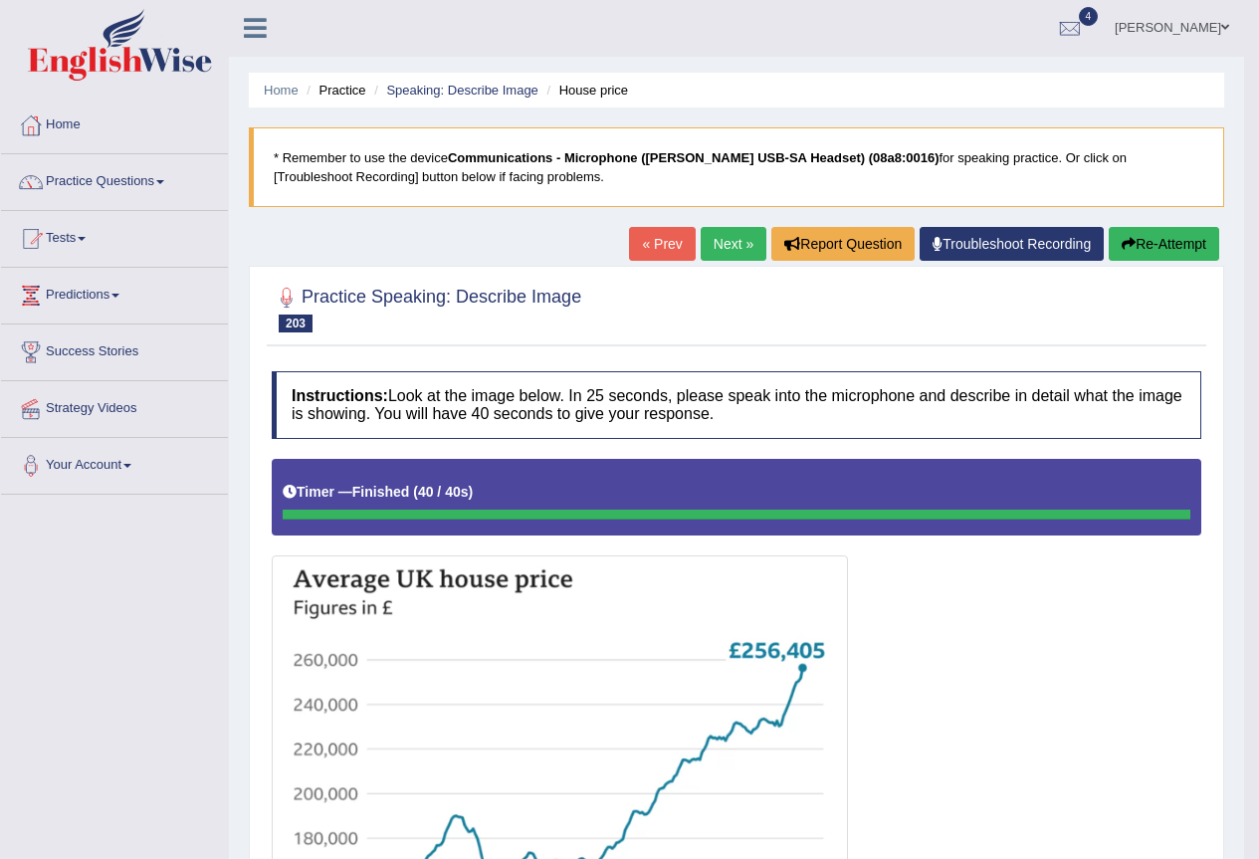
scroll to position [0, 0]
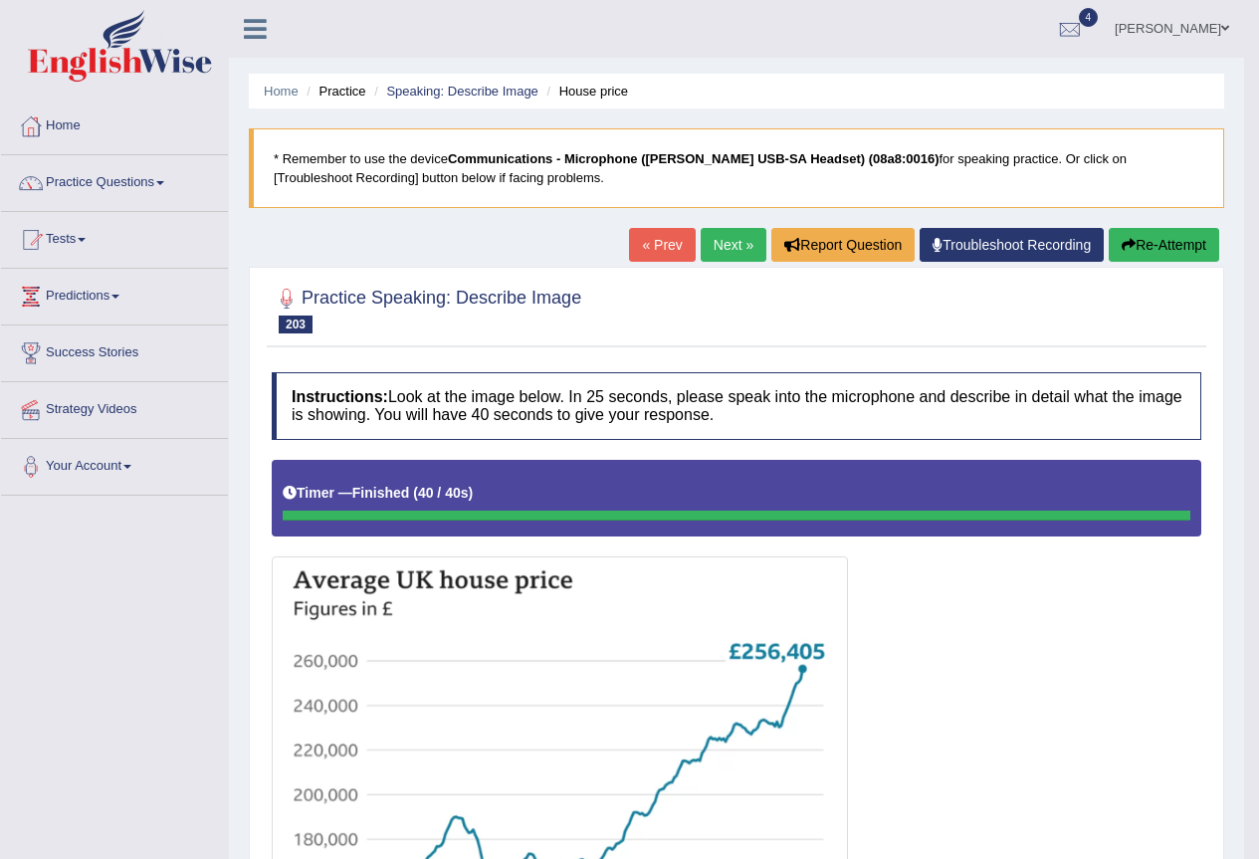
click at [713, 237] on link "Next »" at bounding box center [734, 245] width 66 height 34
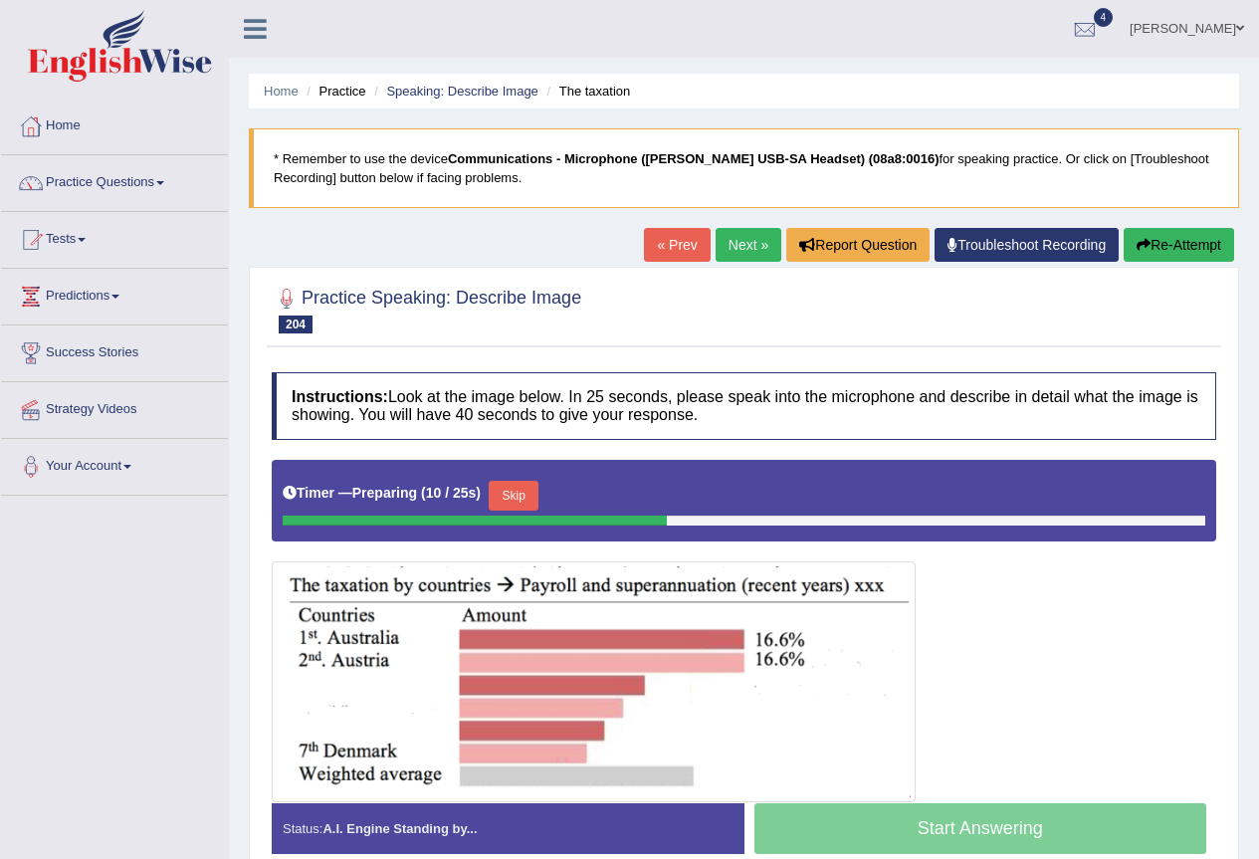
click at [732, 238] on link "Next »" at bounding box center [749, 245] width 66 height 34
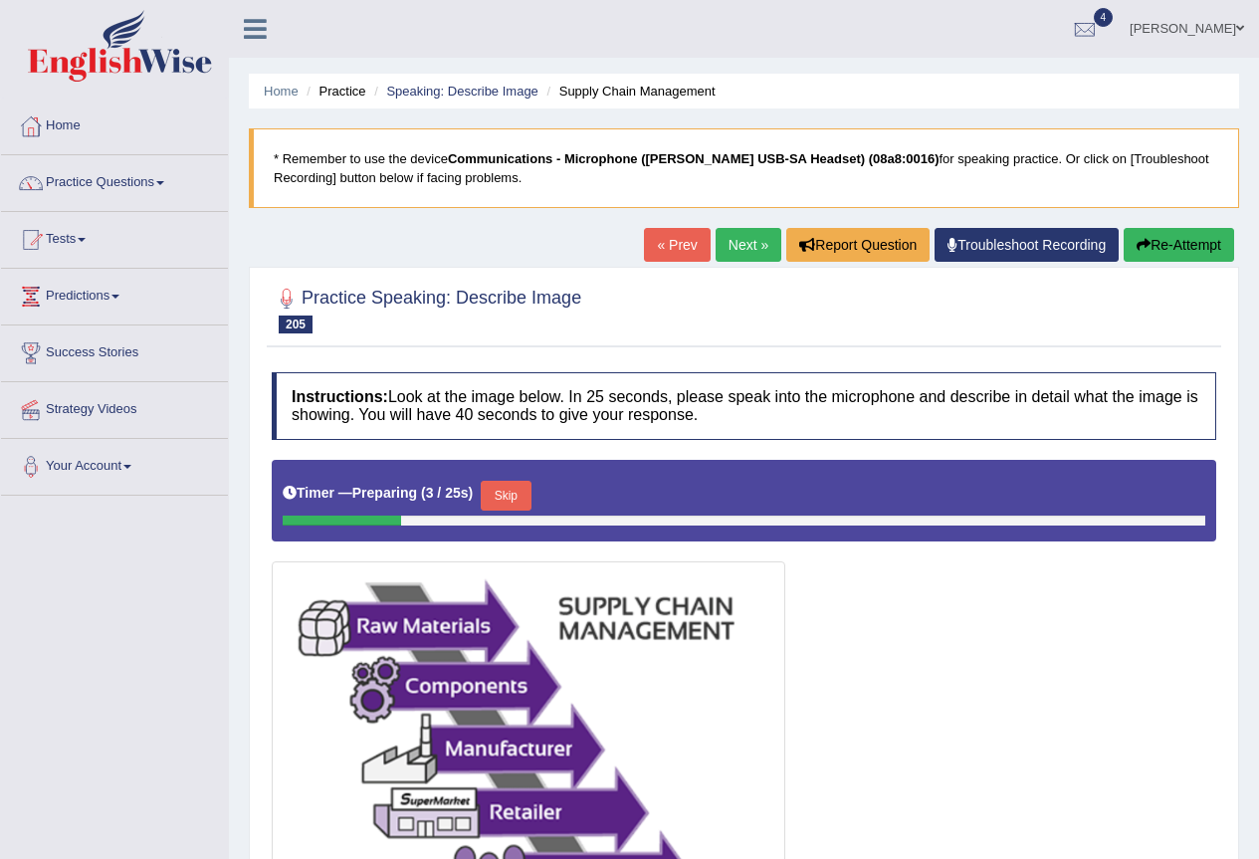
click at [732, 238] on link "Next »" at bounding box center [749, 245] width 66 height 34
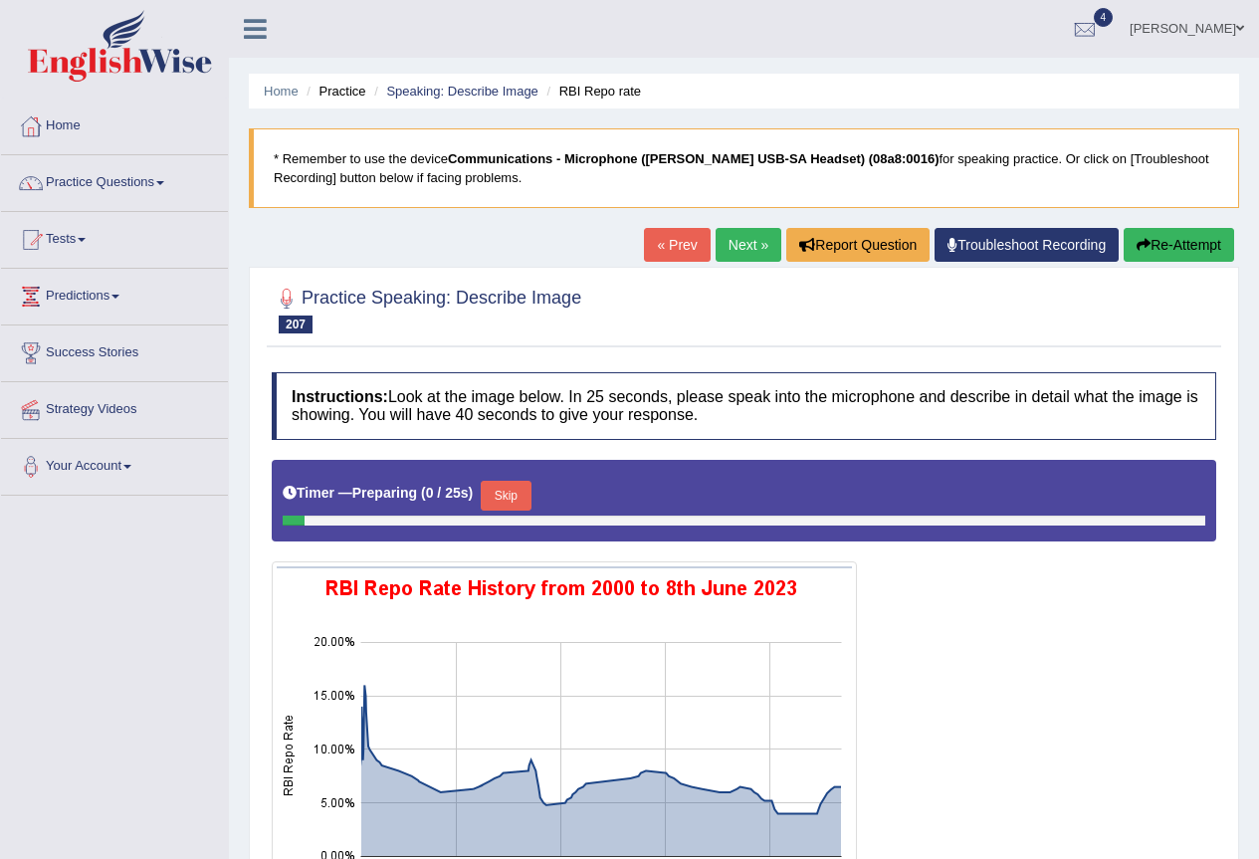
click at [725, 240] on link "Next »" at bounding box center [749, 245] width 66 height 34
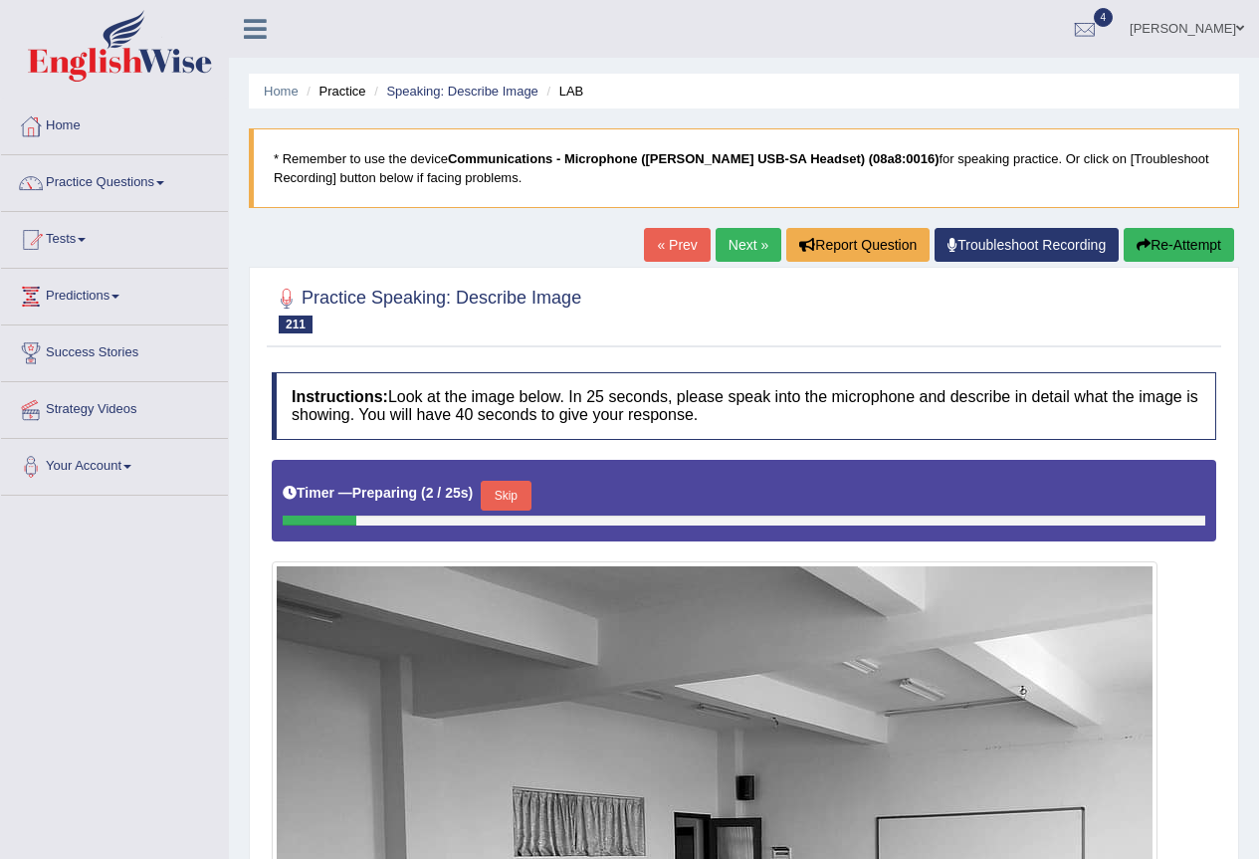
click at [725, 240] on link "Next »" at bounding box center [749, 245] width 66 height 34
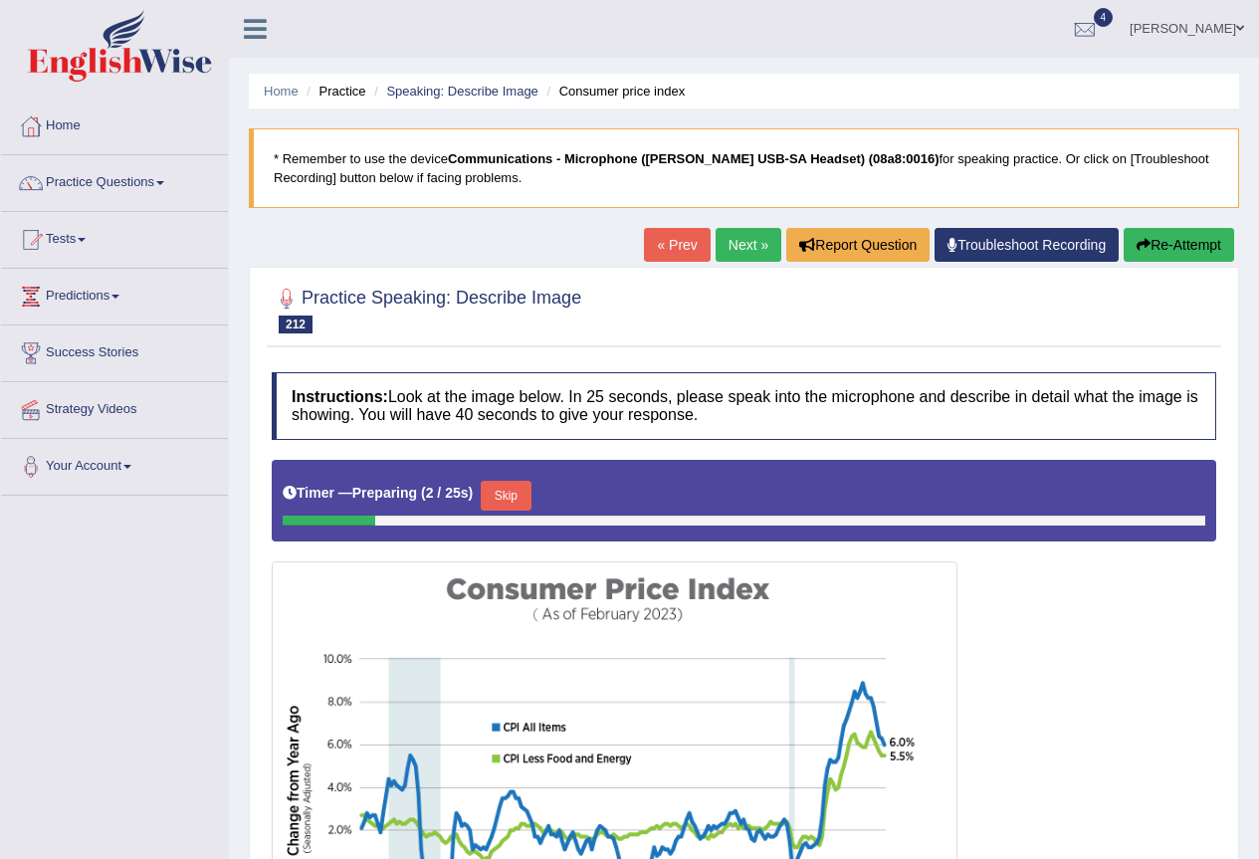
click at [725, 240] on link "Next »" at bounding box center [749, 245] width 66 height 34
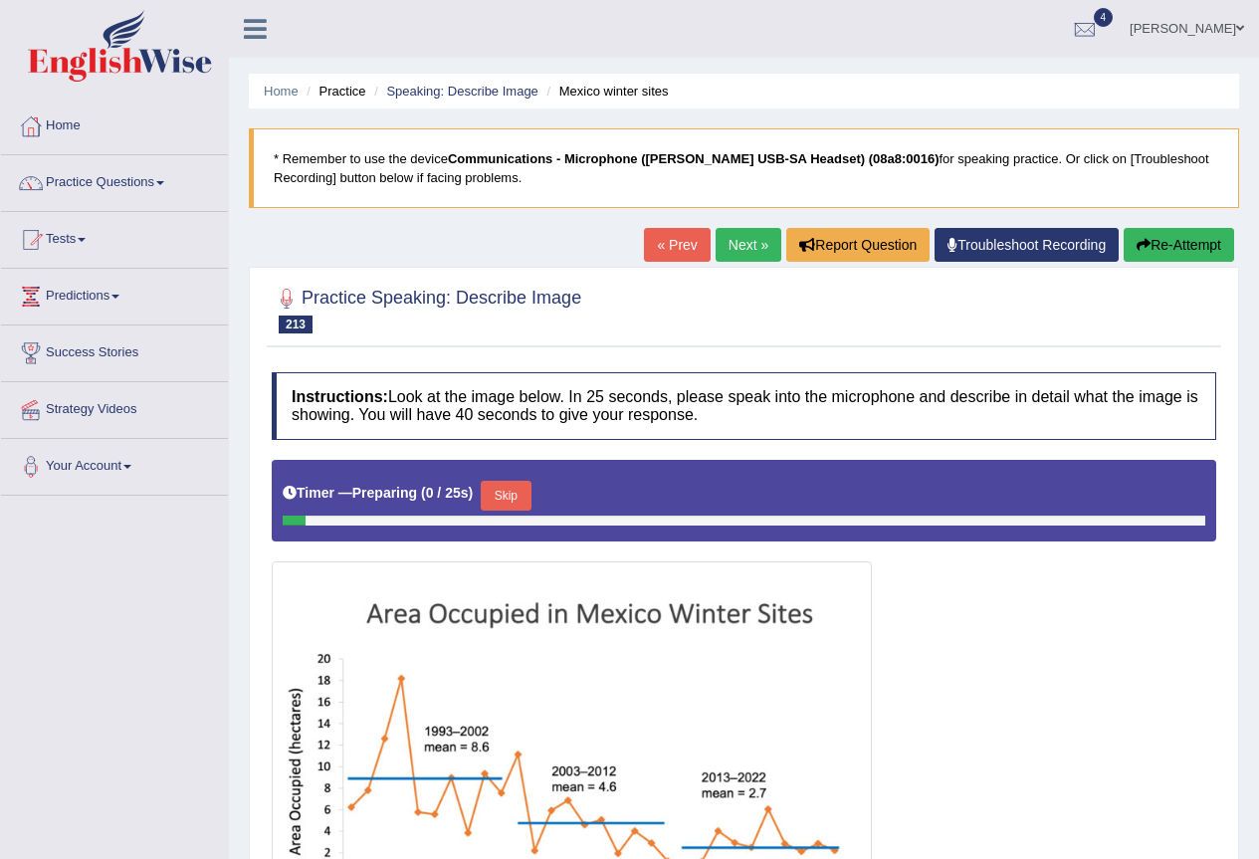
click at [725, 240] on link "Next »" at bounding box center [749, 245] width 66 height 34
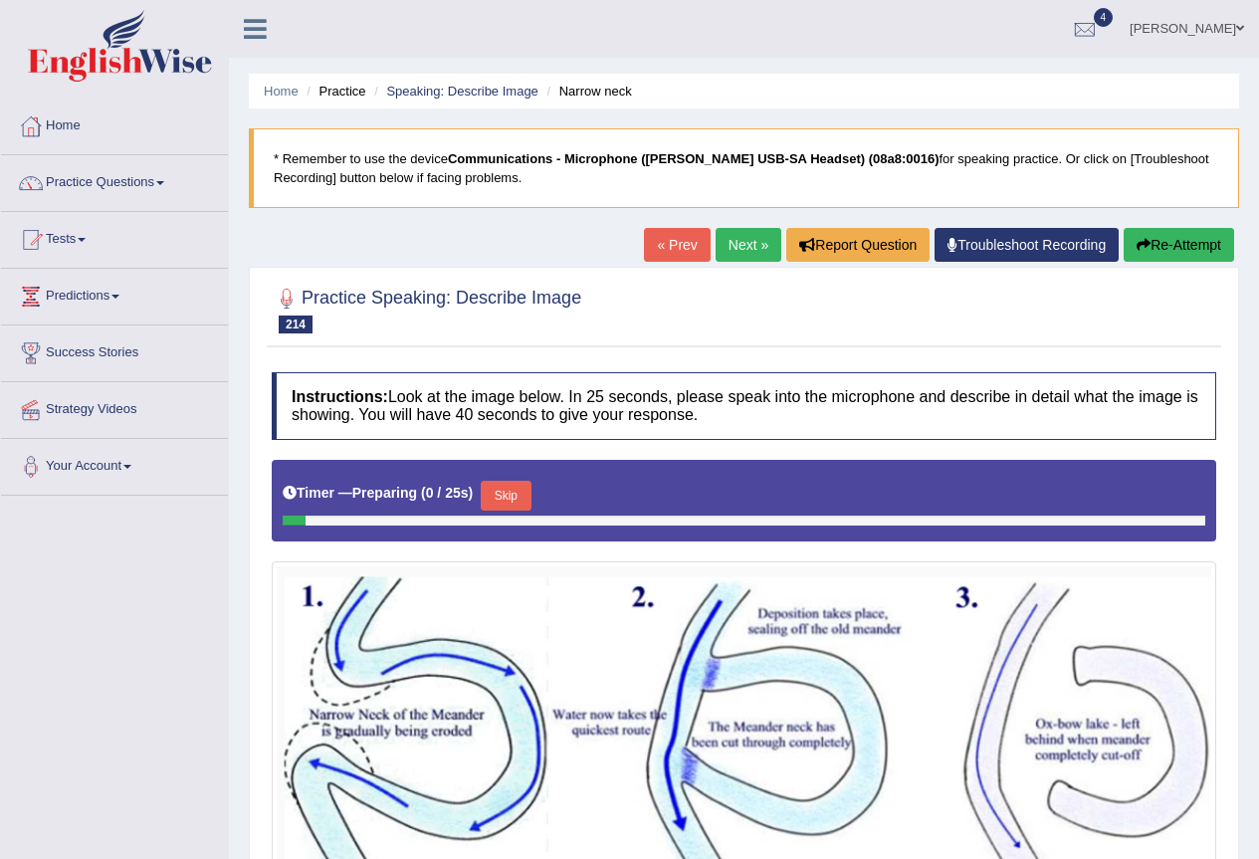
click at [725, 240] on link "Next »" at bounding box center [749, 245] width 66 height 34
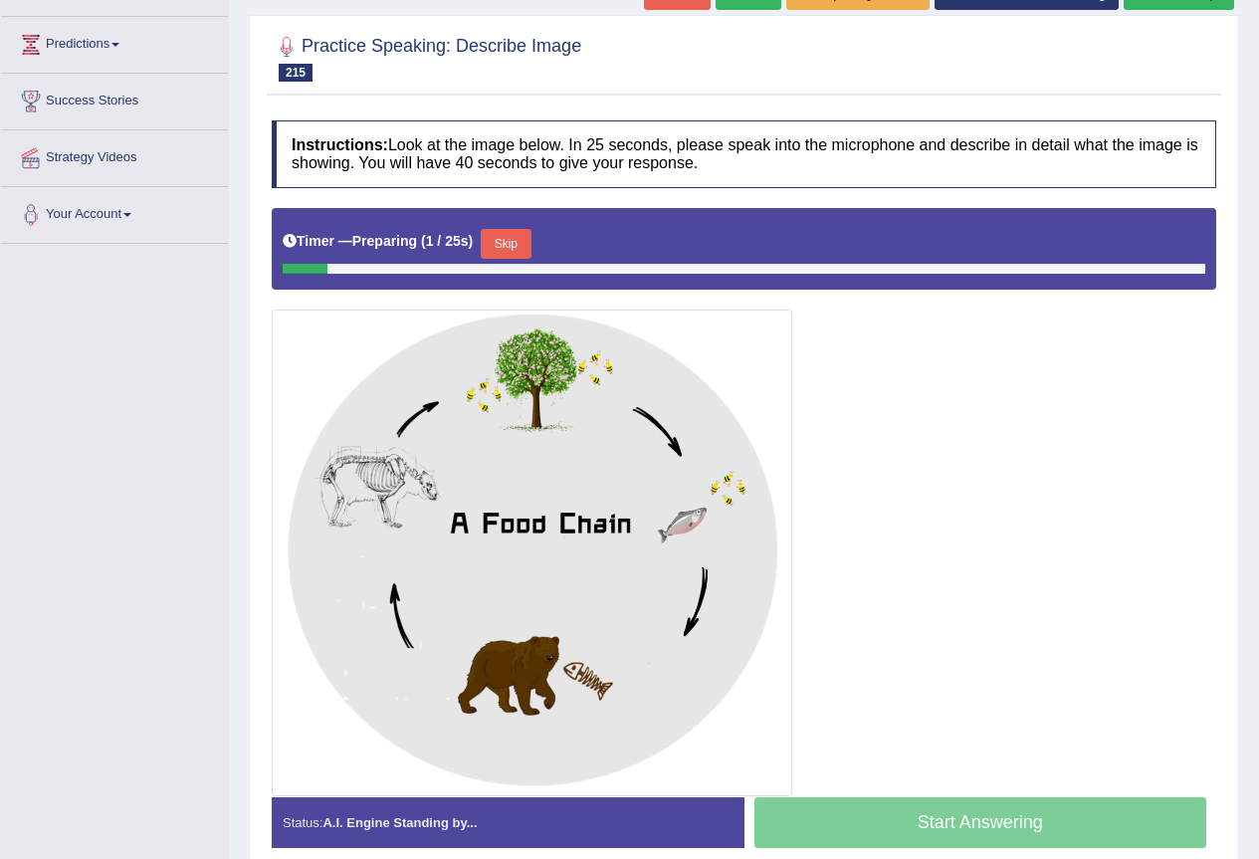
scroll to position [266, 0]
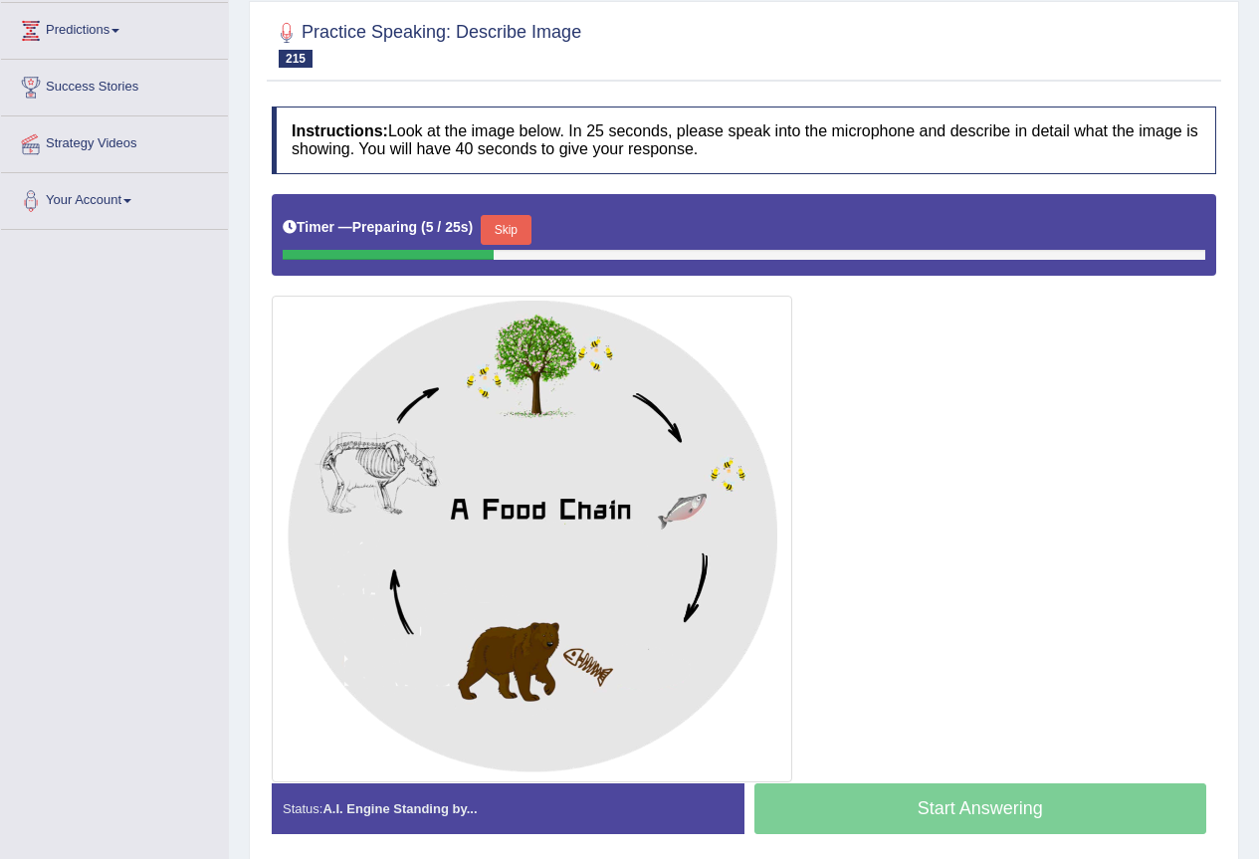
click at [521, 228] on button "Skip" at bounding box center [506, 230] width 50 height 30
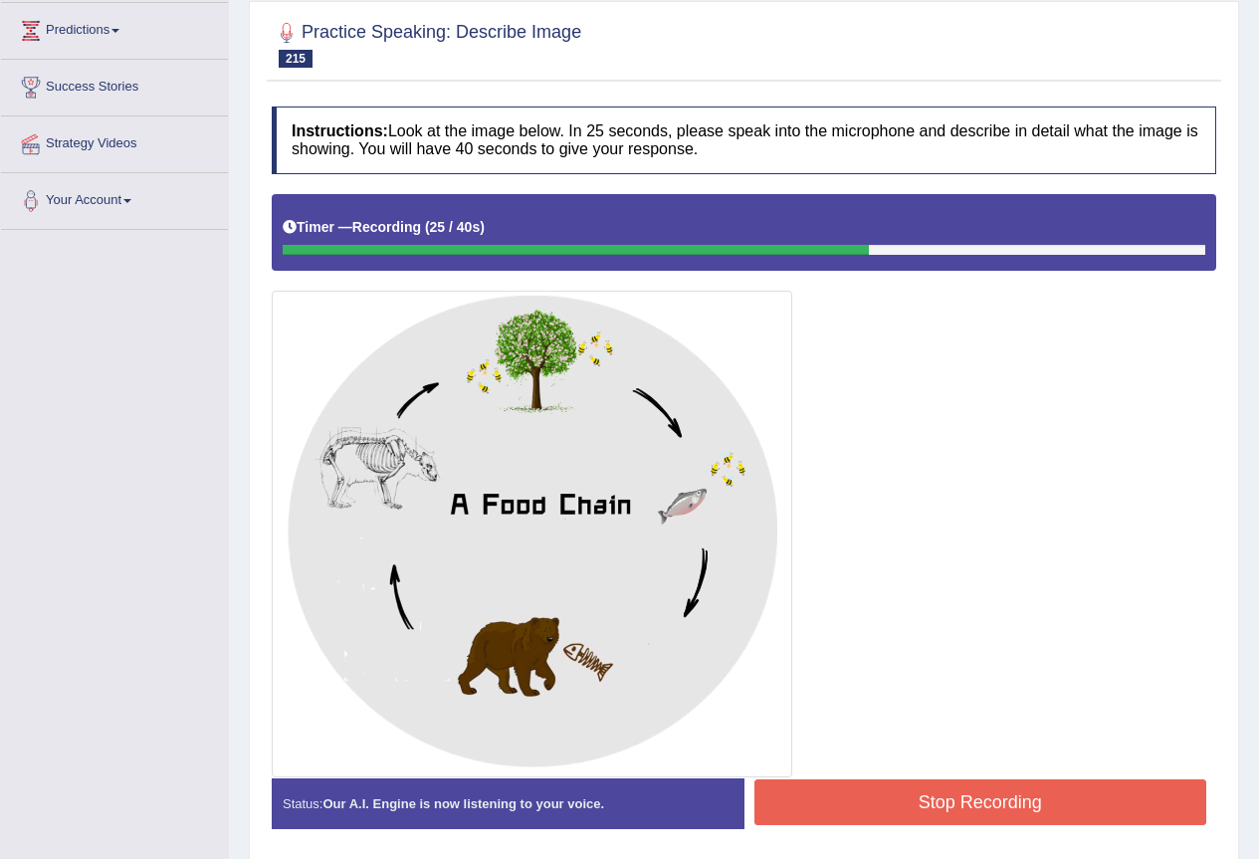
click at [986, 799] on button "Stop Recording" at bounding box center [981, 802] width 453 height 46
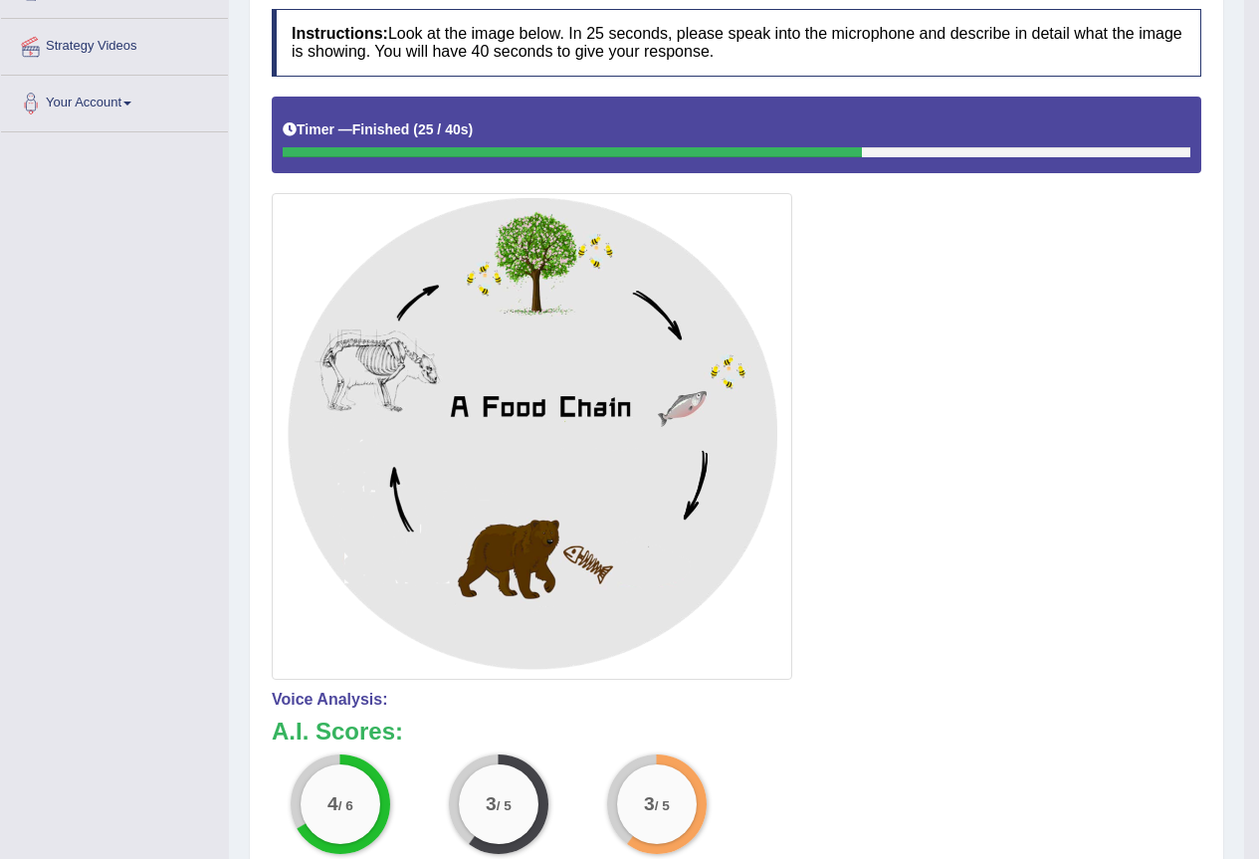
scroll to position [210, 0]
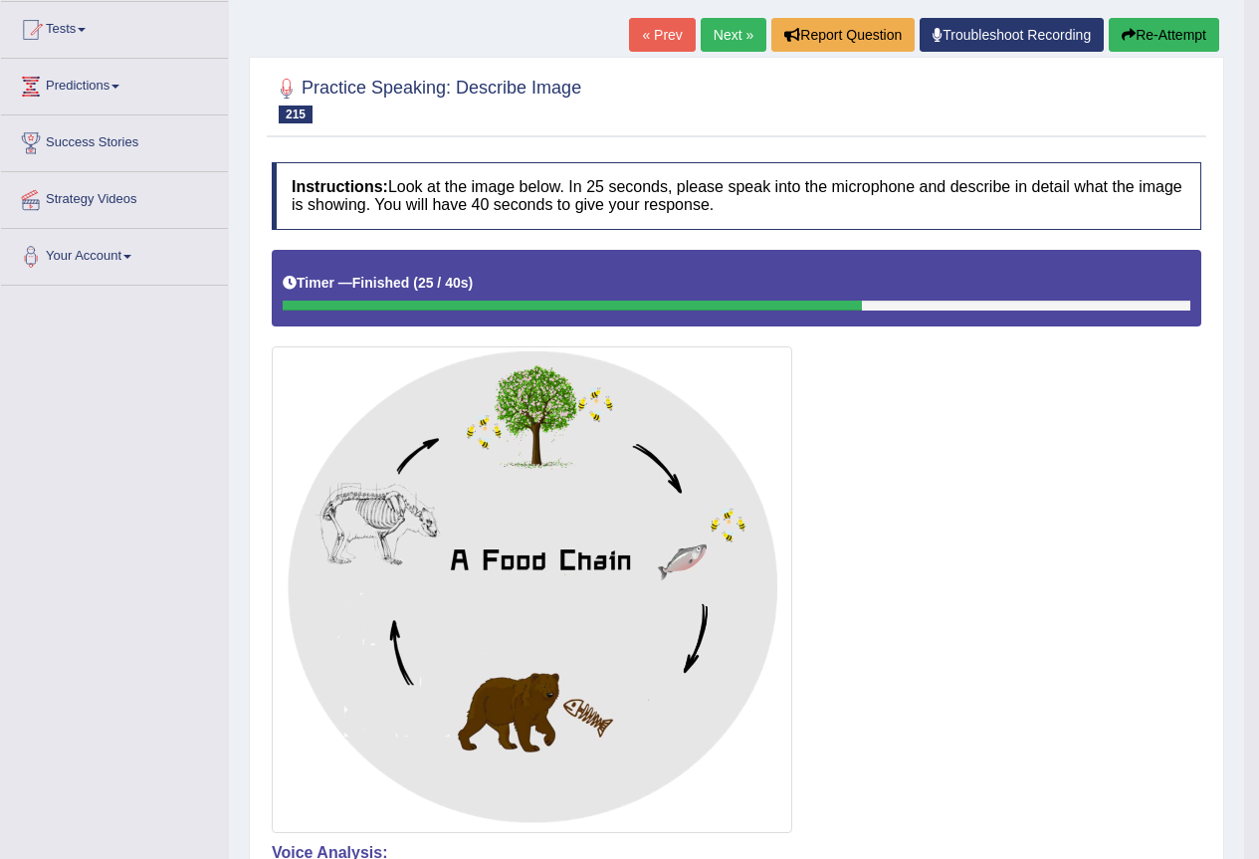
click at [739, 34] on link "Next »" at bounding box center [734, 35] width 66 height 34
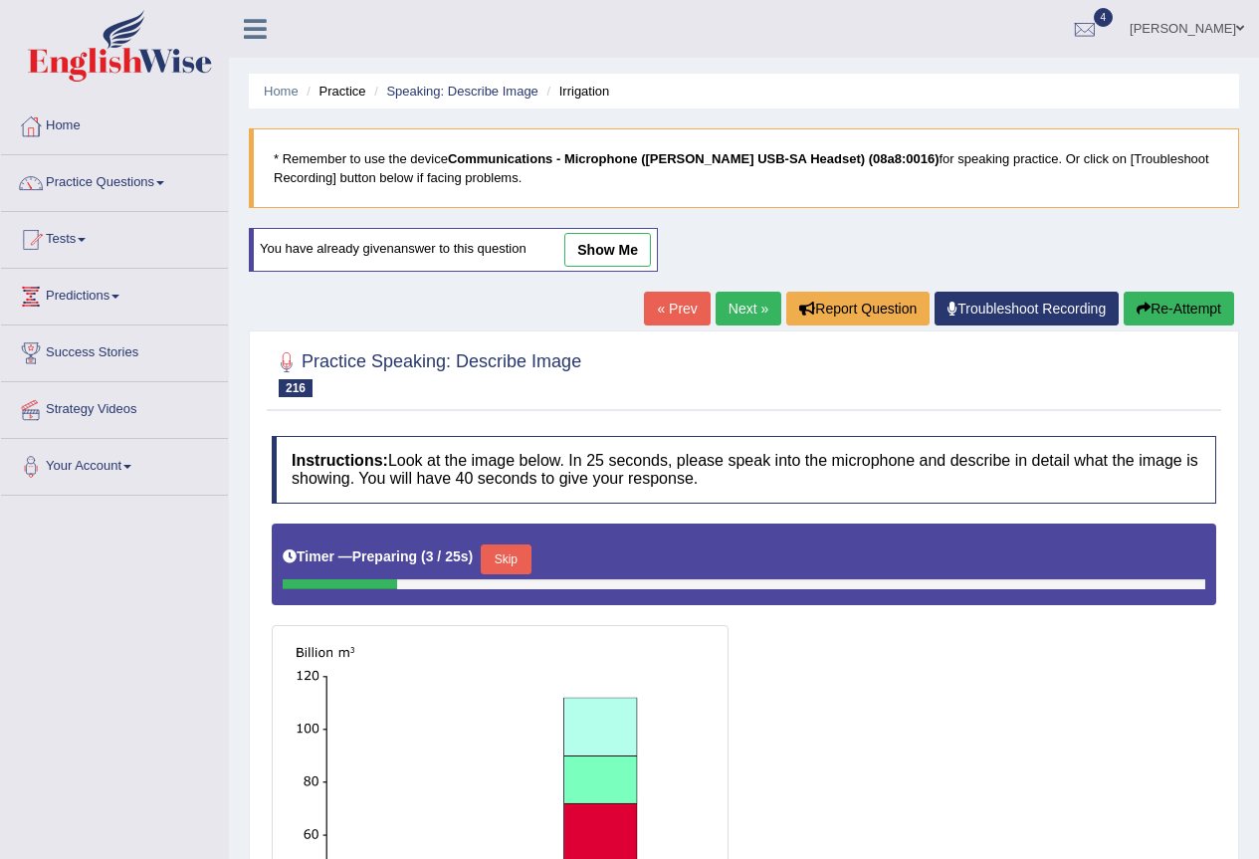
click at [751, 297] on link "Next »" at bounding box center [749, 309] width 66 height 34
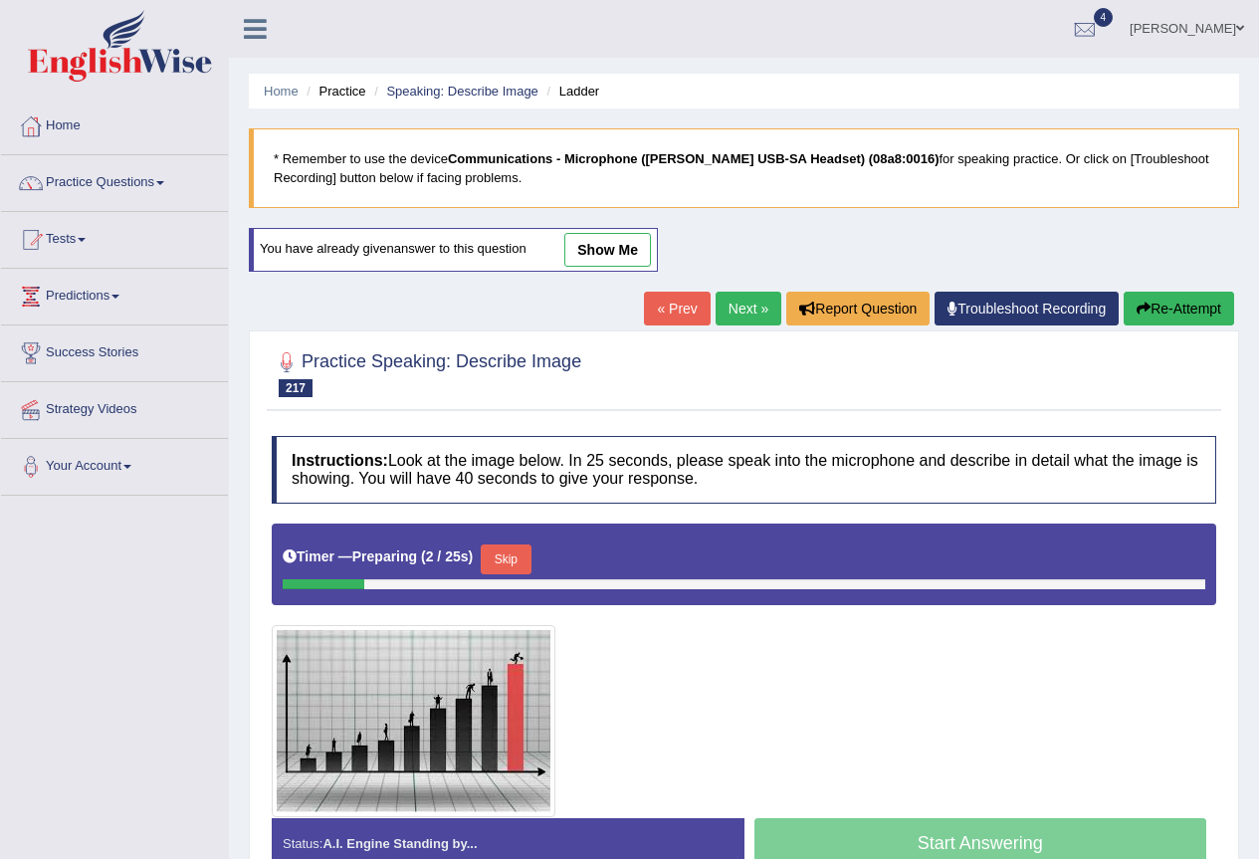
click at [738, 305] on link "Next »" at bounding box center [749, 309] width 66 height 34
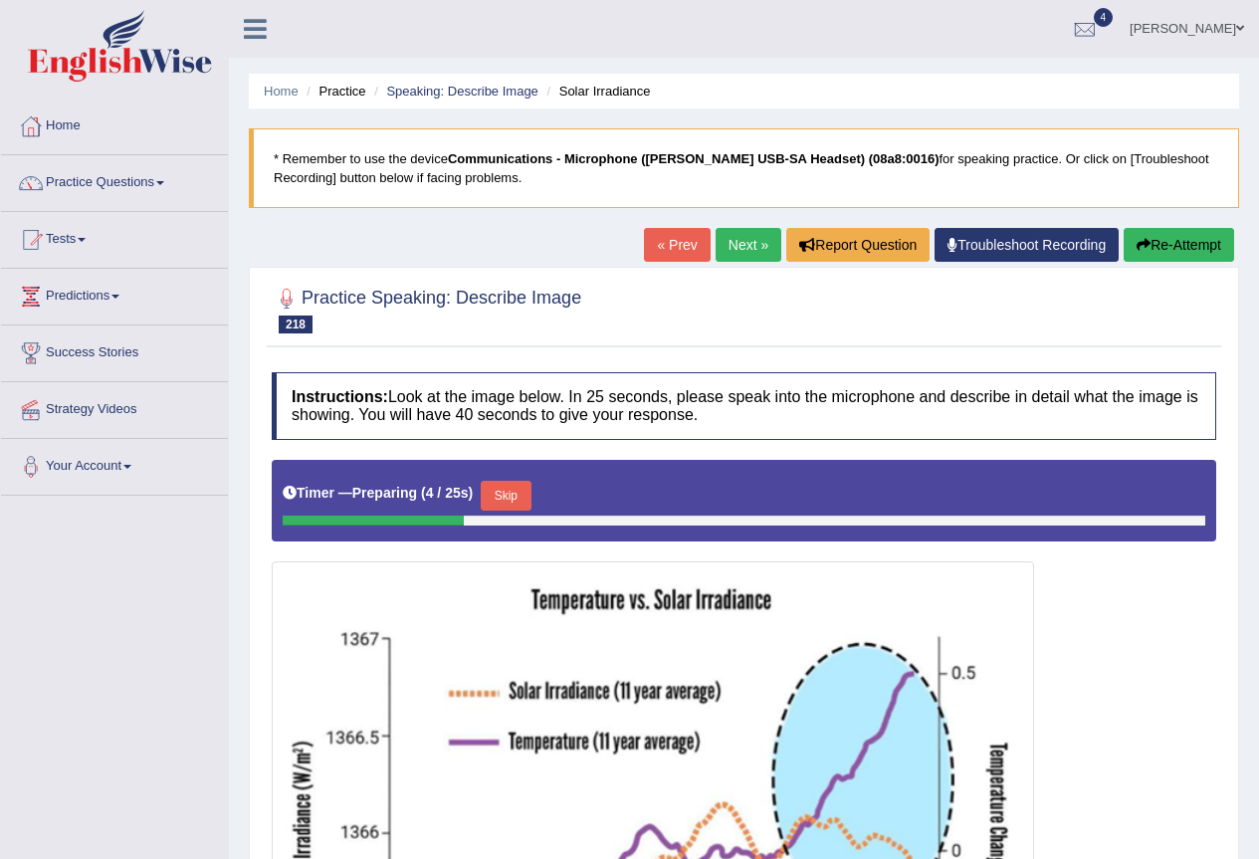
click at [755, 255] on link "Next »" at bounding box center [749, 245] width 66 height 34
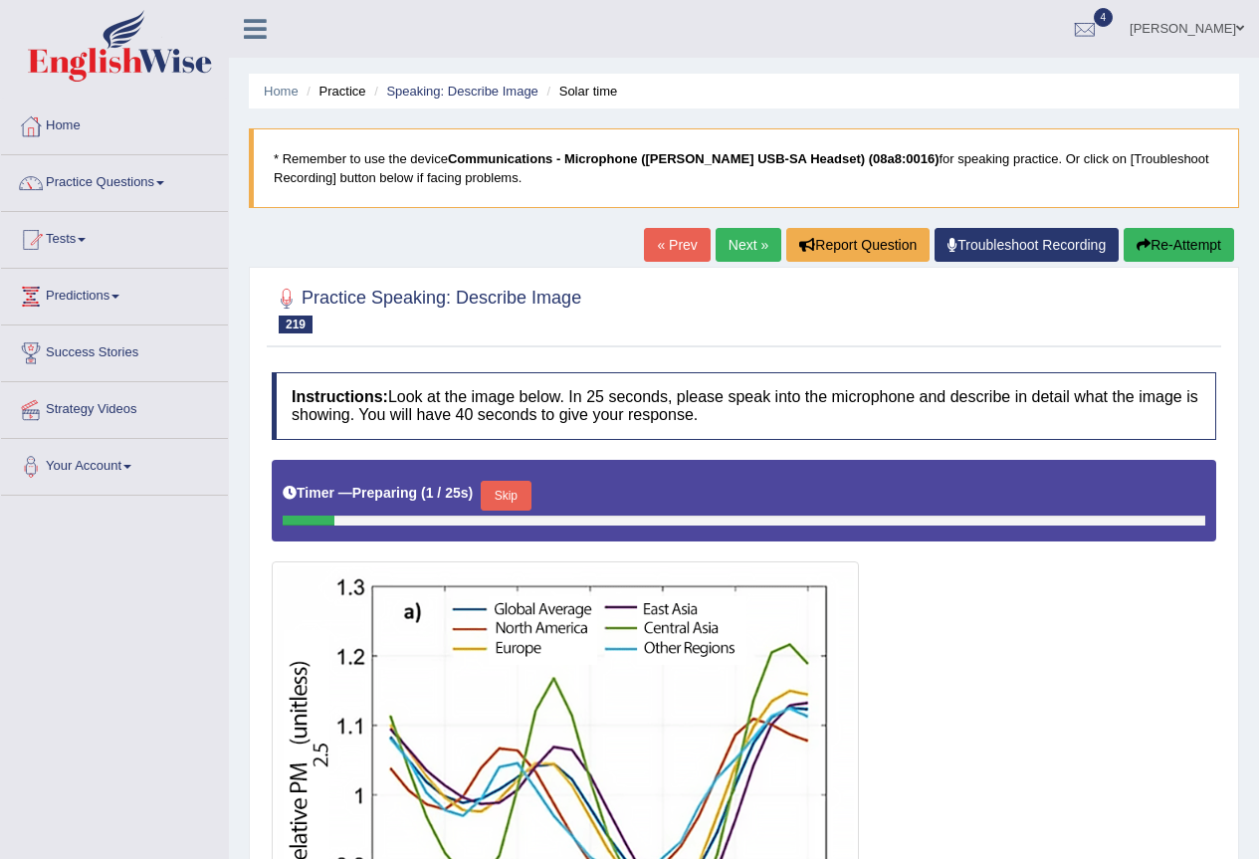
click at [755, 255] on link "Next »" at bounding box center [749, 245] width 66 height 34
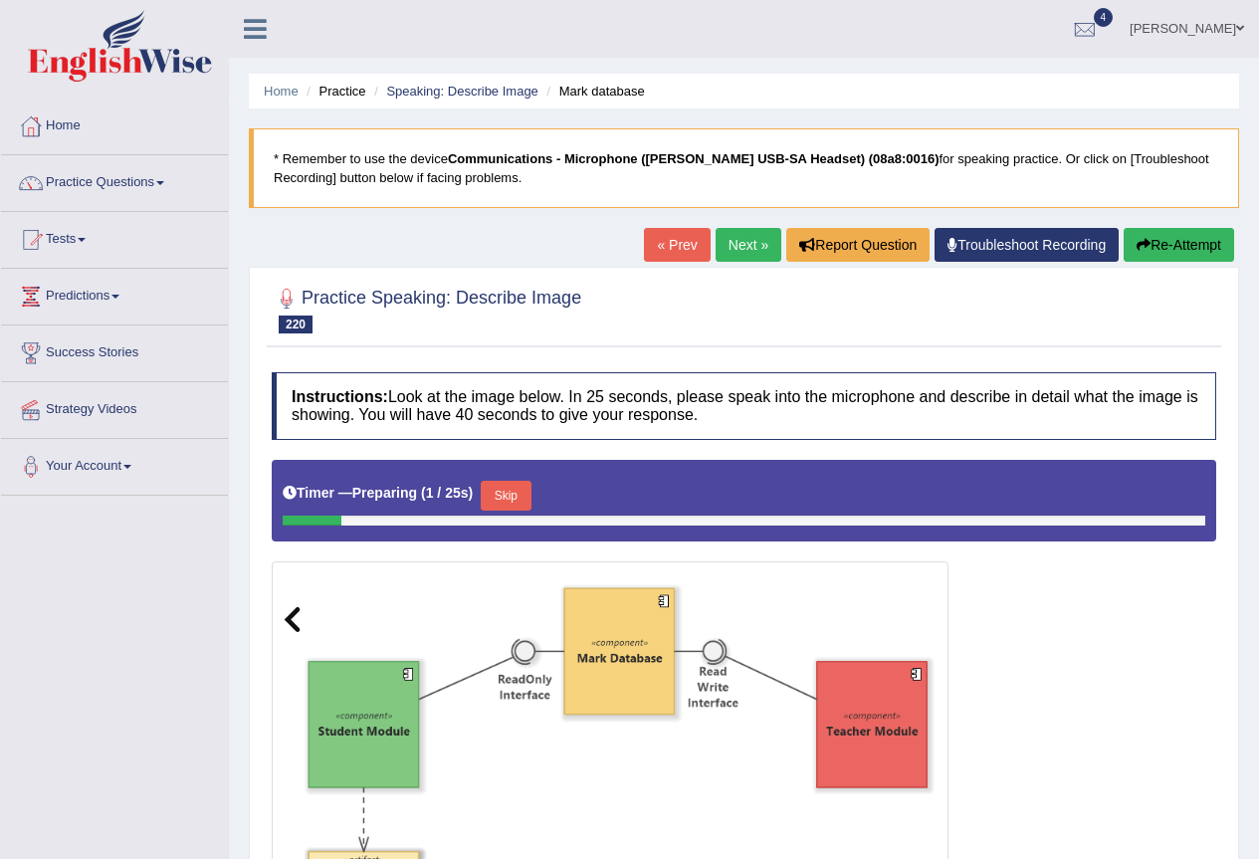
click at [755, 255] on link "Next »" at bounding box center [749, 245] width 66 height 34
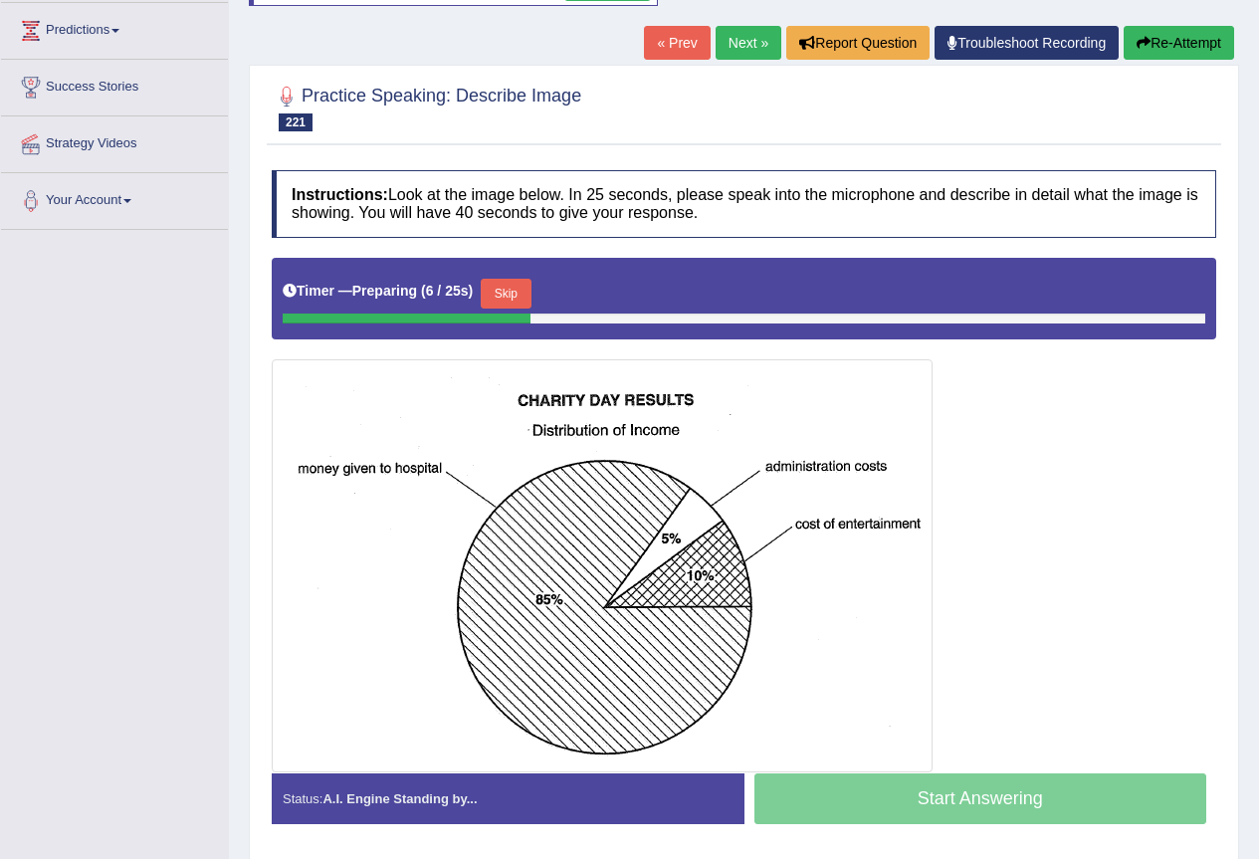
click at [500, 283] on button "Skip" at bounding box center [506, 294] width 50 height 30
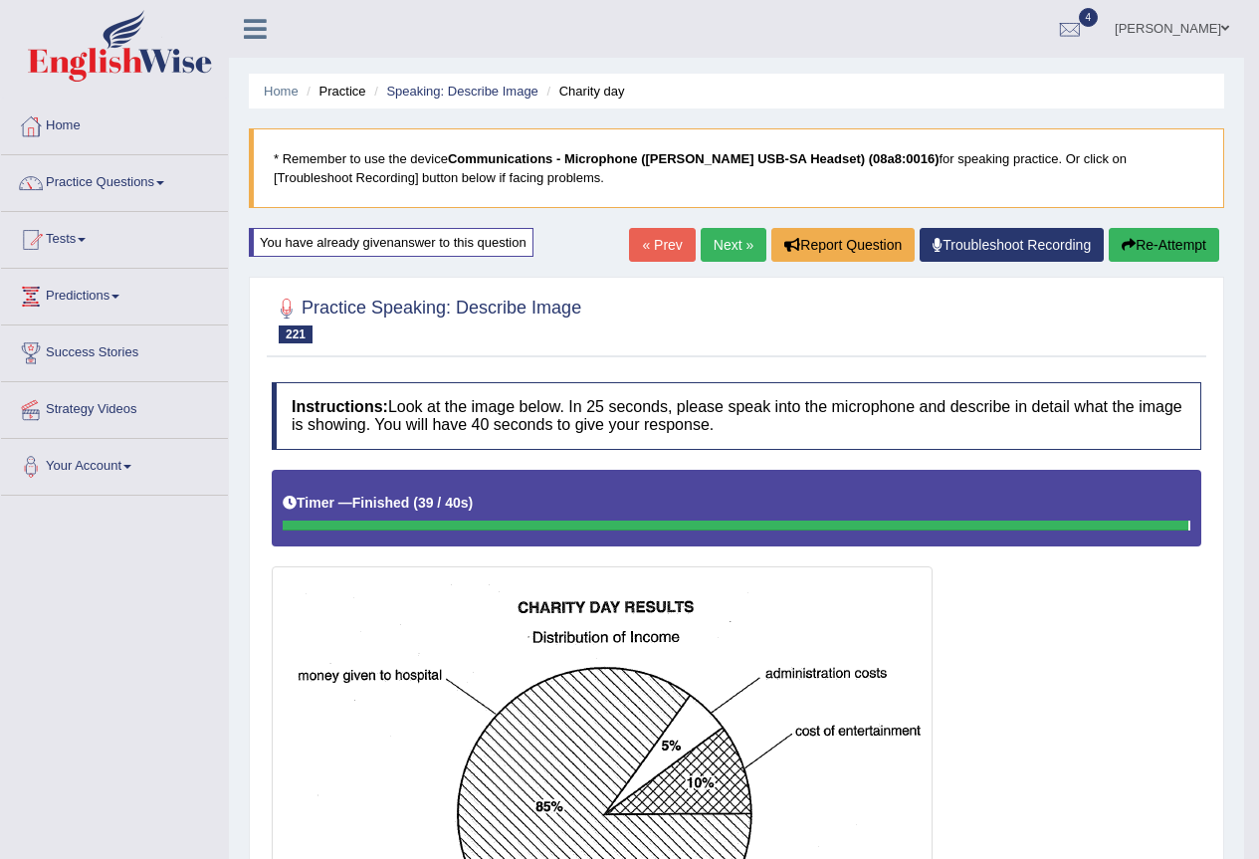
click at [736, 245] on link "Next »" at bounding box center [734, 245] width 66 height 34
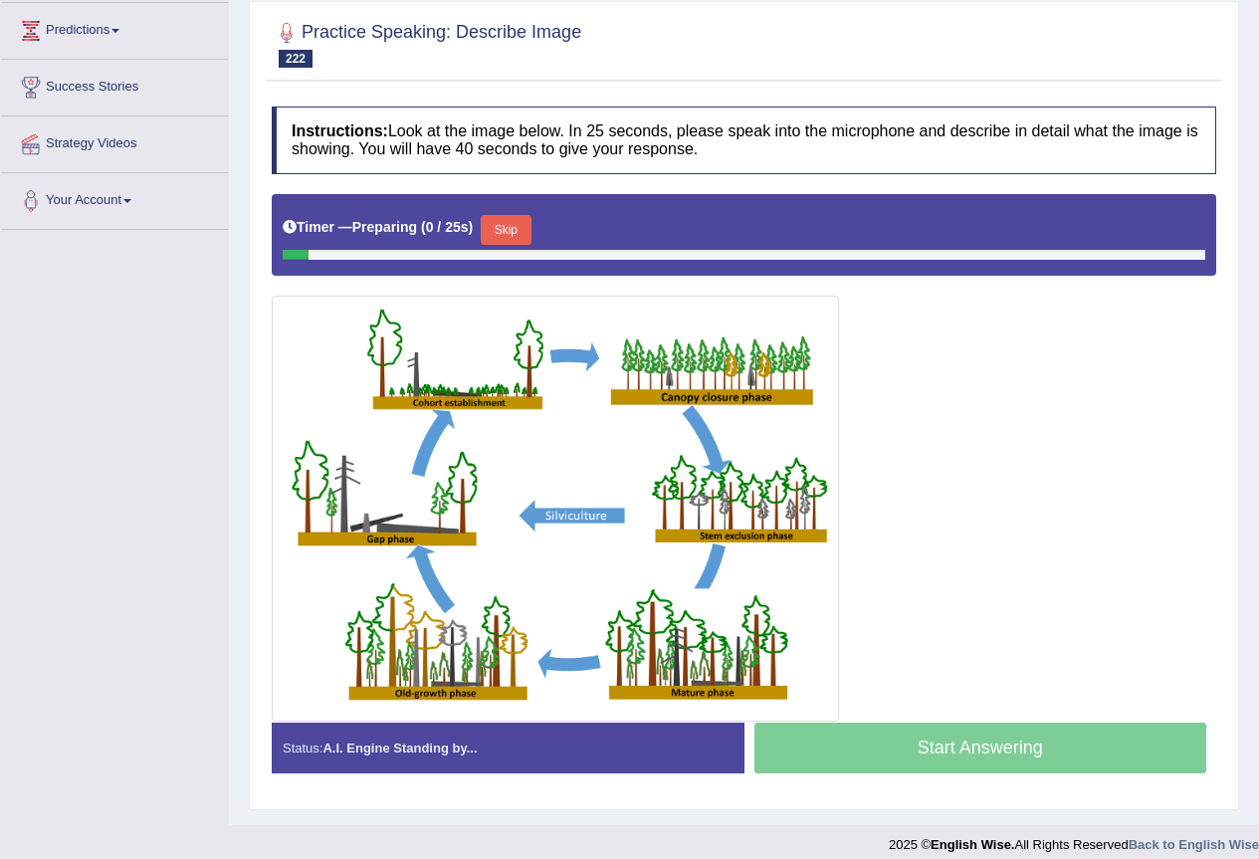
scroll to position [266, 0]
click at [531, 227] on button "Skip" at bounding box center [506, 230] width 50 height 30
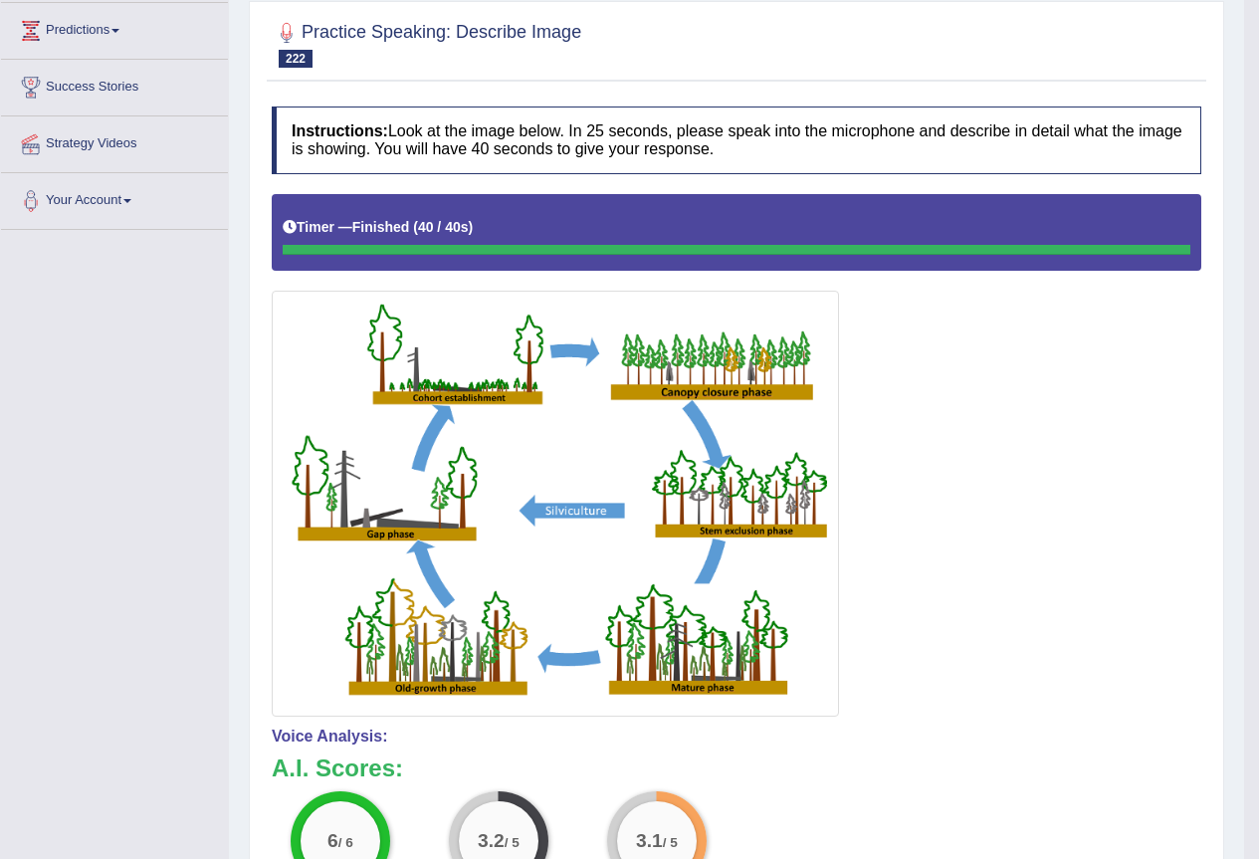
scroll to position [0, 0]
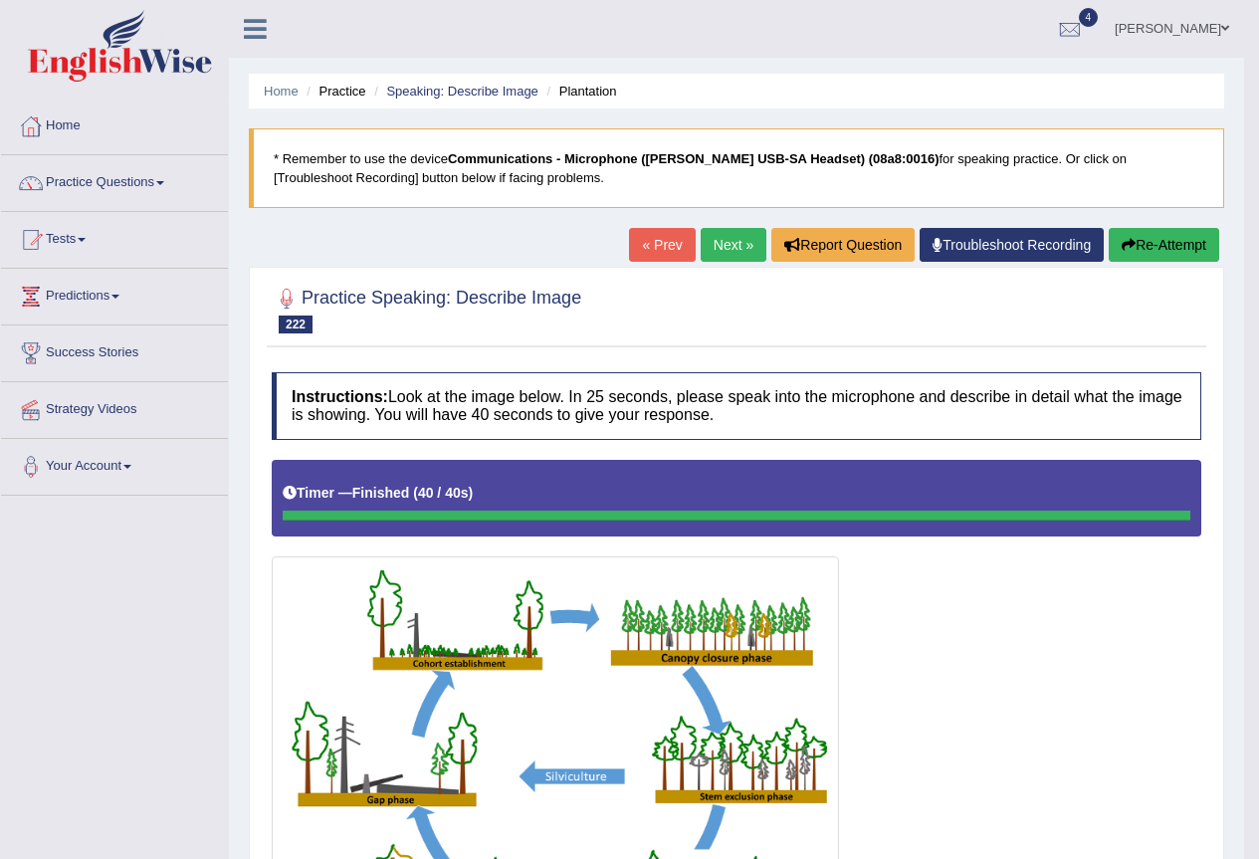
click at [701, 240] on link "Next »" at bounding box center [734, 245] width 66 height 34
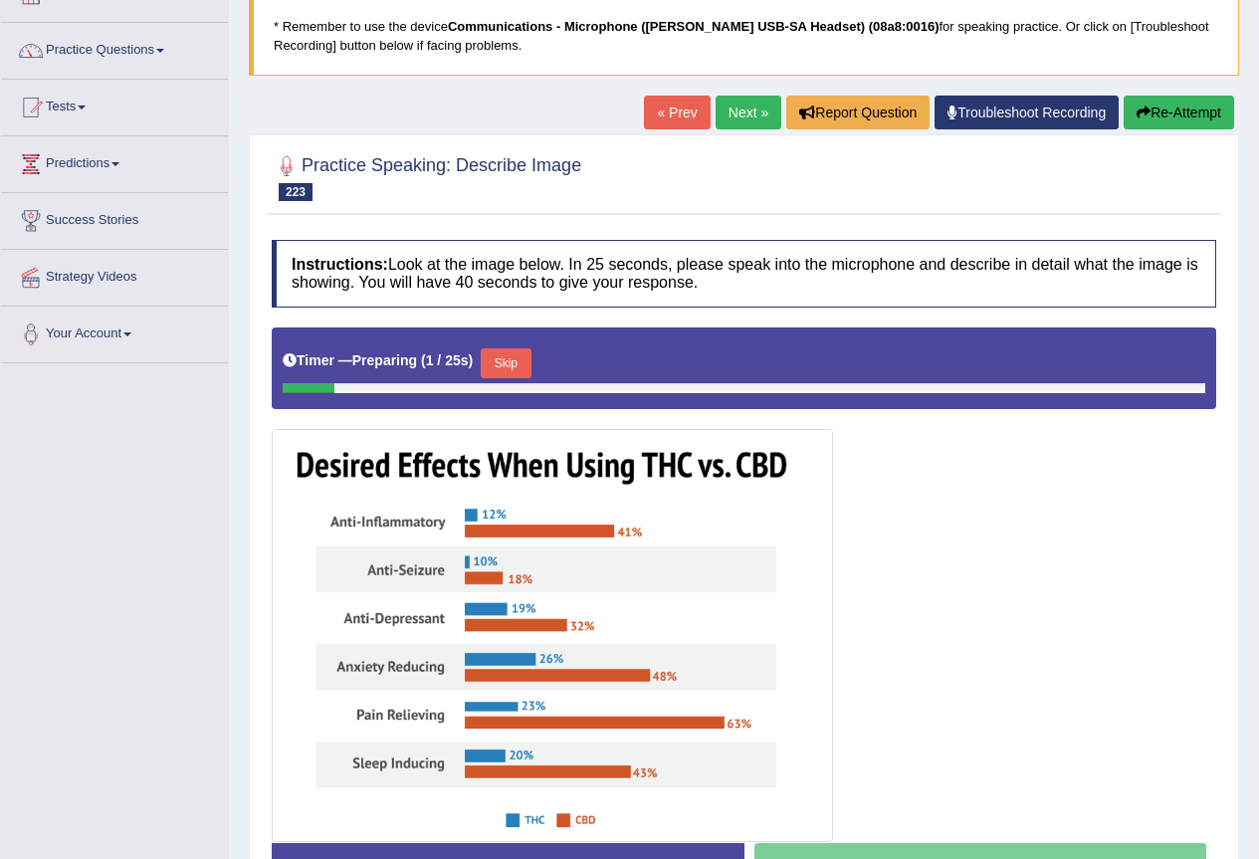
click at [743, 102] on link "Next »" at bounding box center [749, 113] width 66 height 34
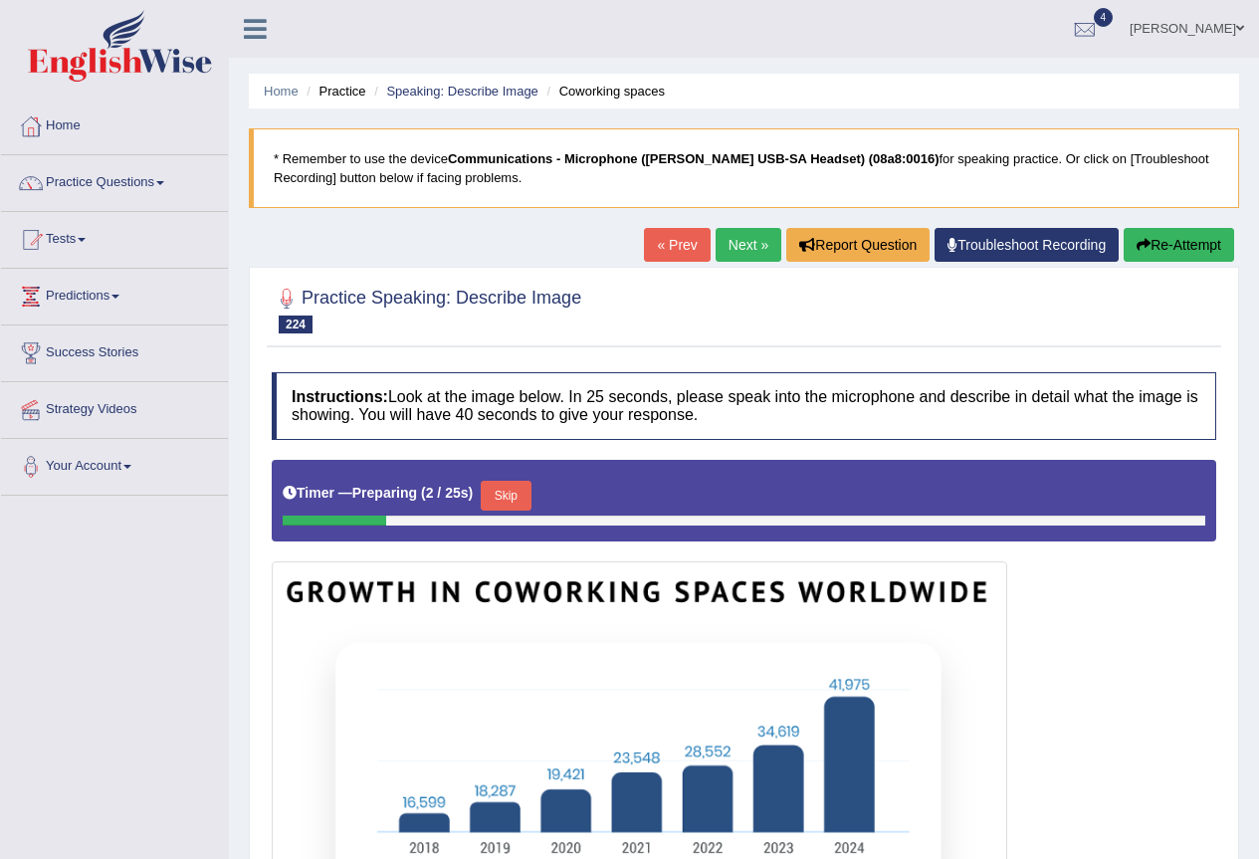
click at [763, 239] on link "Next »" at bounding box center [749, 245] width 66 height 34
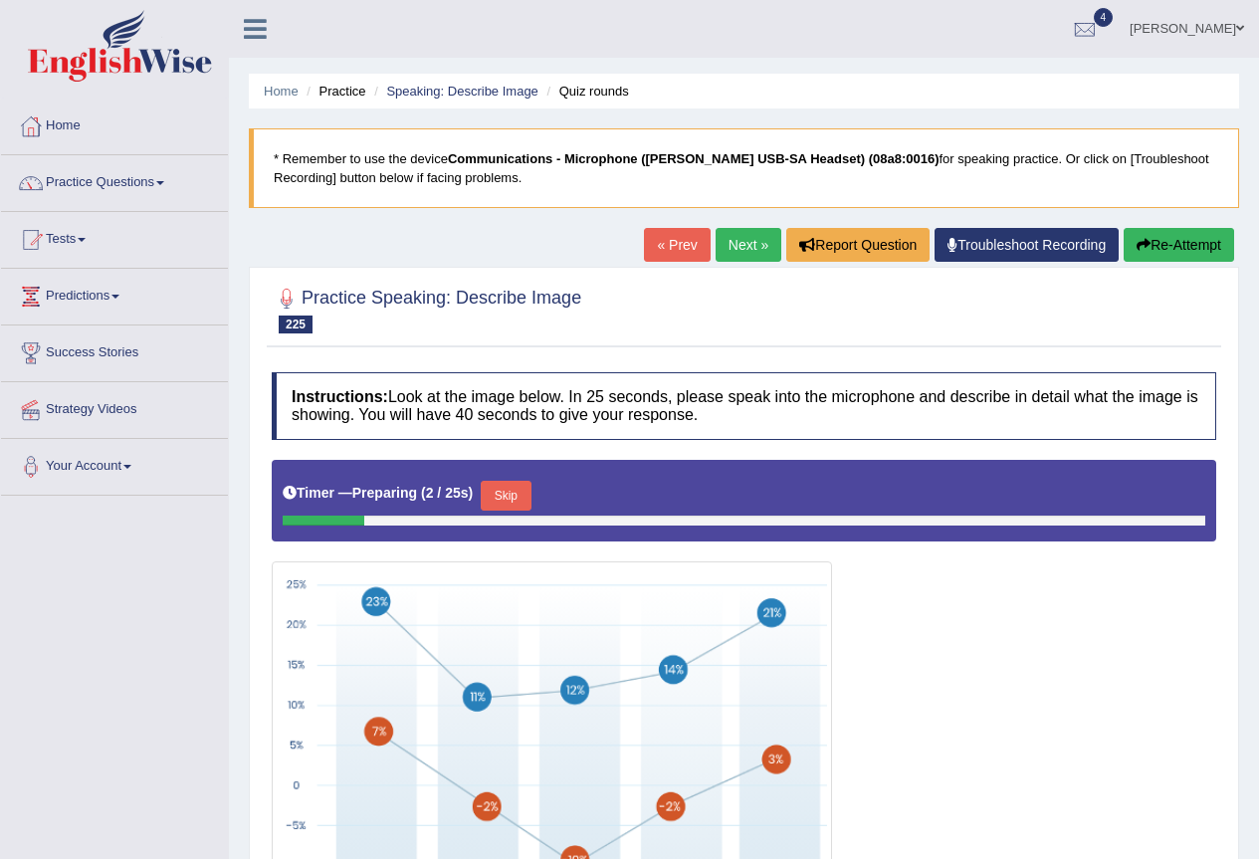
click at [745, 239] on link "Next »" at bounding box center [749, 245] width 66 height 34
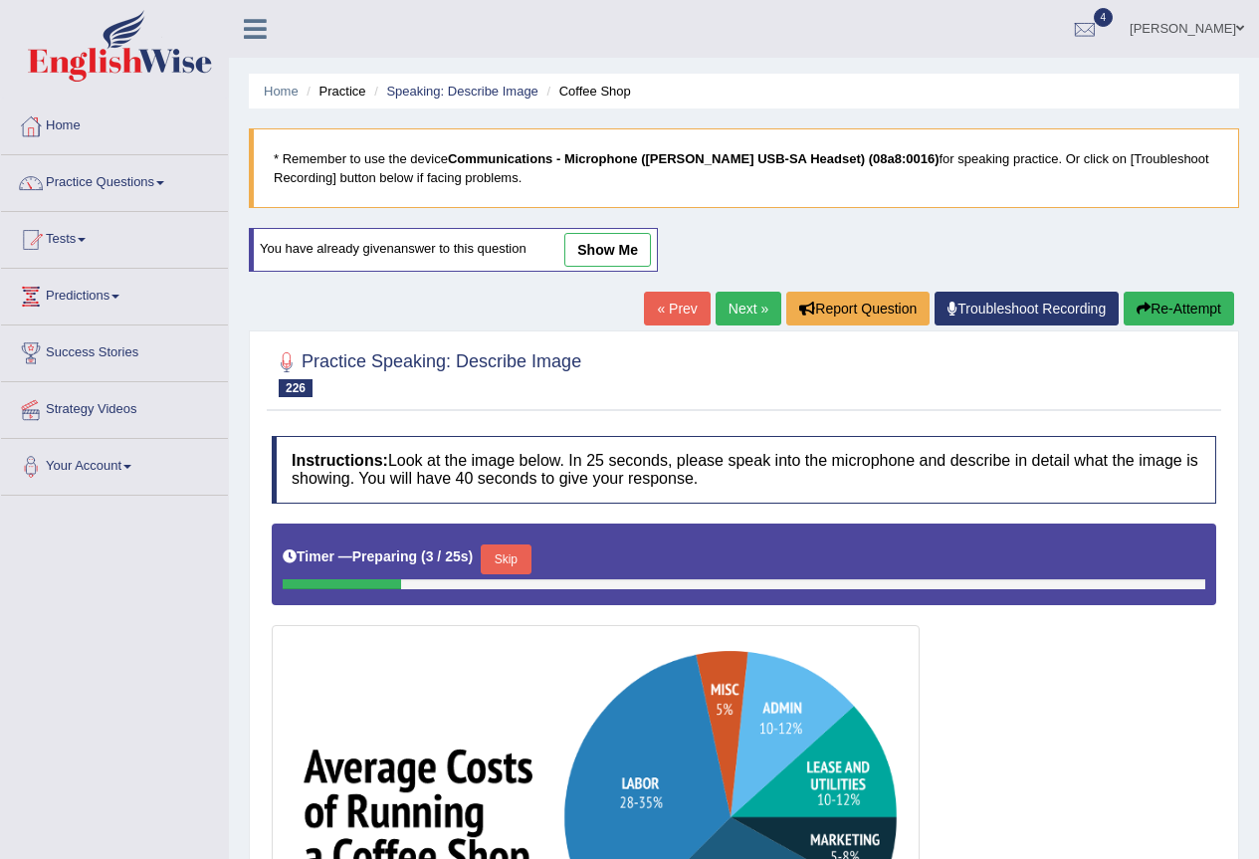
click at [752, 318] on link "Next »" at bounding box center [749, 309] width 66 height 34
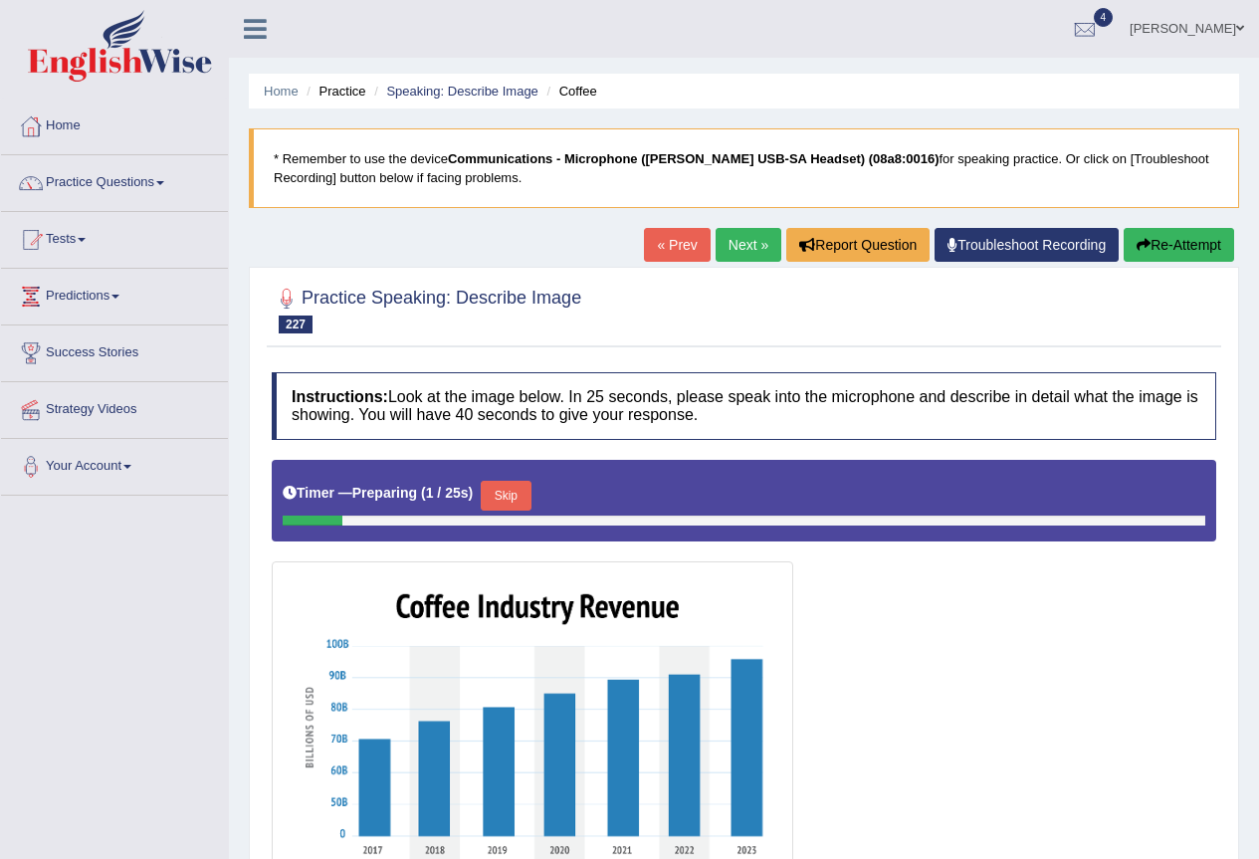
click at [756, 250] on link "Next »" at bounding box center [749, 245] width 66 height 34
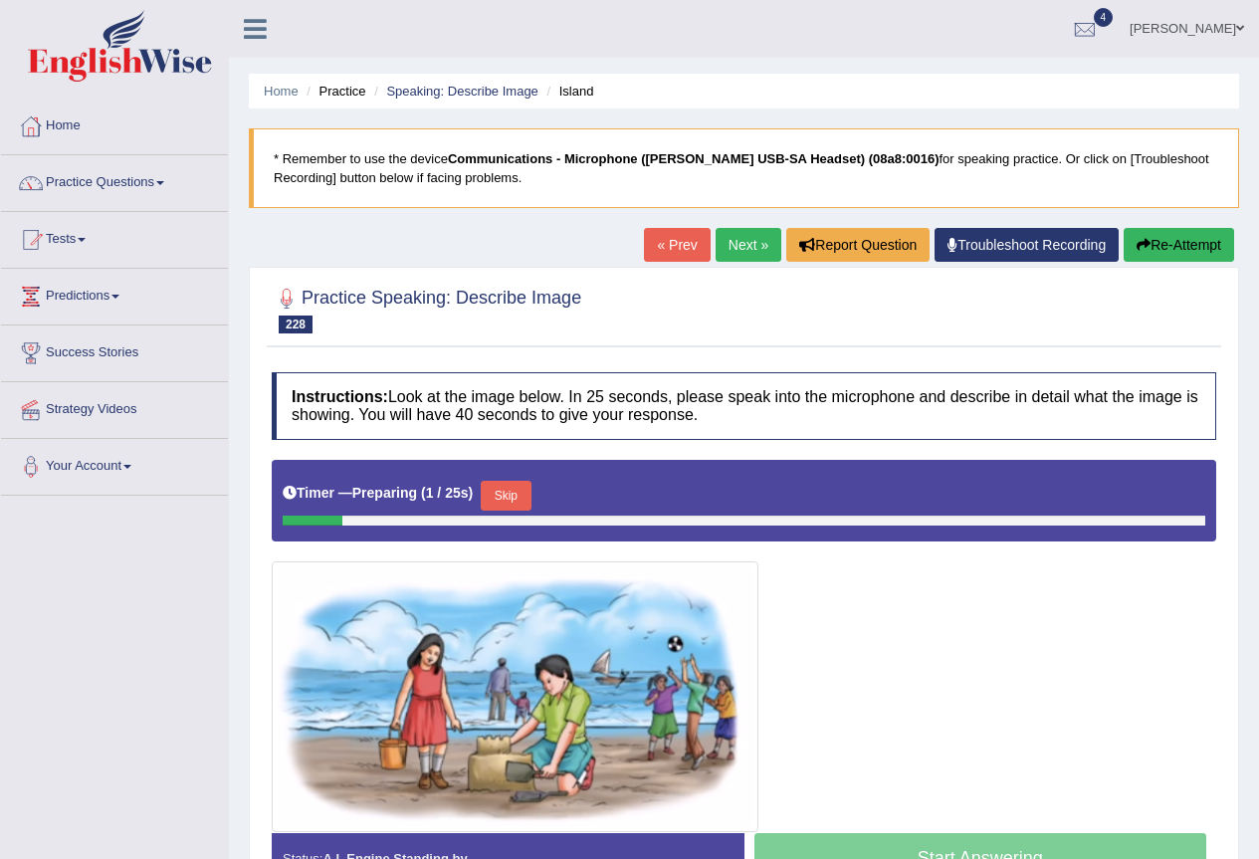
click at [756, 250] on link "Next »" at bounding box center [749, 245] width 66 height 34
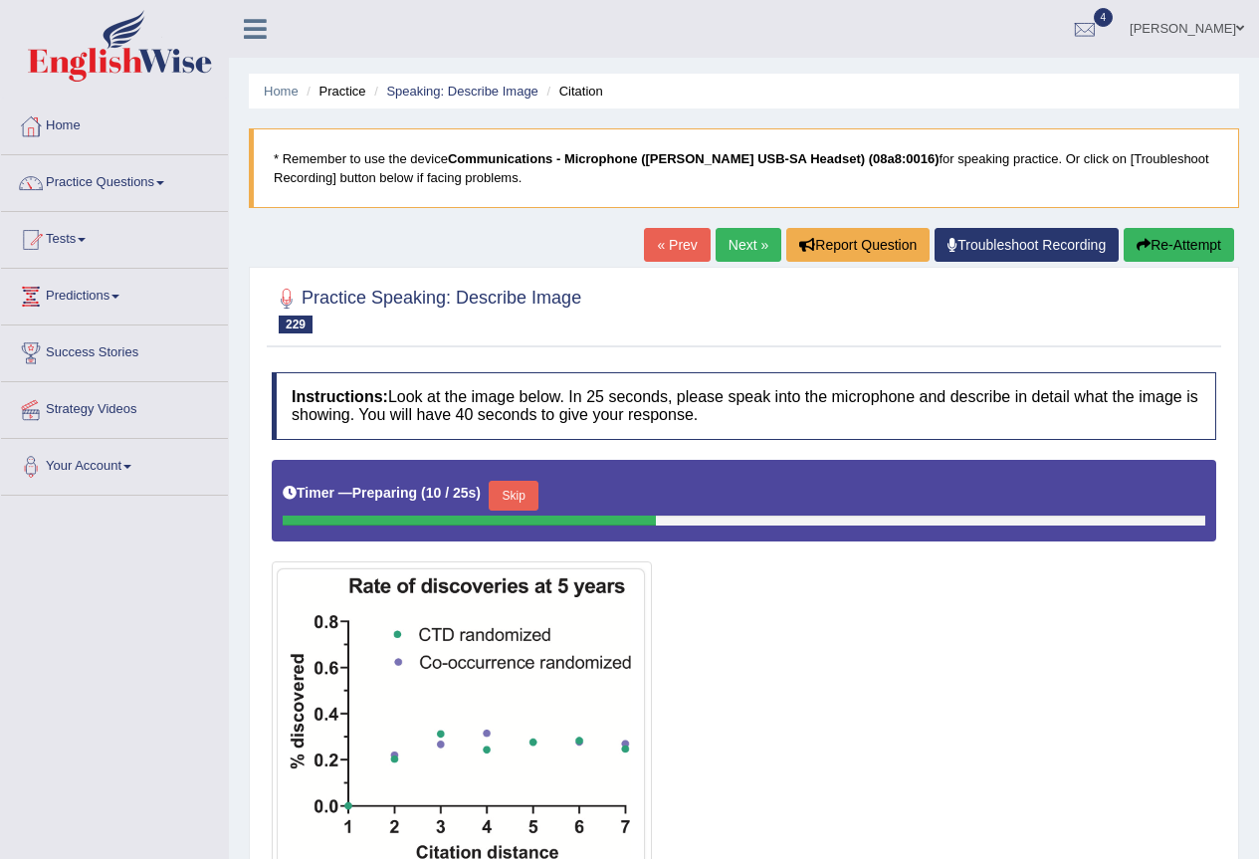
click at [756, 250] on link "Next »" at bounding box center [749, 245] width 66 height 34
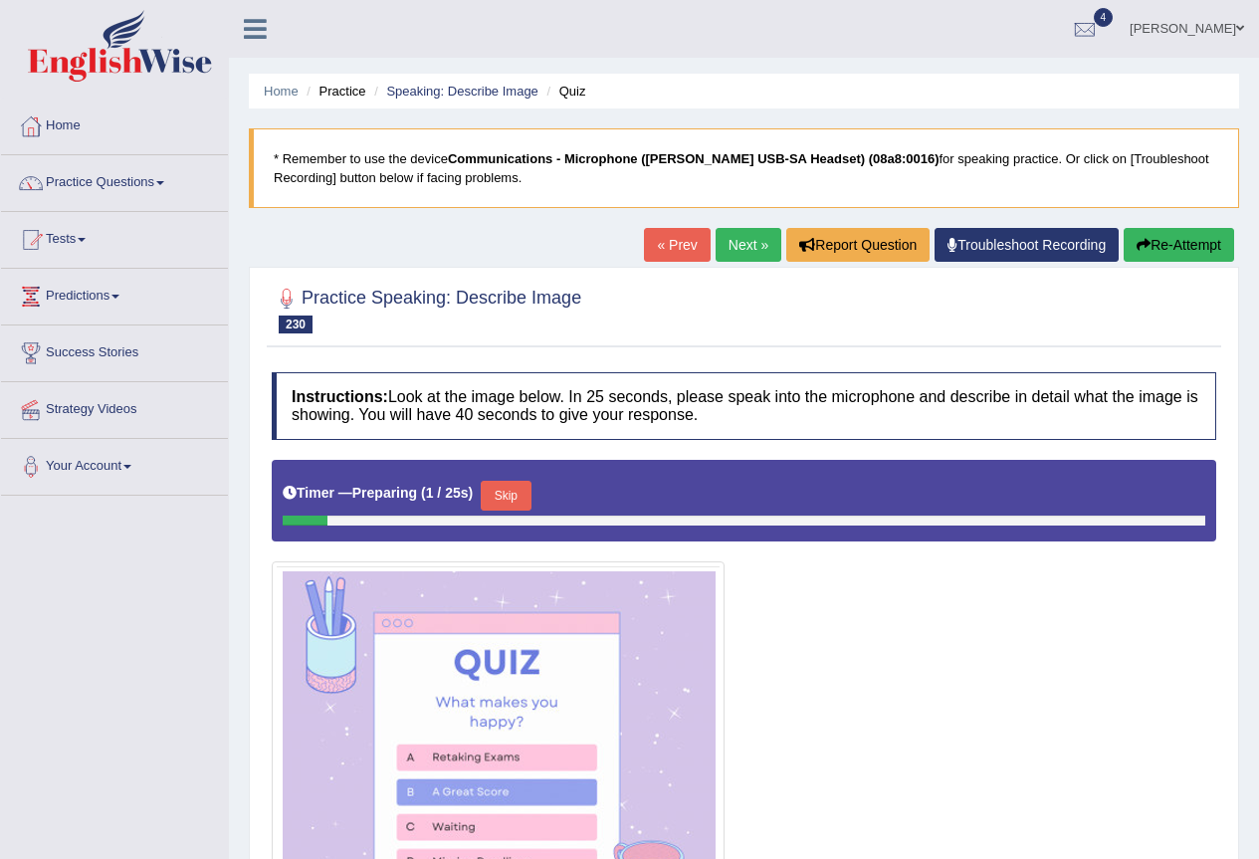
click at [756, 250] on link "Next »" at bounding box center [749, 245] width 66 height 34
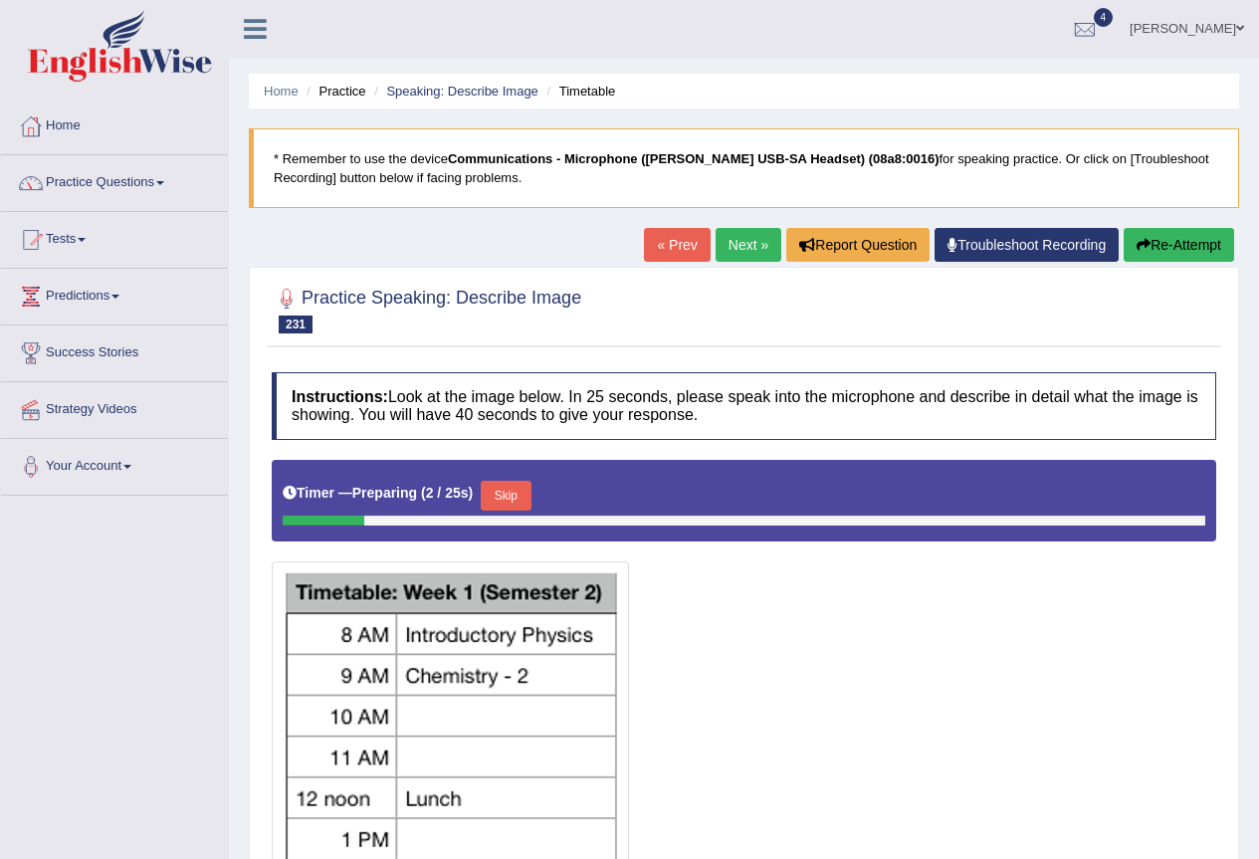
click at [756, 250] on link "Next »" at bounding box center [749, 245] width 66 height 34
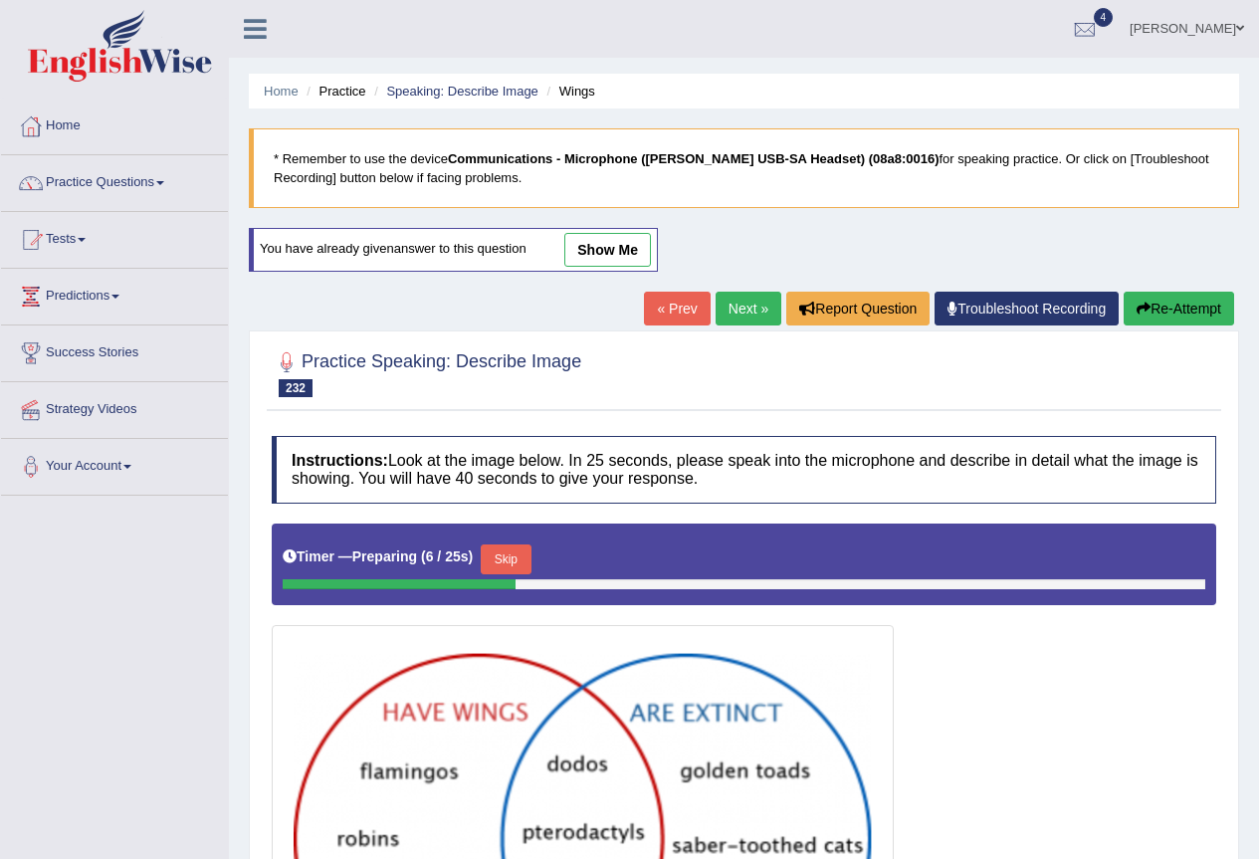
click at [517, 560] on button "Skip" at bounding box center [506, 560] width 50 height 30
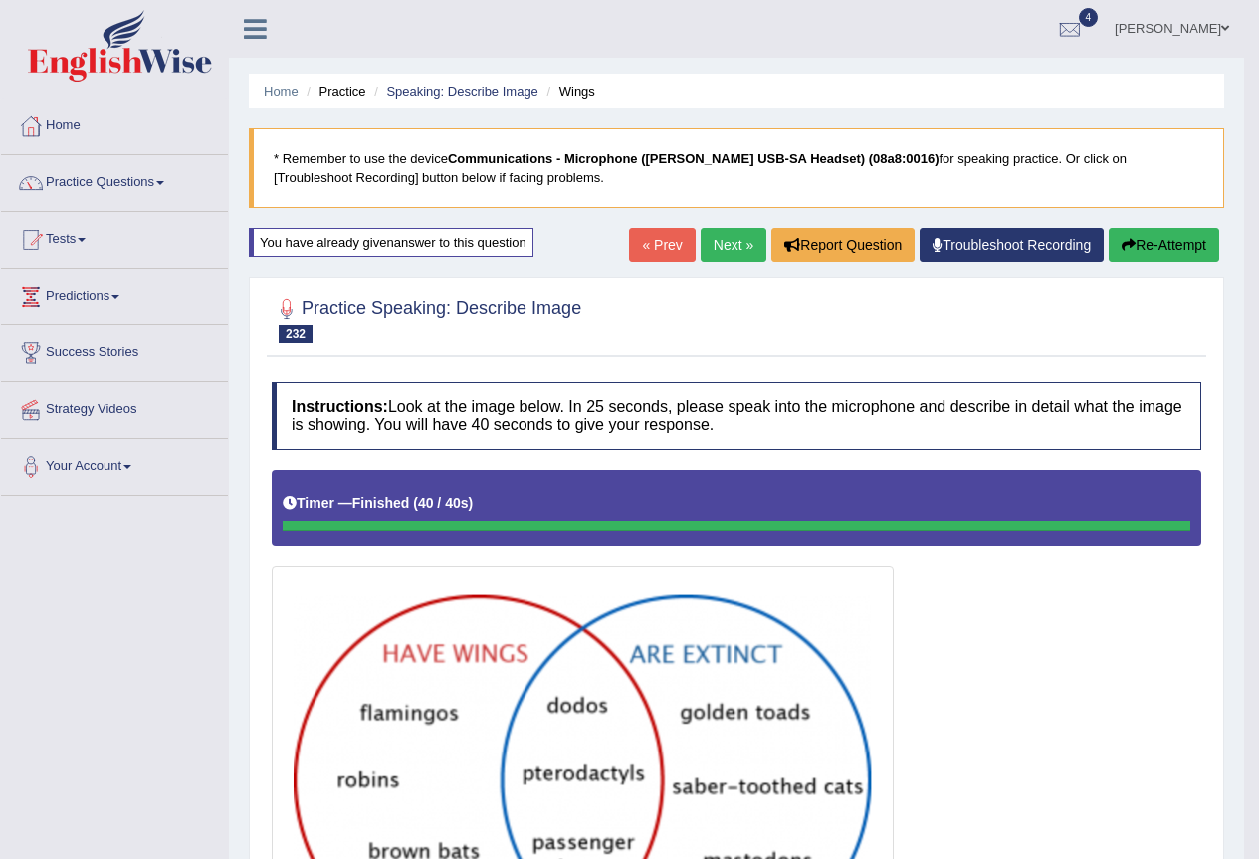
click at [709, 245] on link "Next »" at bounding box center [734, 245] width 66 height 34
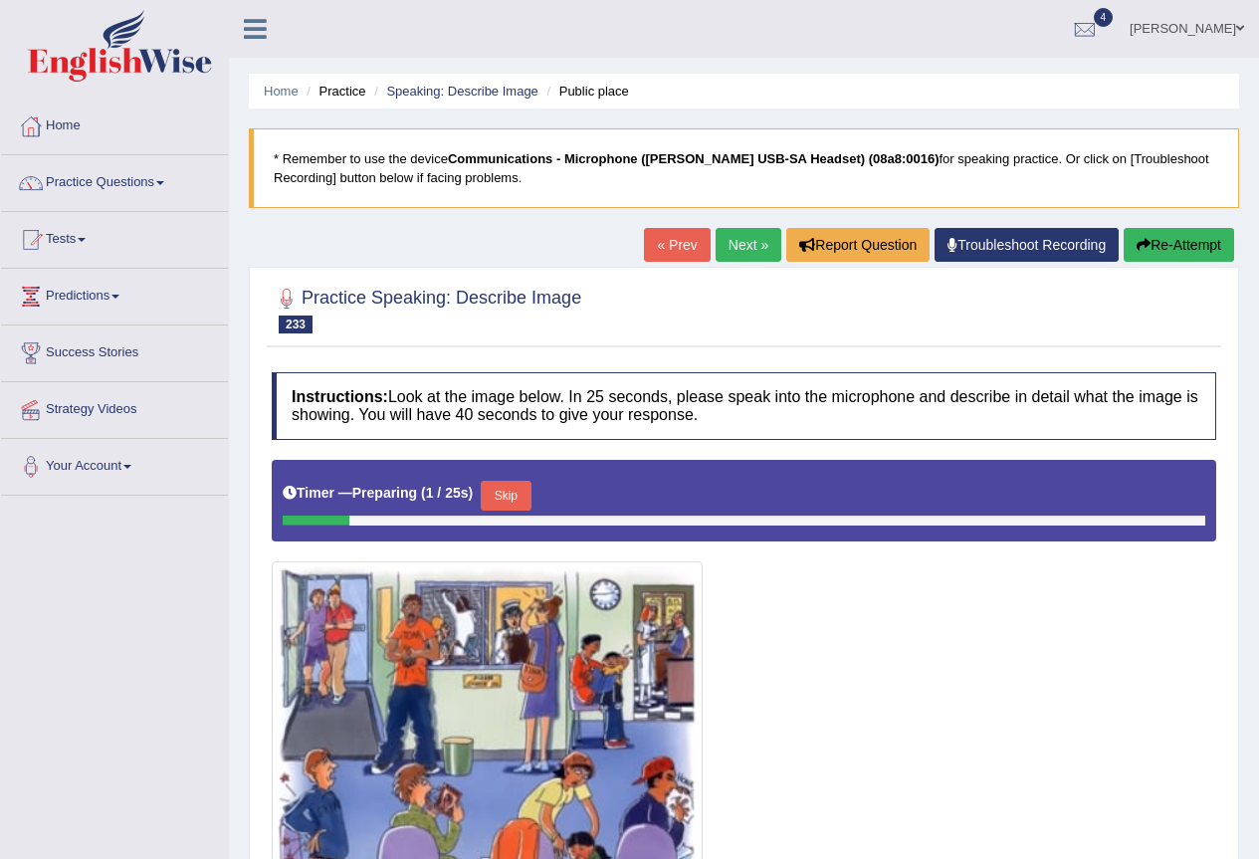
click at [719, 247] on link "Next »" at bounding box center [749, 245] width 66 height 34
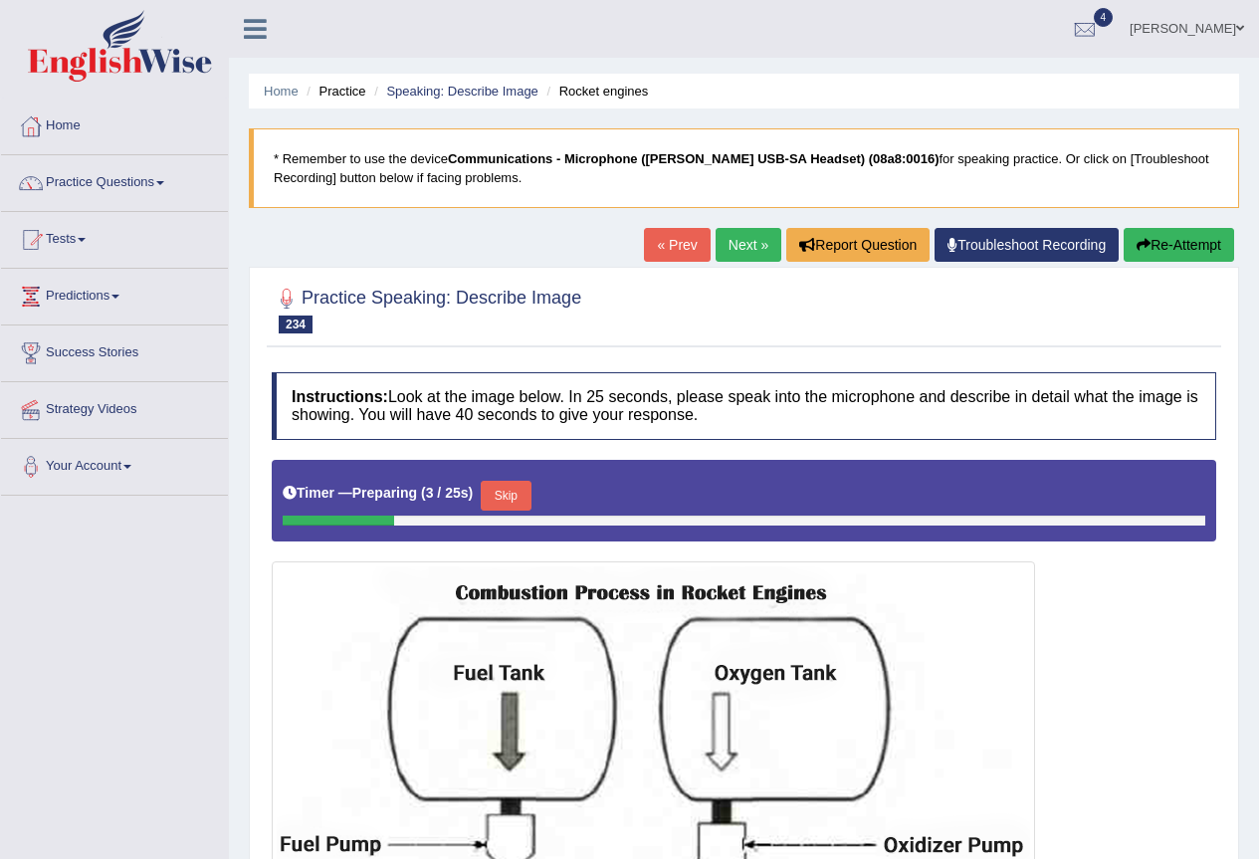
click at [719, 247] on link "Next »" at bounding box center [749, 245] width 66 height 34
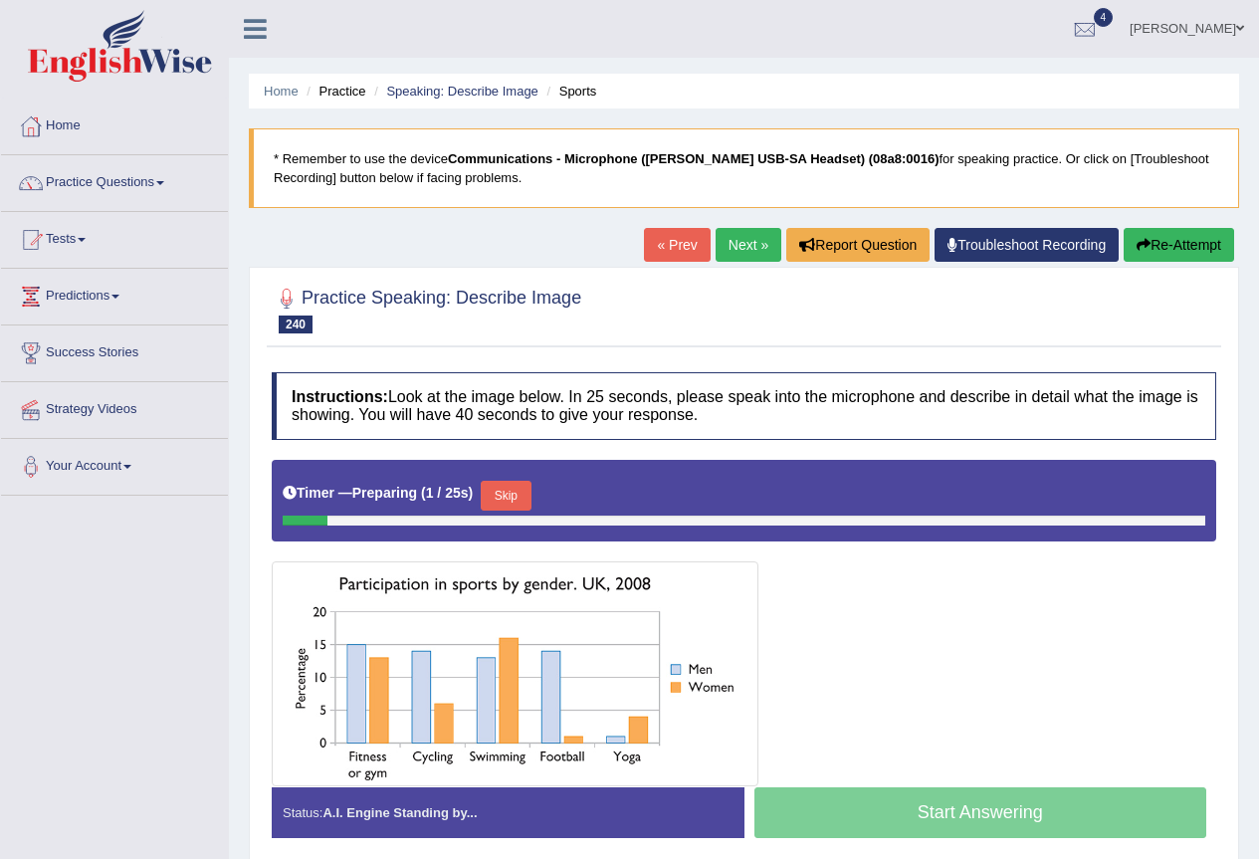
click at [719, 247] on link "Next »" at bounding box center [749, 245] width 66 height 34
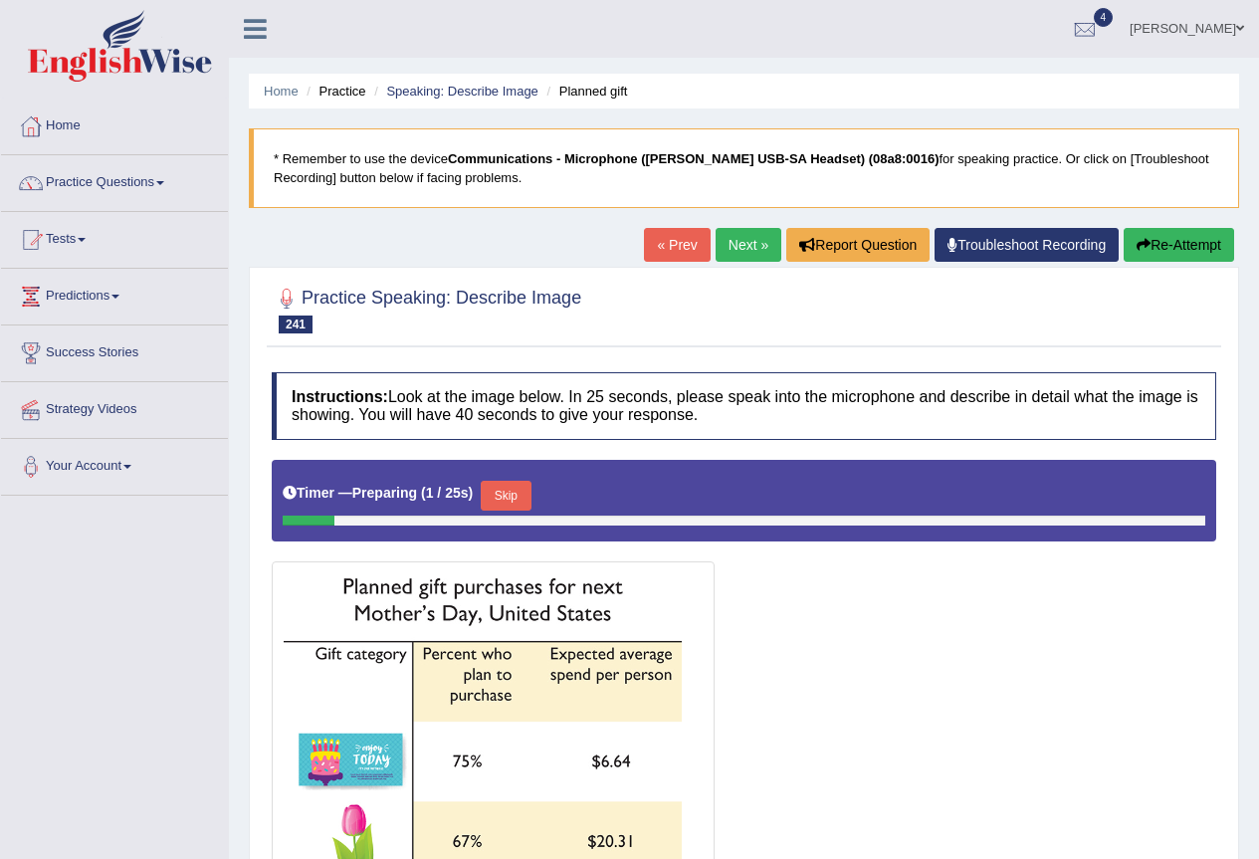
click at [719, 247] on link "Next »" at bounding box center [749, 245] width 66 height 34
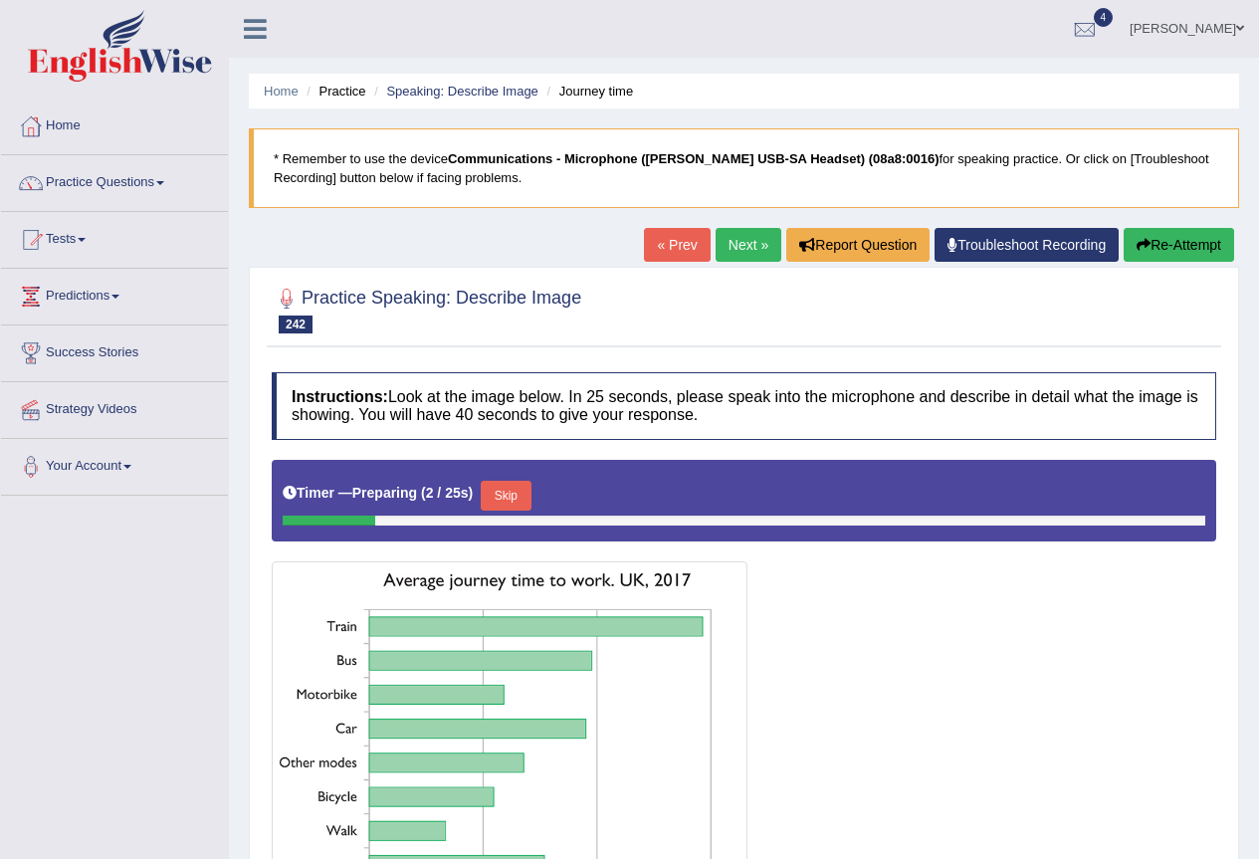
click at [719, 247] on link "Next »" at bounding box center [749, 245] width 66 height 34
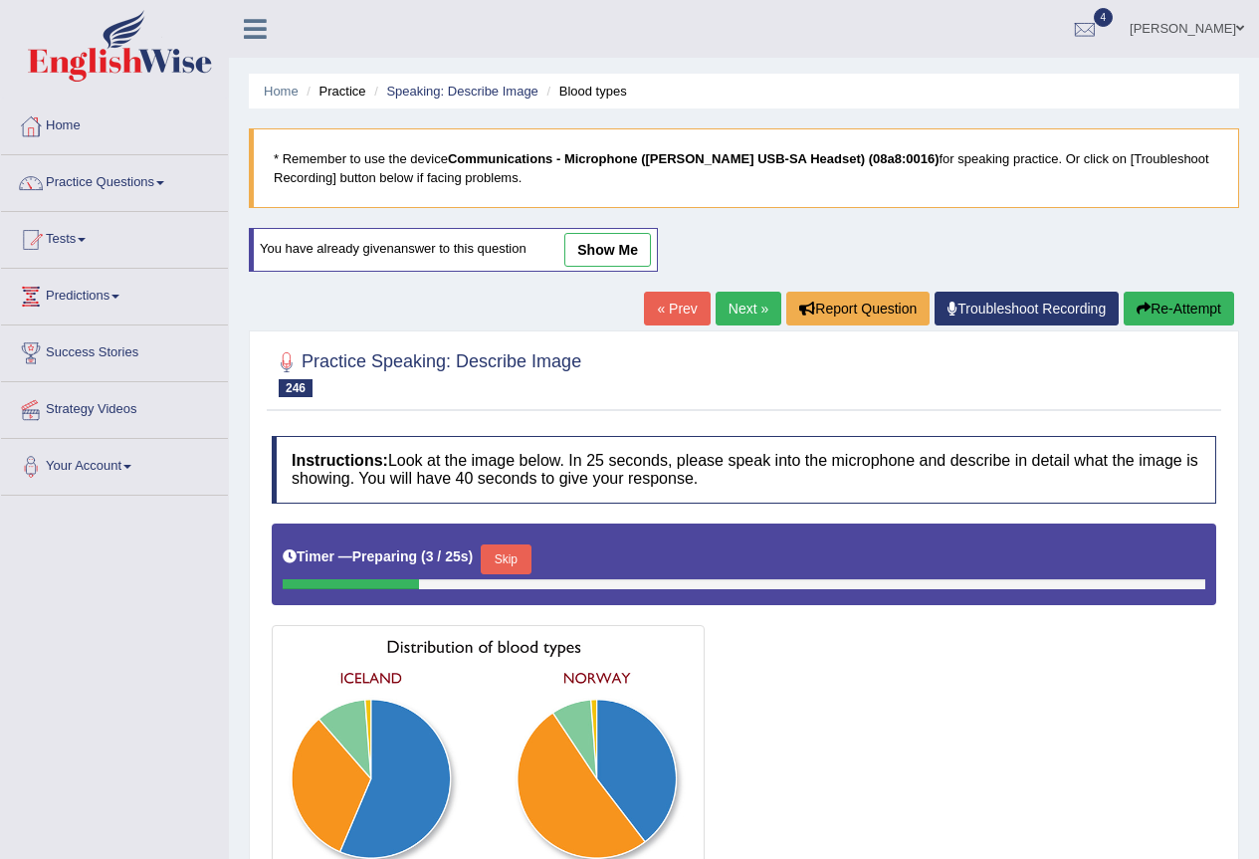
click at [760, 305] on link "Next »" at bounding box center [749, 309] width 66 height 34
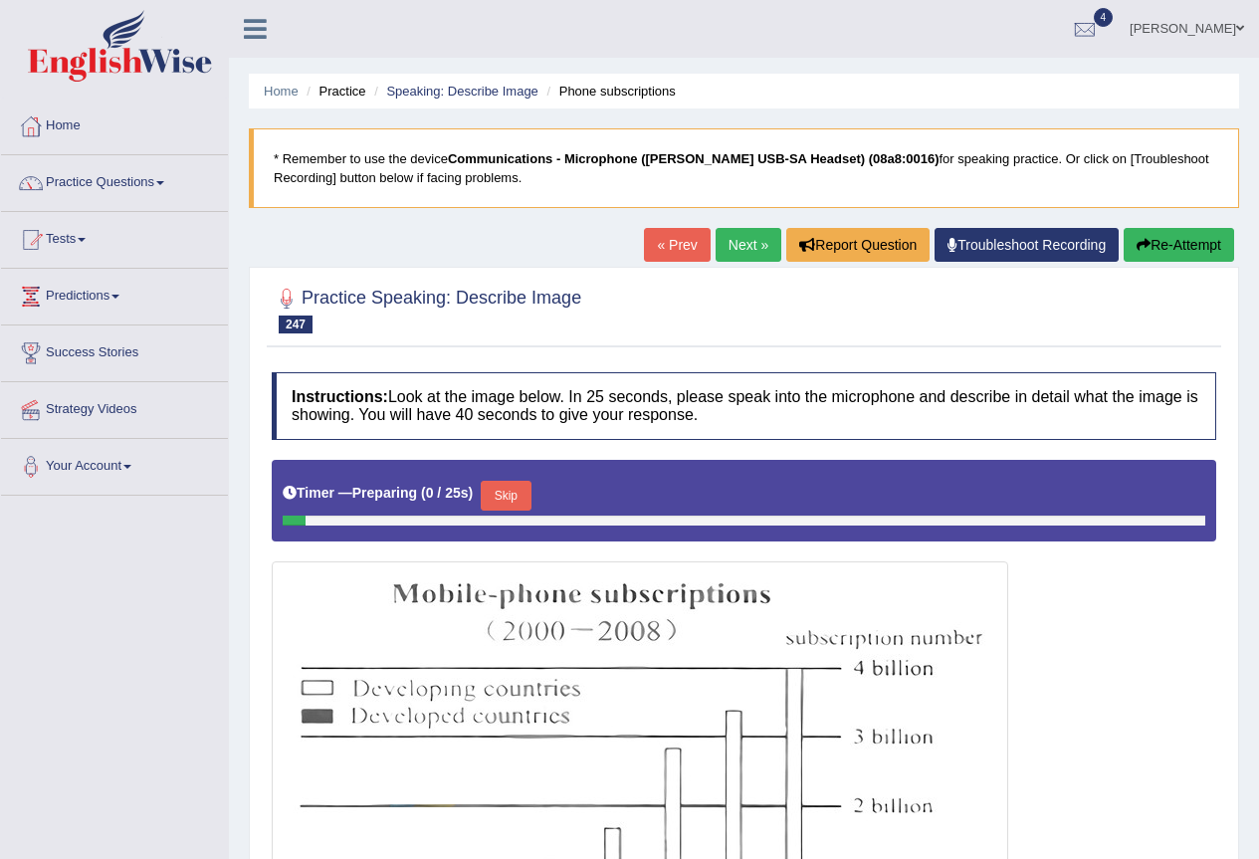
click at [760, 305] on div at bounding box center [744, 309] width 945 height 61
click at [755, 242] on link "Next »" at bounding box center [749, 245] width 66 height 34
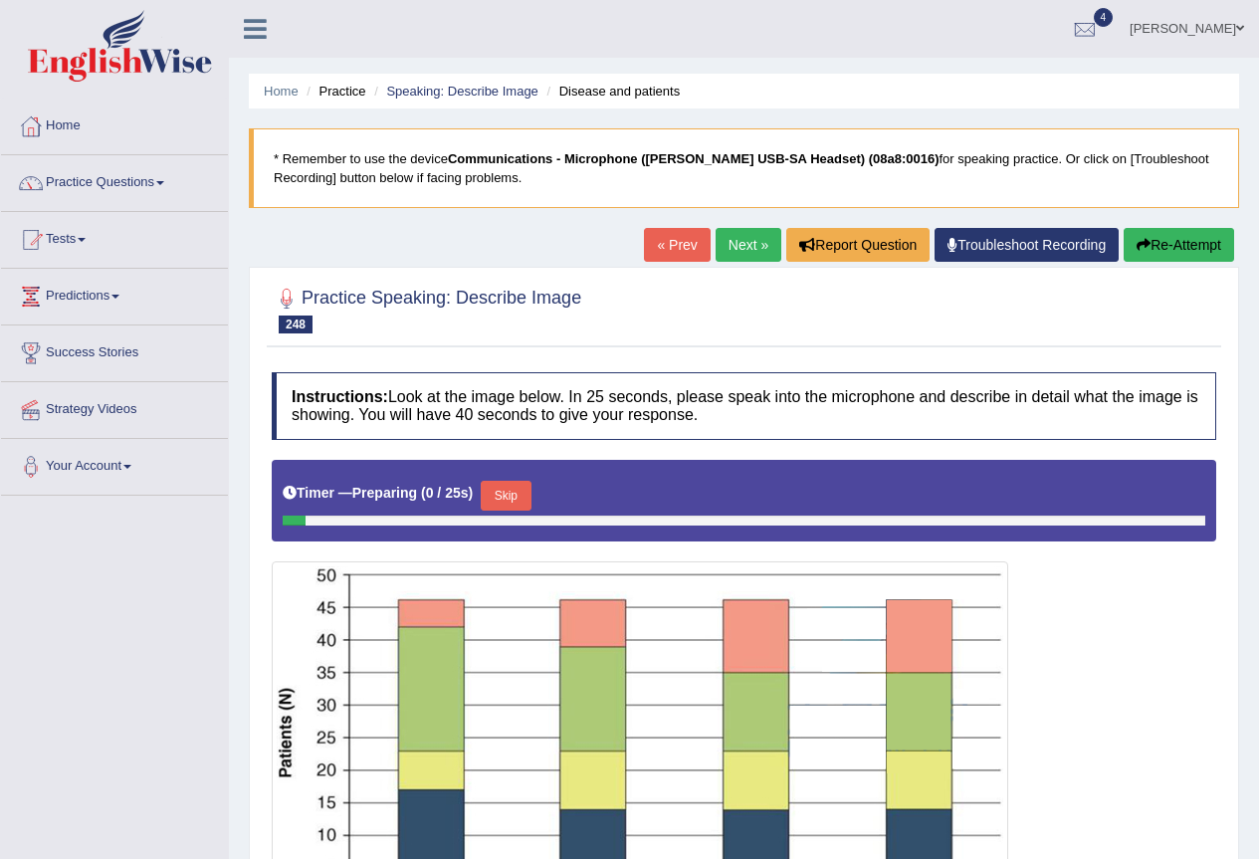
click at [755, 242] on link "Next »" at bounding box center [749, 245] width 66 height 34
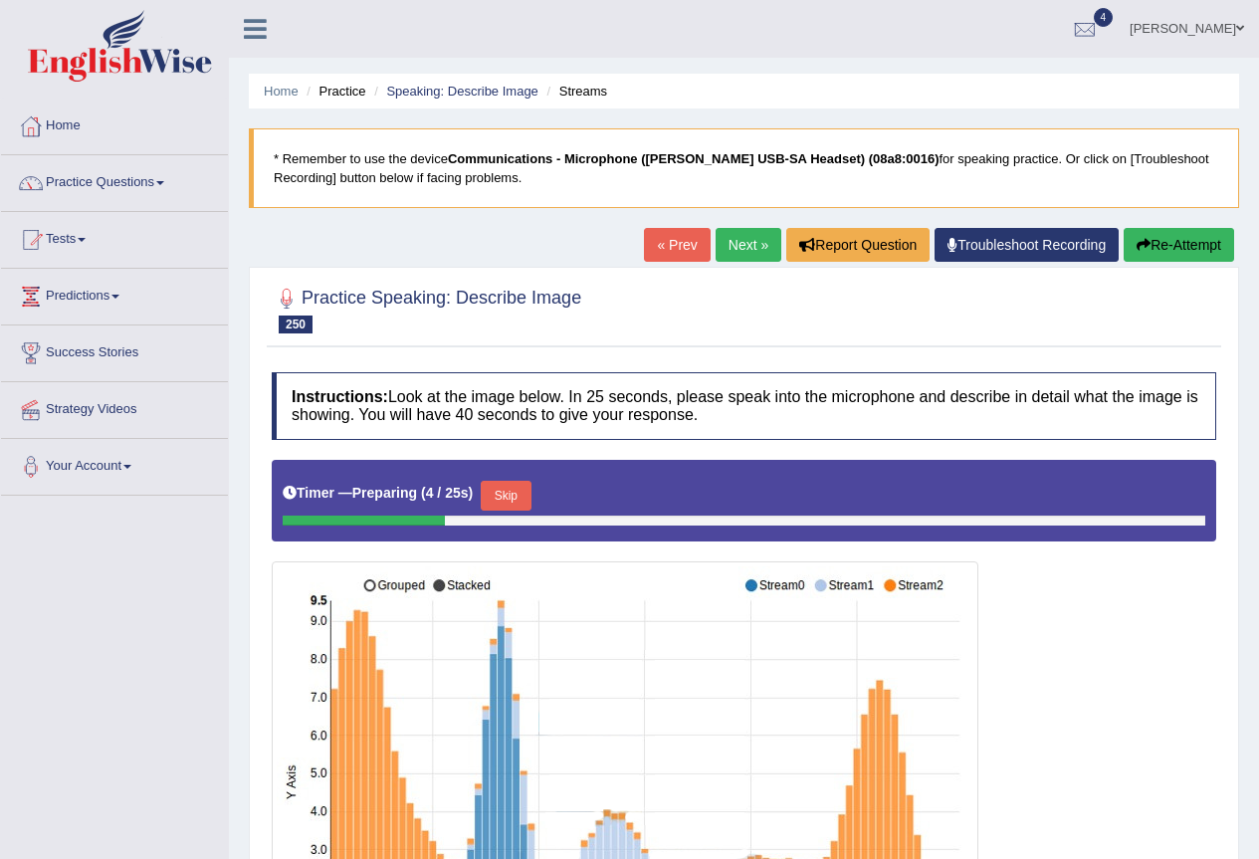
click at [755, 242] on link "Next »" at bounding box center [749, 245] width 66 height 34
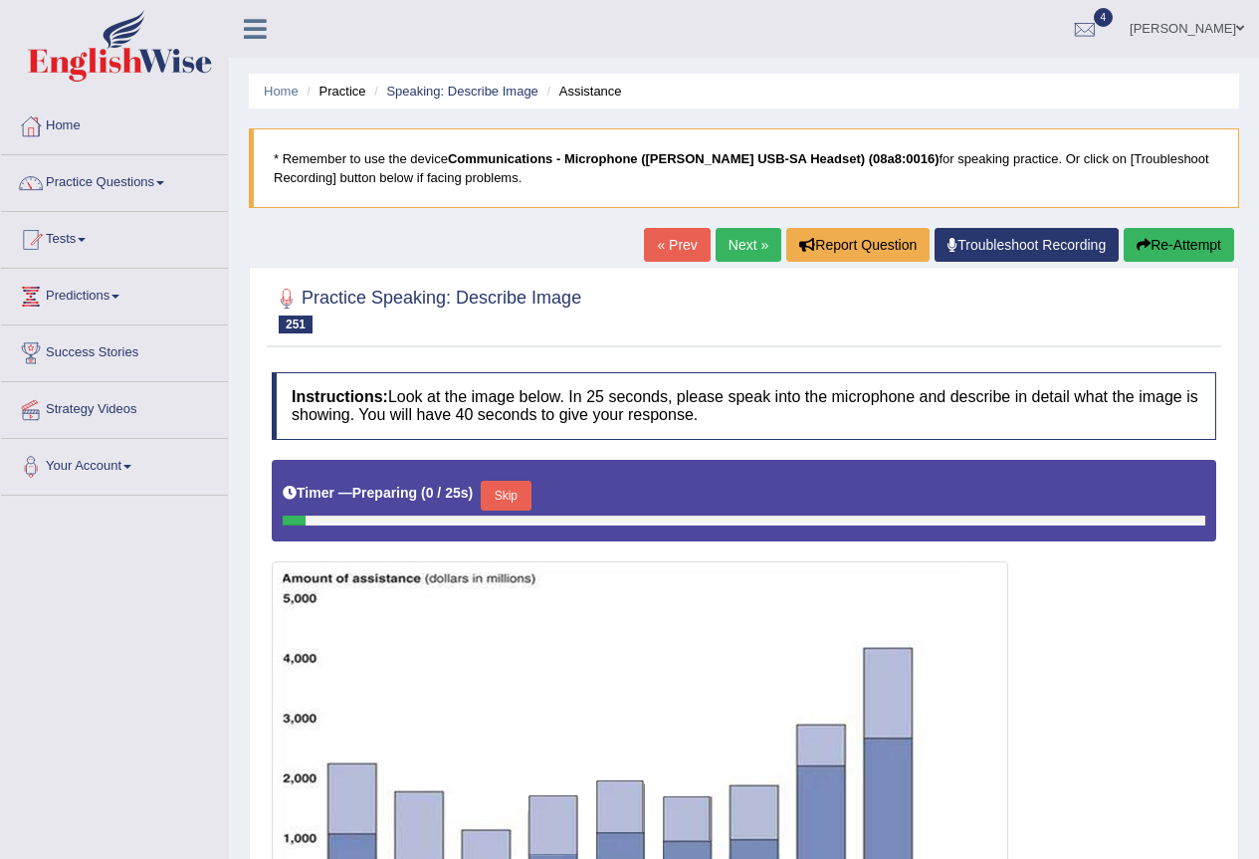
click at [755, 242] on link "Next »" at bounding box center [749, 245] width 66 height 34
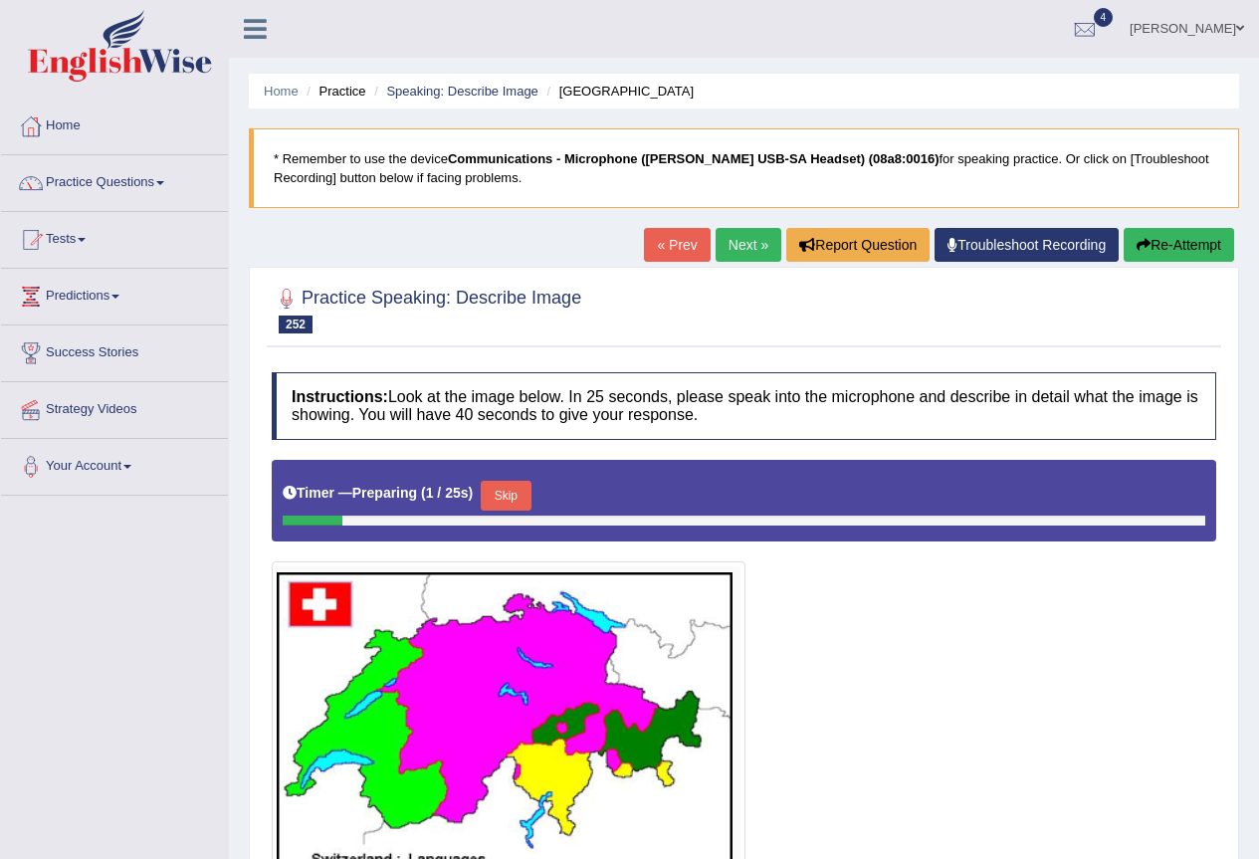
click at [755, 242] on link "Next »" at bounding box center [749, 245] width 66 height 34
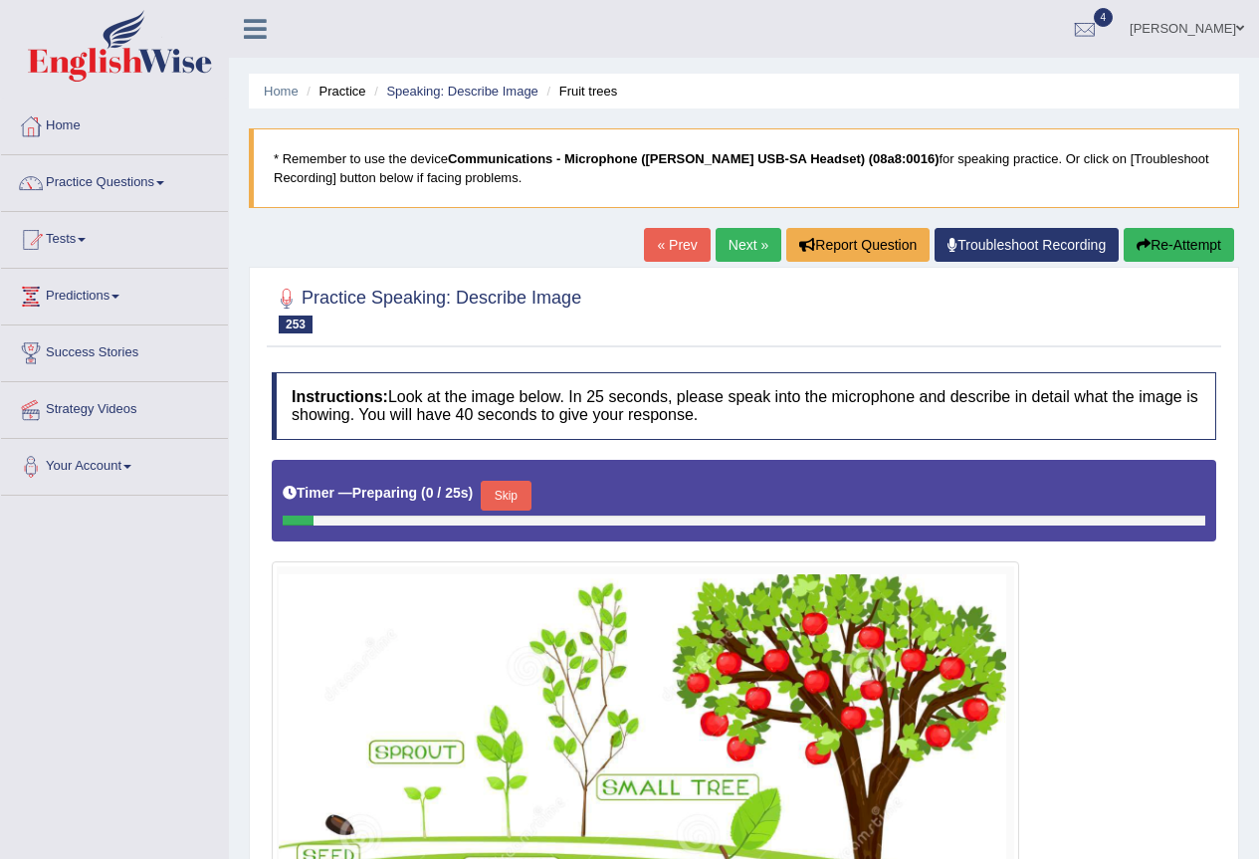
click at [755, 242] on link "Next »" at bounding box center [749, 245] width 66 height 34
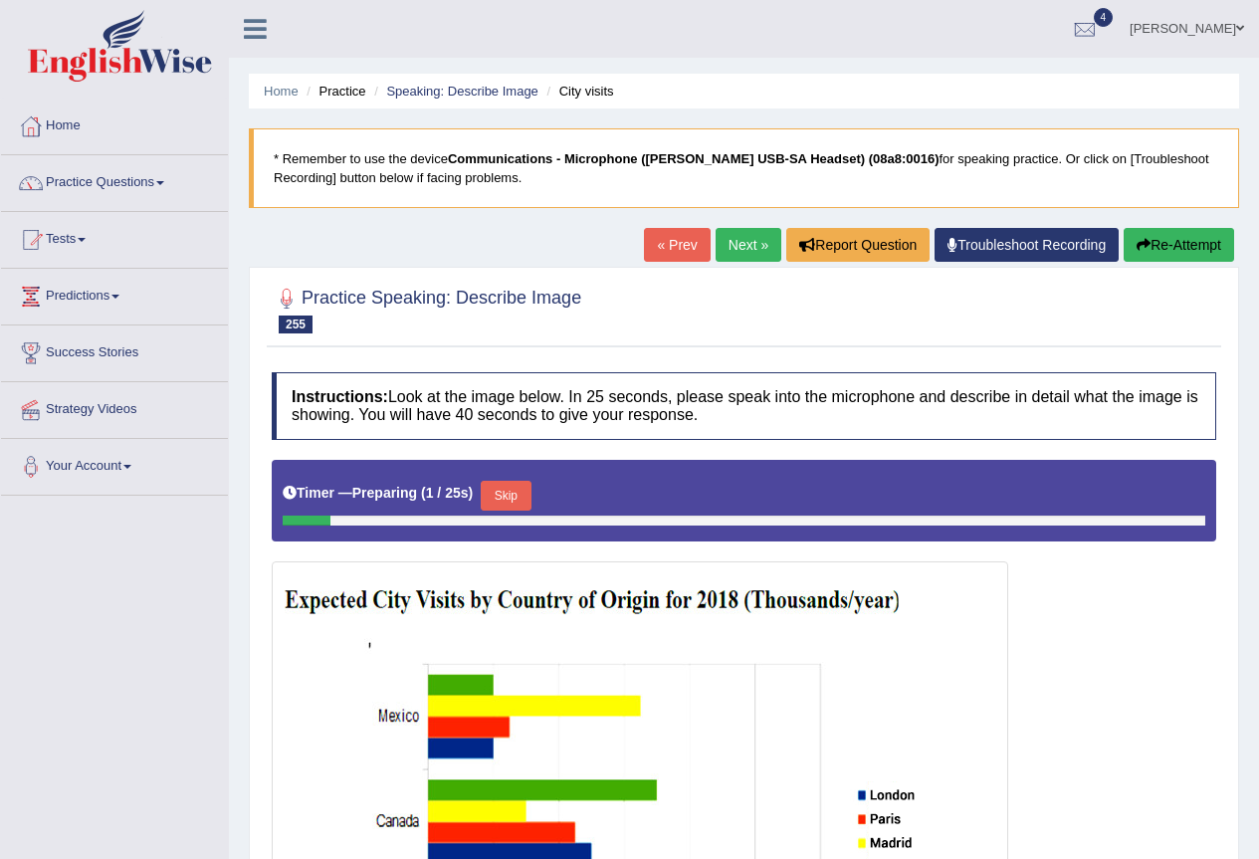
click at [717, 242] on link "Next »" at bounding box center [749, 245] width 66 height 34
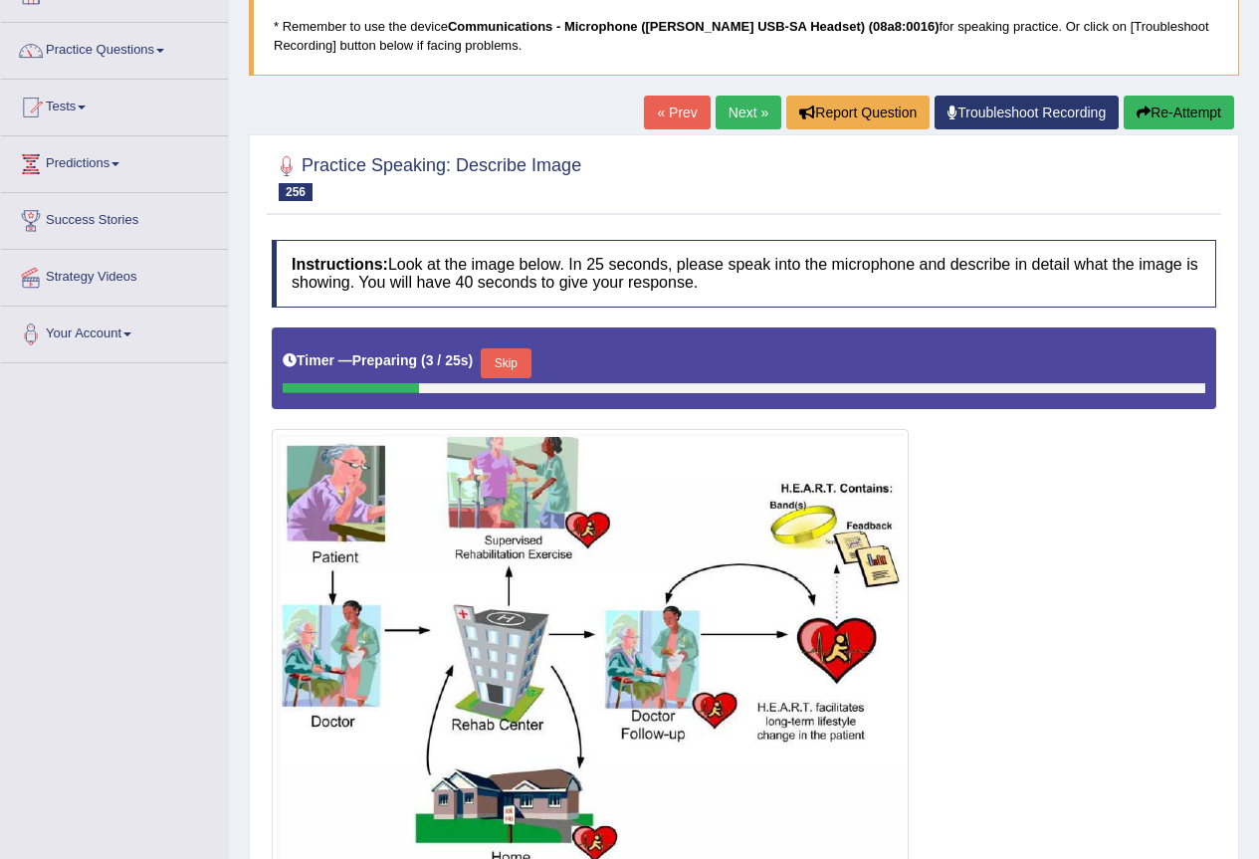
click at [753, 105] on link "Next »" at bounding box center [749, 113] width 66 height 34
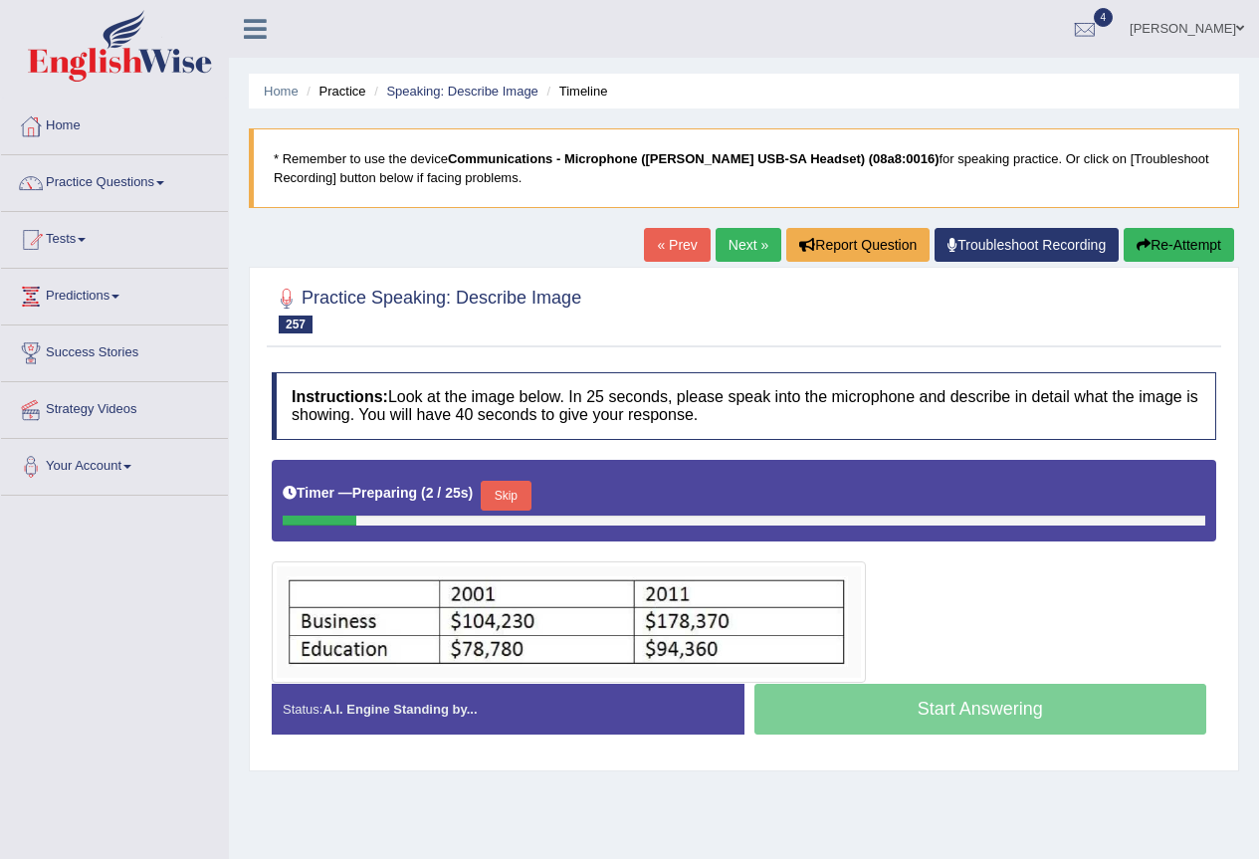
click at [745, 248] on link "Next »" at bounding box center [749, 245] width 66 height 34
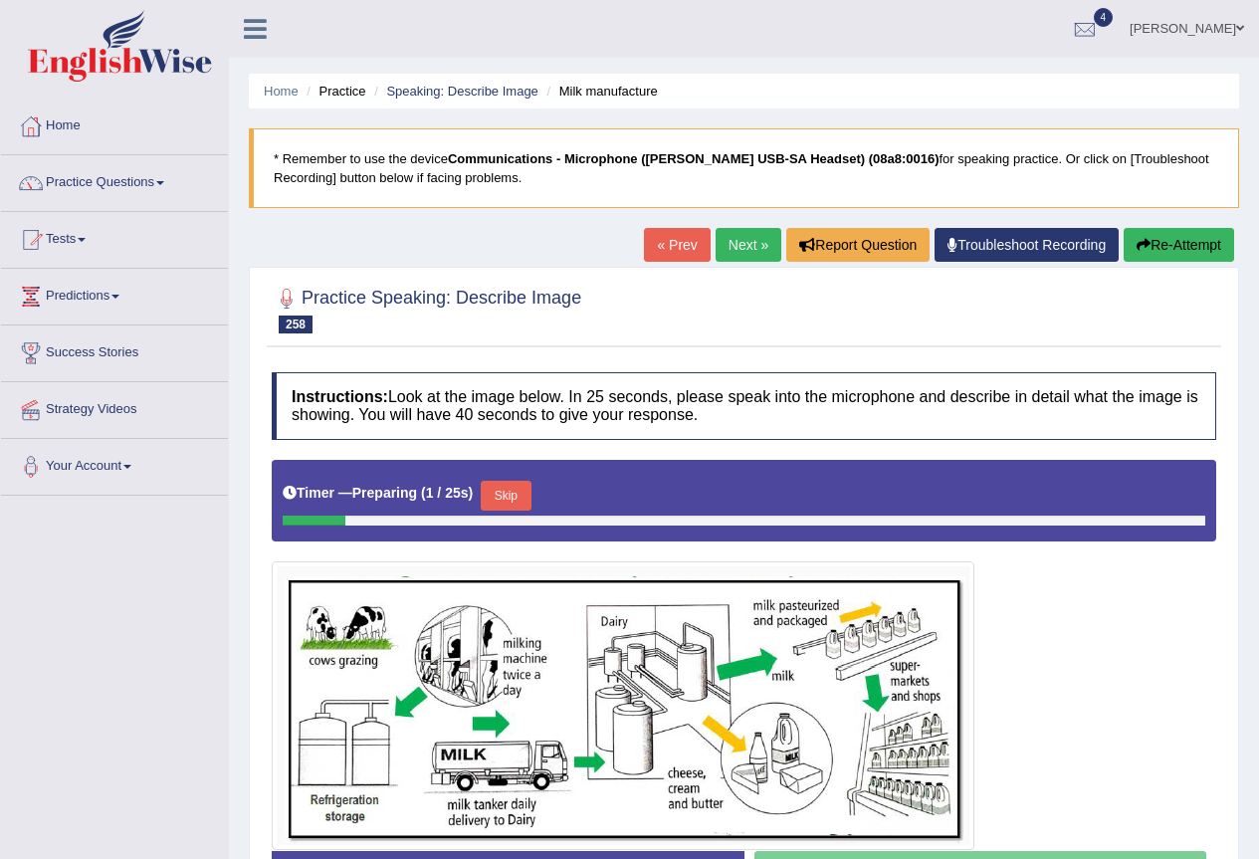
click at [745, 248] on link "Next »" at bounding box center [749, 245] width 66 height 34
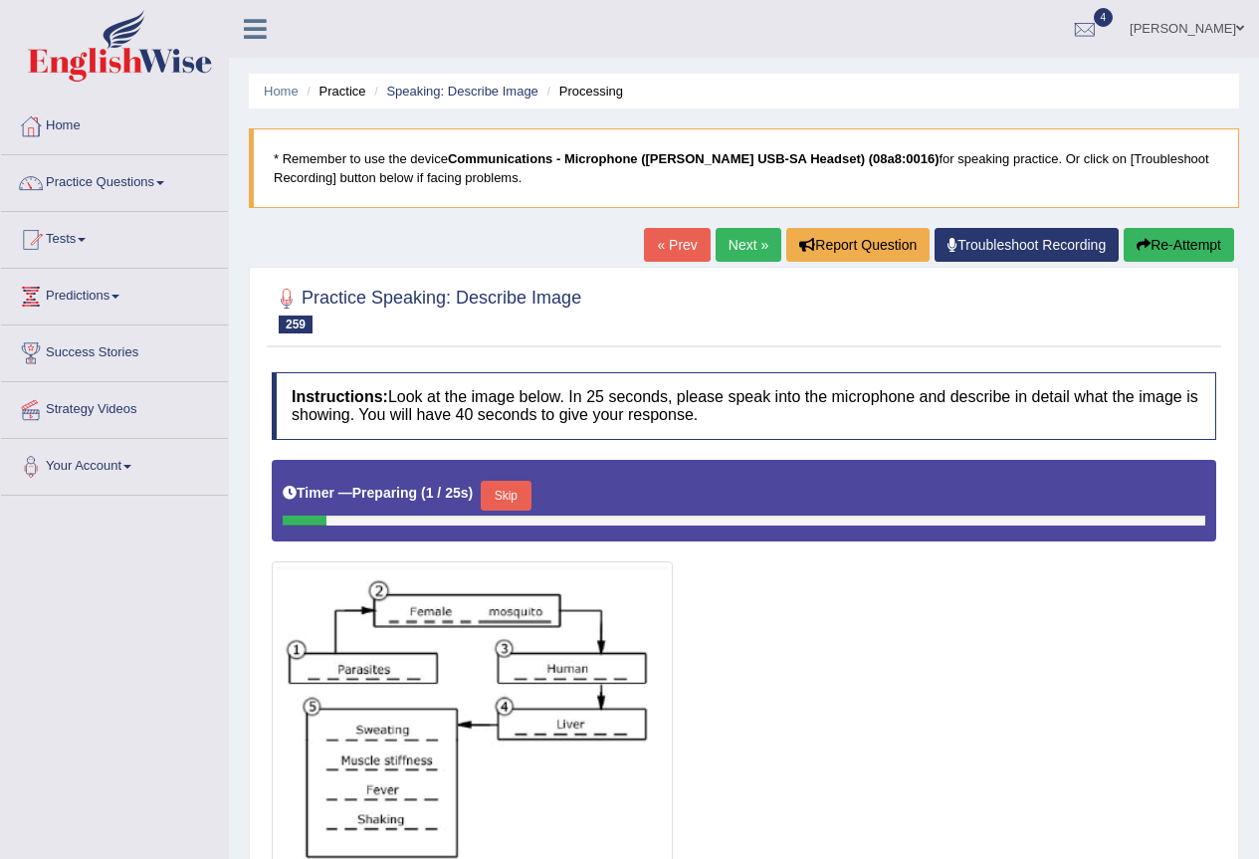
click at [745, 248] on link "Next »" at bounding box center [749, 245] width 66 height 34
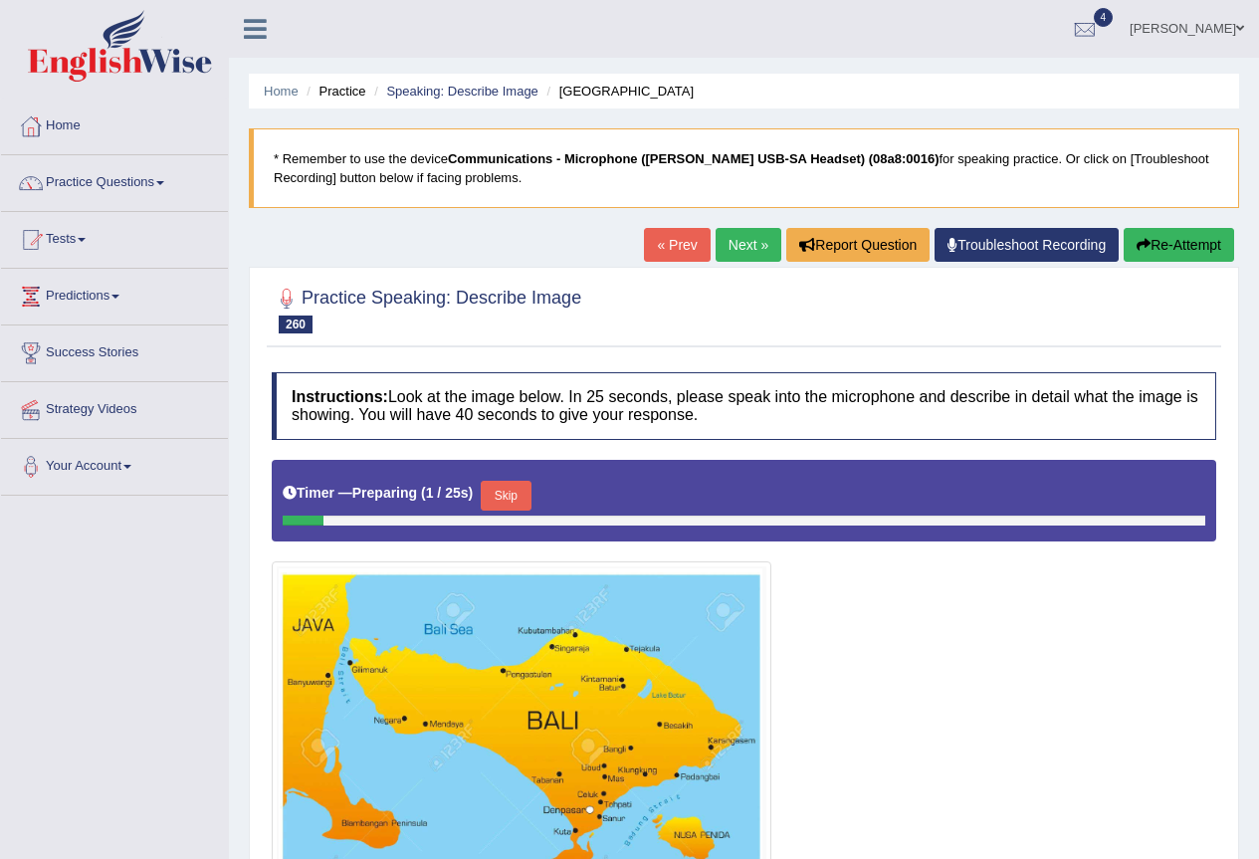
click at [745, 248] on link "Next »" at bounding box center [749, 245] width 66 height 34
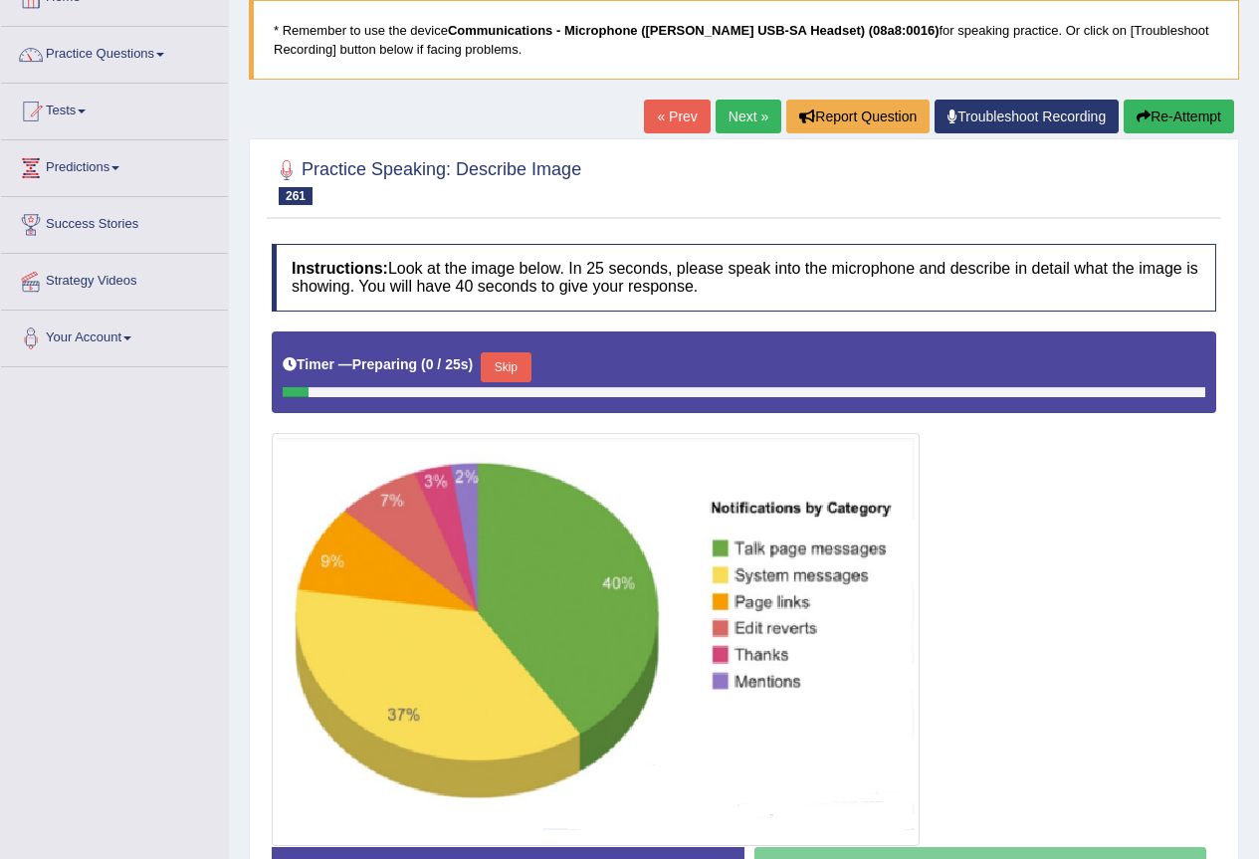
scroll to position [132, 0]
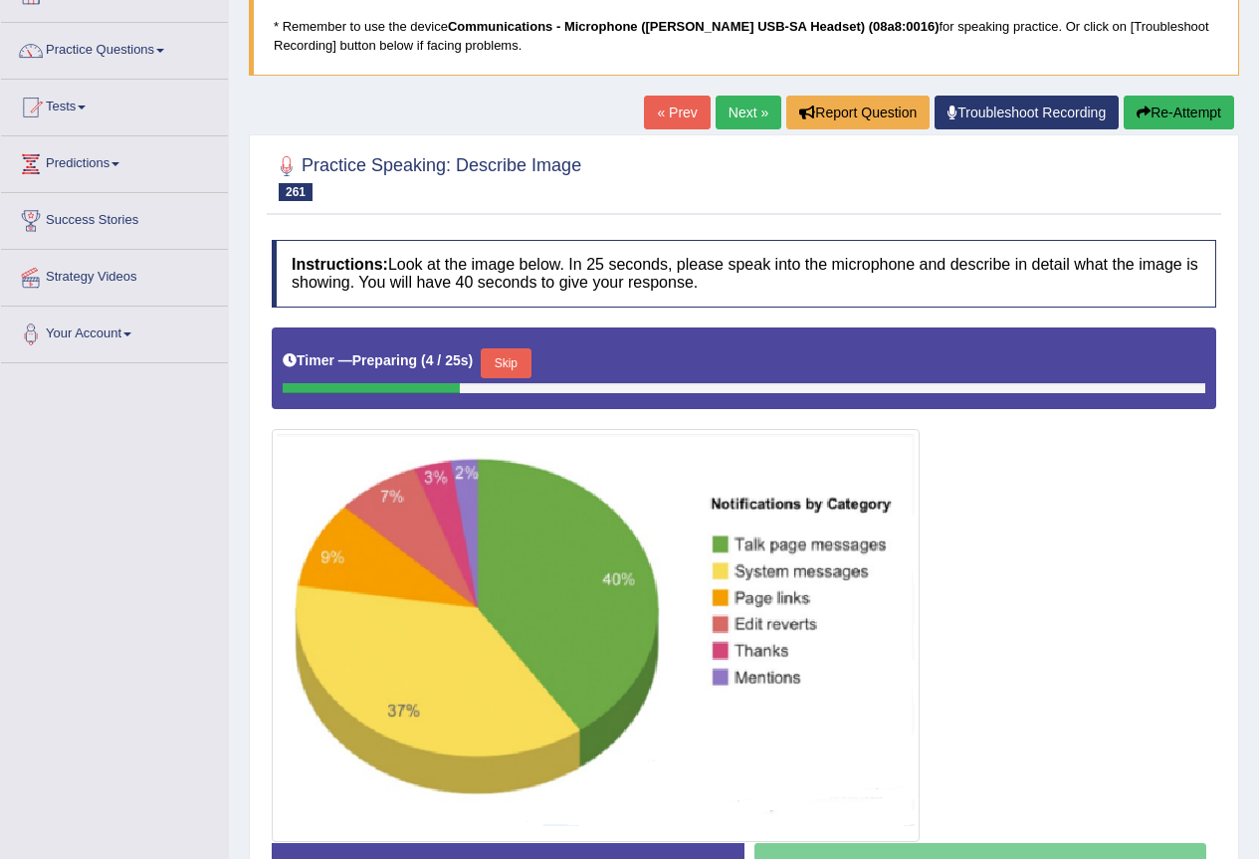
click at [497, 367] on button "Skip" at bounding box center [506, 363] width 50 height 30
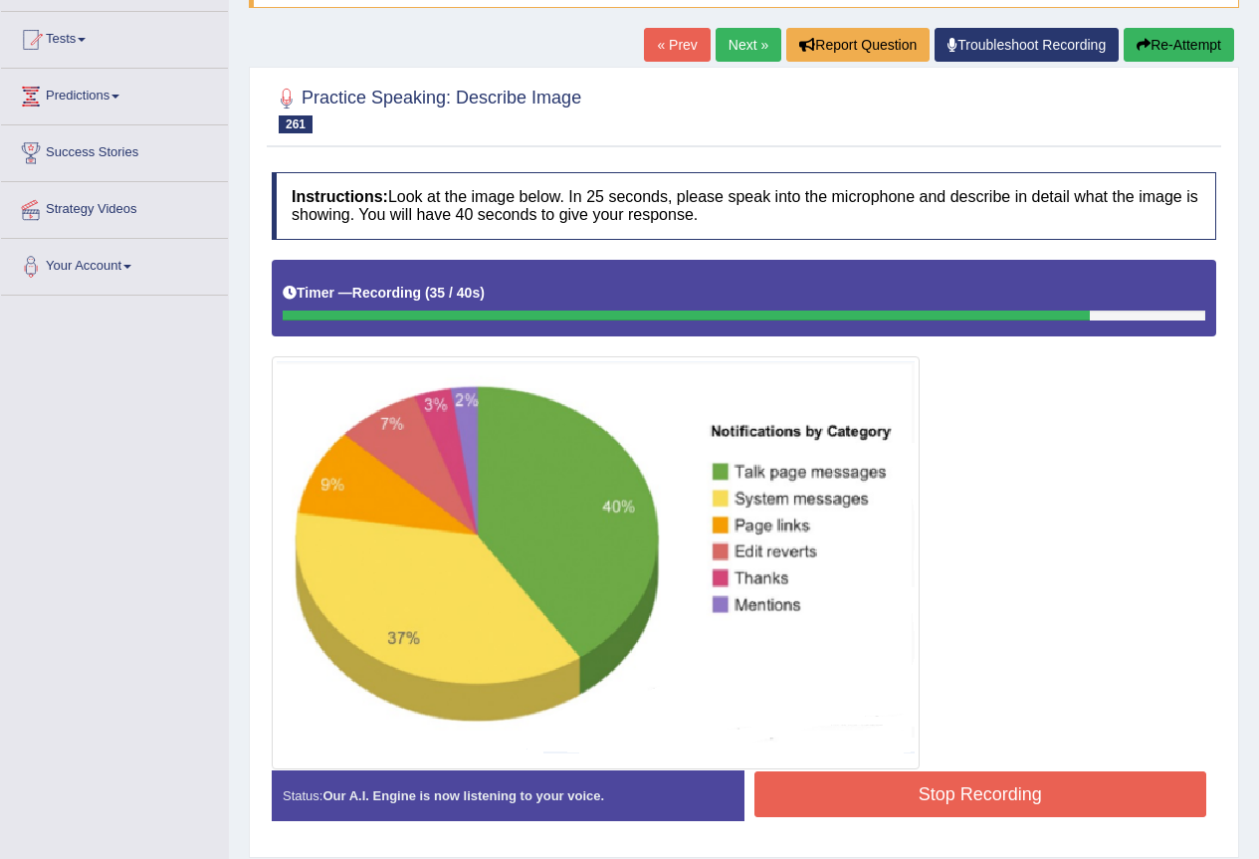
scroll to position [264, 0]
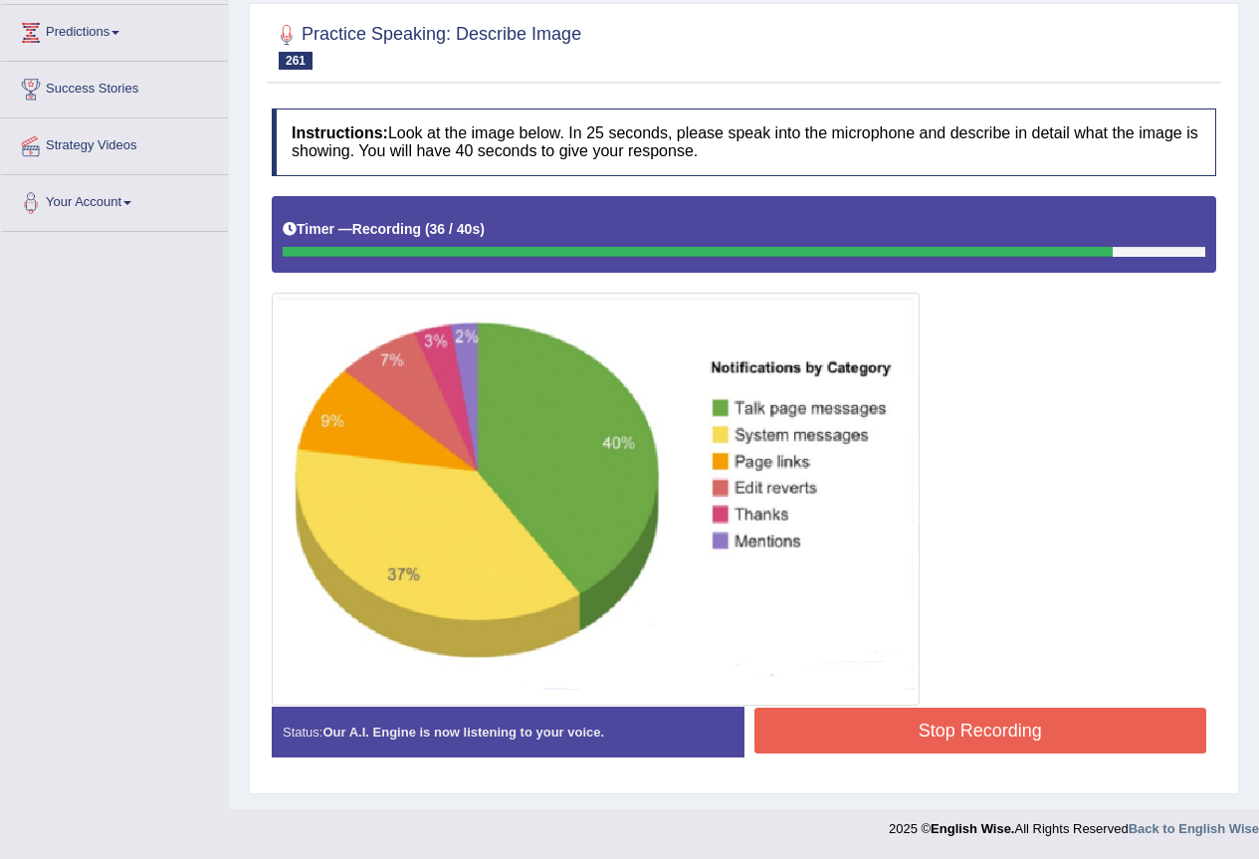
click at [1061, 748] on button "Stop Recording" at bounding box center [981, 731] width 453 height 46
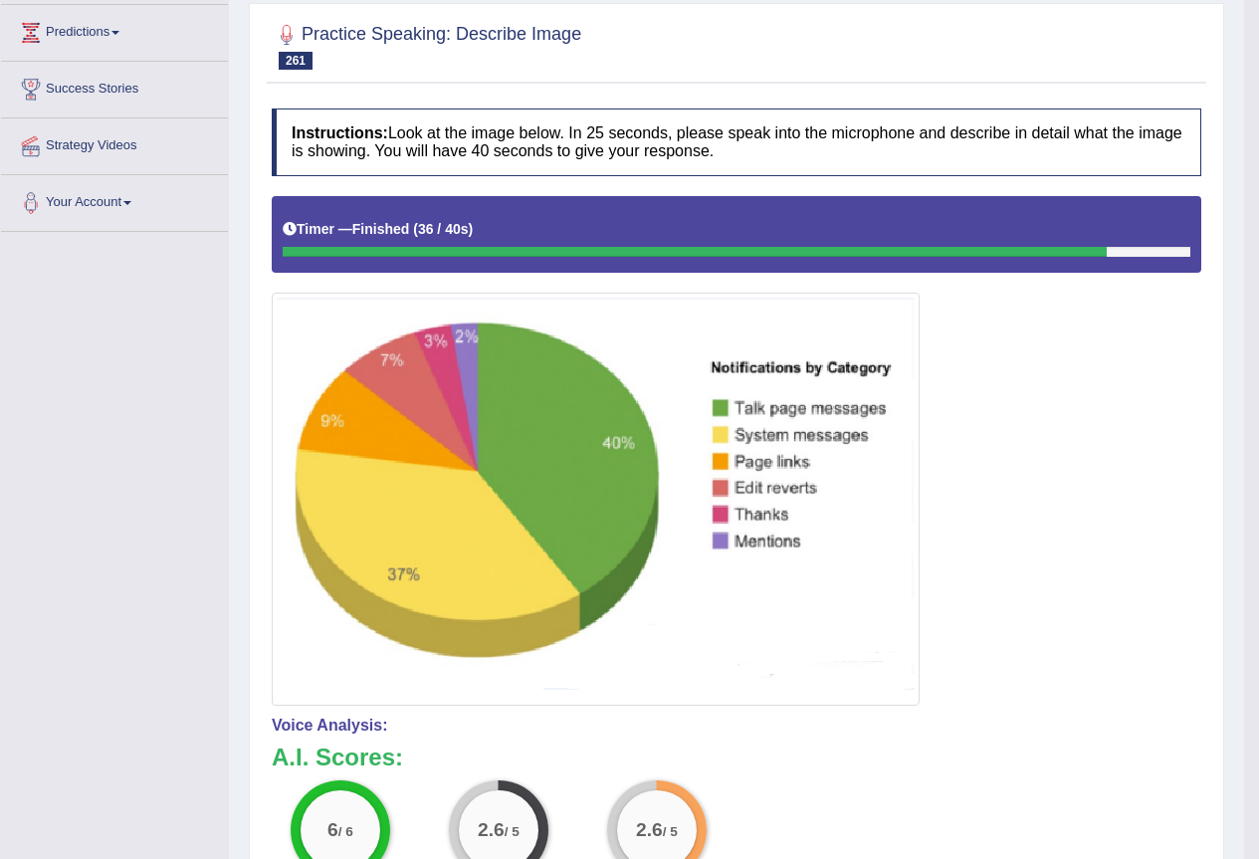
scroll to position [0, 0]
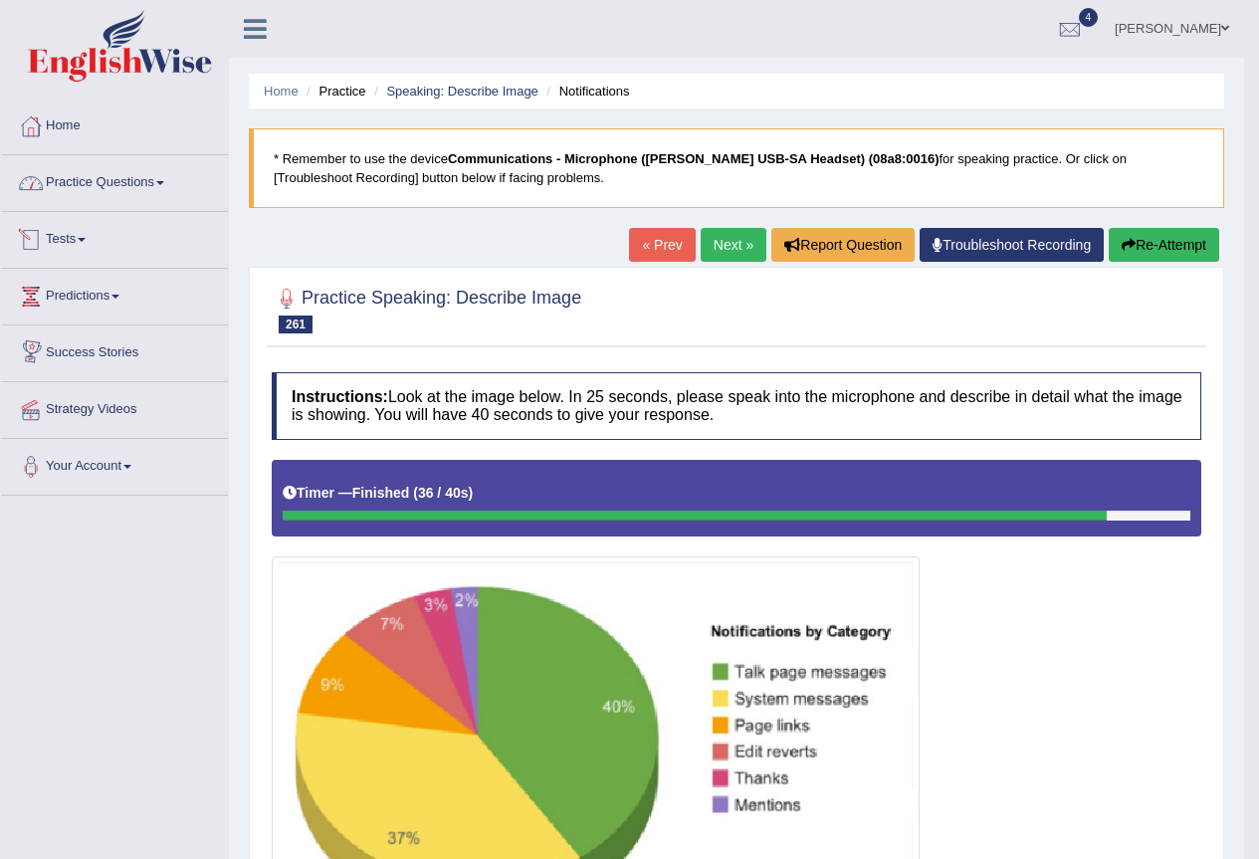
click at [119, 184] on link "Practice Questions" at bounding box center [114, 180] width 227 height 50
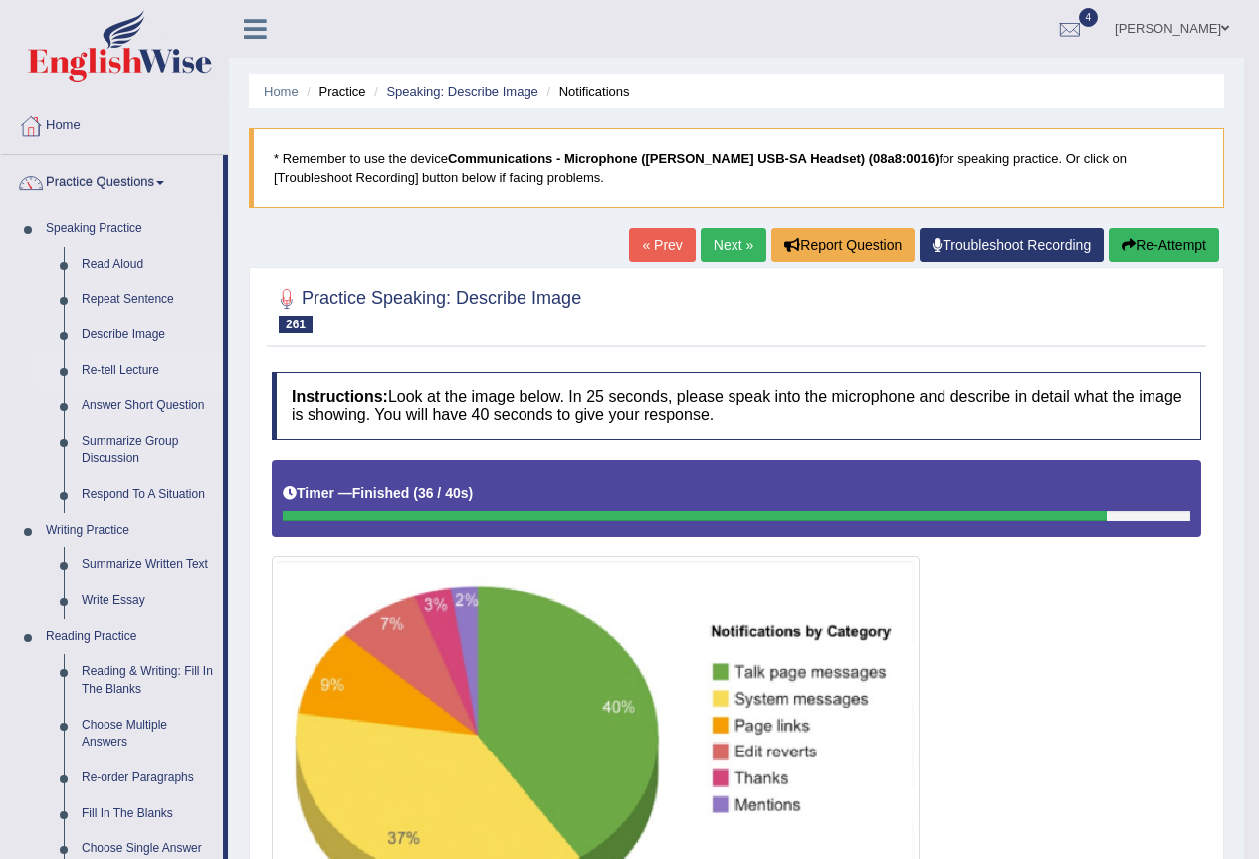
click at [128, 360] on link "Re-tell Lecture" at bounding box center [148, 371] width 150 height 36
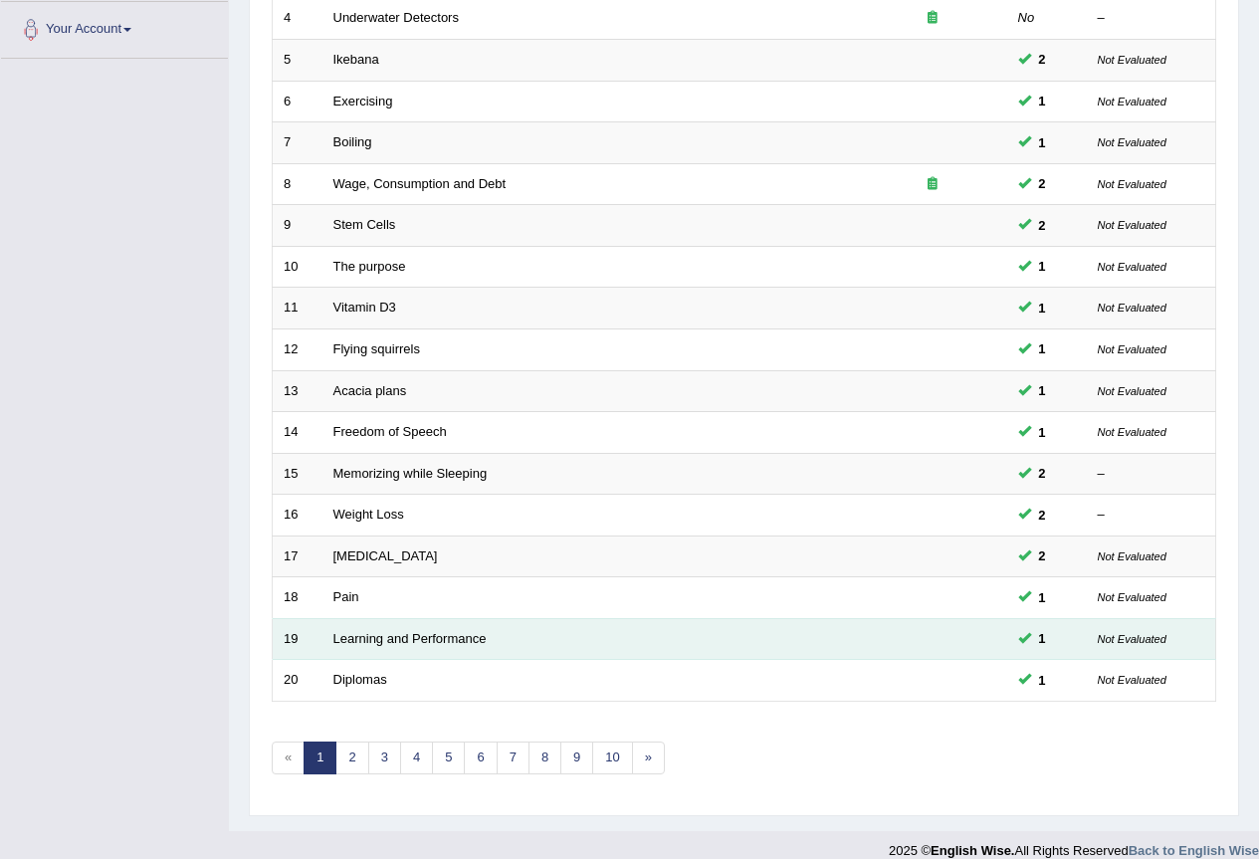
scroll to position [459, 0]
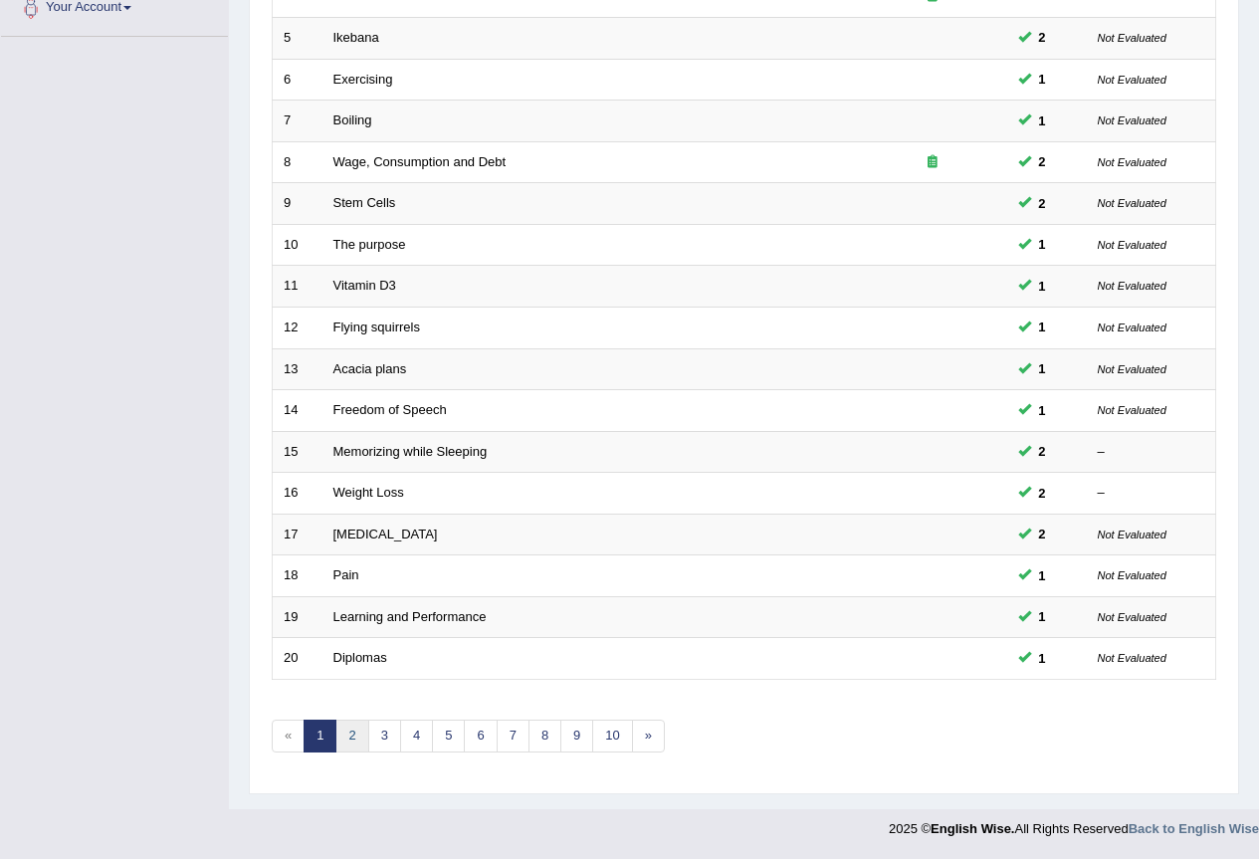
click at [342, 743] on link "2" at bounding box center [351, 736] width 33 height 33
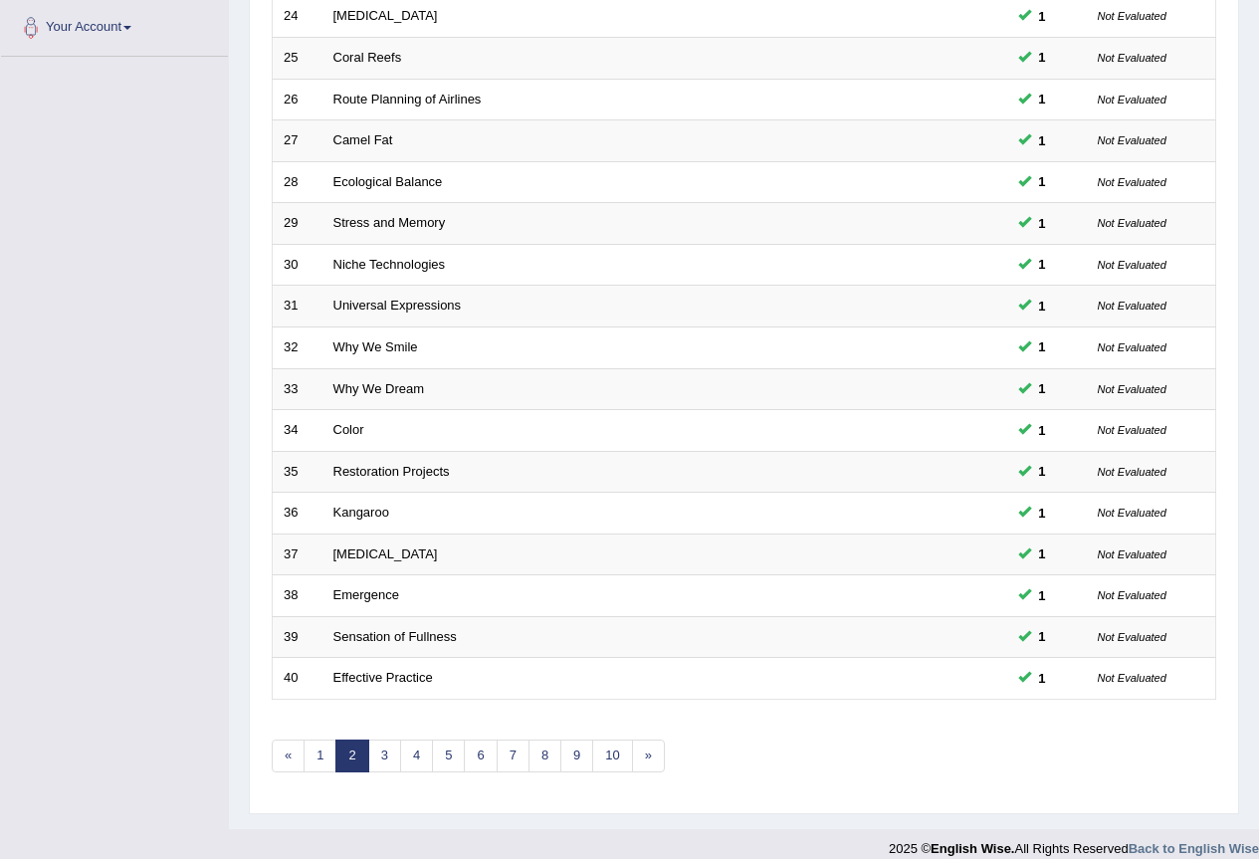
scroll to position [459, 0]
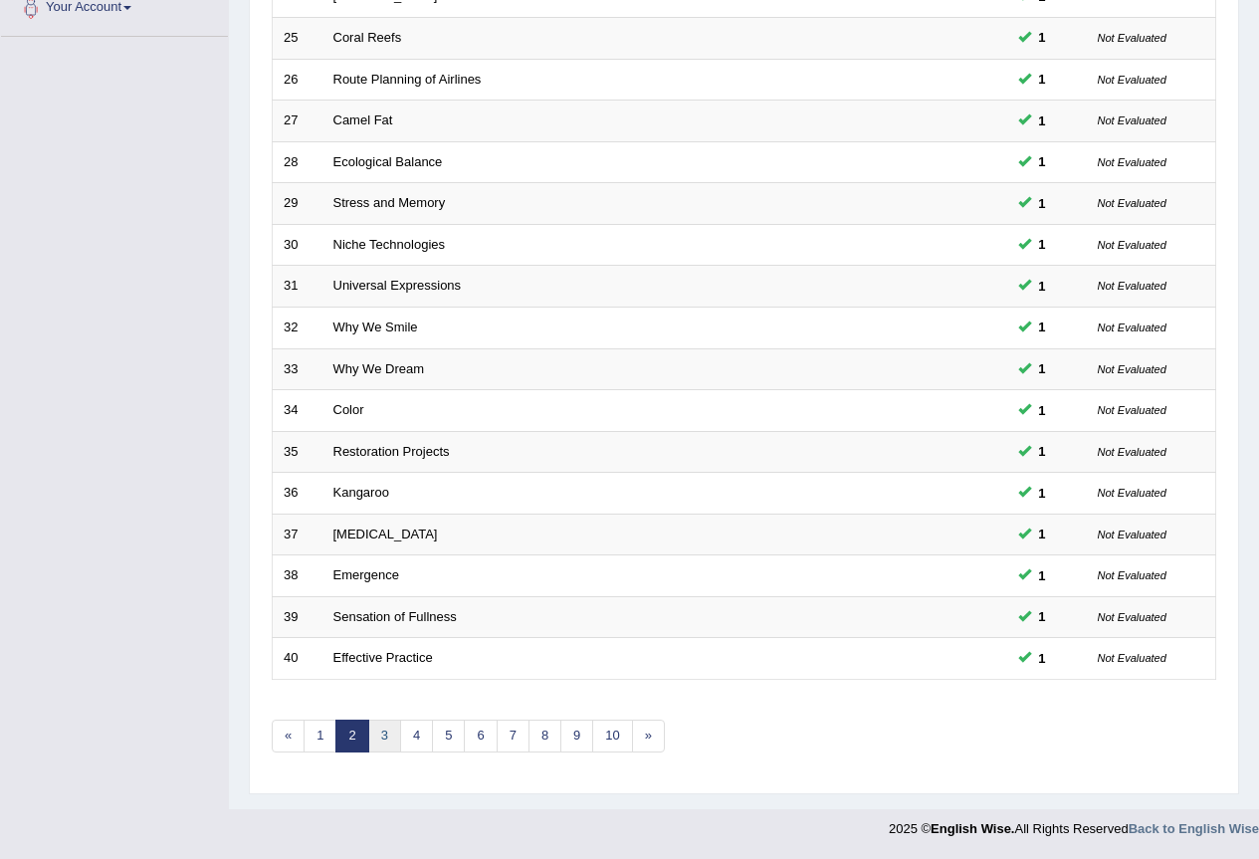
click at [384, 739] on link "3" at bounding box center [384, 736] width 33 height 33
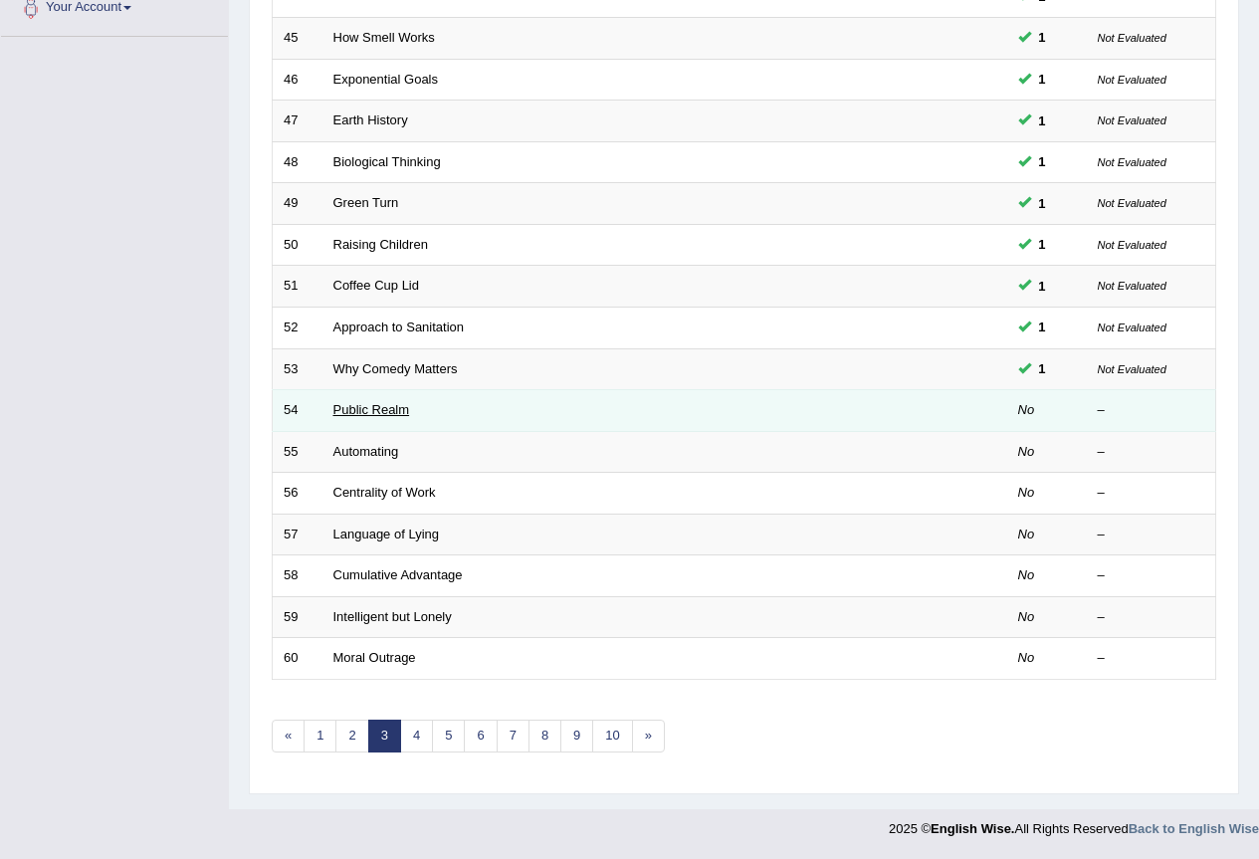
click at [376, 416] on link "Public Realm" at bounding box center [371, 409] width 77 height 15
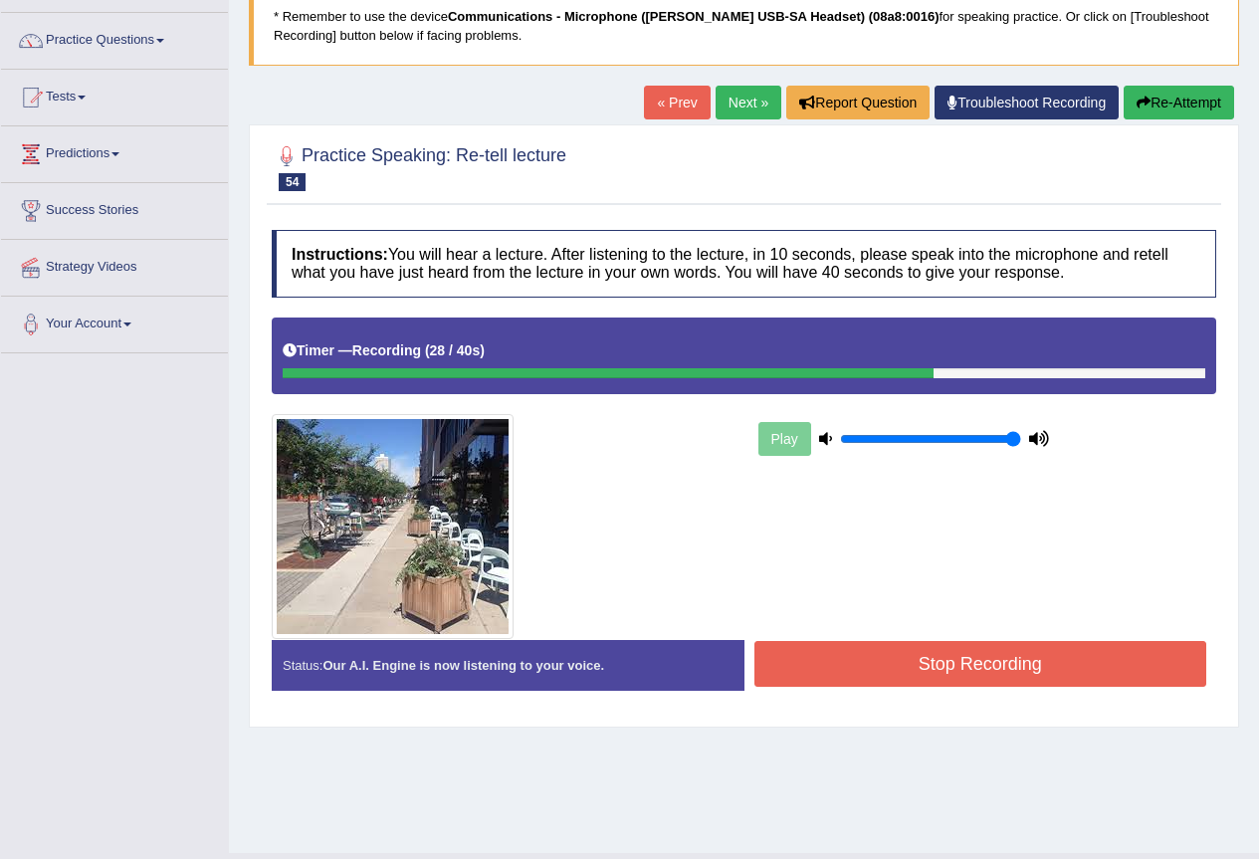
scroll to position [54, 0]
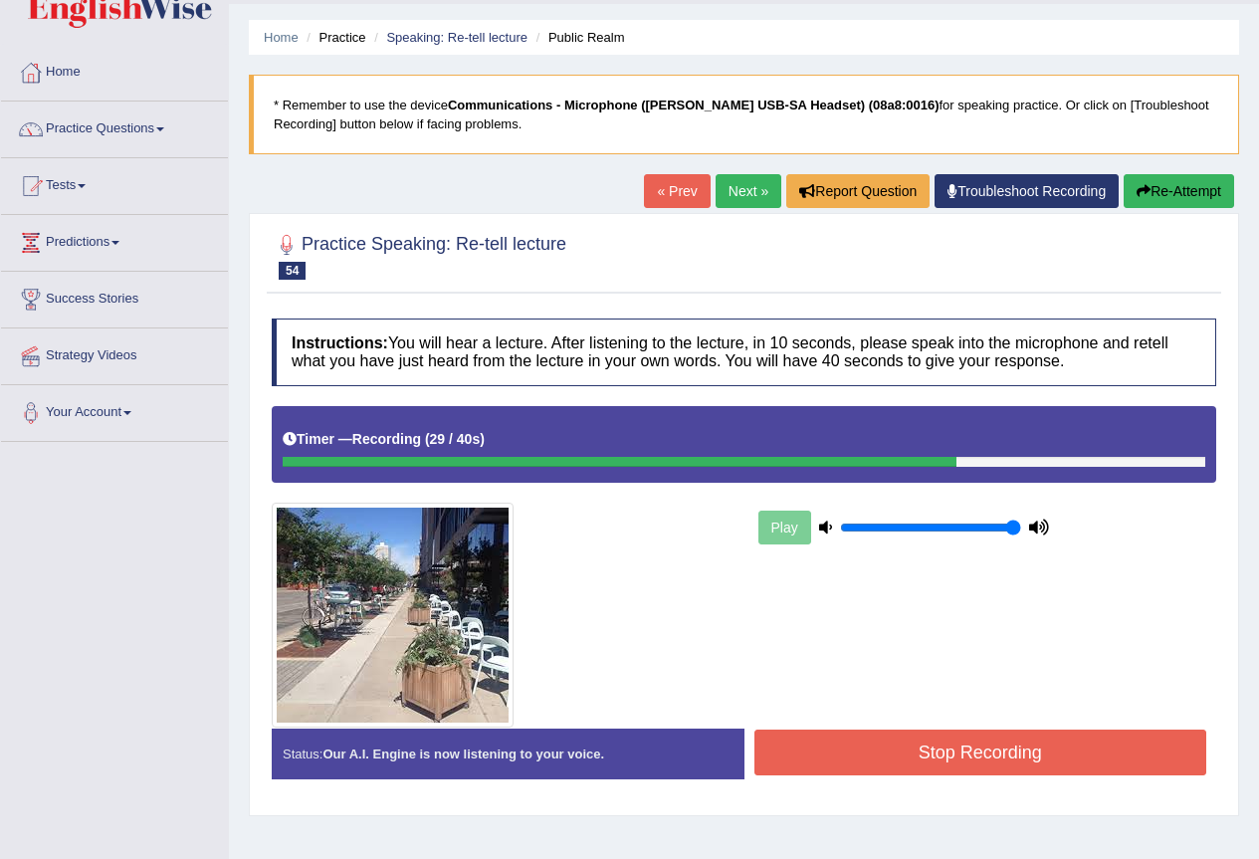
click at [906, 772] on button "Stop Recording" at bounding box center [981, 753] width 453 height 46
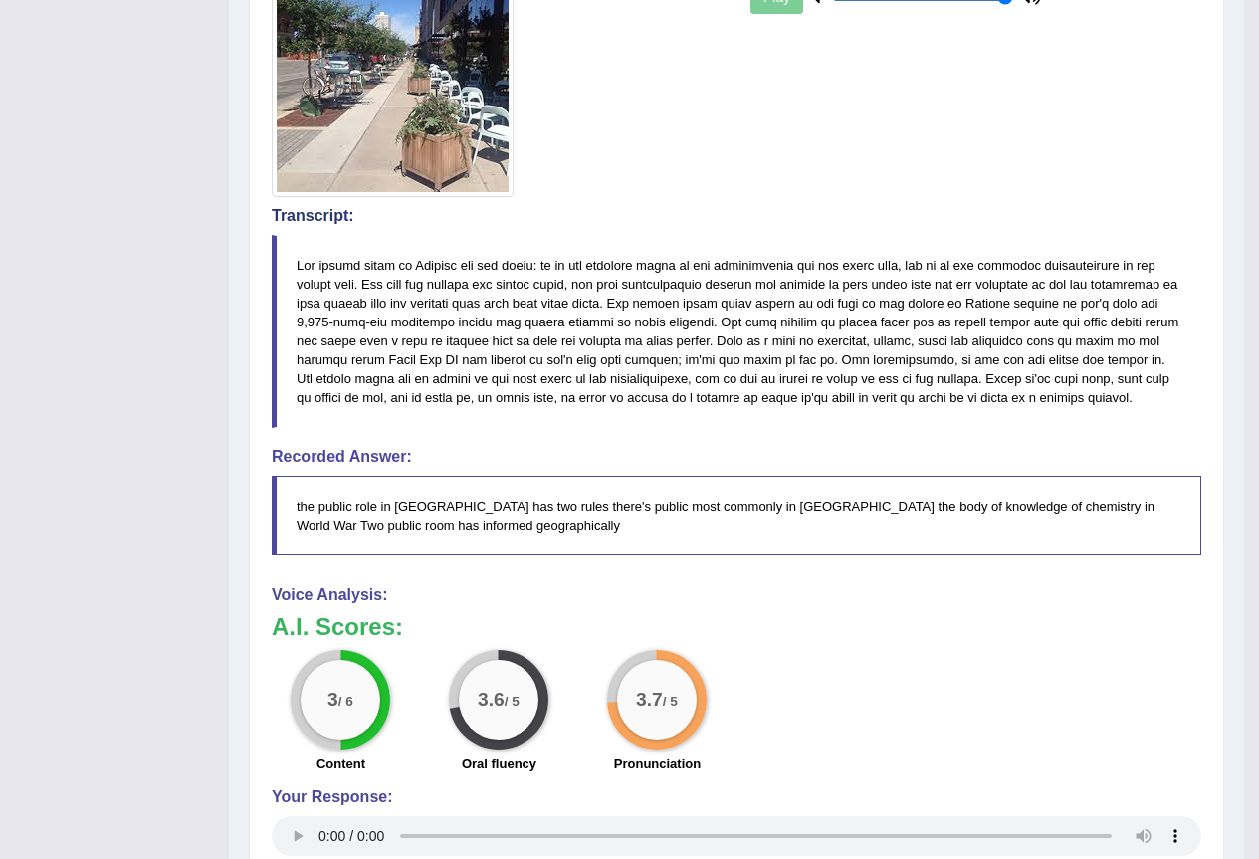
scroll to position [186, 0]
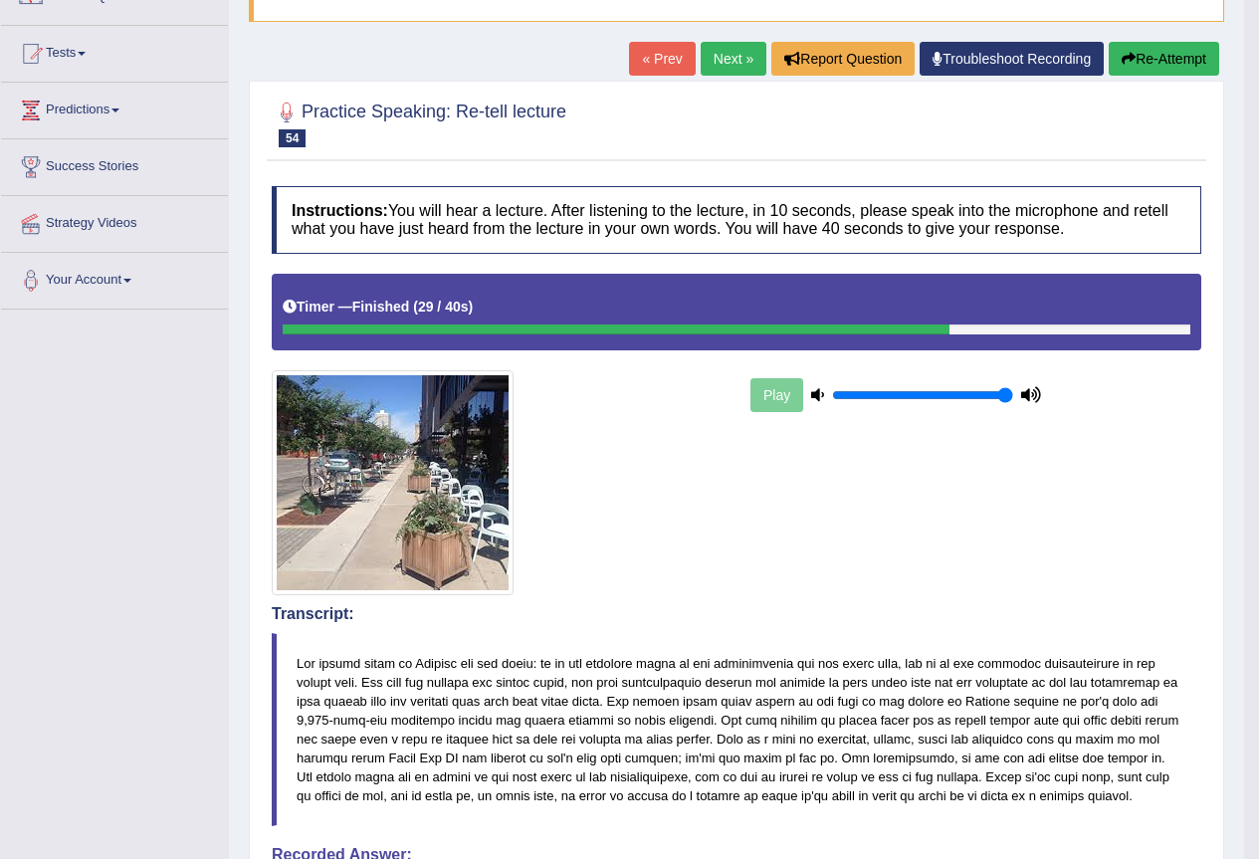
click at [741, 55] on link "Next »" at bounding box center [734, 59] width 66 height 34
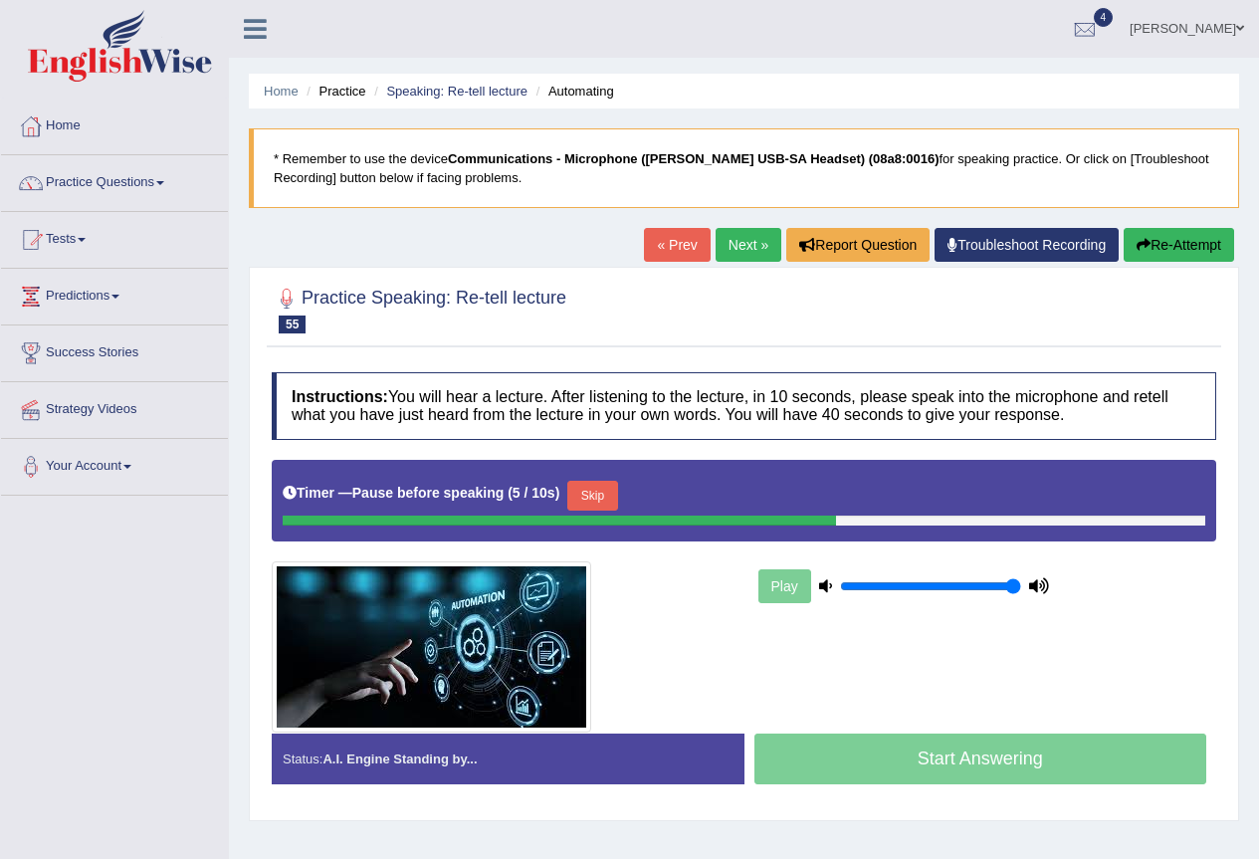
drag, startPoint x: 533, startPoint y: 407, endPoint x: 642, endPoint y: 533, distance: 166.5
click at [558, 443] on div "Instructions: You will hear a lecture. After listening to the lecture, in 10 se…" at bounding box center [744, 585] width 955 height 447
click at [615, 494] on button "Skip" at bounding box center [592, 496] width 50 height 30
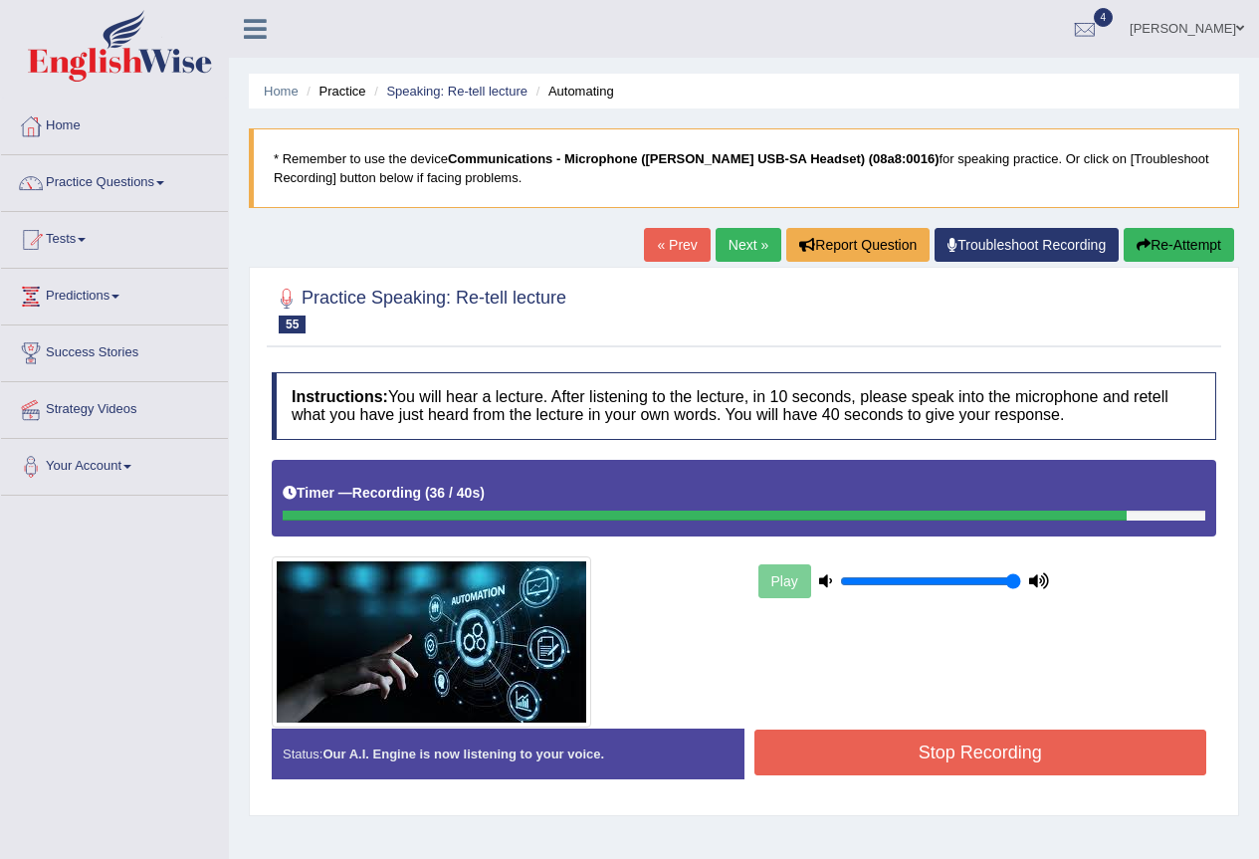
click at [1065, 757] on button "Stop Recording" at bounding box center [981, 753] width 453 height 46
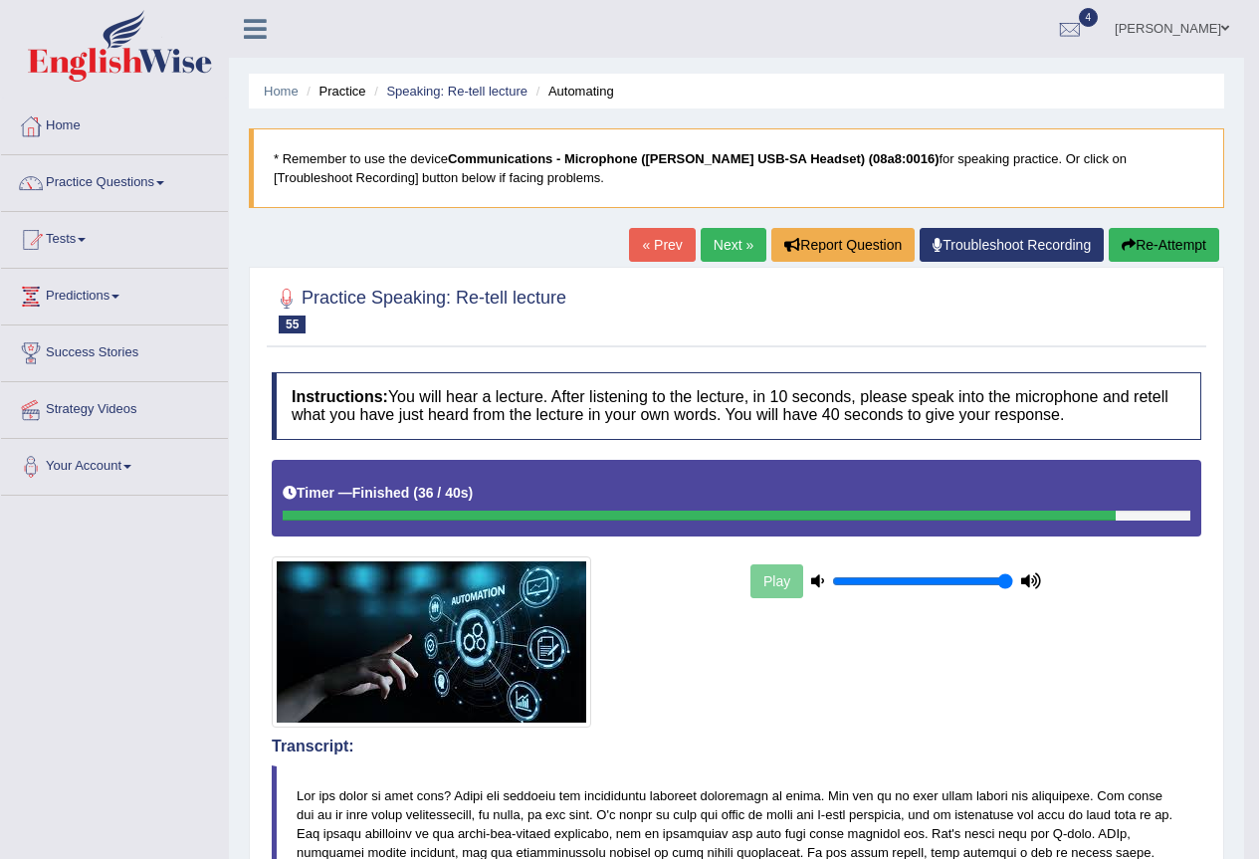
click at [721, 238] on link "Next »" at bounding box center [734, 245] width 66 height 34
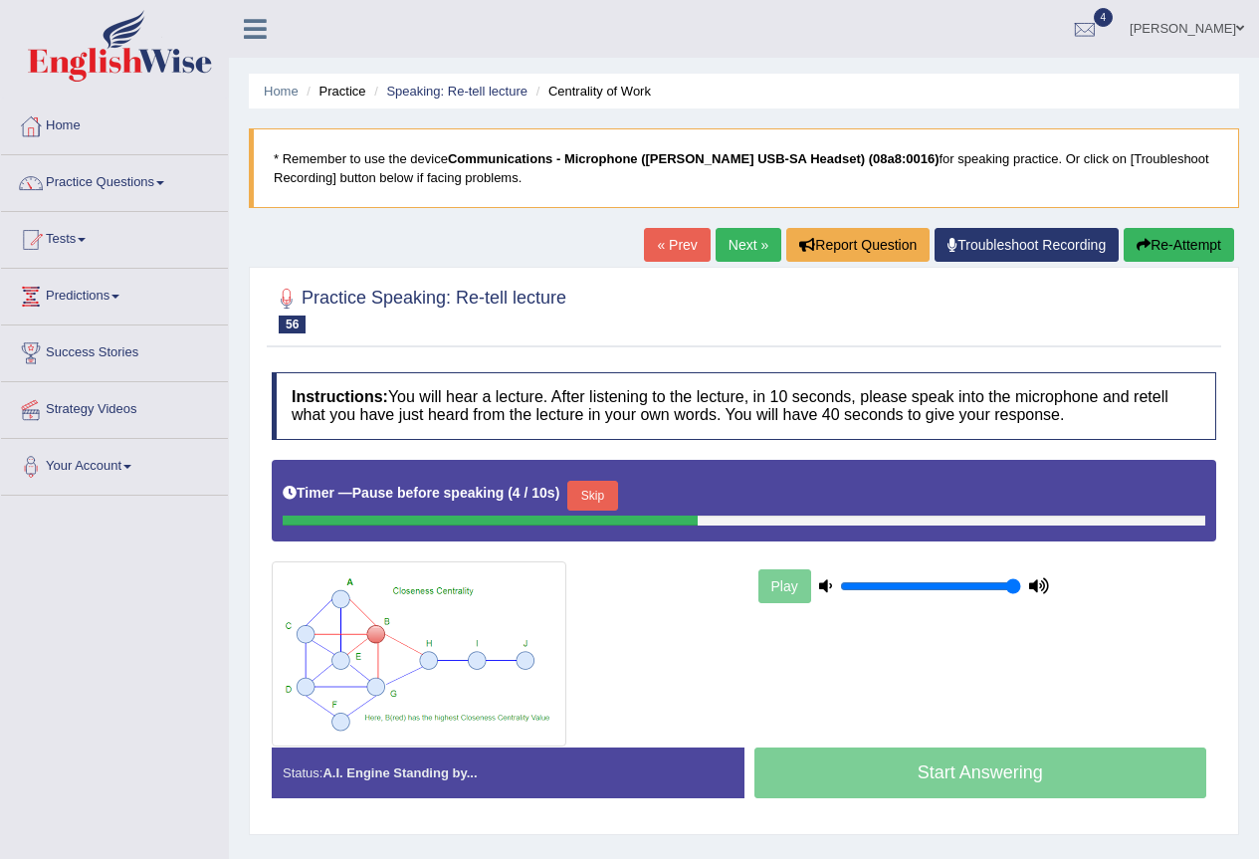
click at [597, 491] on button "Skip" at bounding box center [592, 496] width 50 height 30
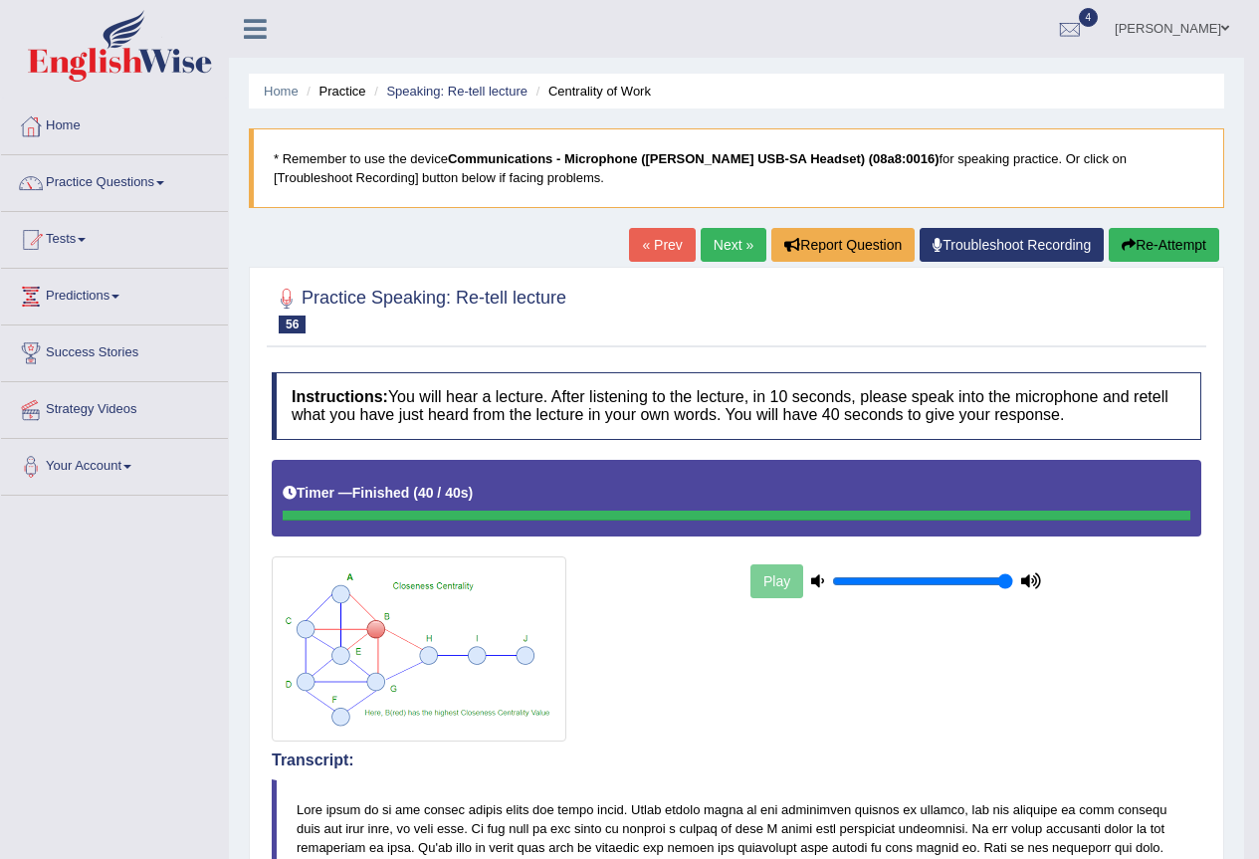
click at [701, 245] on link "Next »" at bounding box center [734, 245] width 66 height 34
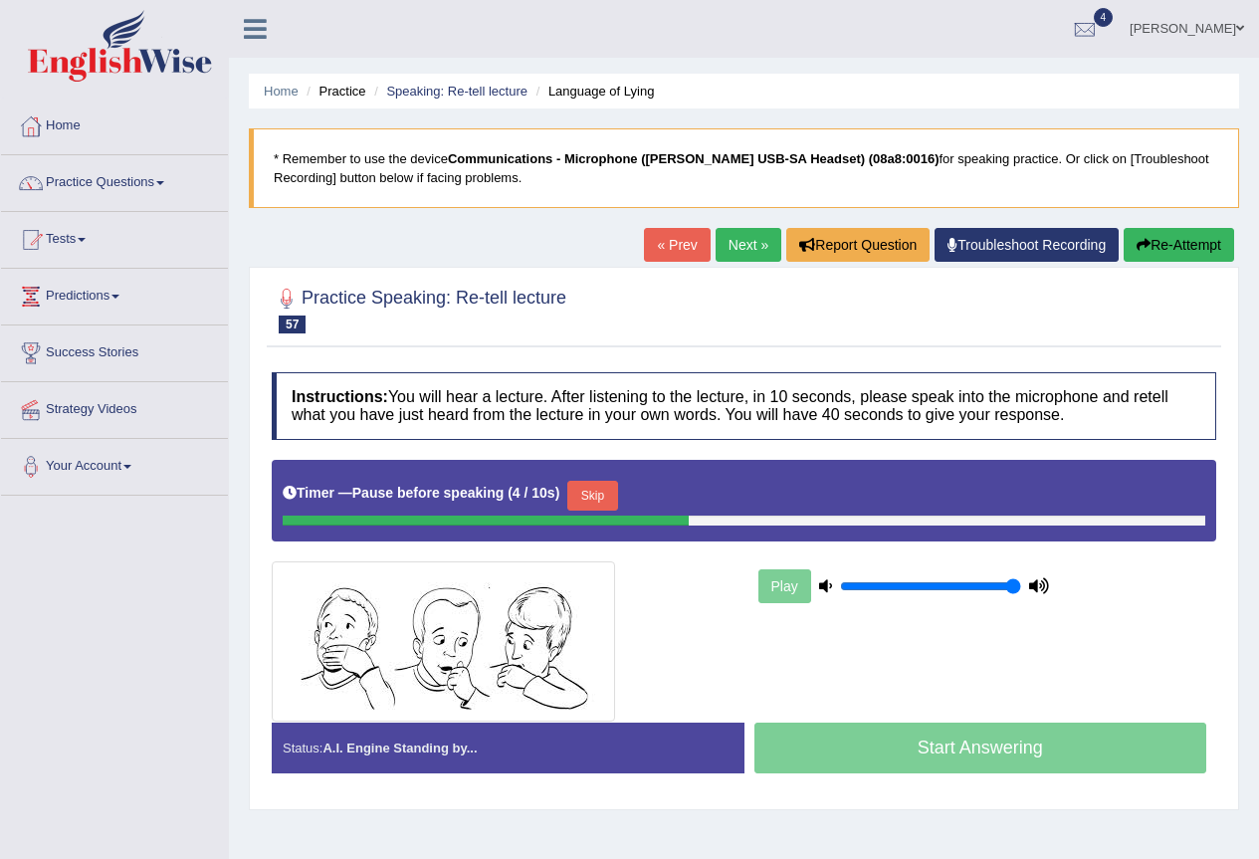
click at [617, 498] on button "Skip" at bounding box center [592, 496] width 50 height 30
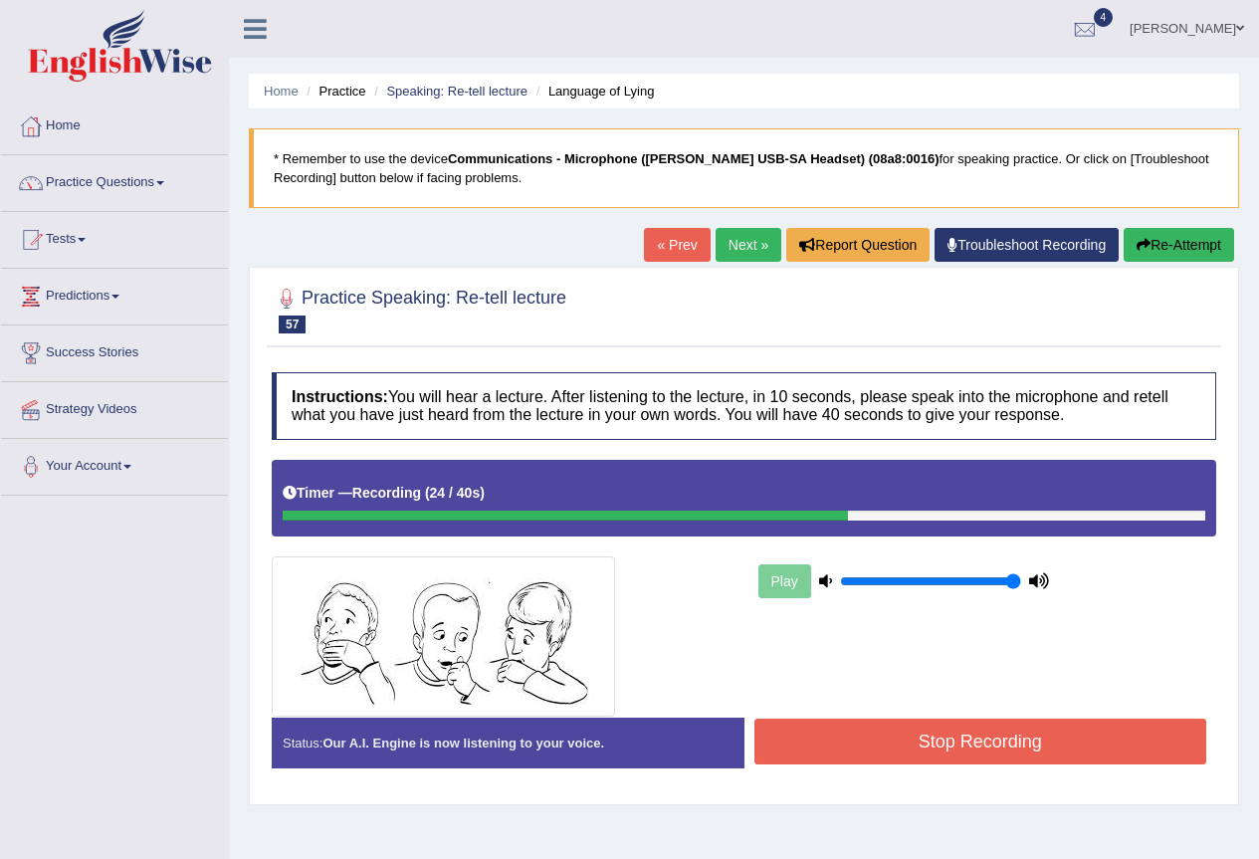
click at [932, 725] on button "Stop Recording" at bounding box center [981, 742] width 453 height 46
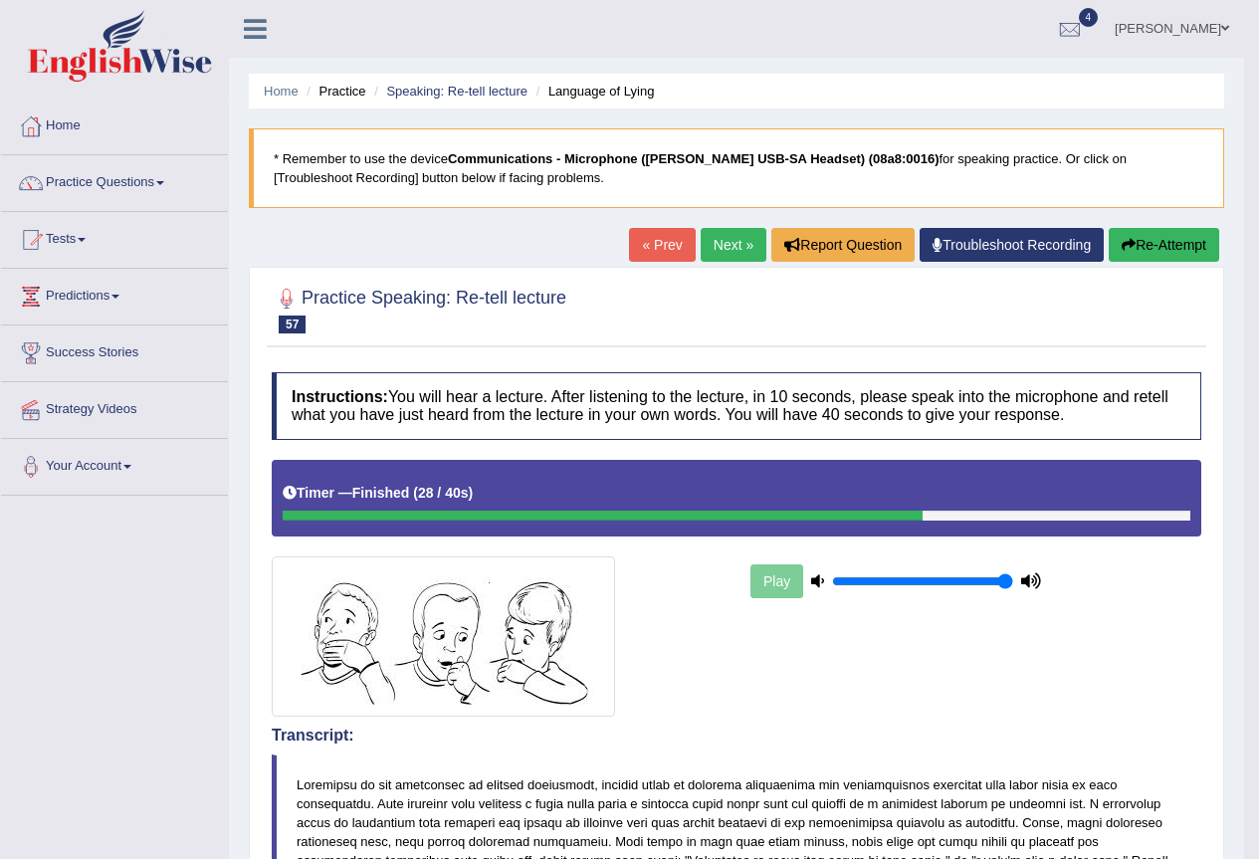
click at [733, 249] on link "Next »" at bounding box center [734, 245] width 66 height 34
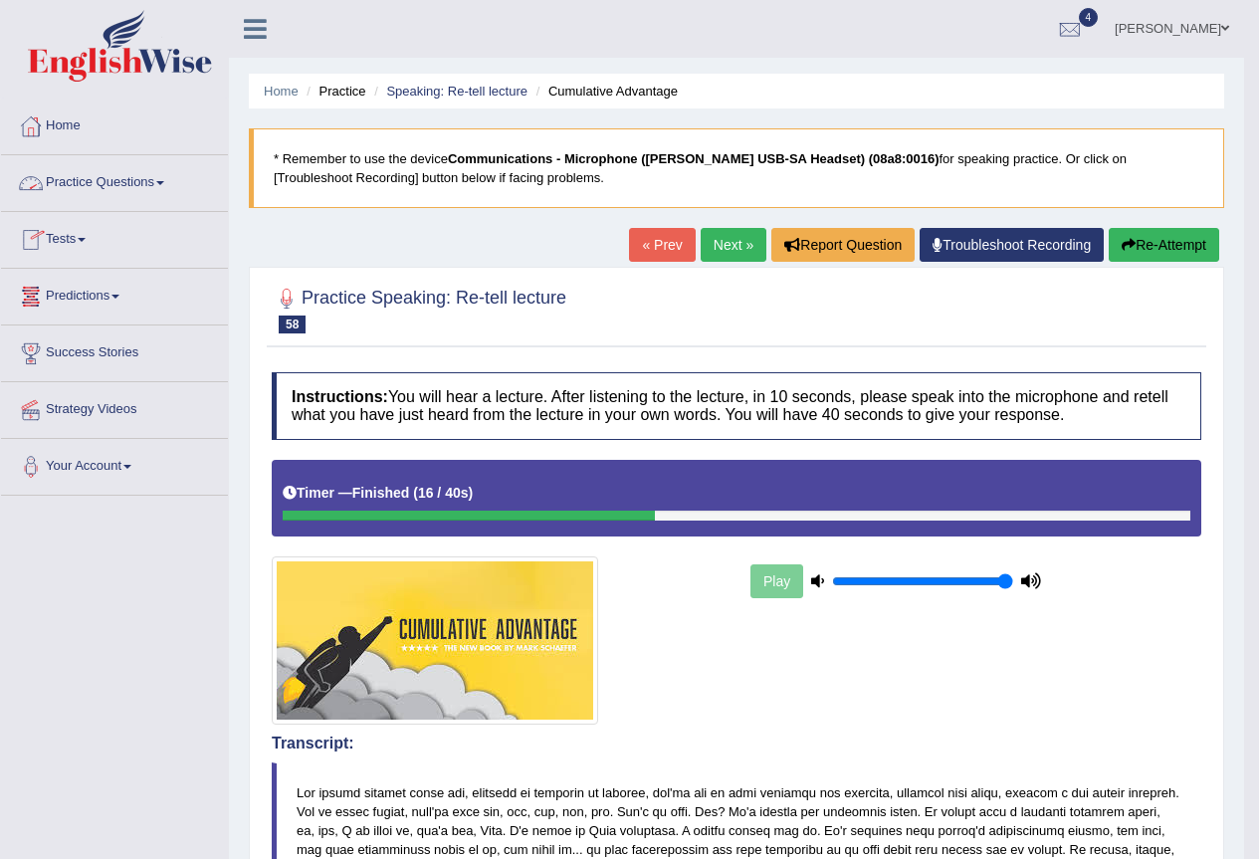
click at [150, 175] on link "Practice Questions" at bounding box center [114, 180] width 227 height 50
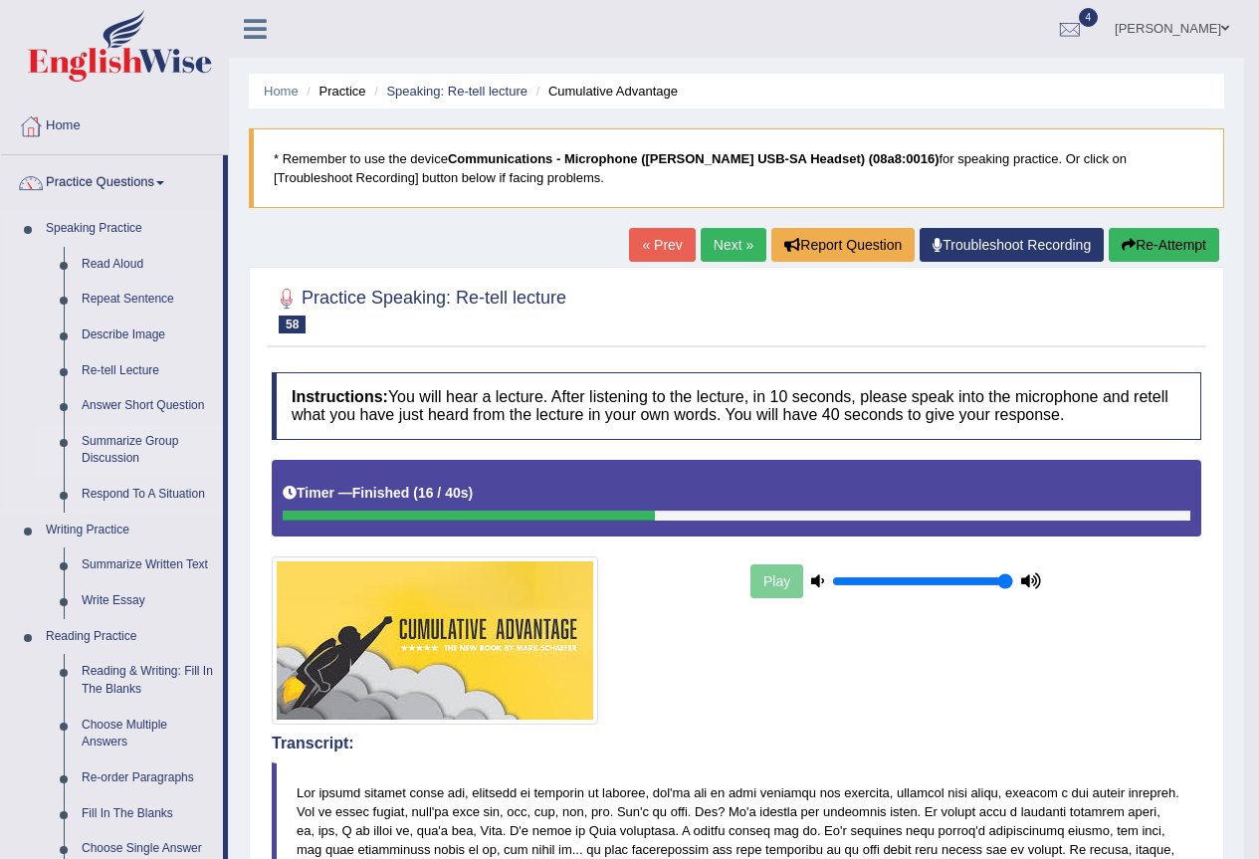
click at [142, 444] on link "Summarize Group Discussion" at bounding box center [148, 450] width 150 height 53
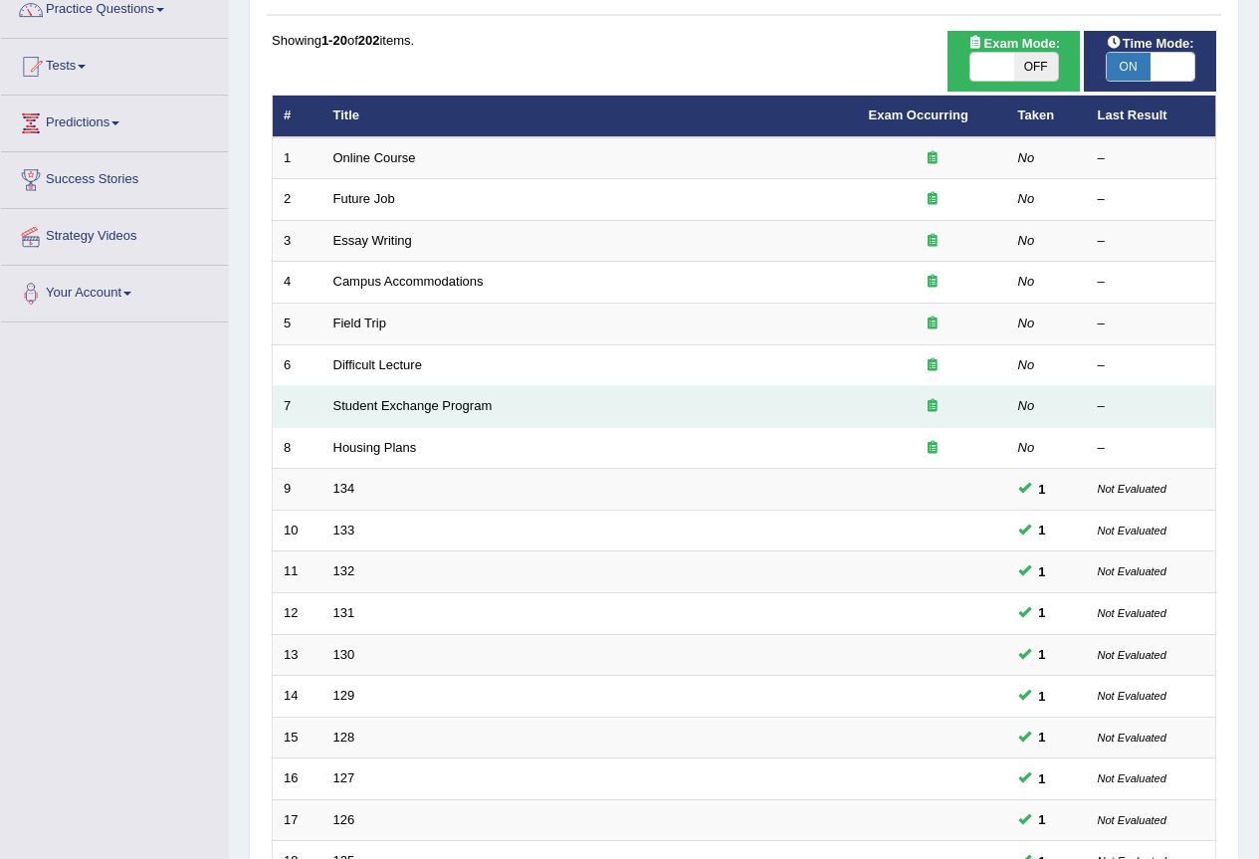
scroll to position [459, 0]
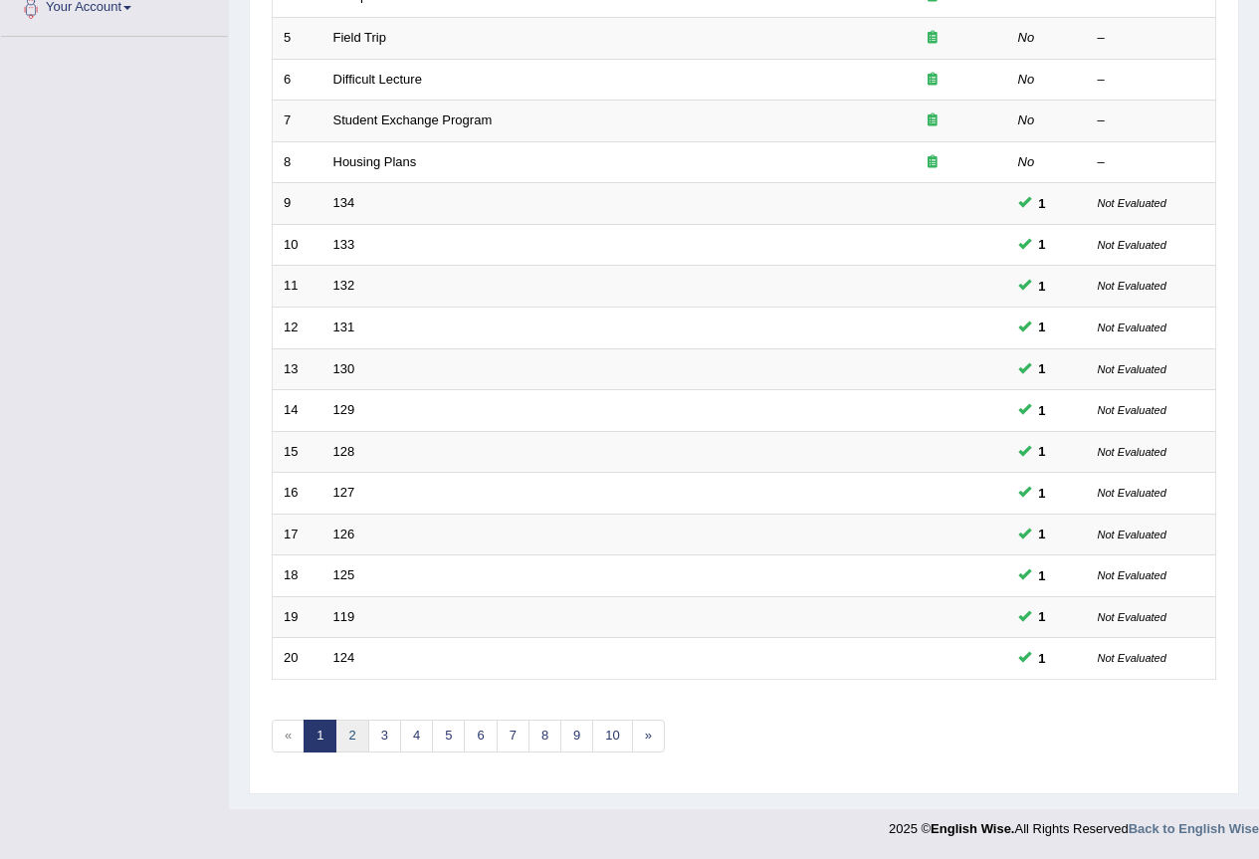
click at [345, 743] on link "2" at bounding box center [351, 736] width 33 height 33
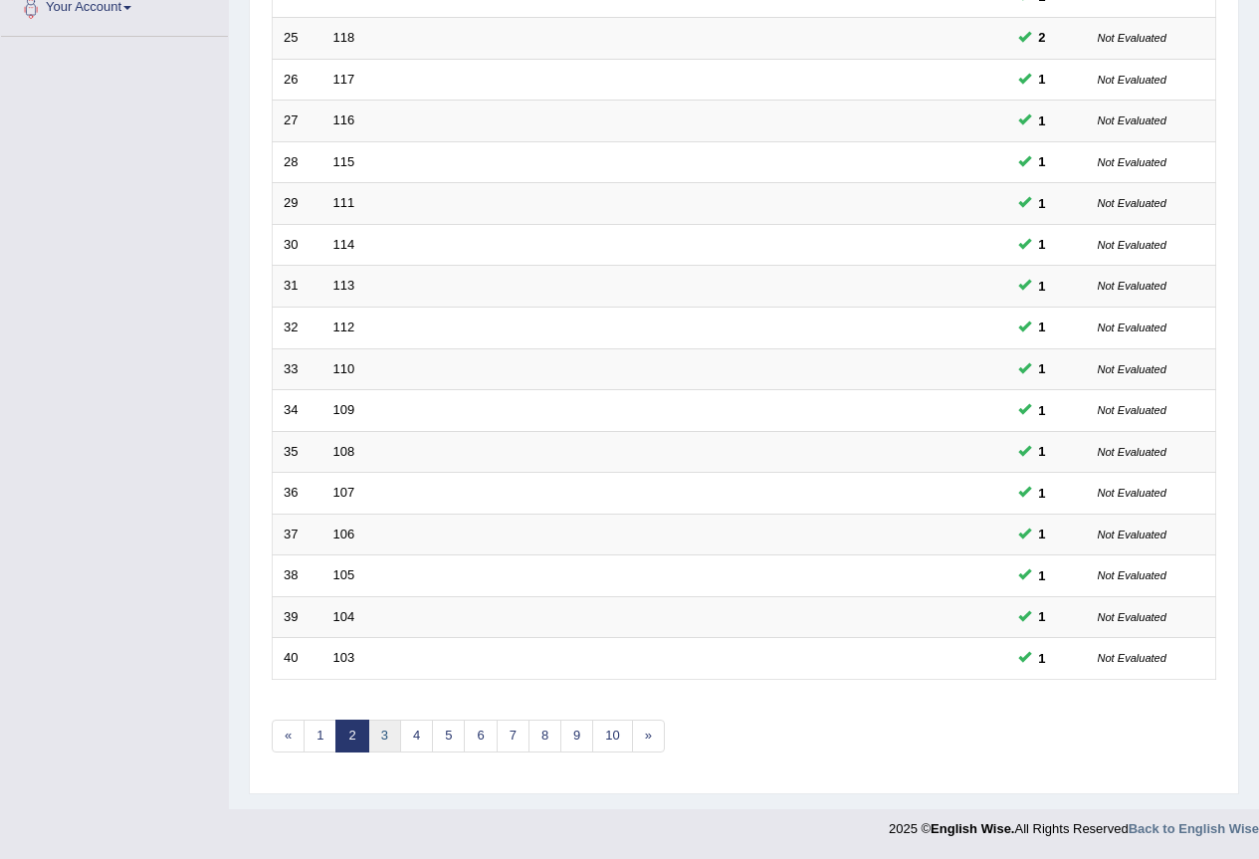
click at [383, 737] on link "3" at bounding box center [384, 736] width 33 height 33
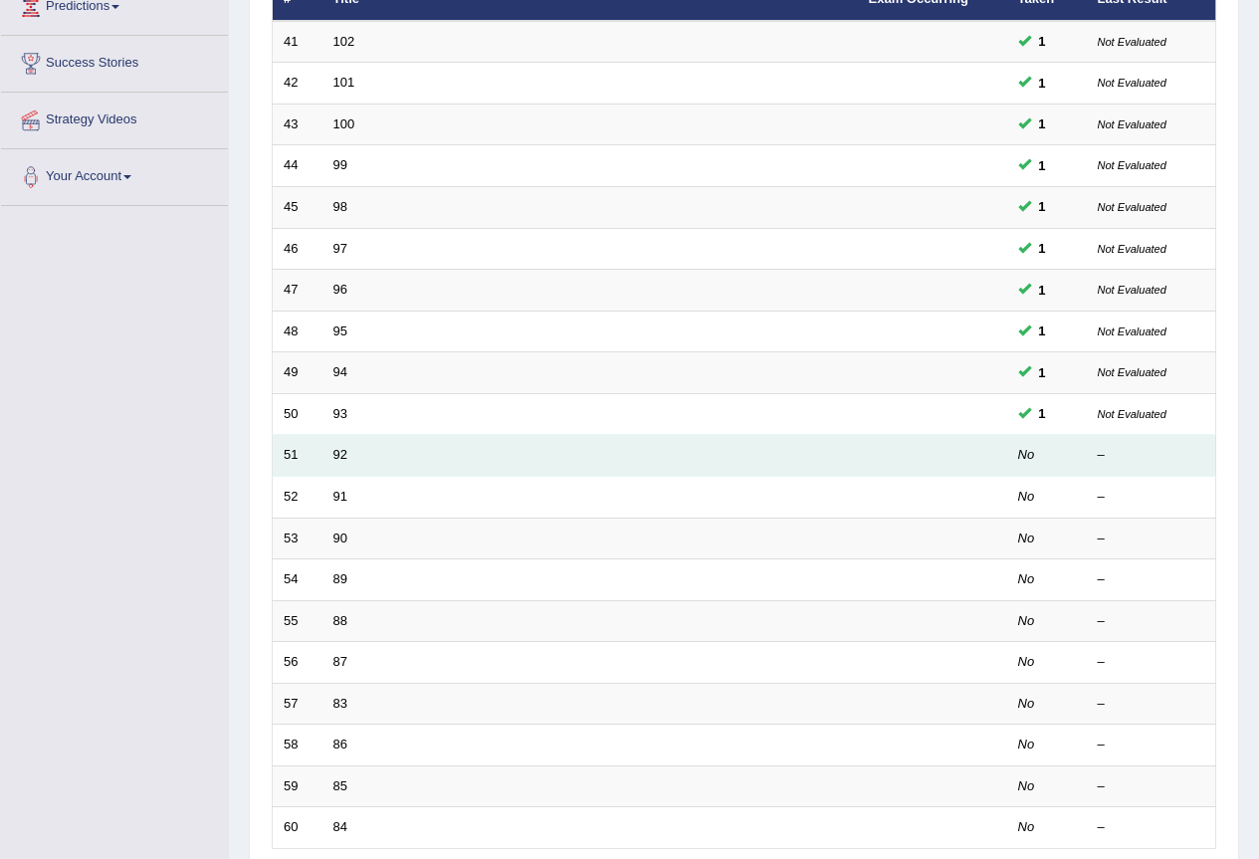
scroll to position [327, 0]
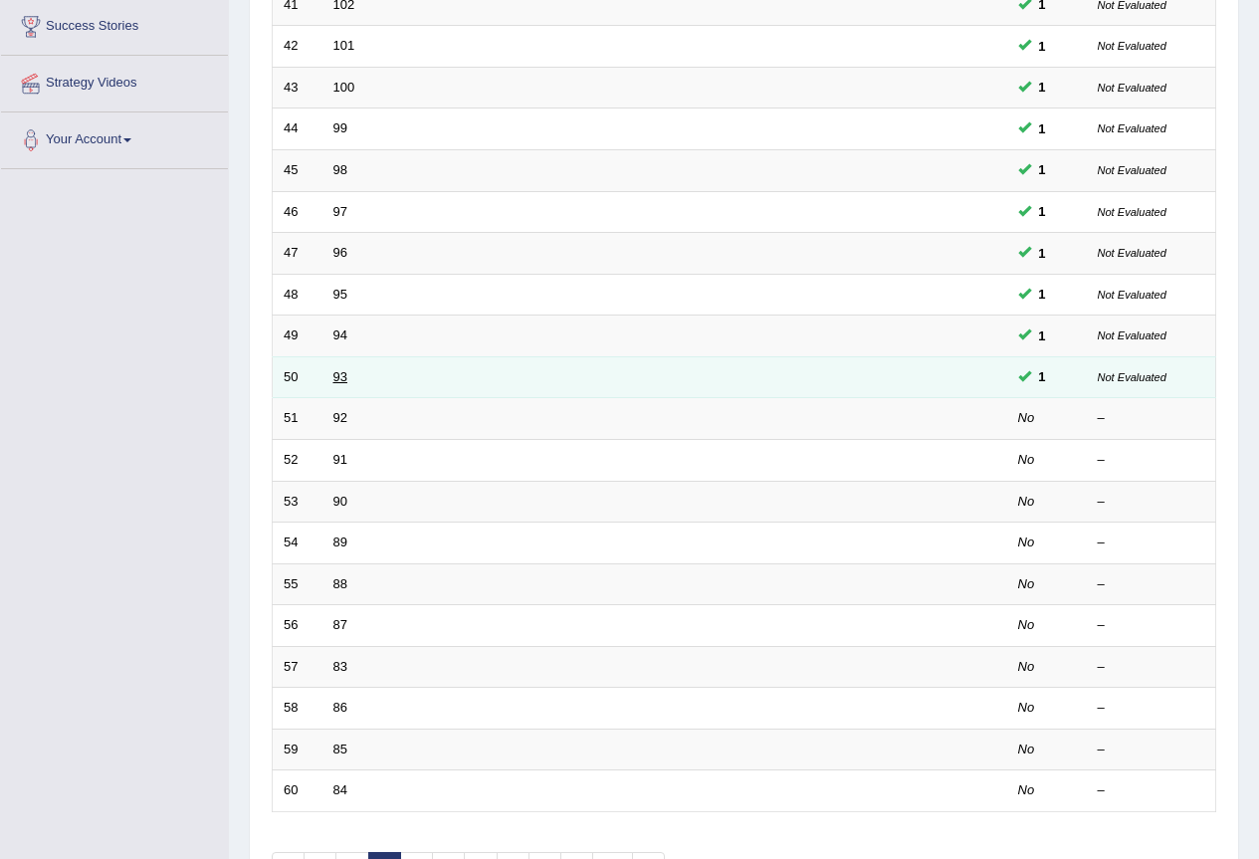
click at [345, 371] on link "93" at bounding box center [340, 376] width 14 height 15
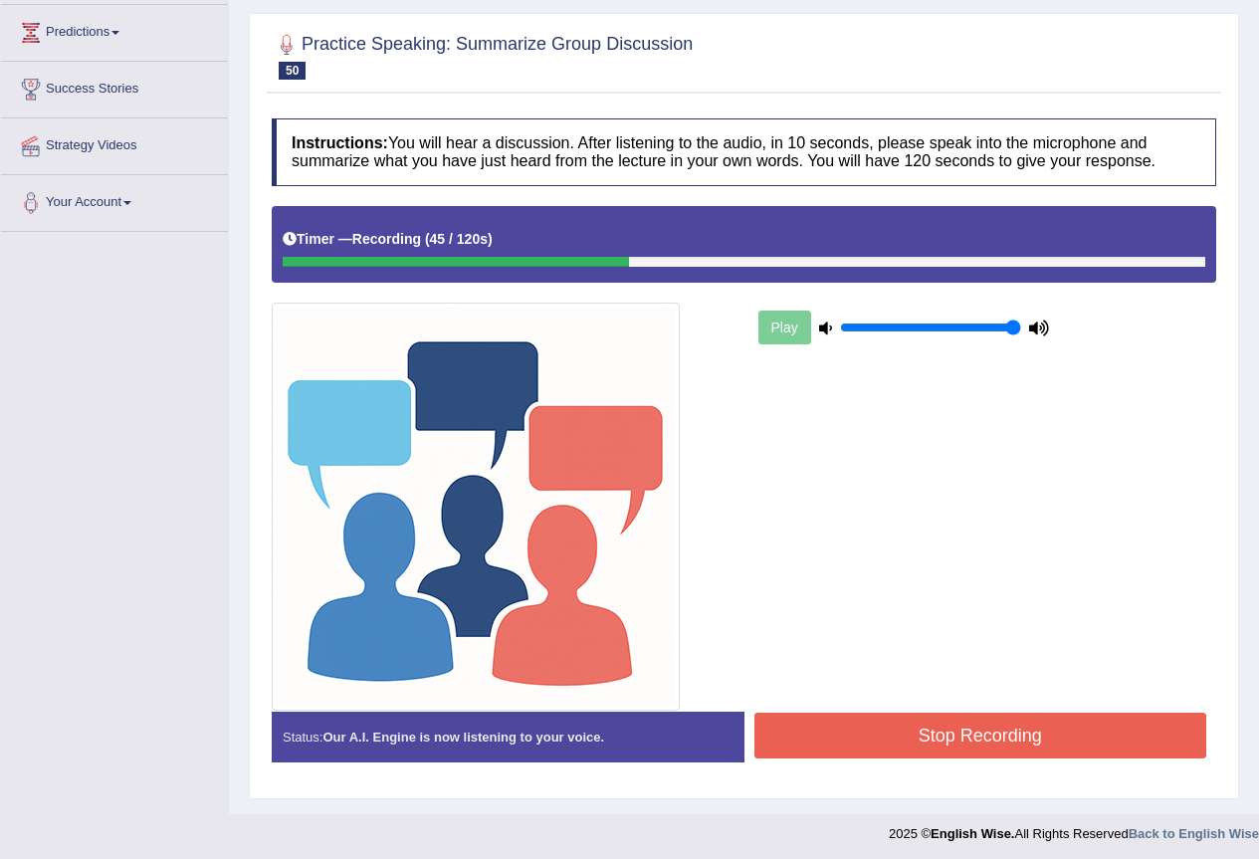
scroll to position [269, 0]
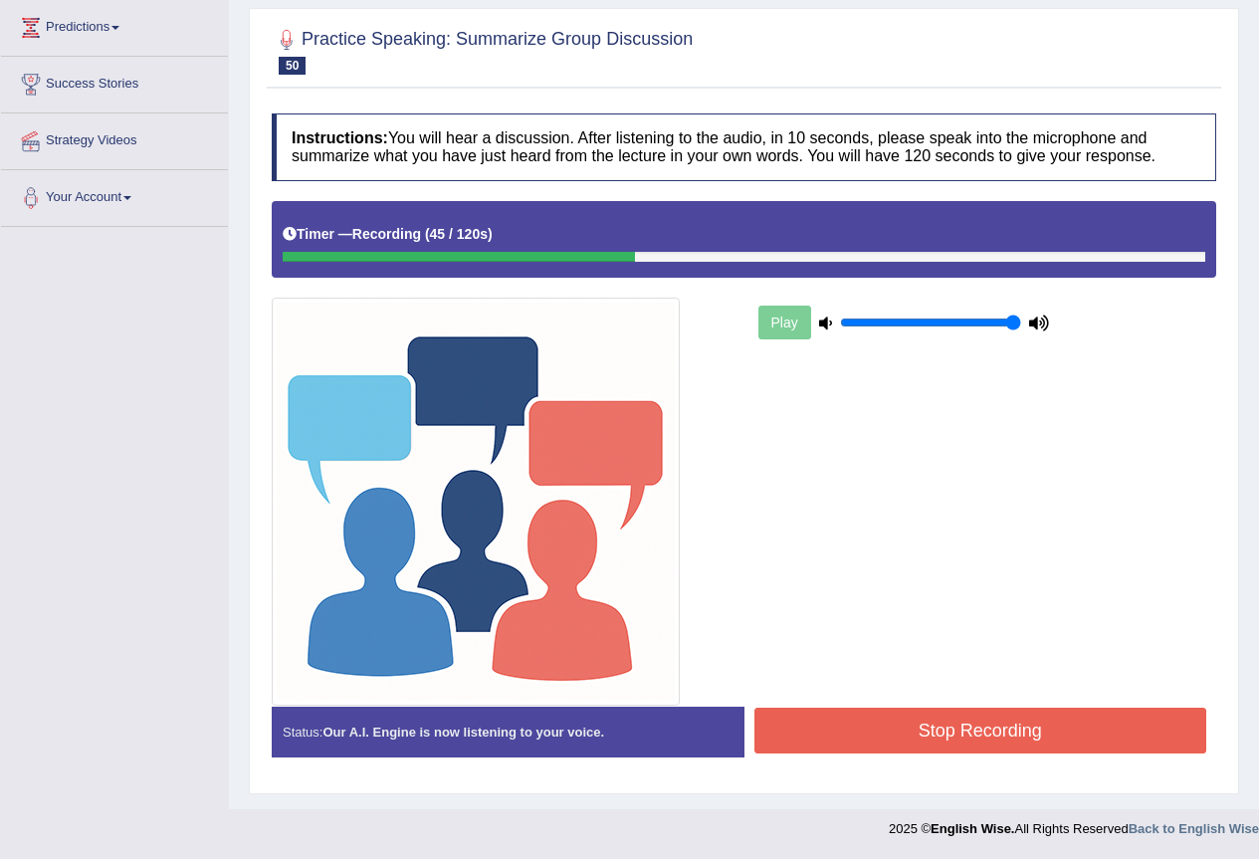
click at [1087, 725] on button "Stop Recording" at bounding box center [981, 731] width 453 height 46
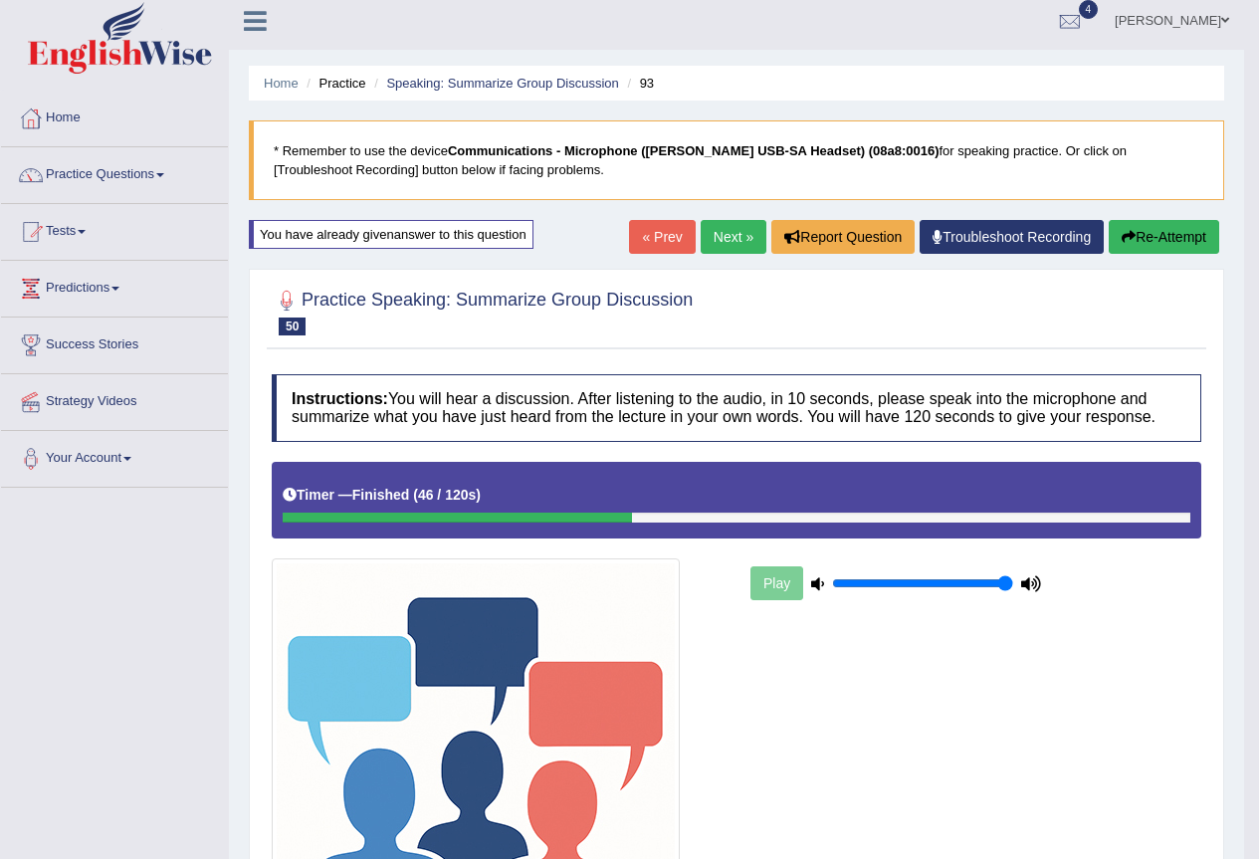
scroll to position [3, 0]
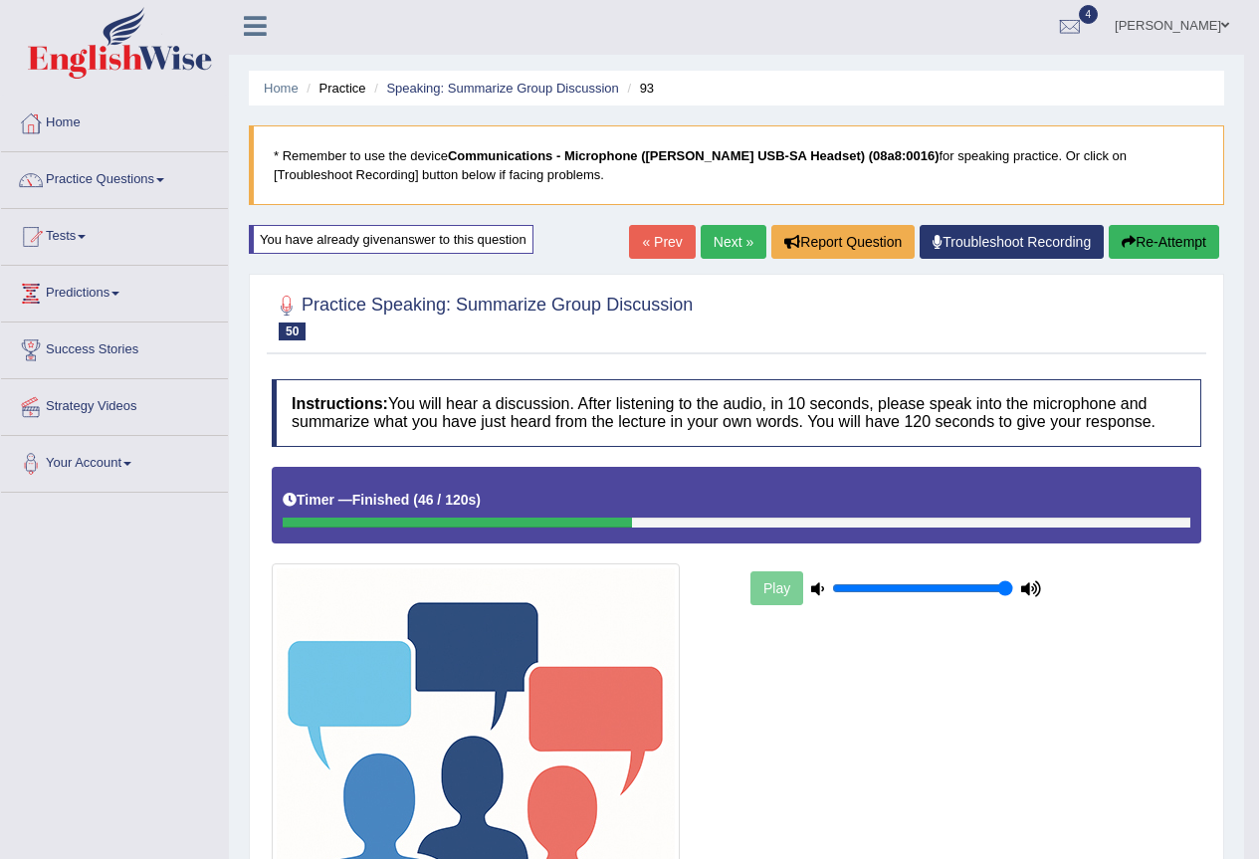
click at [716, 239] on link "Next »" at bounding box center [734, 242] width 66 height 34
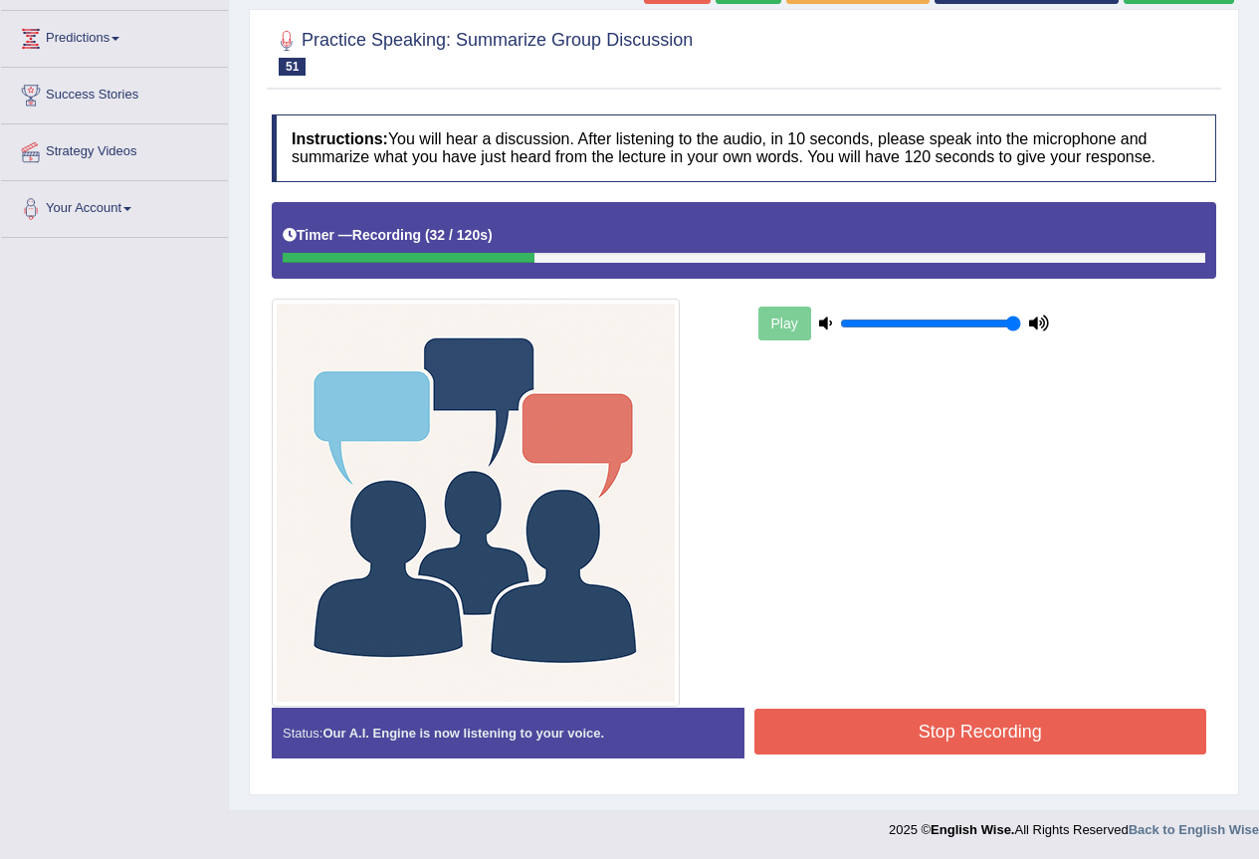
scroll to position [259, 0]
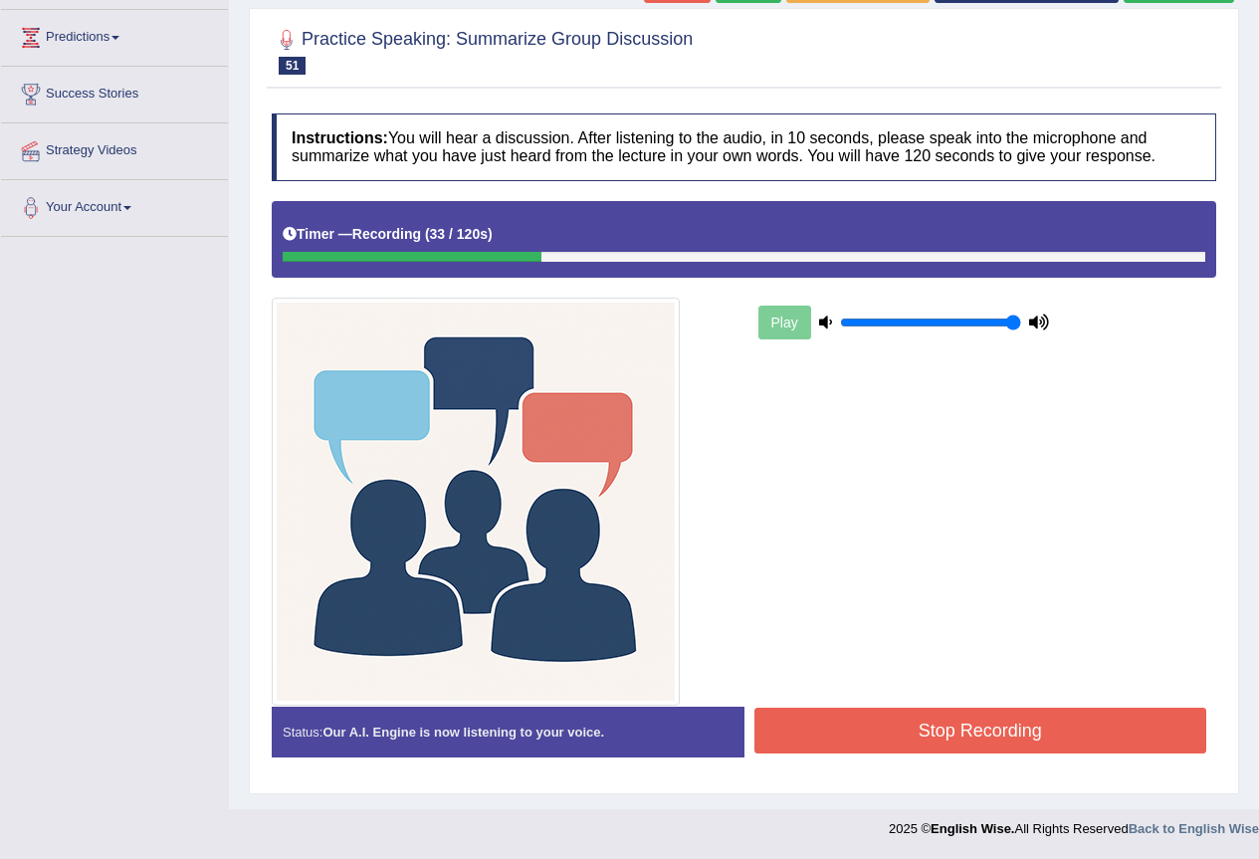
click at [898, 727] on button "Stop Recording" at bounding box center [981, 731] width 453 height 46
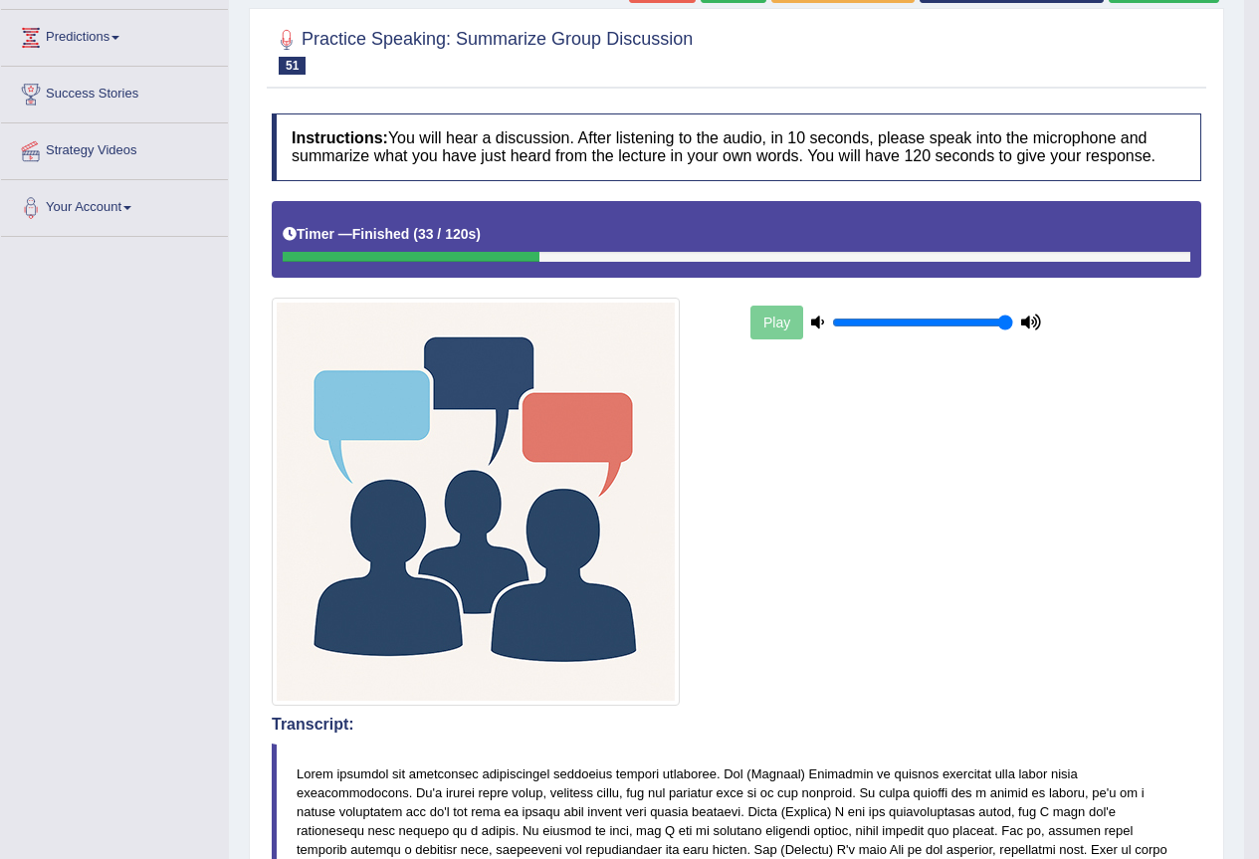
scroll to position [126, 0]
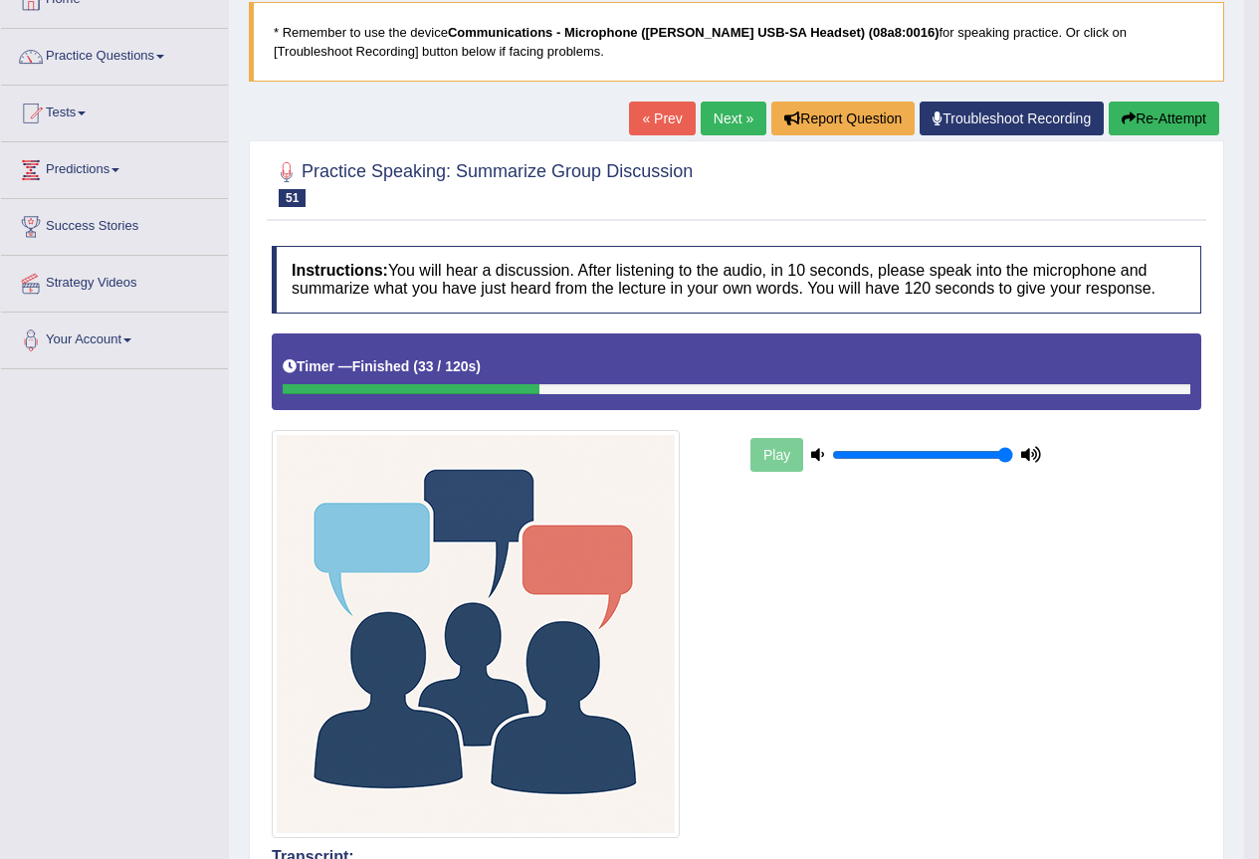
click at [741, 128] on link "Next »" at bounding box center [734, 119] width 66 height 34
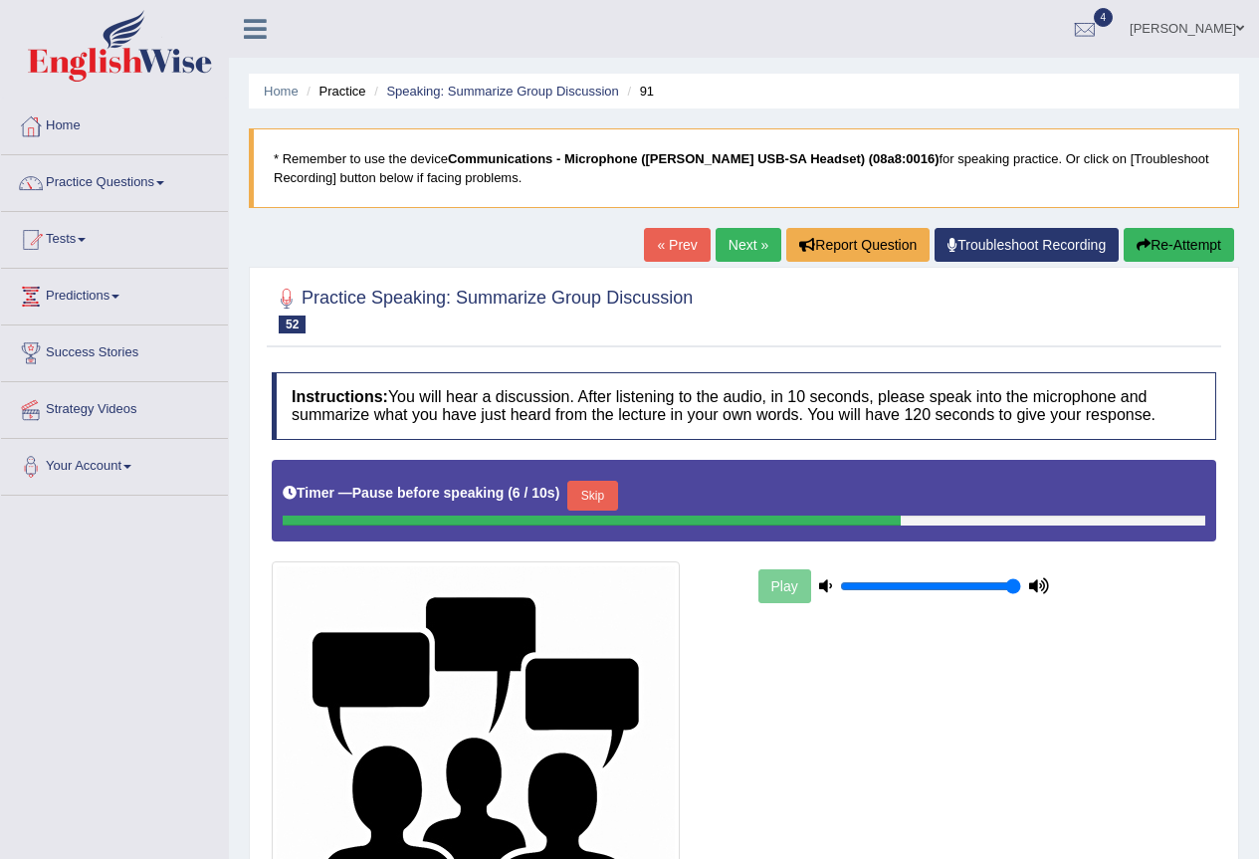
click at [614, 490] on button "Skip" at bounding box center [592, 496] width 50 height 30
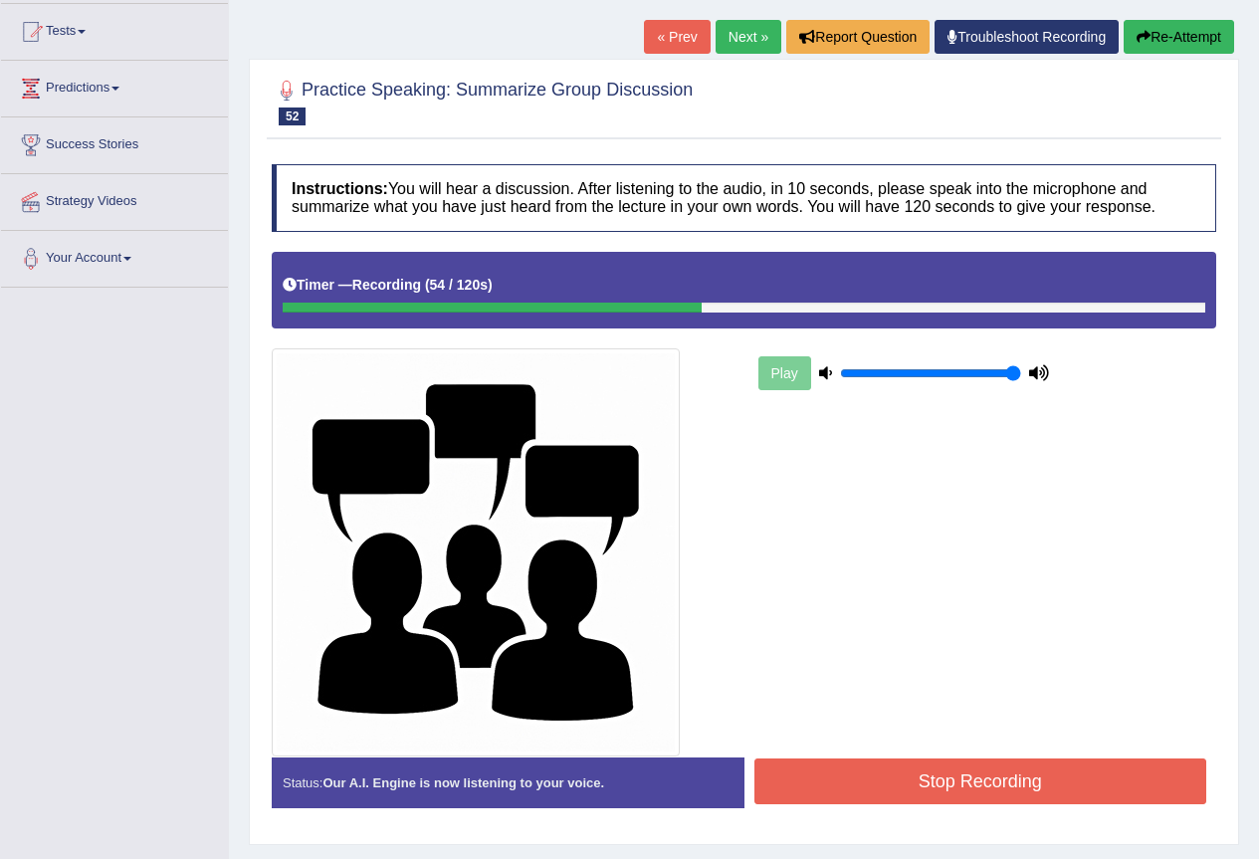
scroll to position [259, 0]
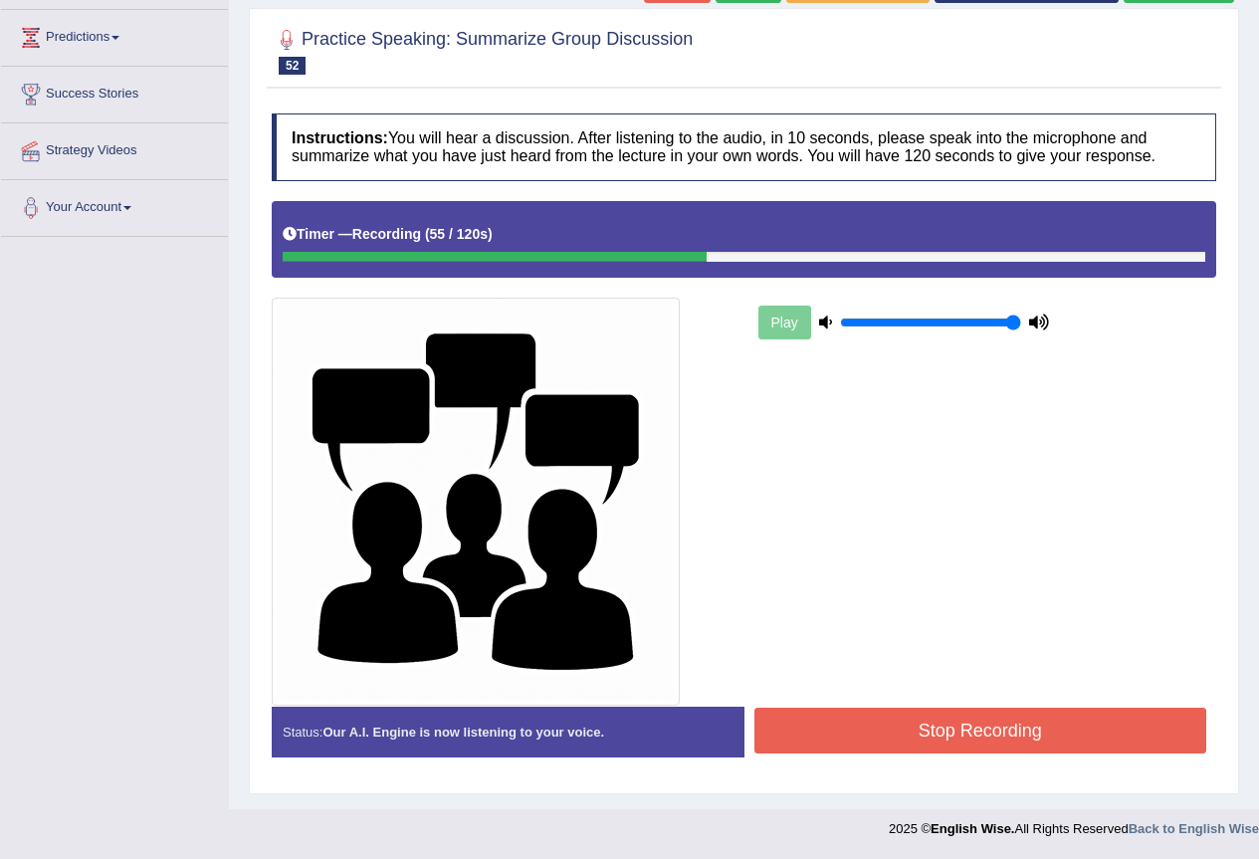
click at [851, 744] on button "Stop Recording" at bounding box center [981, 731] width 453 height 46
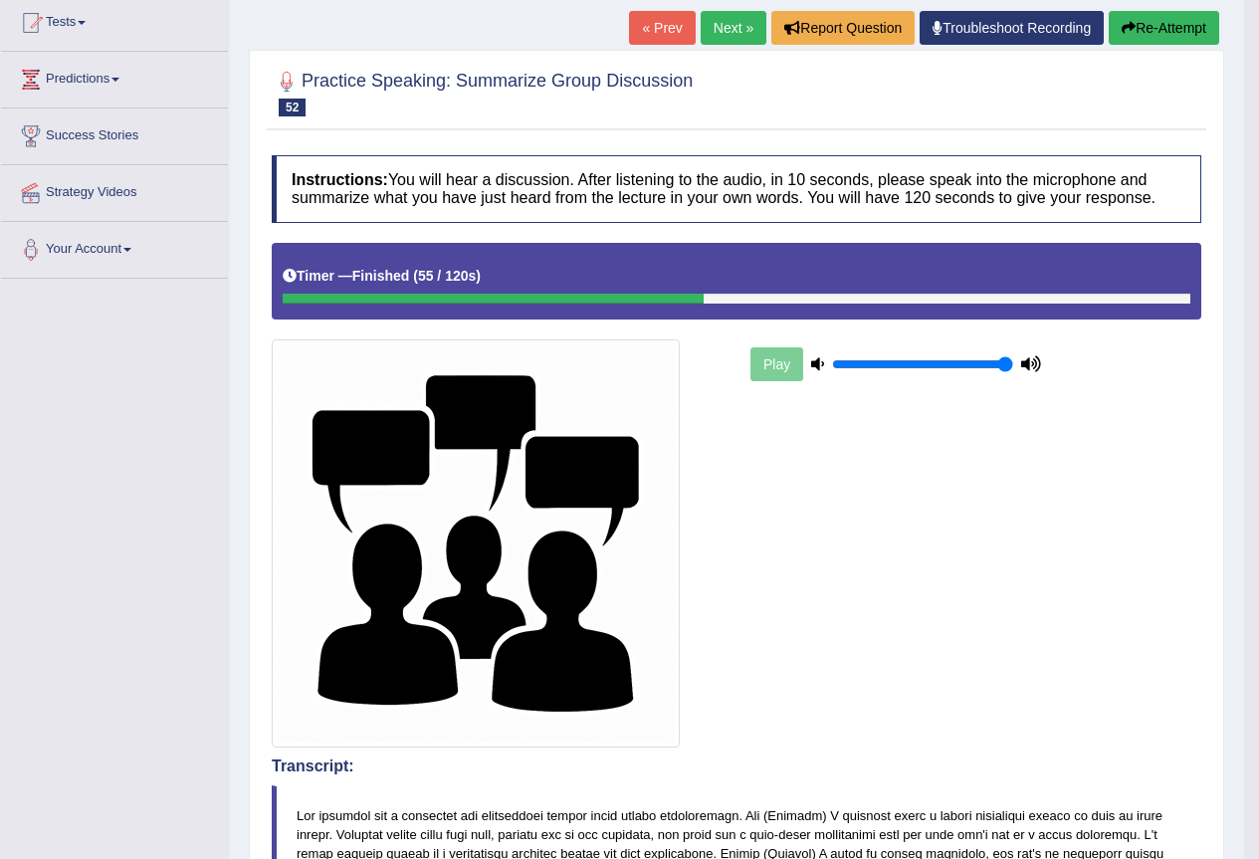
scroll to position [55, 0]
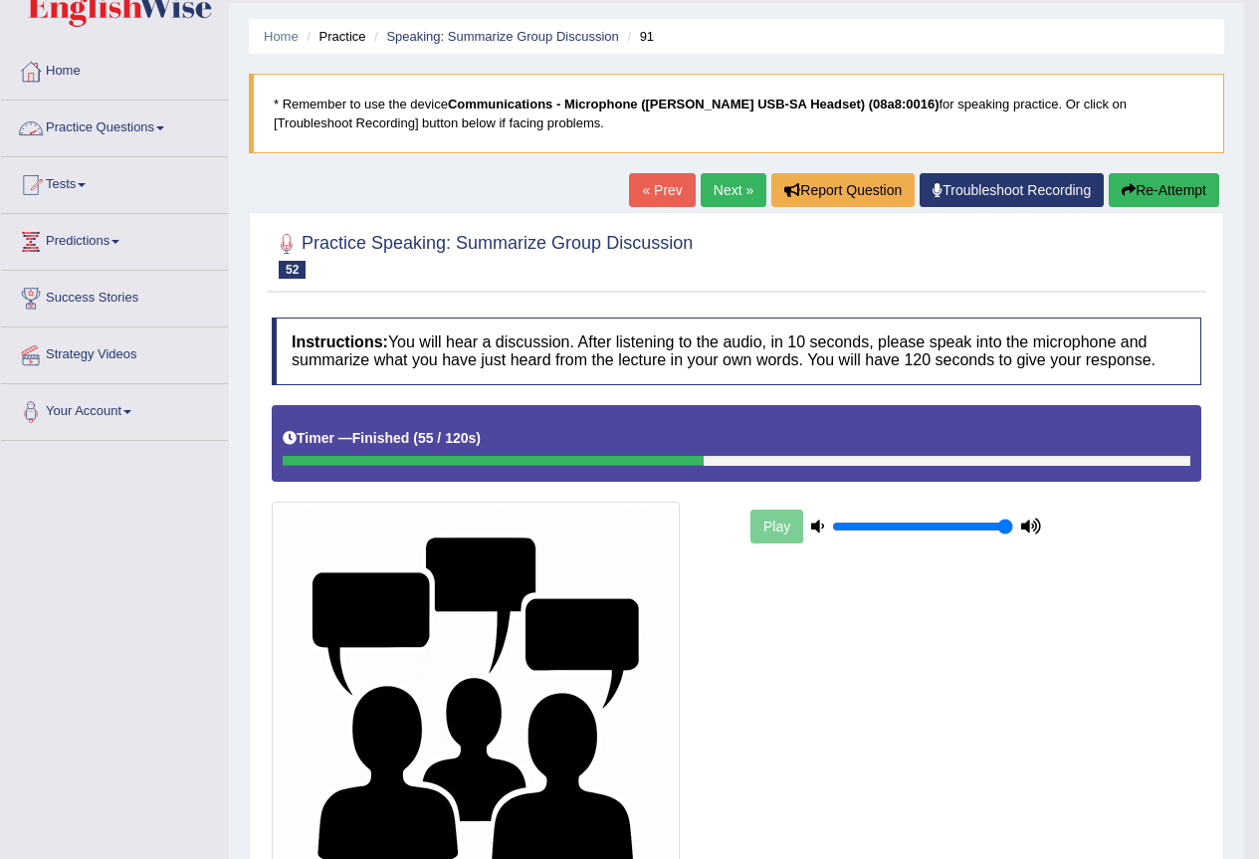
click at [135, 122] on link "Practice Questions" at bounding box center [114, 126] width 227 height 50
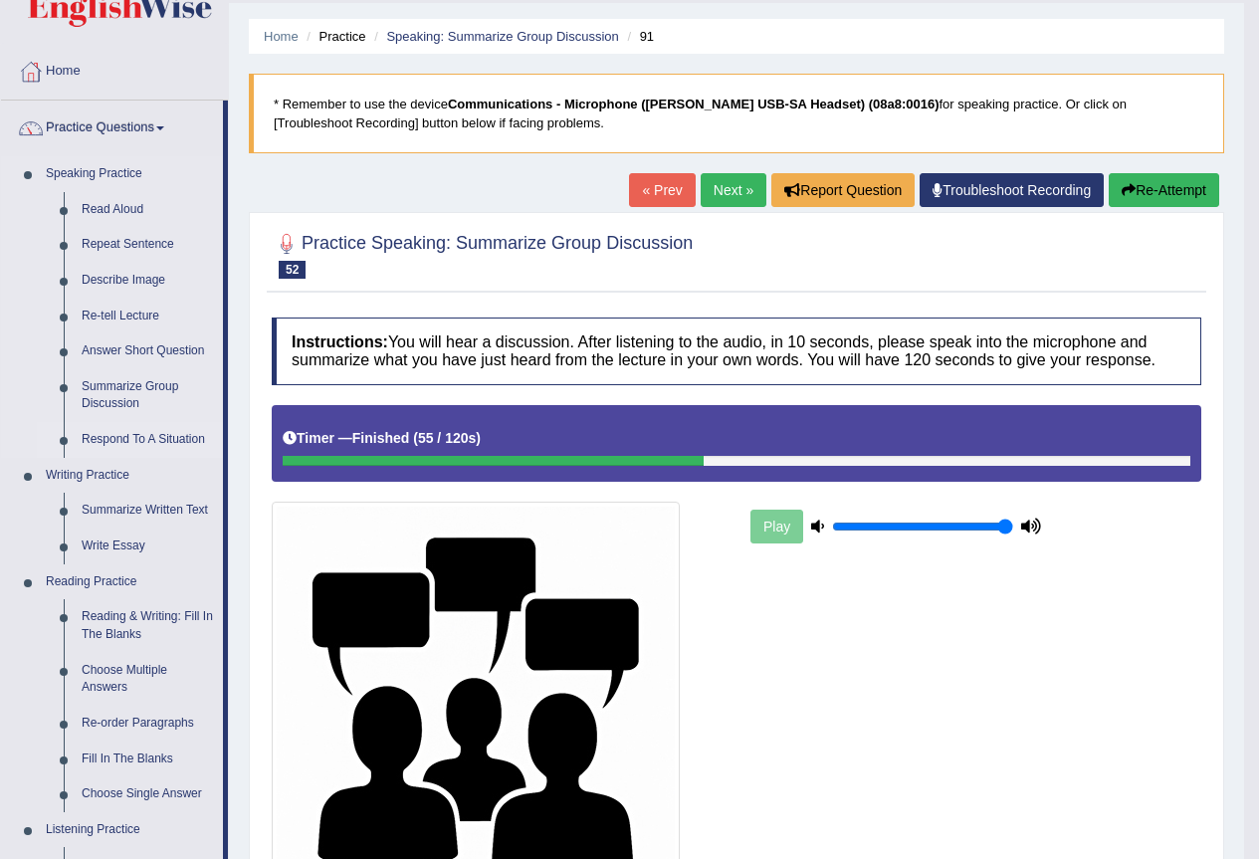
click at [180, 442] on link "Respond To A Situation" at bounding box center [148, 440] width 150 height 36
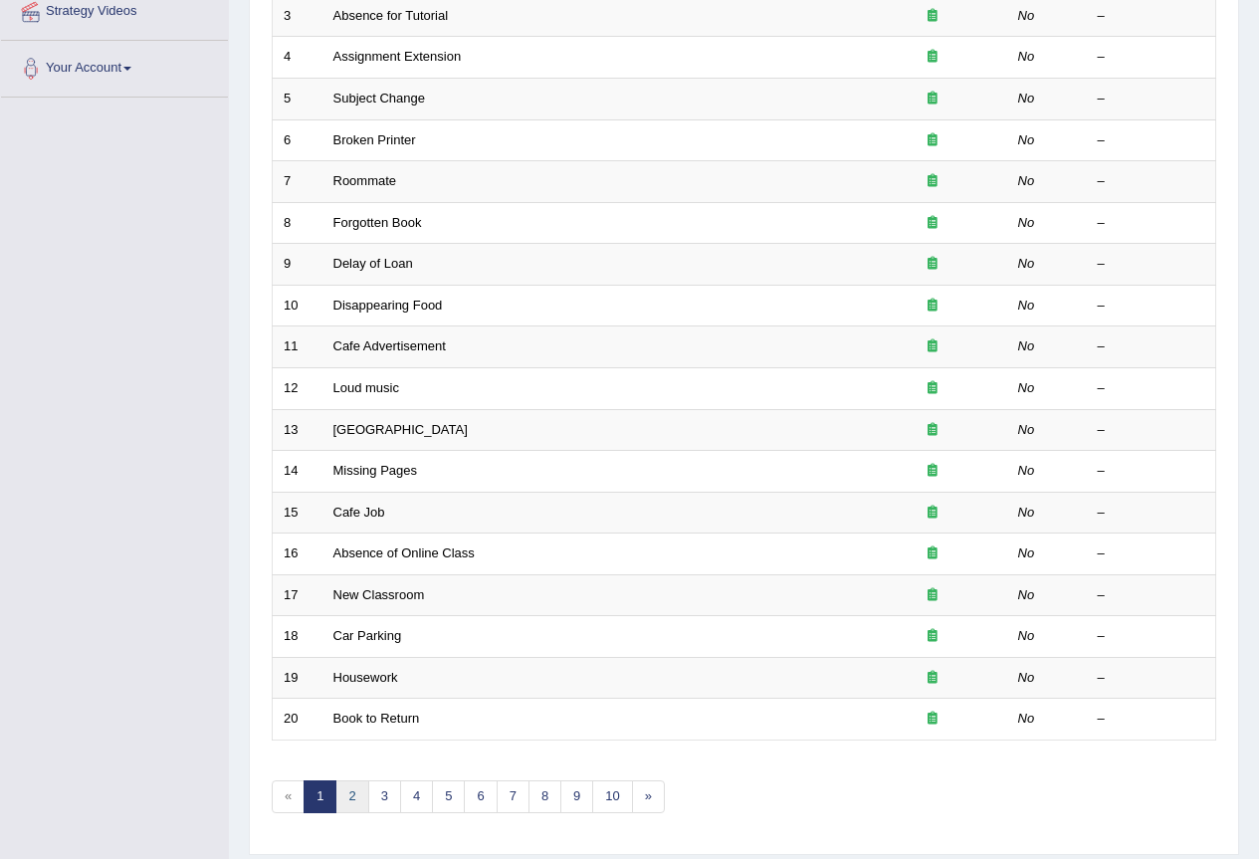
click at [345, 790] on link "2" at bounding box center [351, 796] width 33 height 33
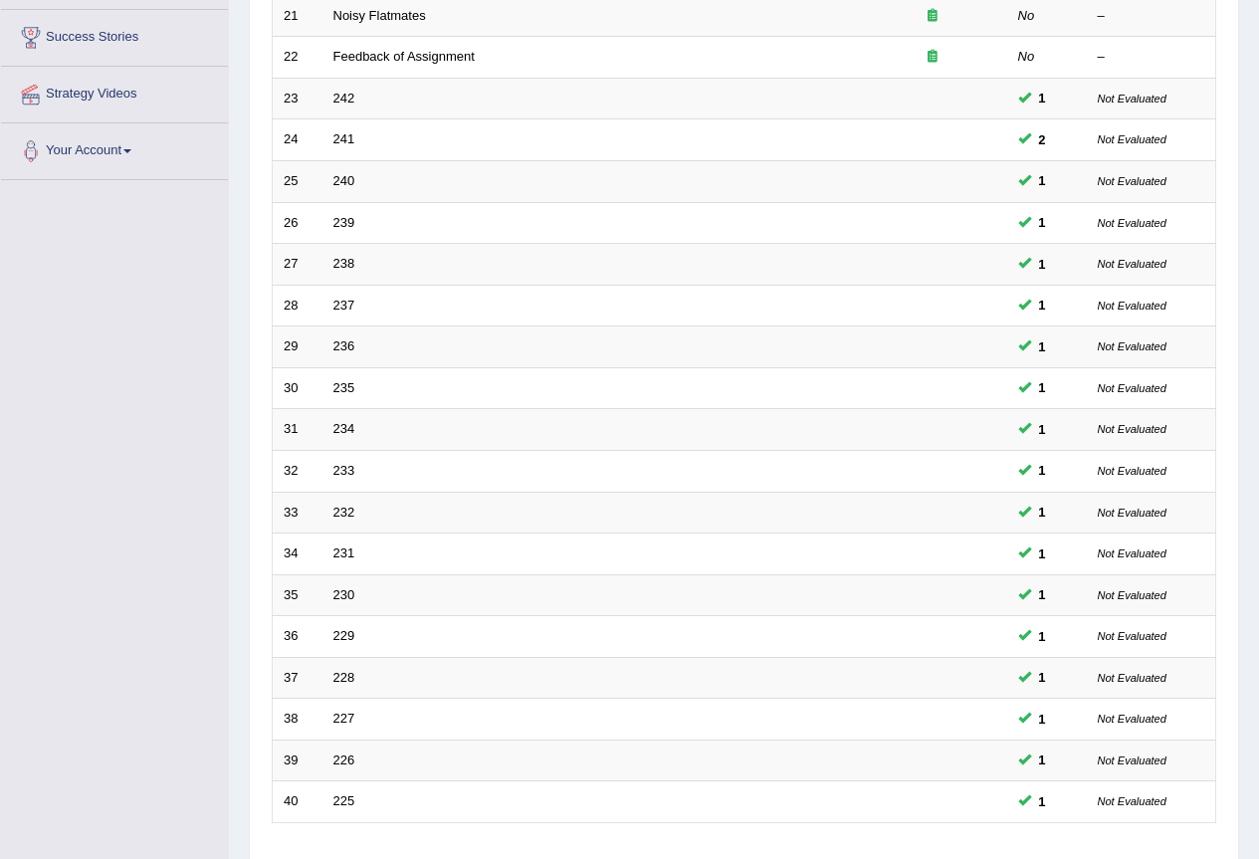
scroll to position [459, 0]
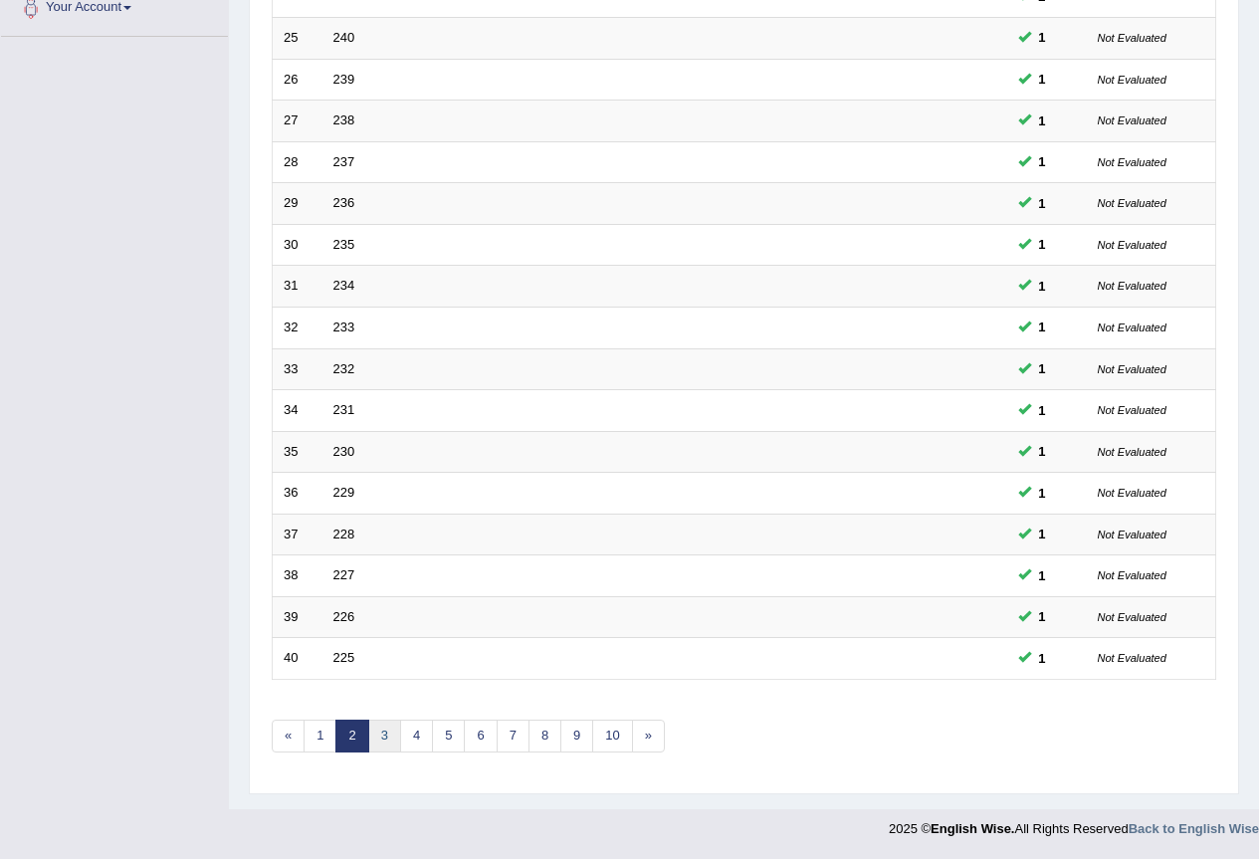
click at [384, 738] on link "3" at bounding box center [384, 736] width 33 height 33
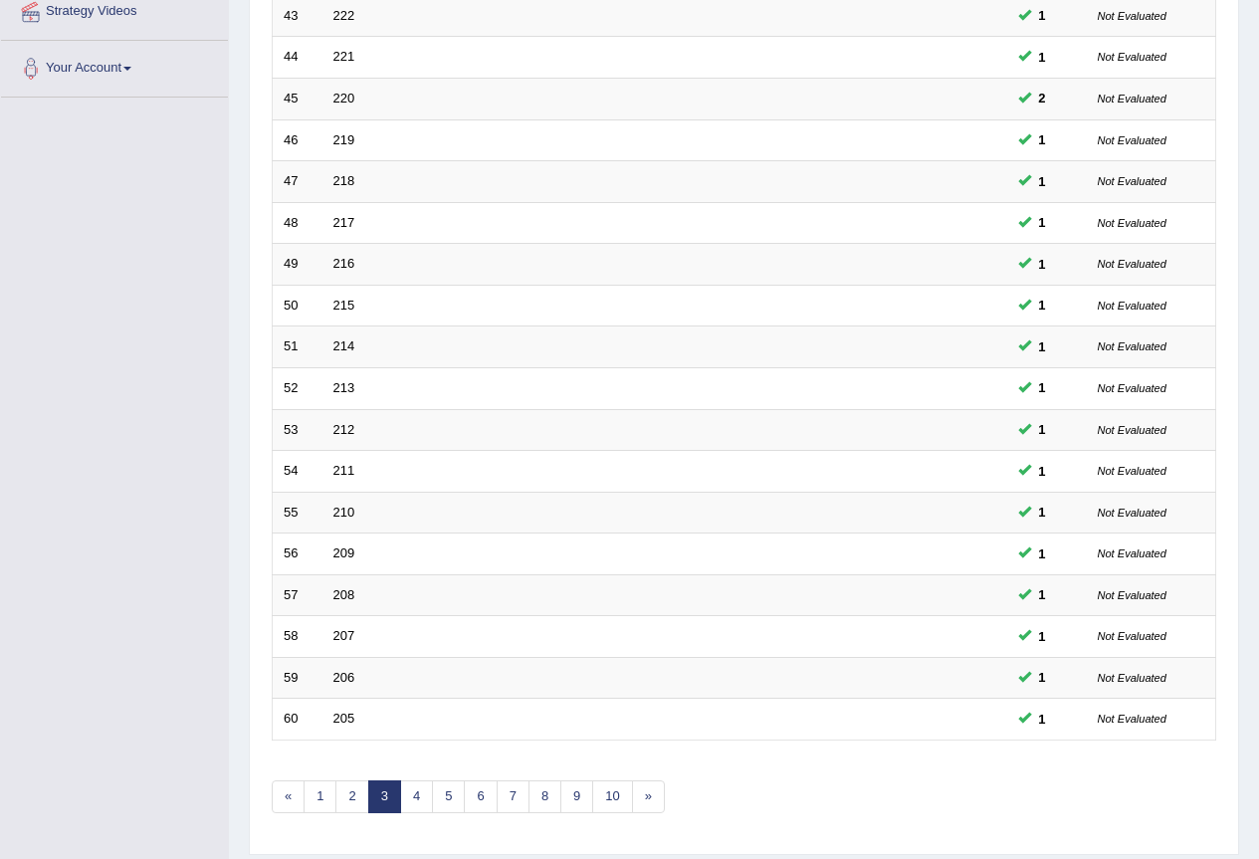
scroll to position [459, 0]
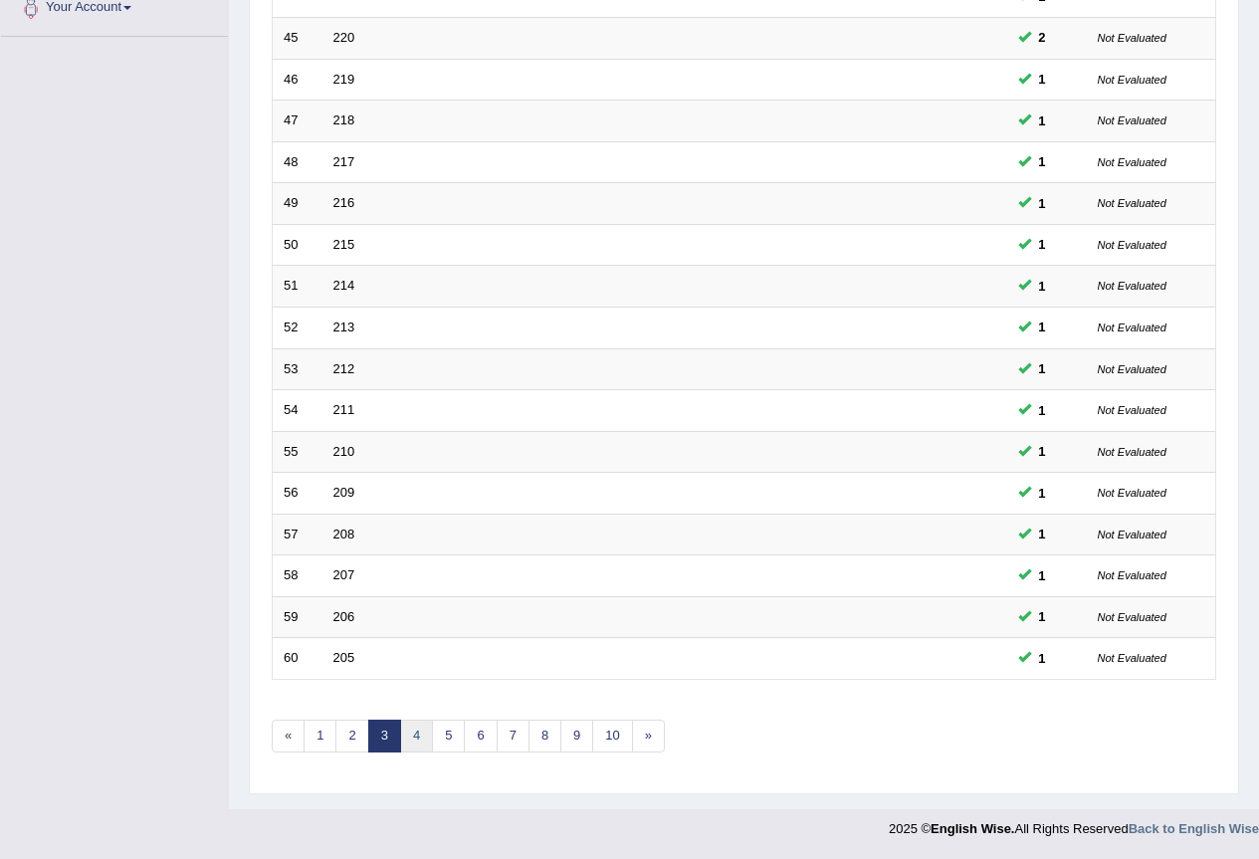
click at [413, 739] on link "4" at bounding box center [416, 736] width 33 height 33
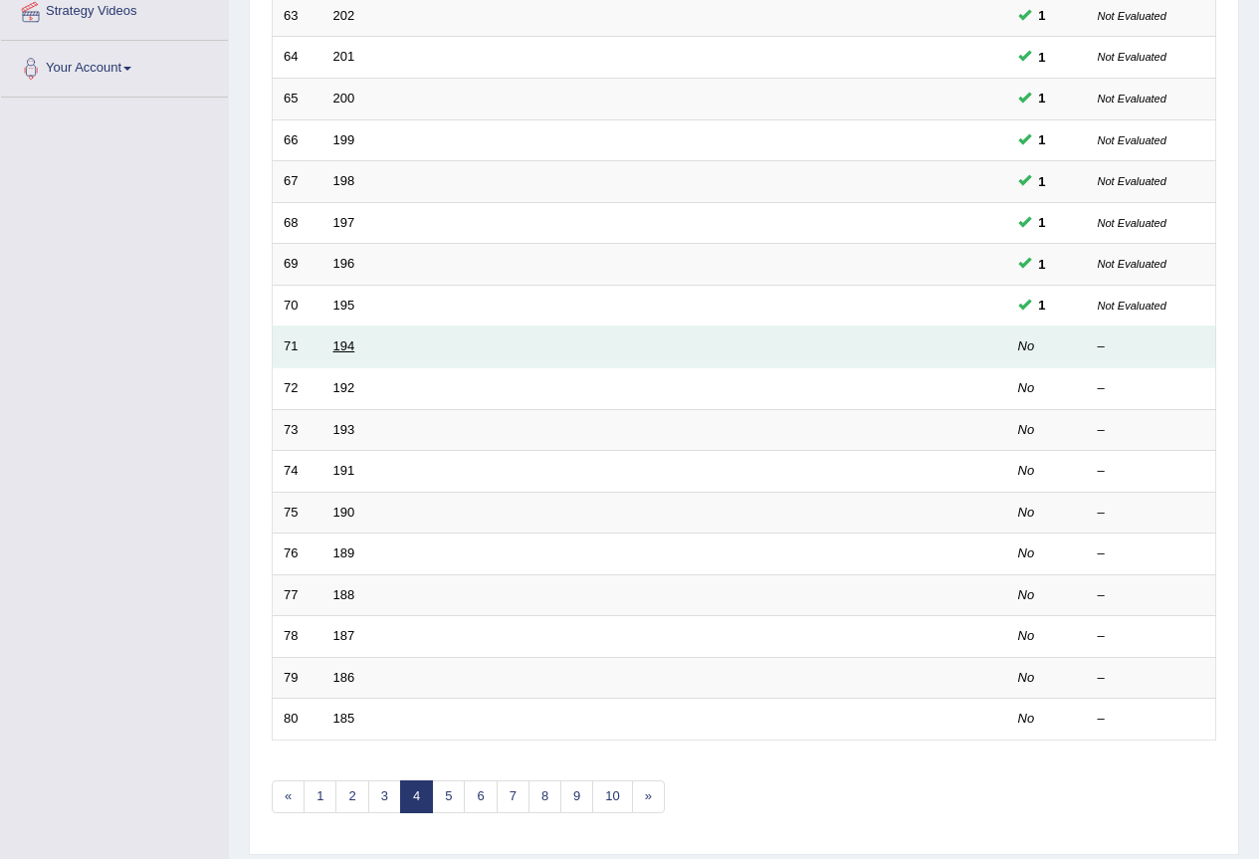
click at [346, 343] on link "194" at bounding box center [344, 345] width 22 height 15
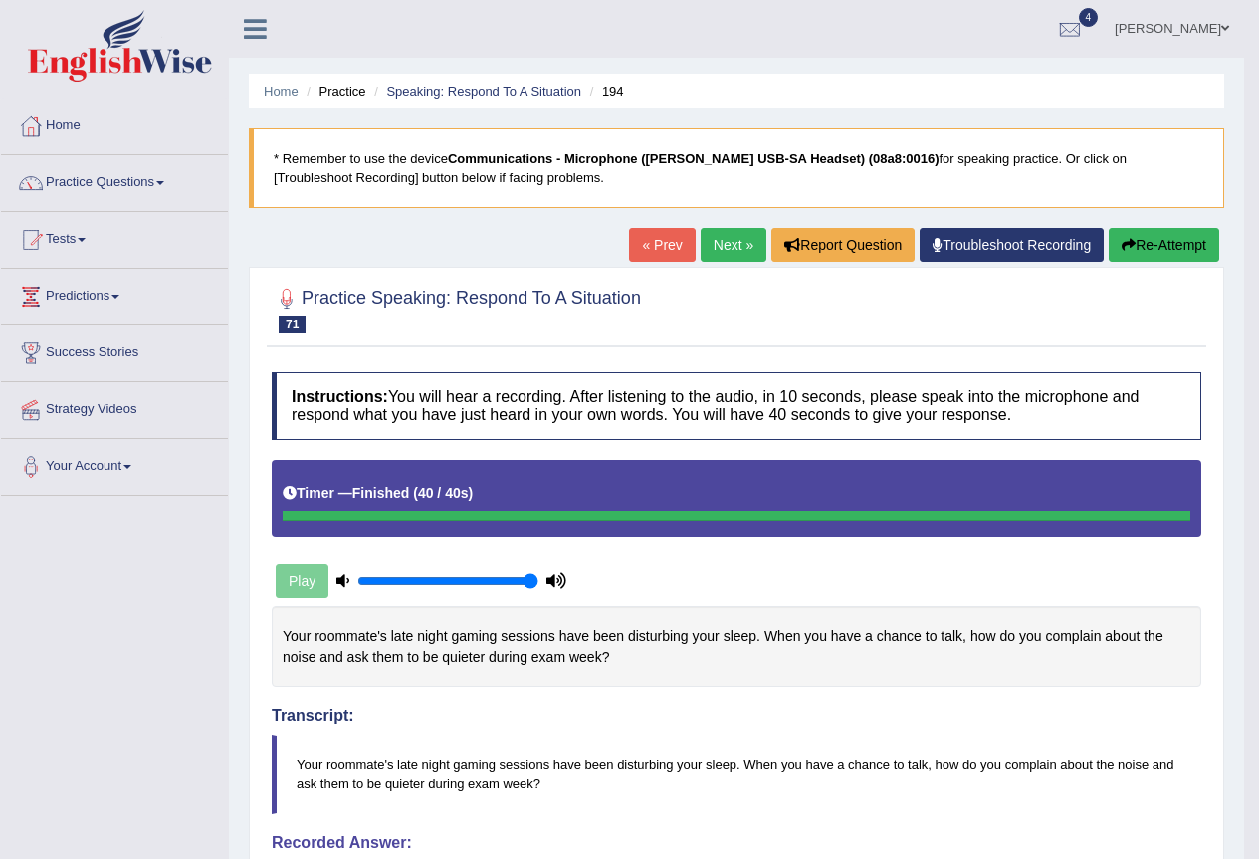
click at [724, 237] on link "Next »" at bounding box center [734, 245] width 66 height 34
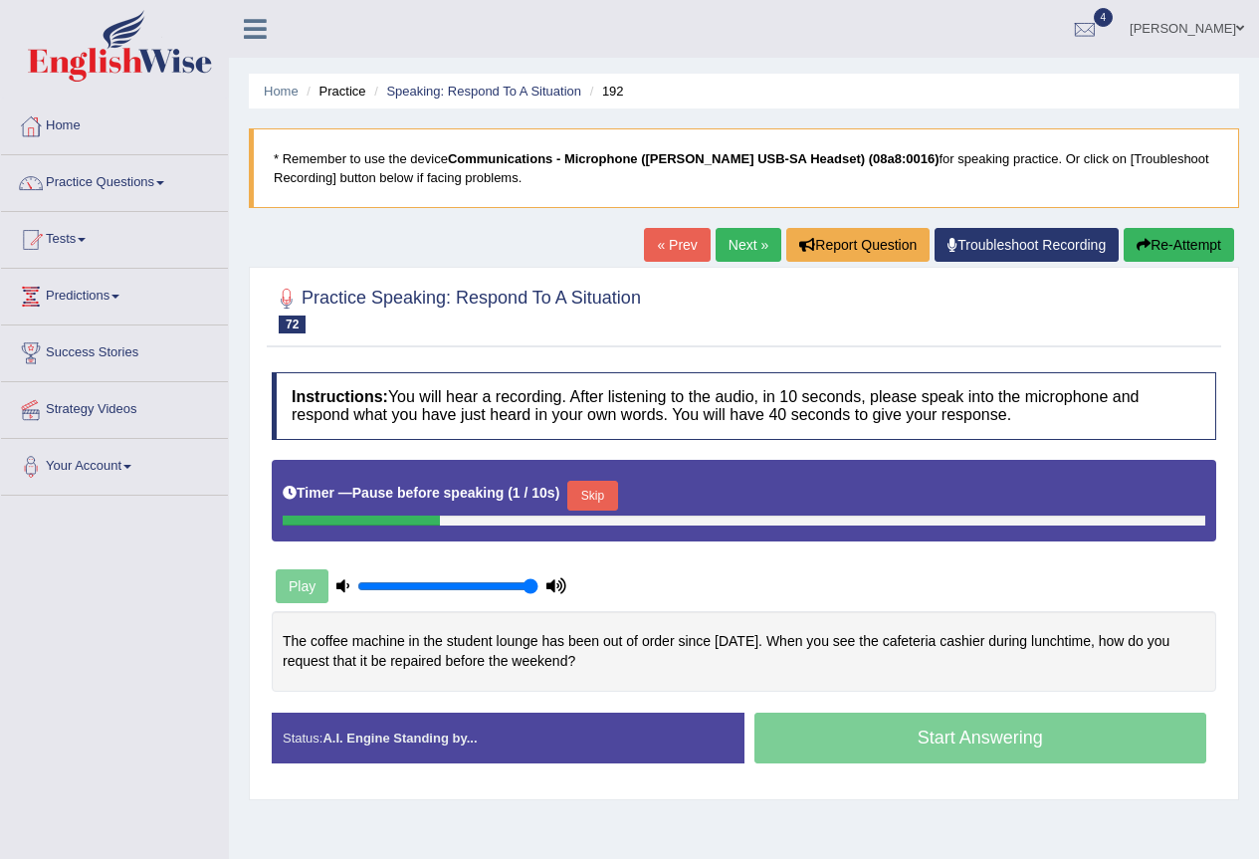
click at [591, 491] on button "Skip" at bounding box center [592, 496] width 50 height 30
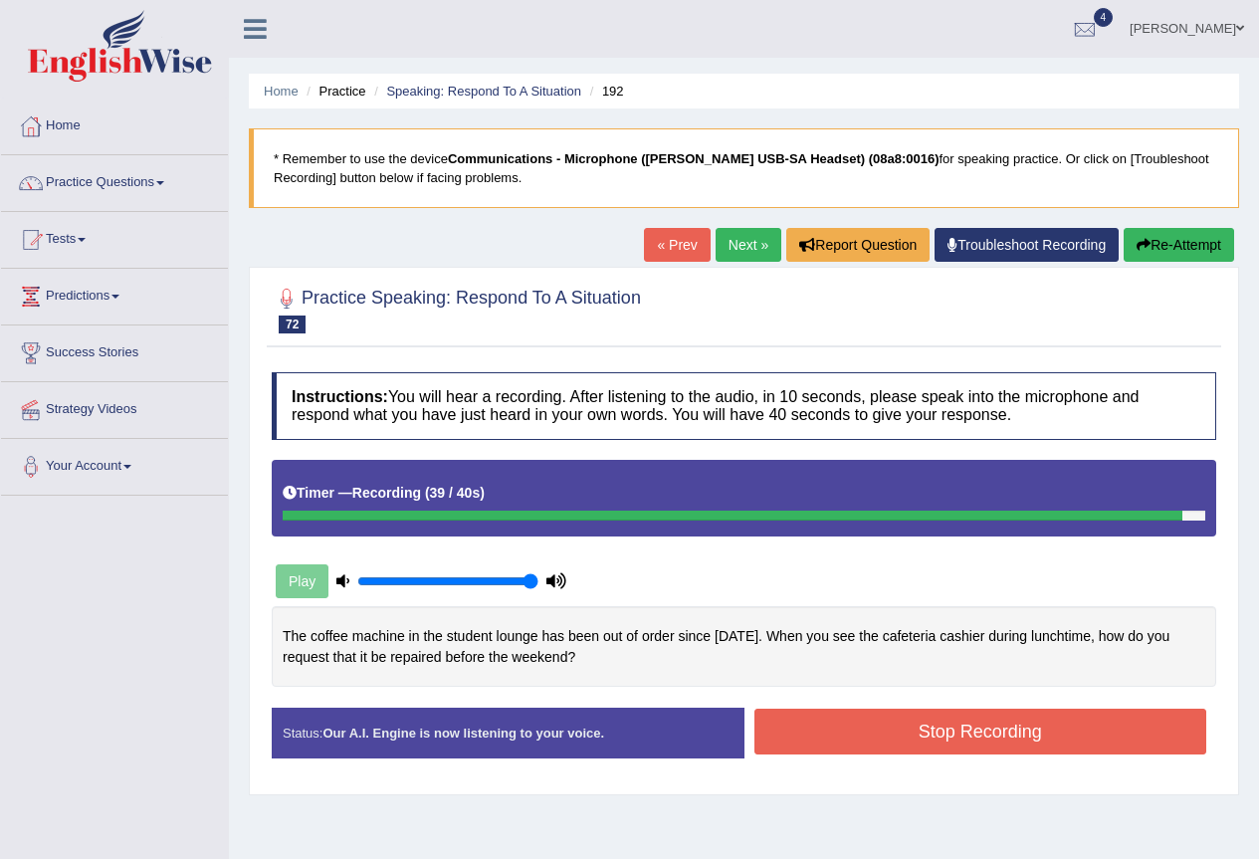
click at [991, 725] on button "Stop Recording" at bounding box center [981, 732] width 453 height 46
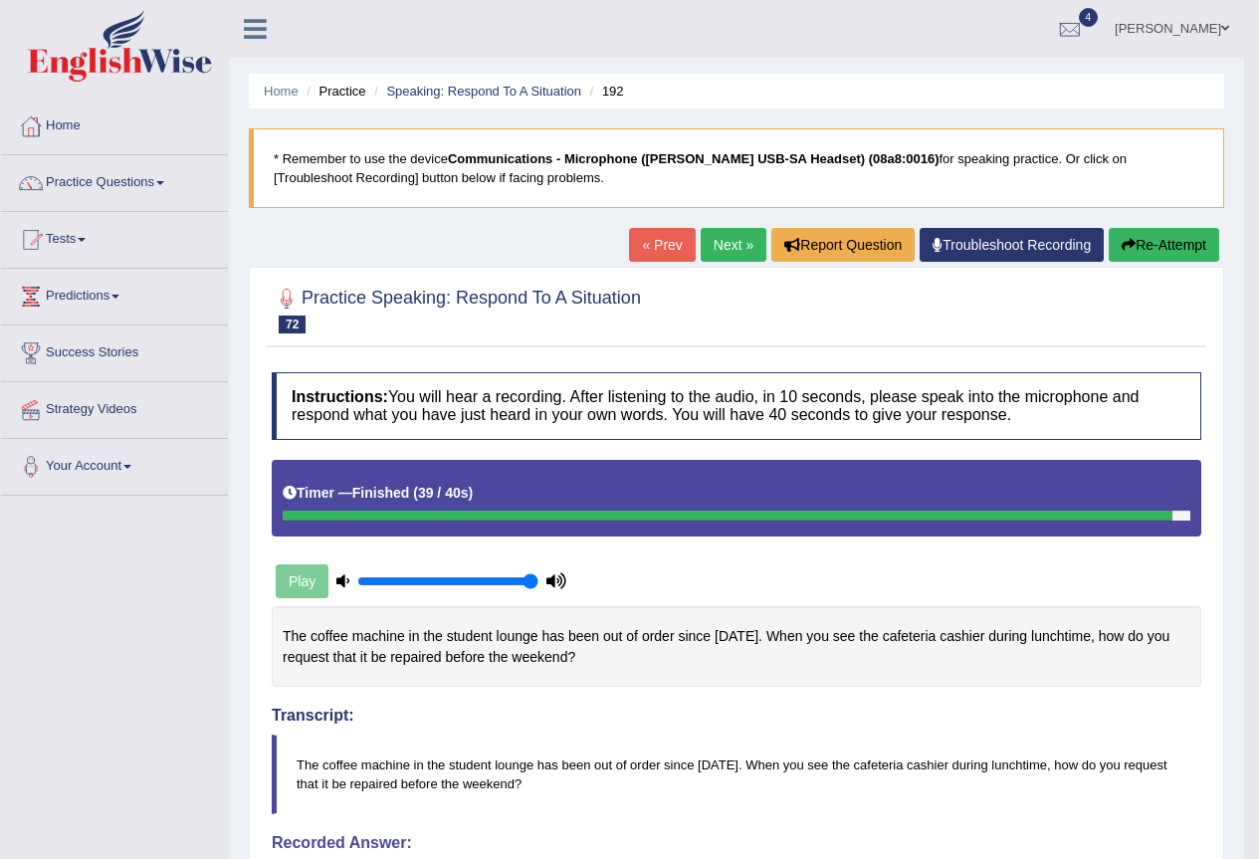
click at [723, 244] on link "Next »" at bounding box center [734, 245] width 66 height 34
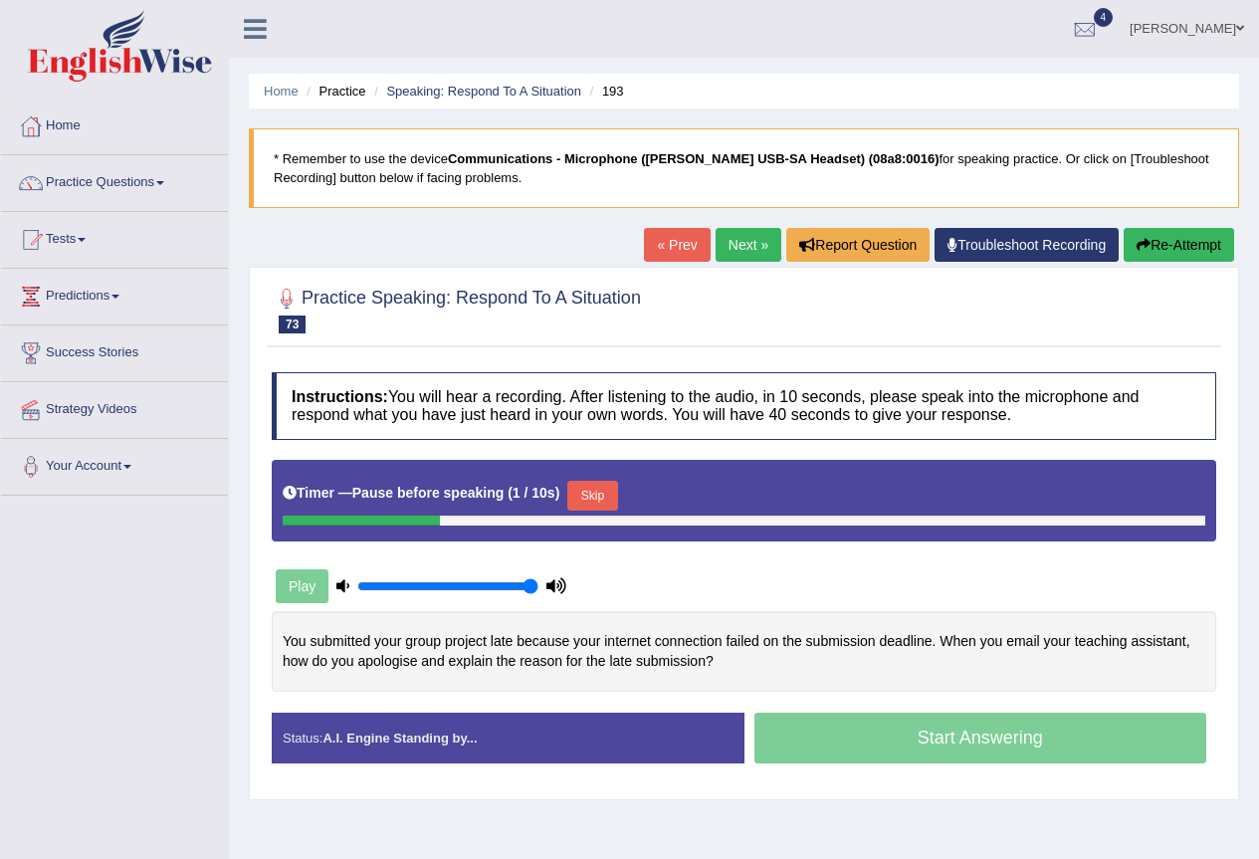
click at [606, 488] on button "Skip" at bounding box center [592, 496] width 50 height 30
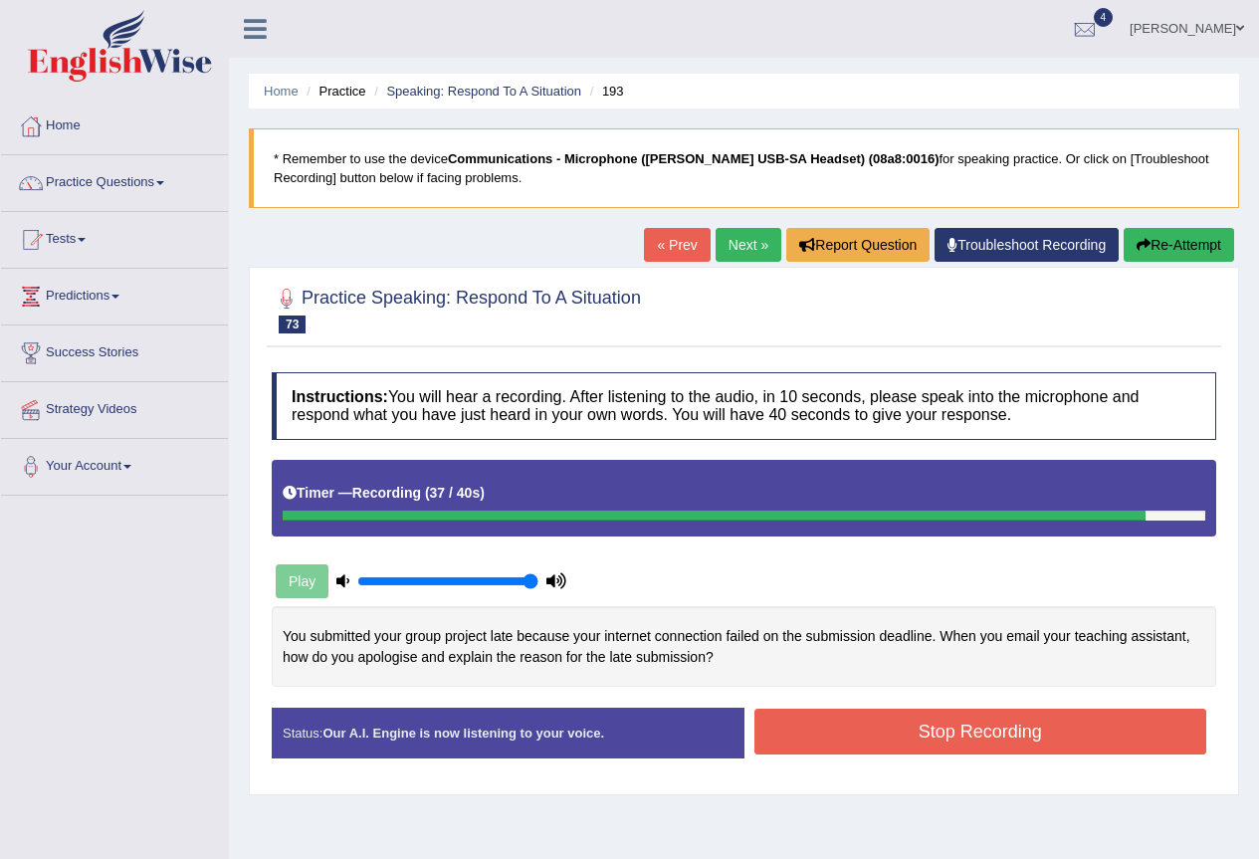
click at [1121, 742] on button "Stop Recording" at bounding box center [981, 732] width 453 height 46
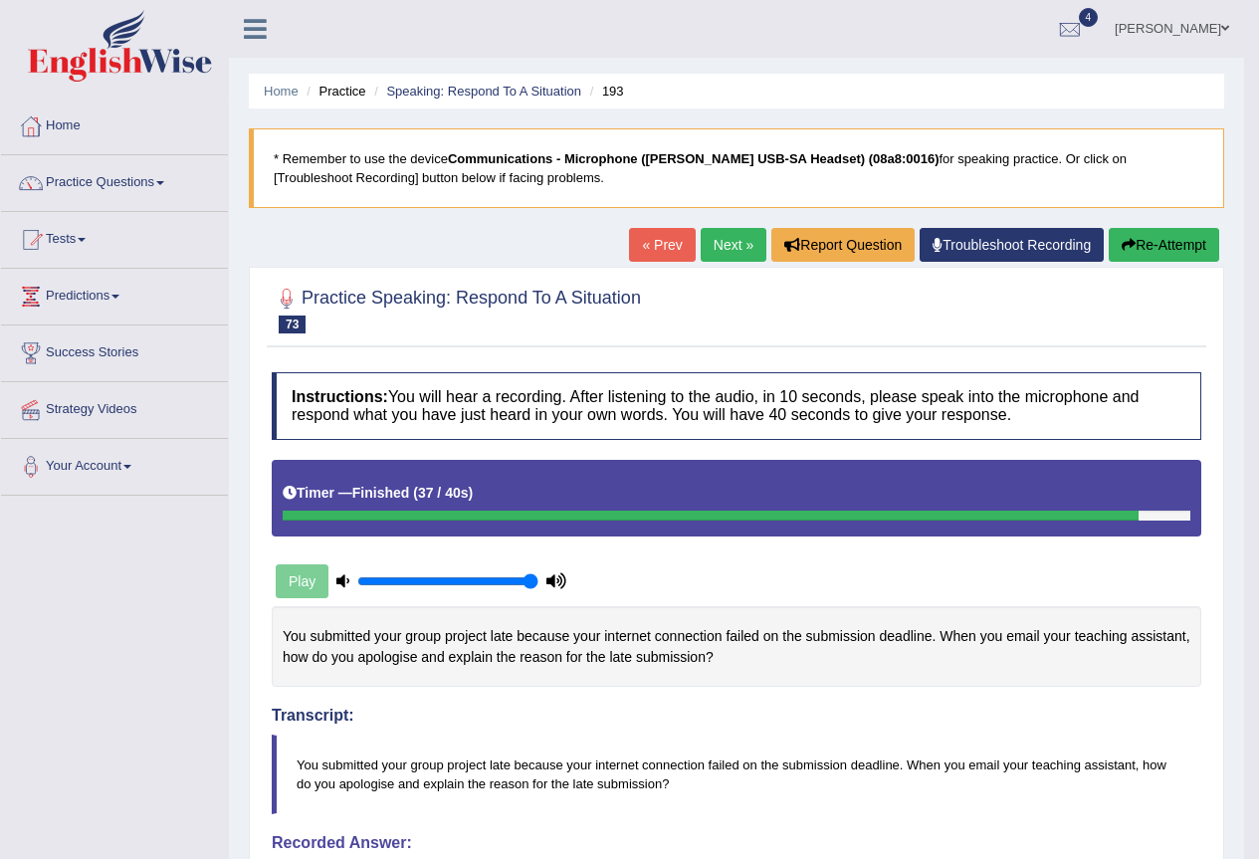
click at [721, 235] on link "Next »" at bounding box center [734, 245] width 66 height 34
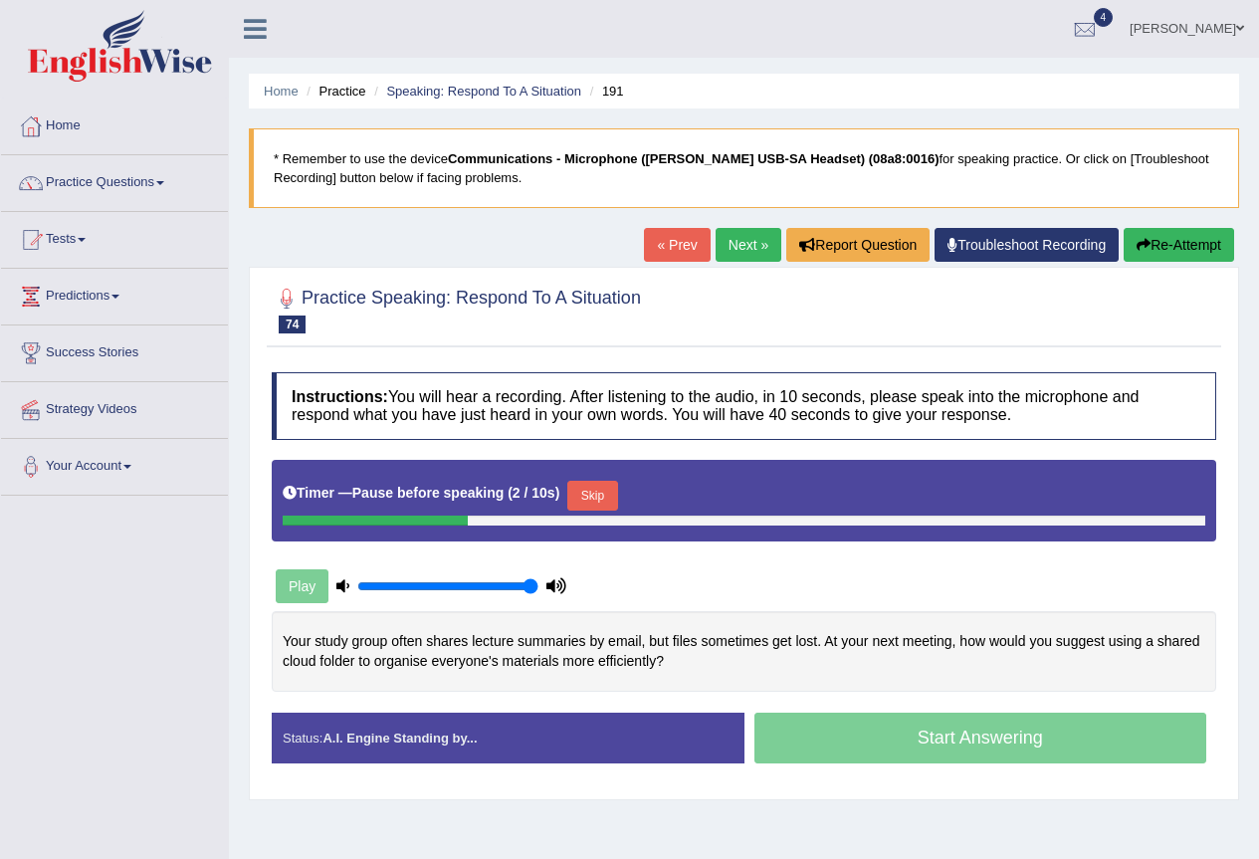
click at [598, 493] on button "Skip" at bounding box center [592, 496] width 50 height 30
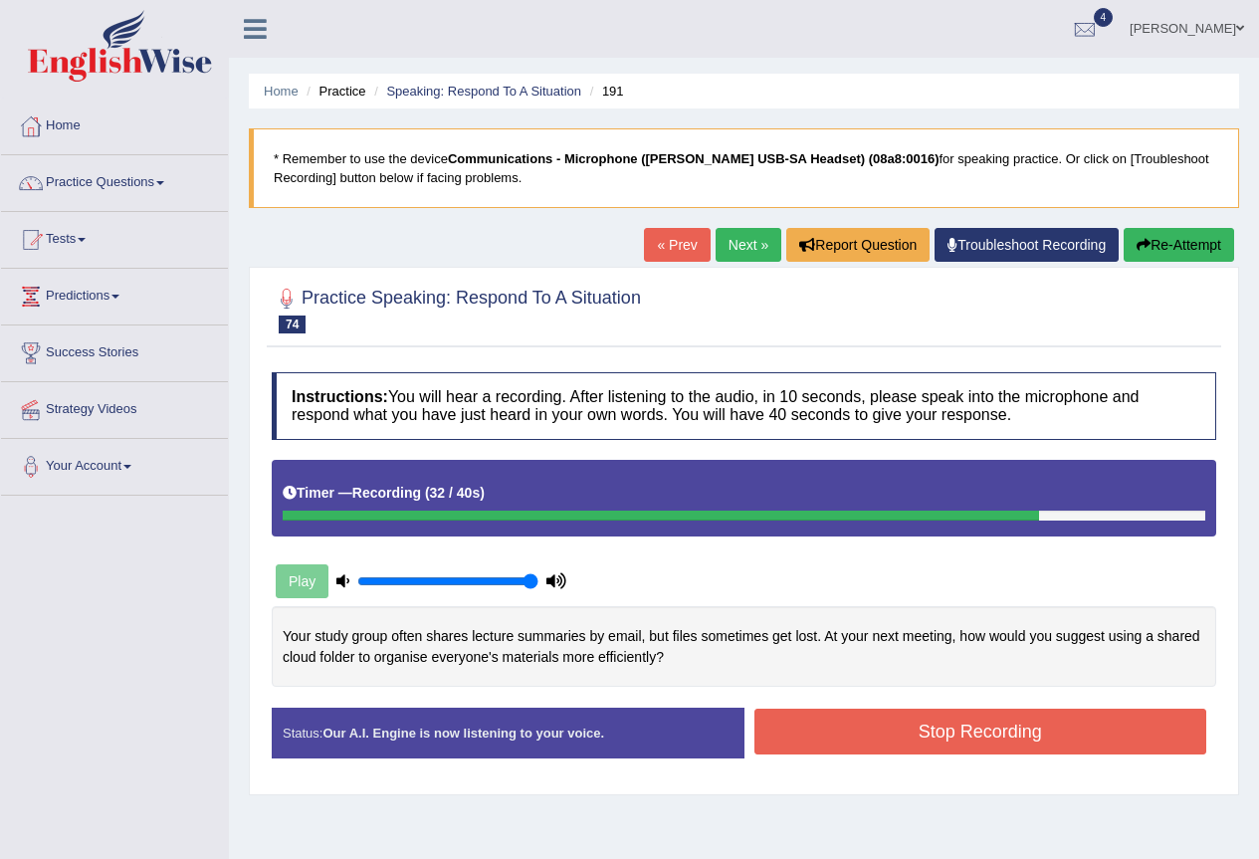
click at [935, 739] on button "Stop Recording" at bounding box center [981, 732] width 453 height 46
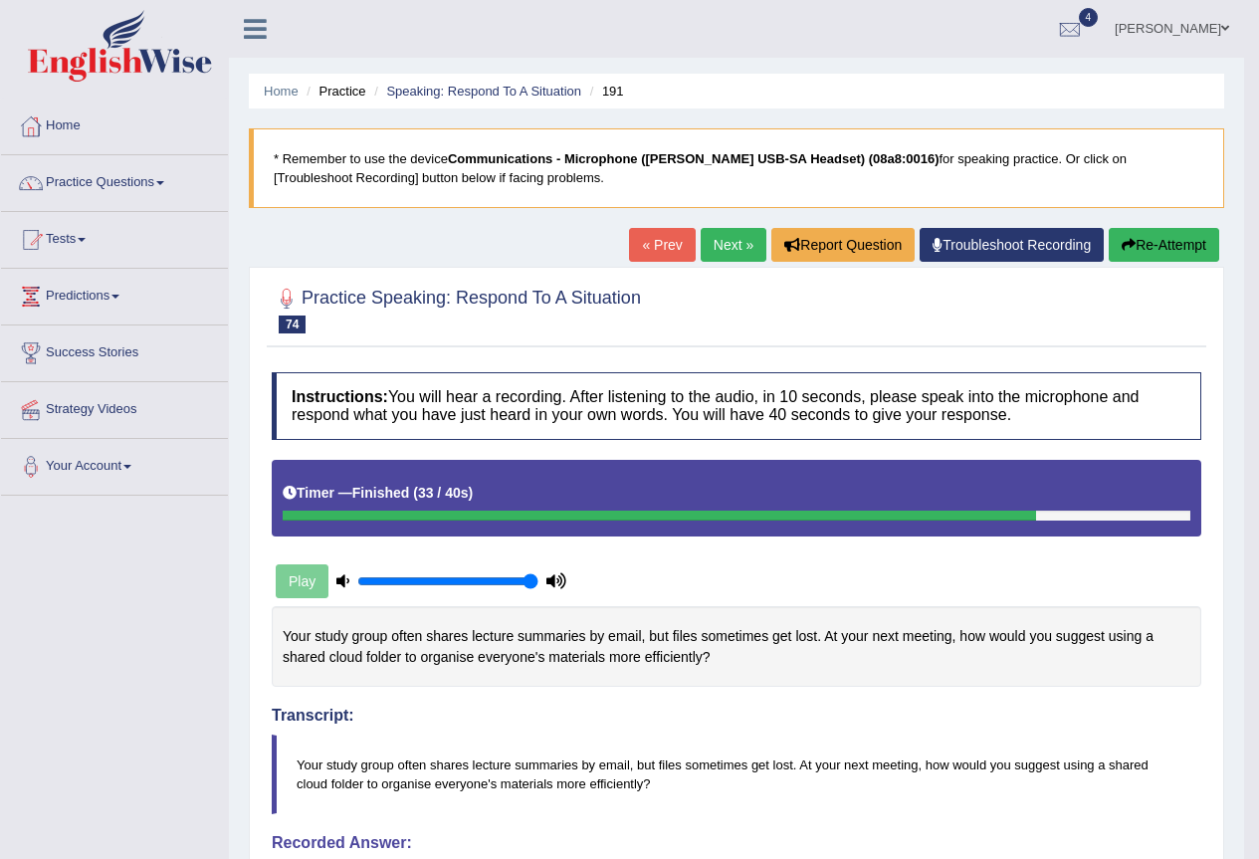
click at [730, 255] on link "Next »" at bounding box center [734, 245] width 66 height 34
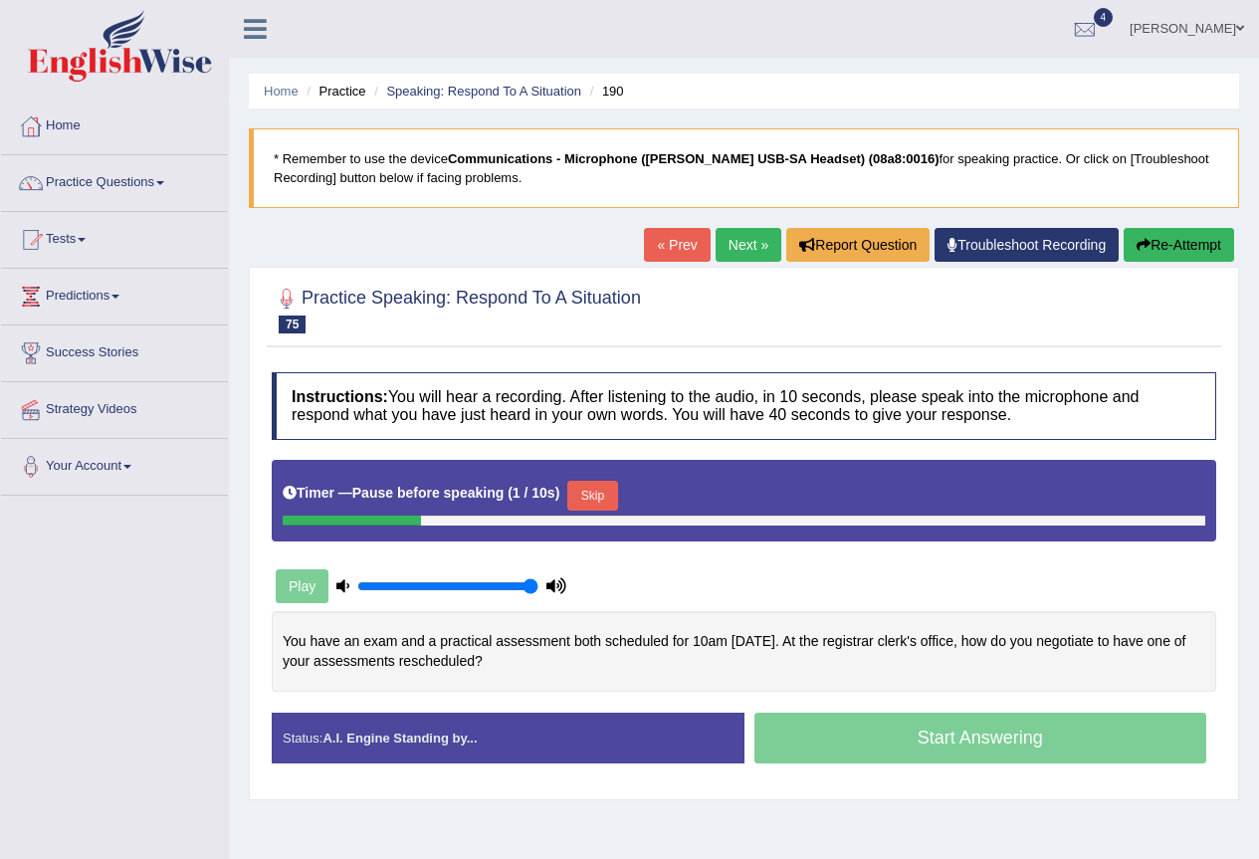
click at [579, 487] on button "Skip" at bounding box center [592, 496] width 50 height 30
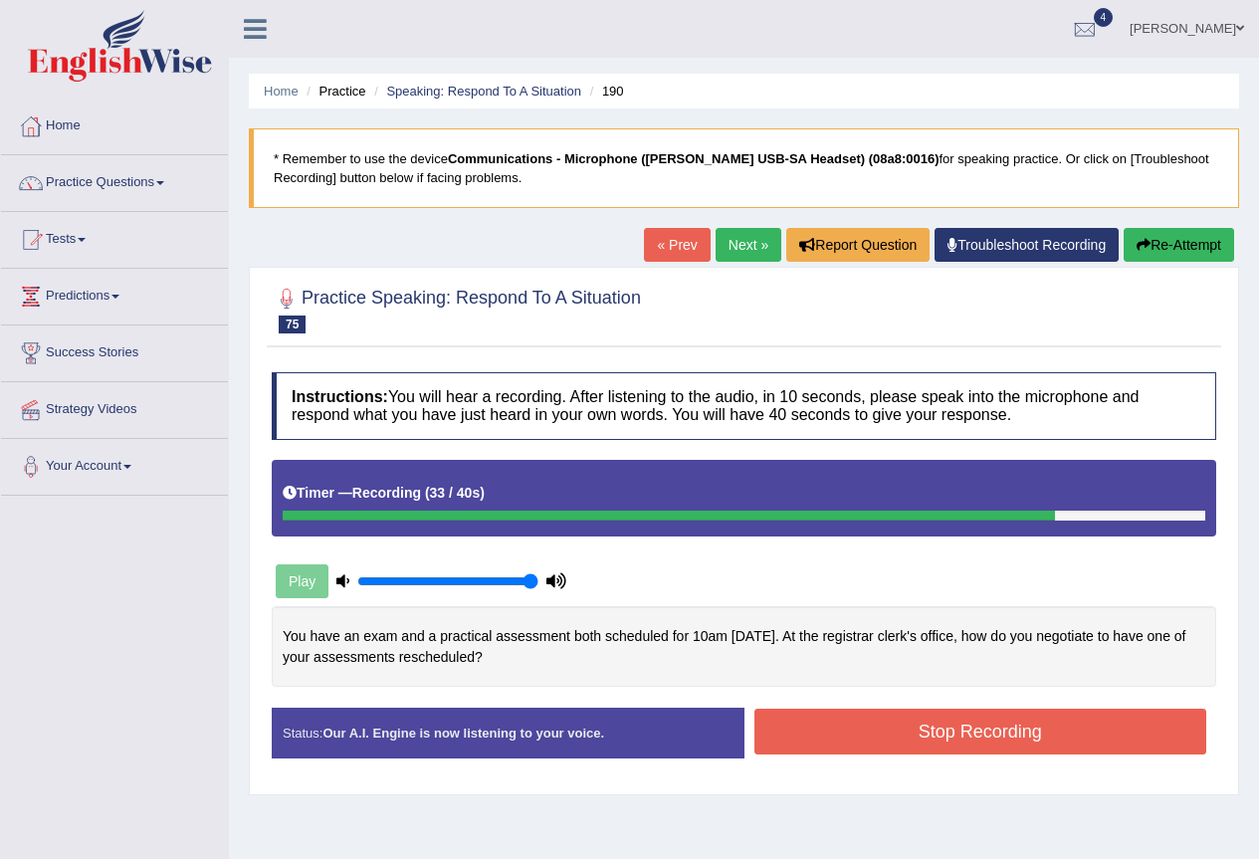
click at [1032, 726] on button "Stop Recording" at bounding box center [981, 732] width 453 height 46
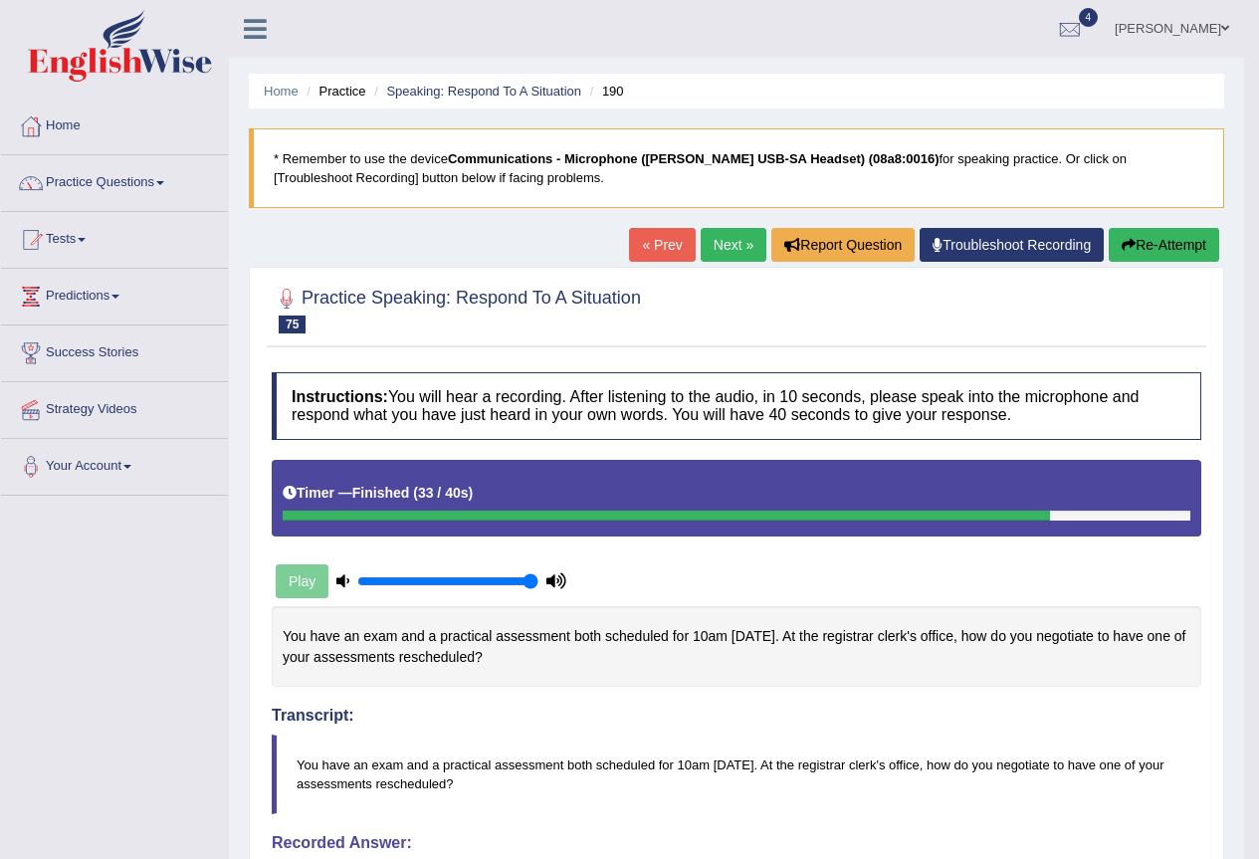
click at [727, 251] on link "Next »" at bounding box center [734, 245] width 66 height 34
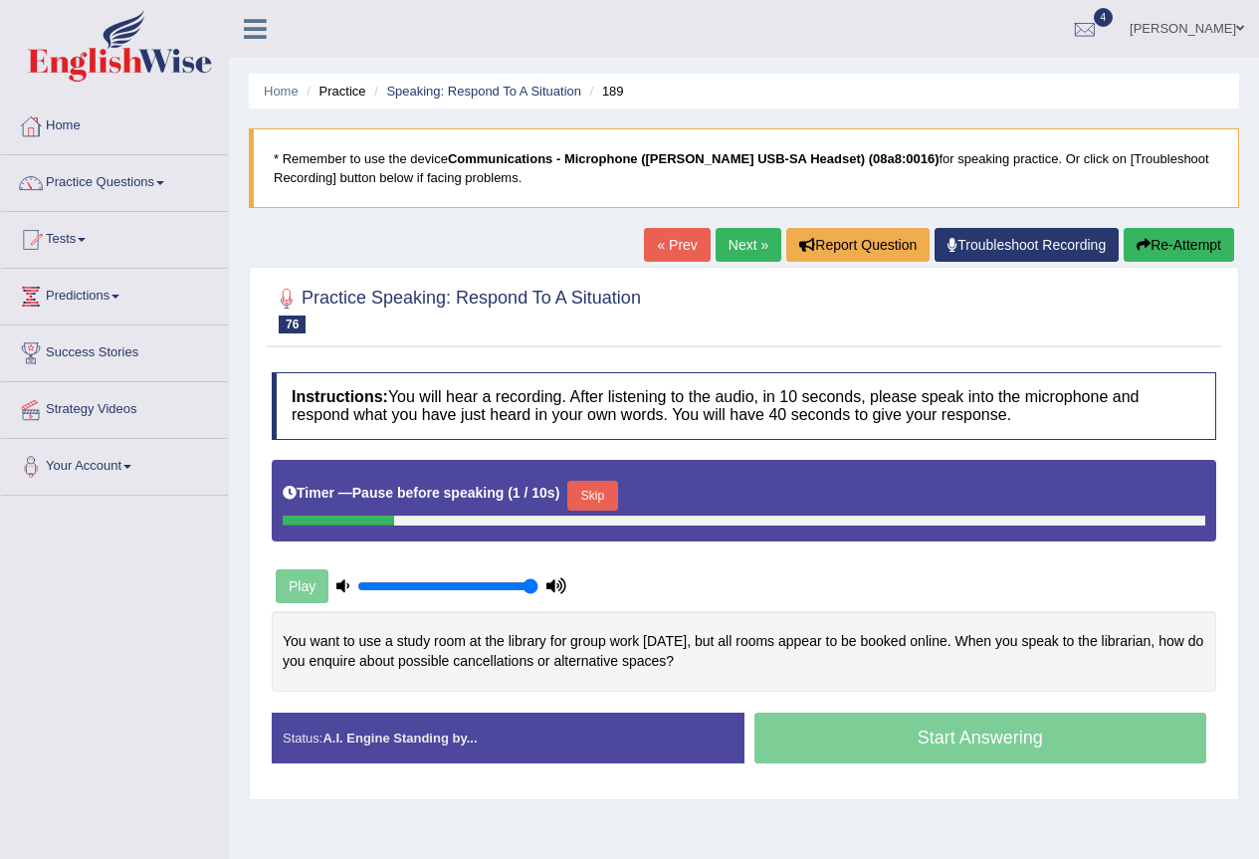
click at [602, 483] on button "Skip" at bounding box center [592, 496] width 50 height 30
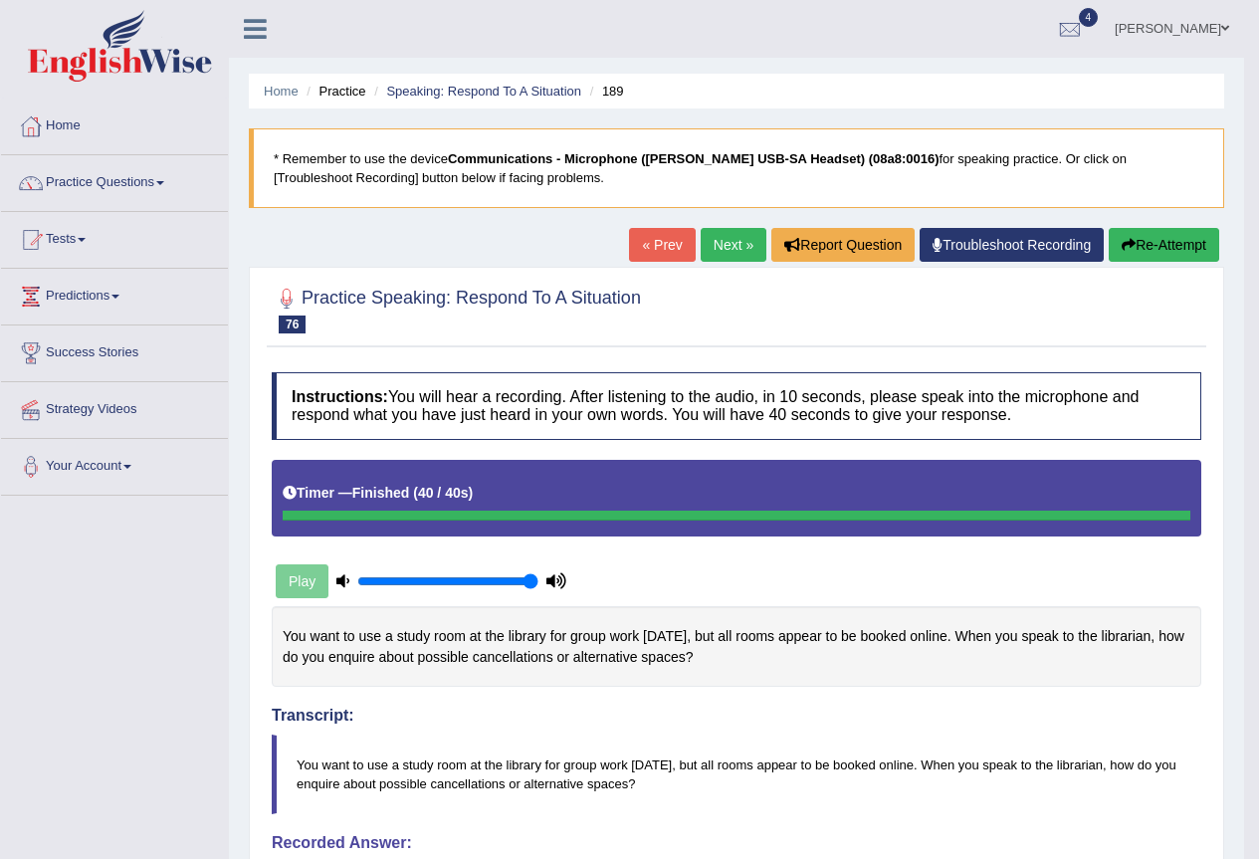
click at [725, 245] on link "Next »" at bounding box center [734, 245] width 66 height 34
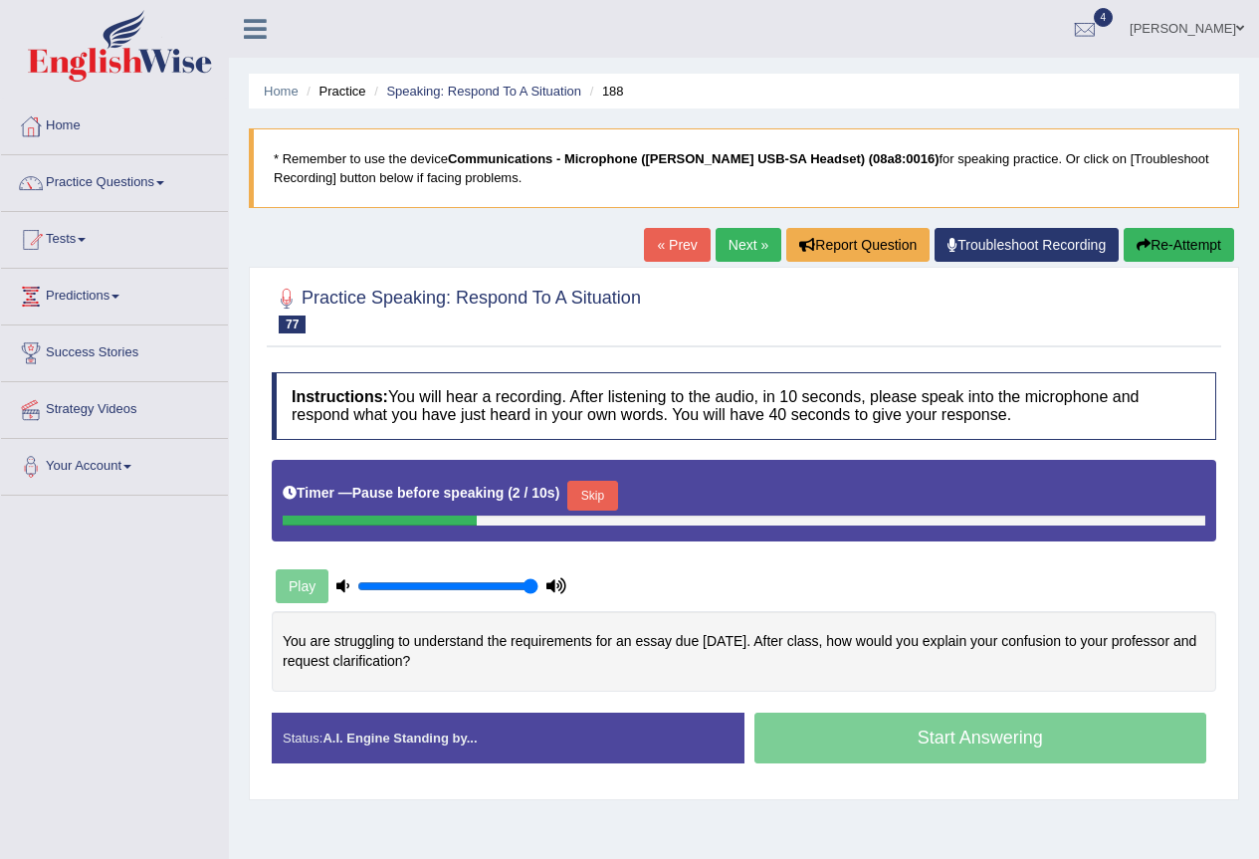
click at [586, 498] on button "Skip" at bounding box center [592, 496] width 50 height 30
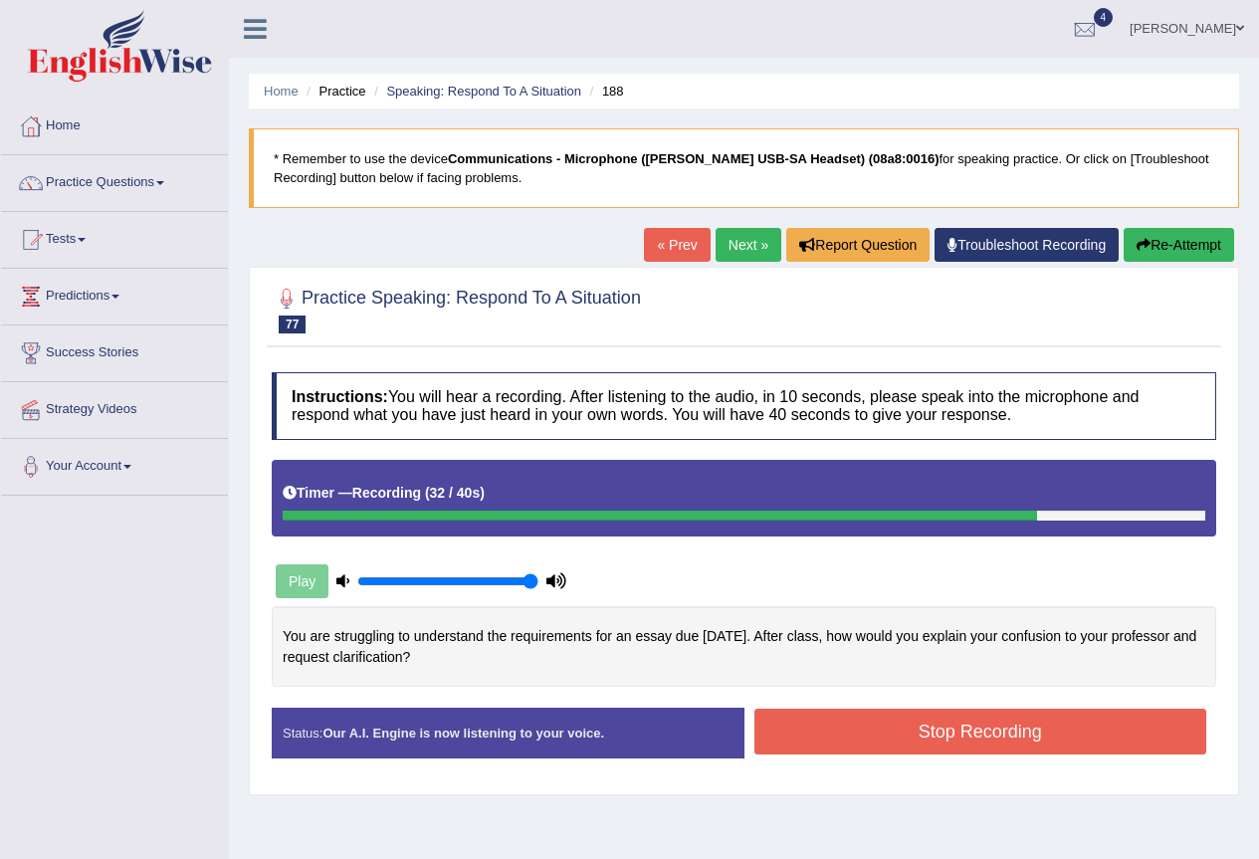
click at [1081, 729] on button "Stop Recording" at bounding box center [981, 732] width 453 height 46
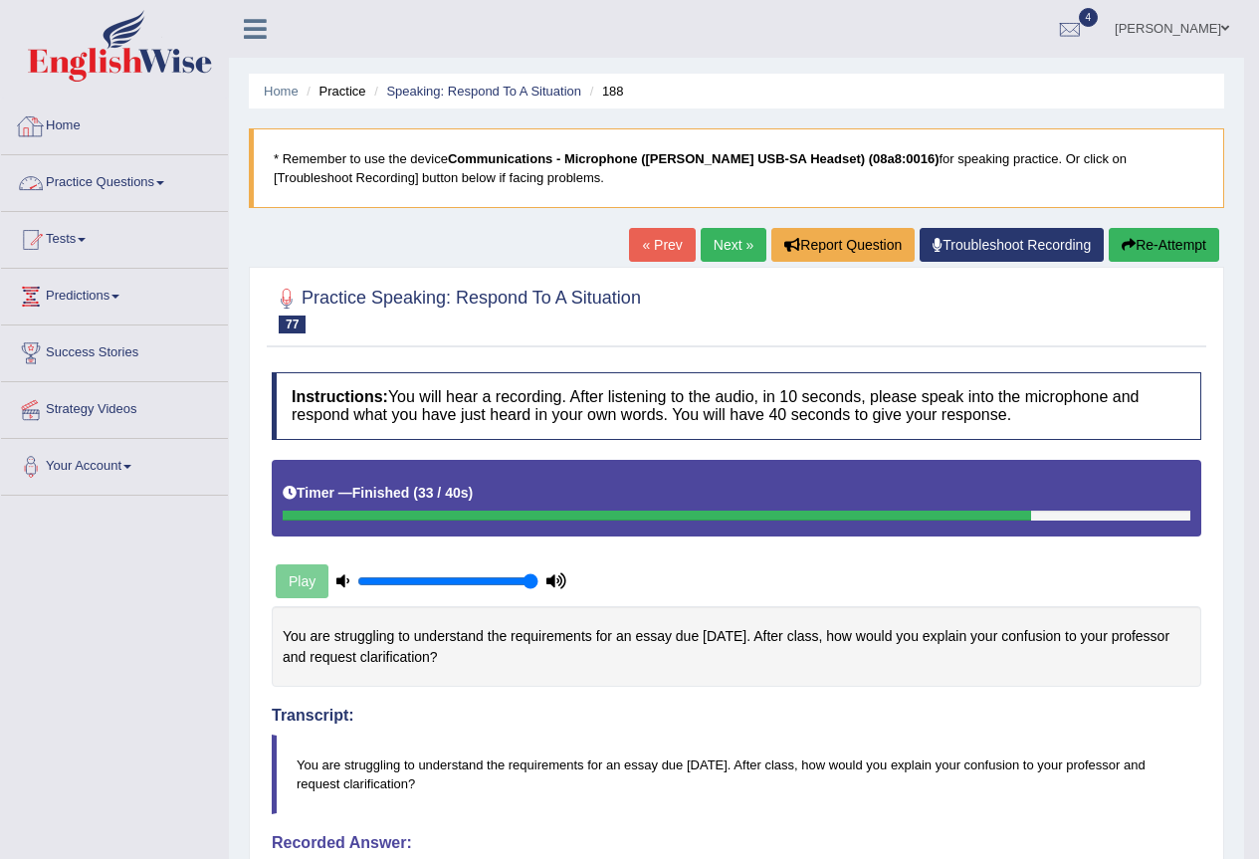
click at [142, 179] on link "Practice Questions" at bounding box center [114, 180] width 227 height 50
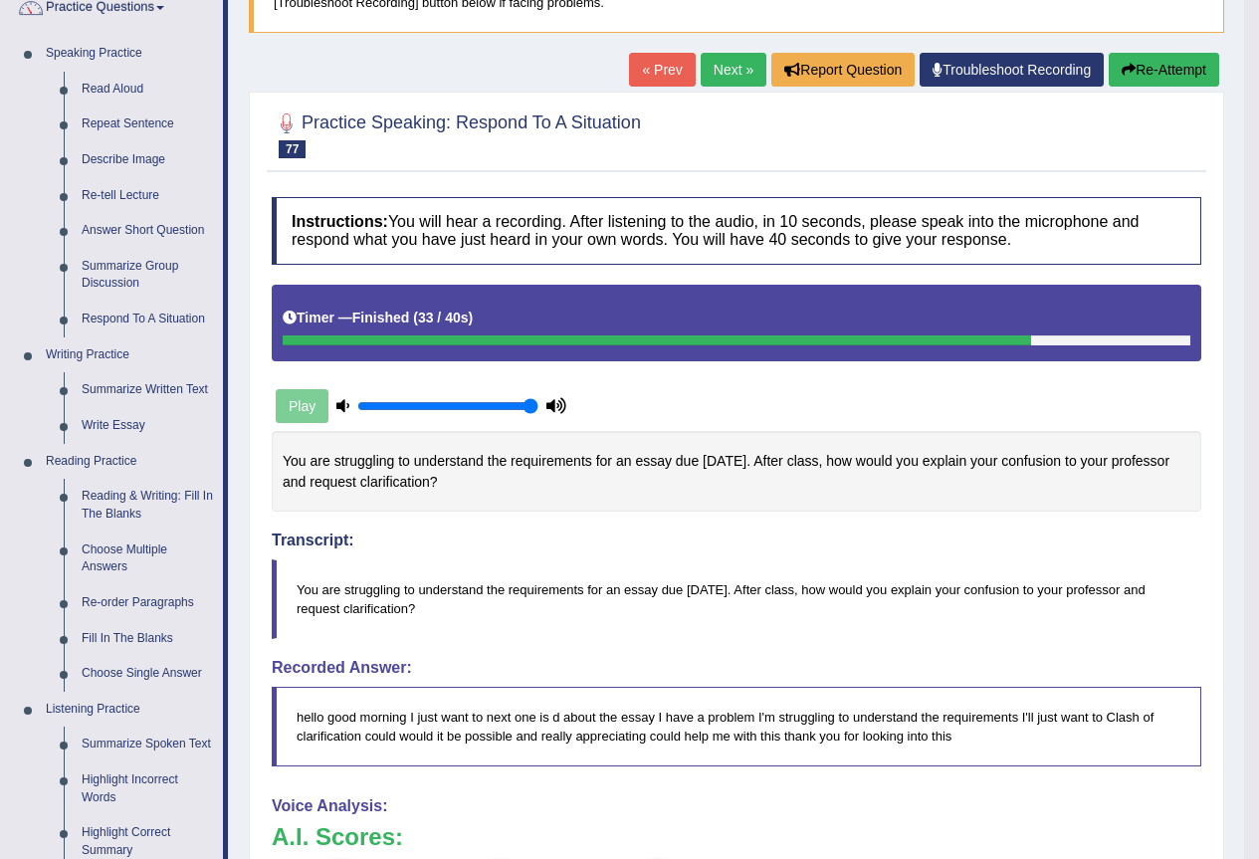
scroll to position [132, 0]
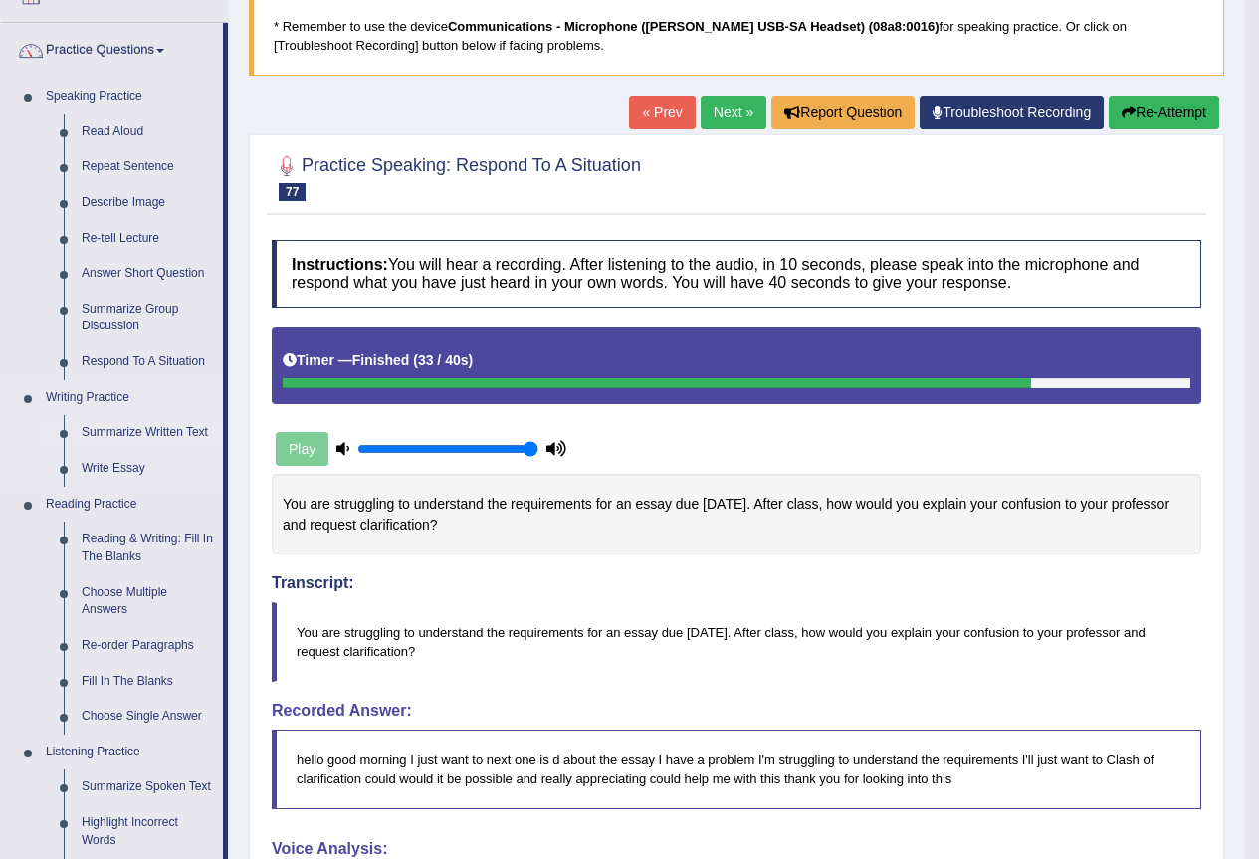
click at [202, 422] on link "Summarize Written Text" at bounding box center [148, 433] width 150 height 36
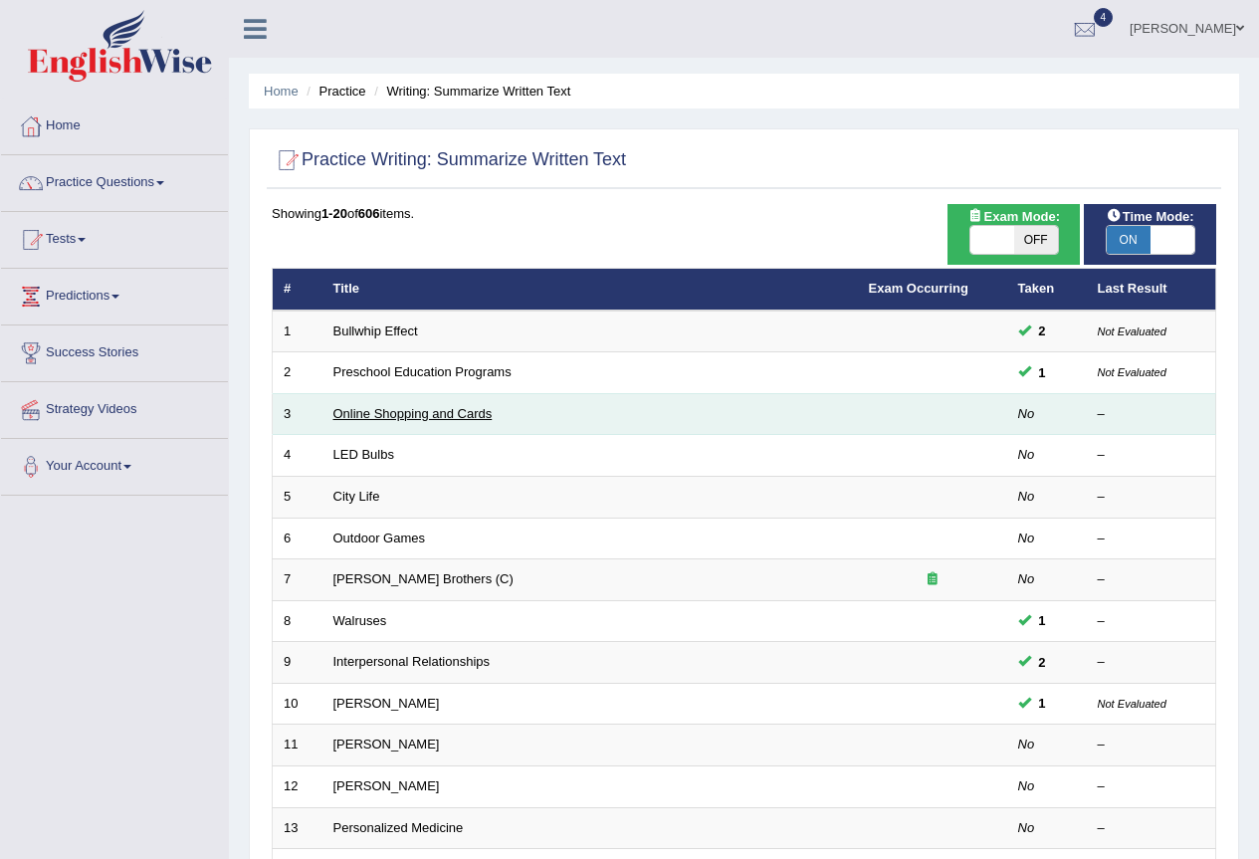
click at [435, 415] on link "Online Shopping and Cards" at bounding box center [412, 413] width 159 height 15
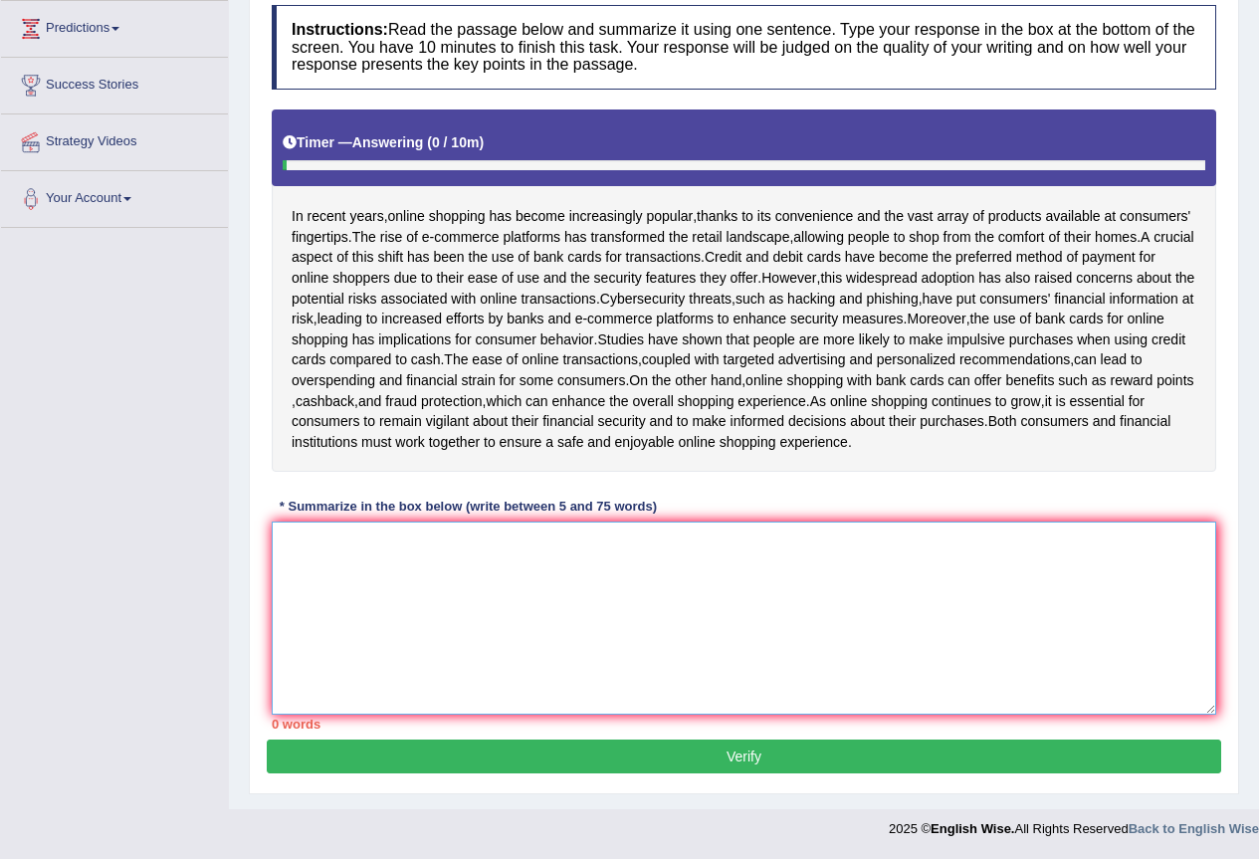
click at [463, 560] on textarea at bounding box center [744, 618] width 945 height 193
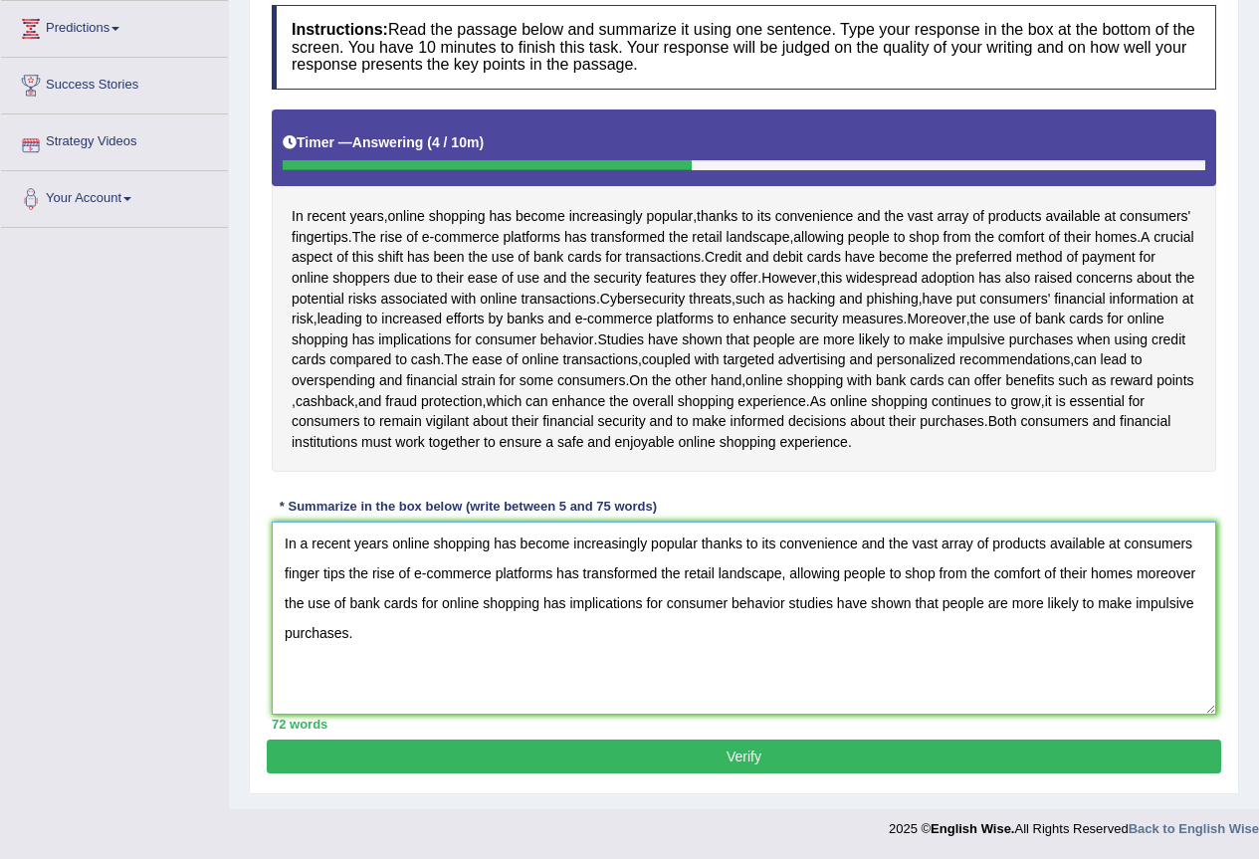
type textarea "In a recent years online shopping has become increasingly popular thanks to its…"
click at [980, 769] on button "Verify" at bounding box center [744, 757] width 955 height 34
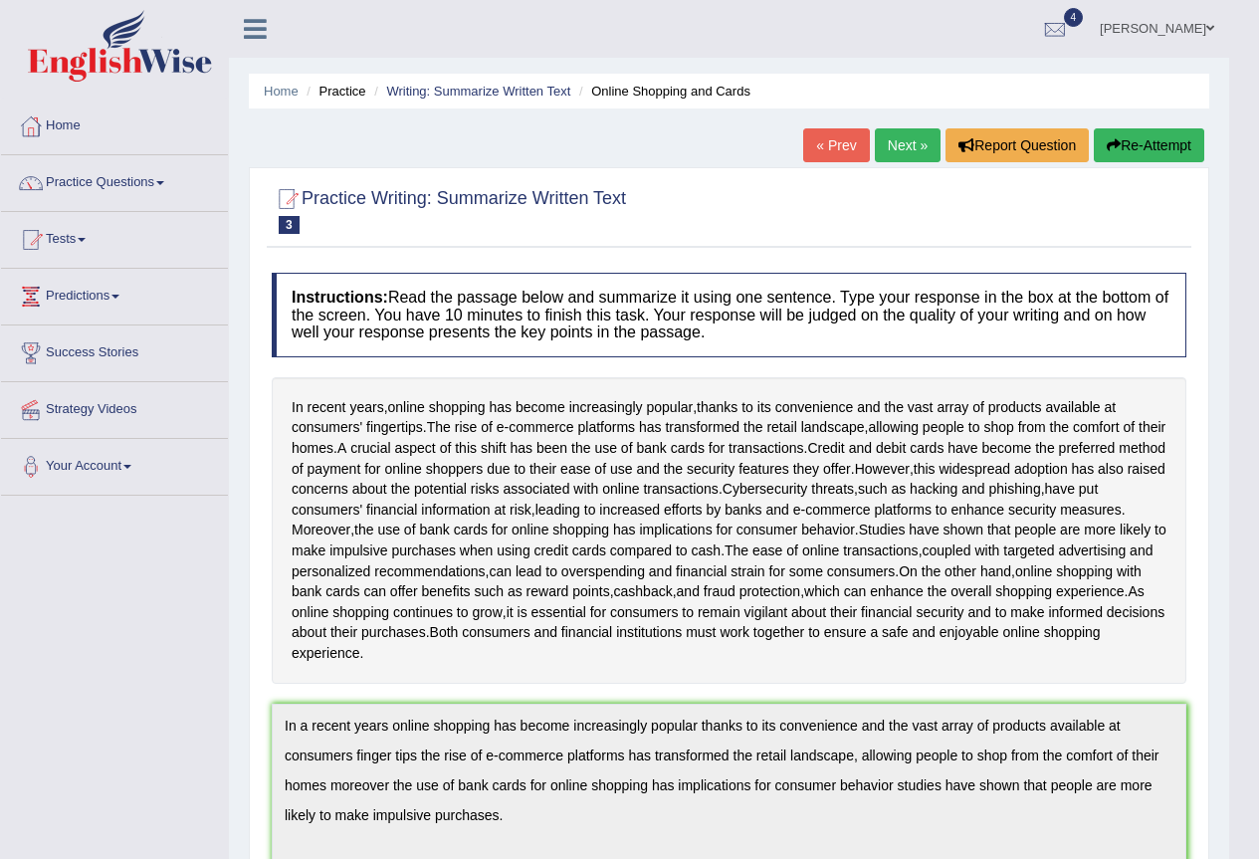
click at [904, 142] on link "Next »" at bounding box center [908, 145] width 66 height 34
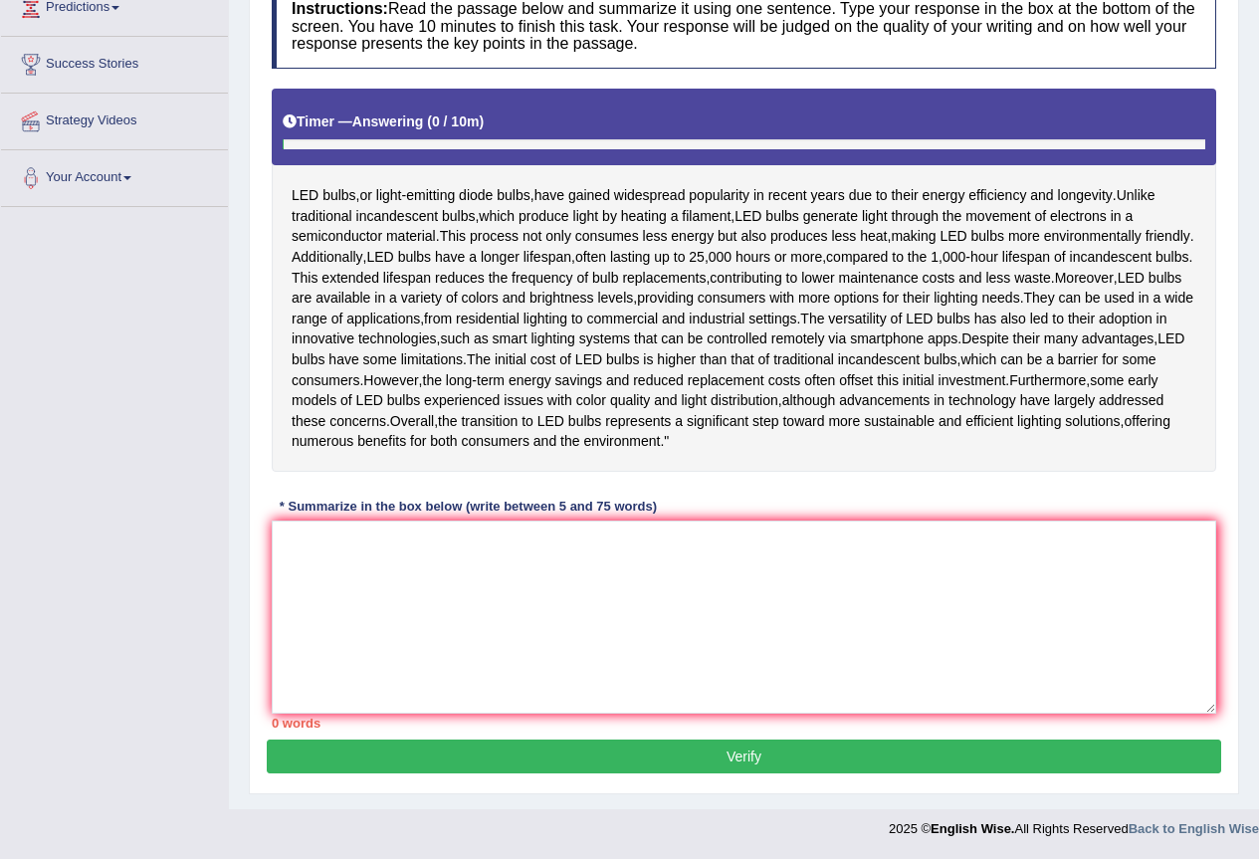
scroll to position [349, 0]
click at [527, 568] on textarea at bounding box center [744, 617] width 945 height 193
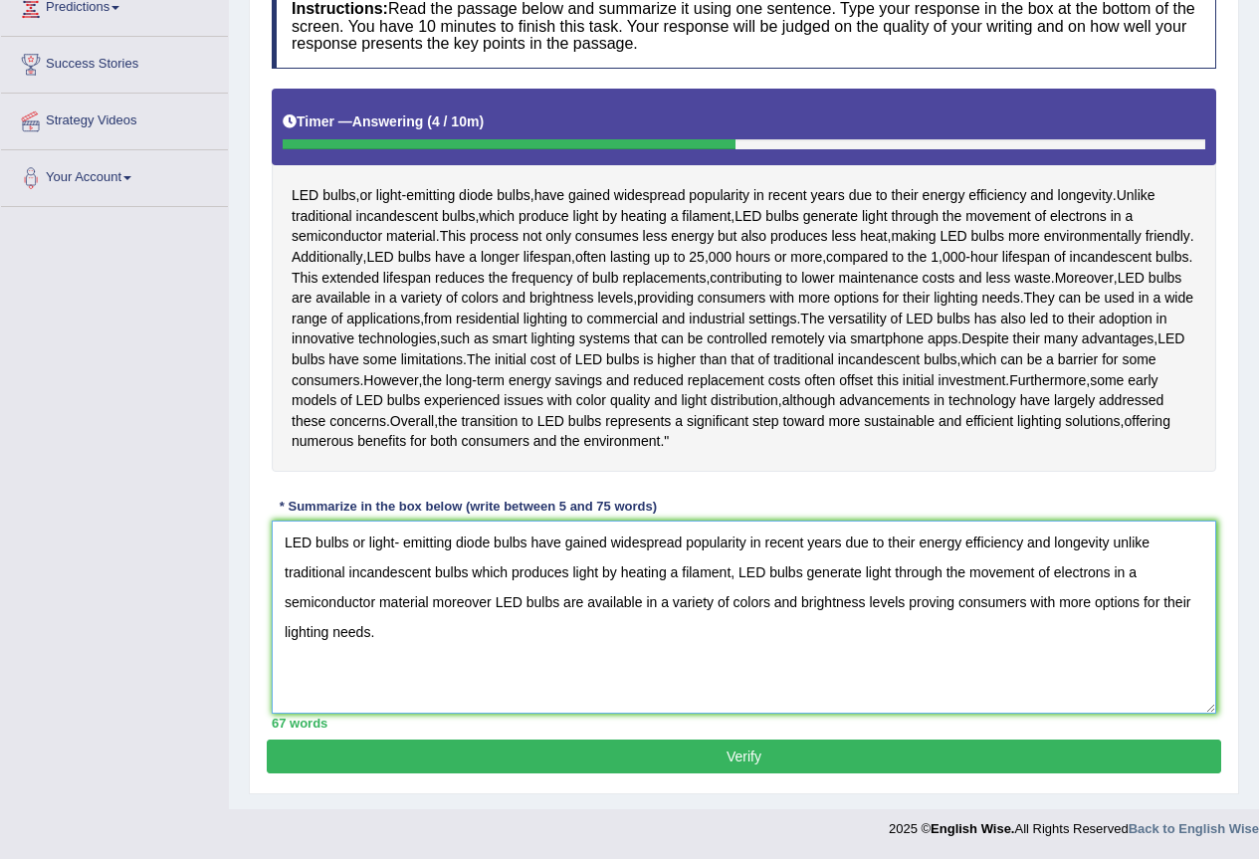
type textarea "LED bulbs or light- emitting diode bulbs have gained widespread popularity in r…"
click at [560, 768] on button "Verify" at bounding box center [744, 757] width 955 height 34
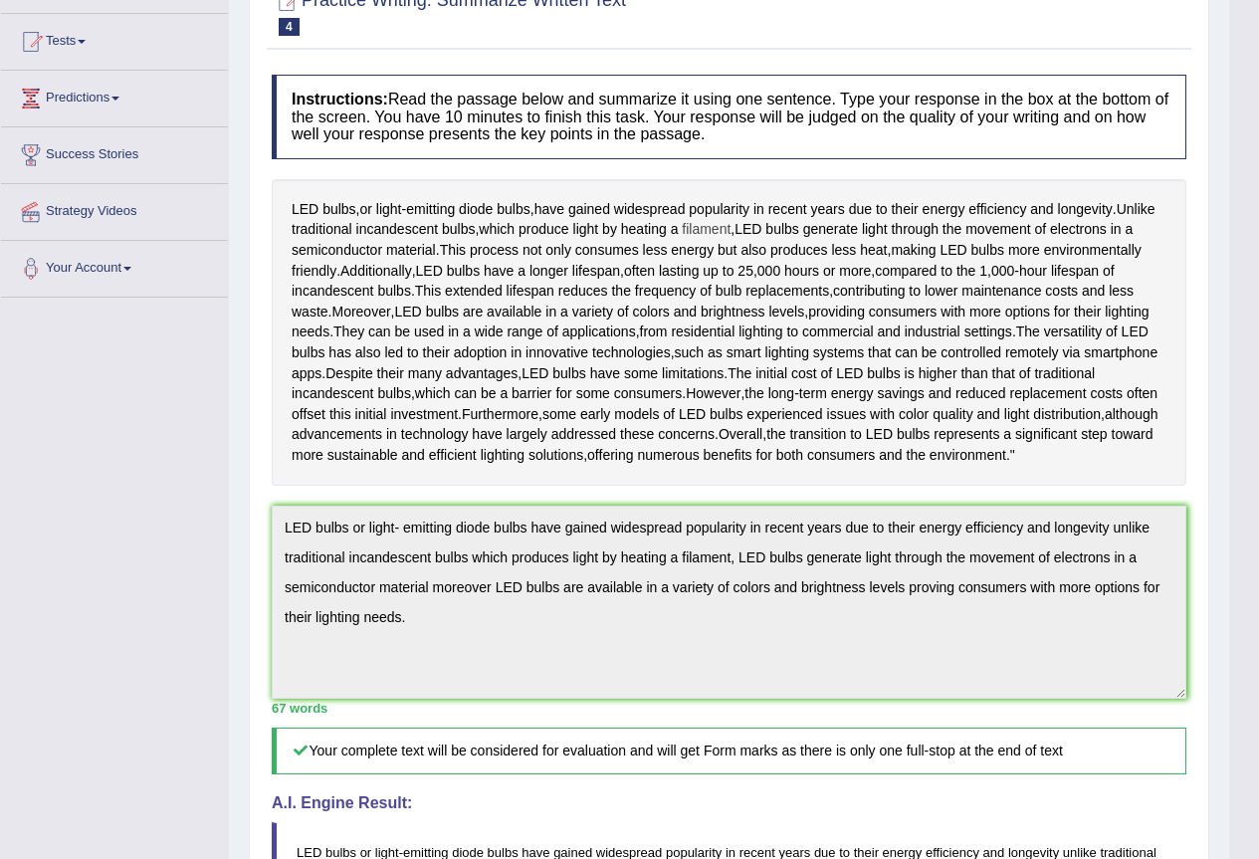
scroll to position [0, 0]
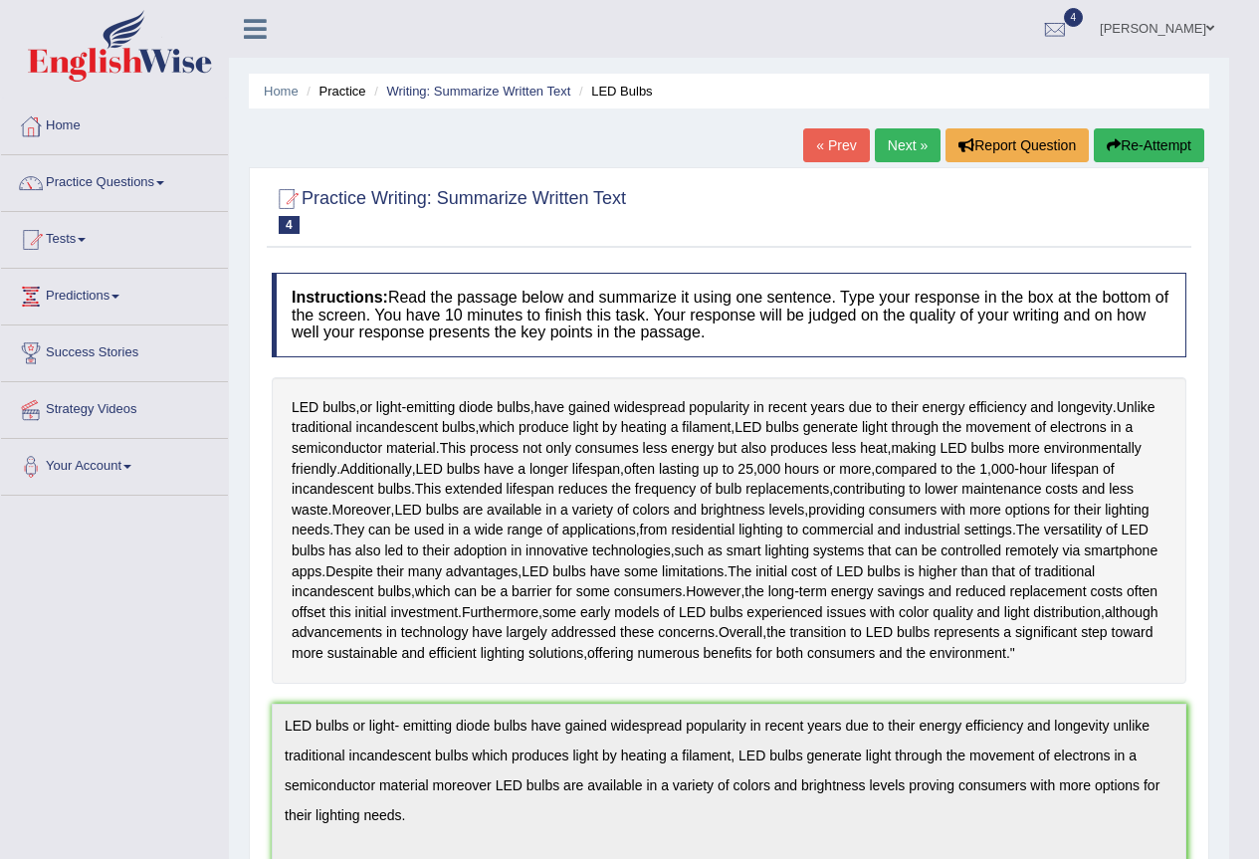
click at [1205, 37] on link "[PERSON_NAME]" at bounding box center [1157, 26] width 144 height 52
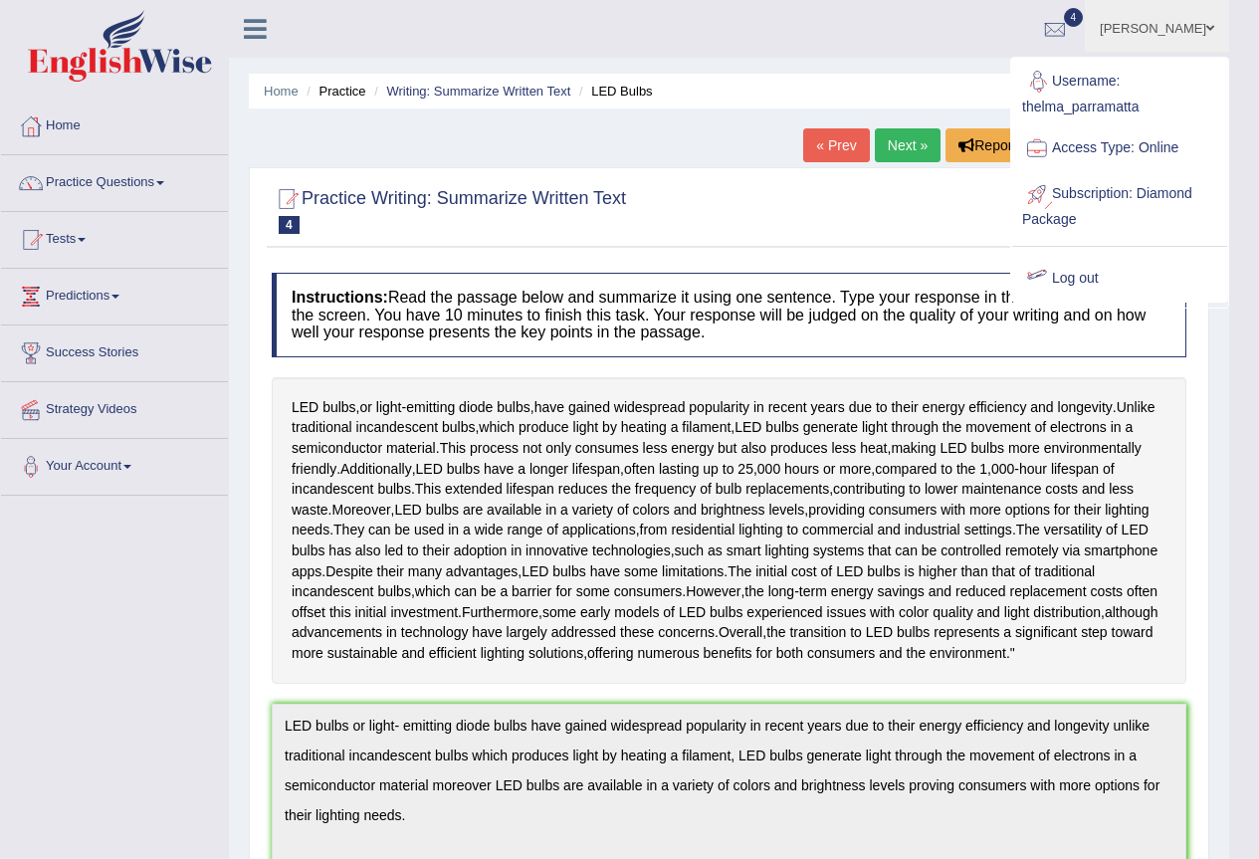
click at [1110, 276] on link "Log out" at bounding box center [1119, 279] width 215 height 46
